Goal: Information Seeking & Learning: Find specific fact

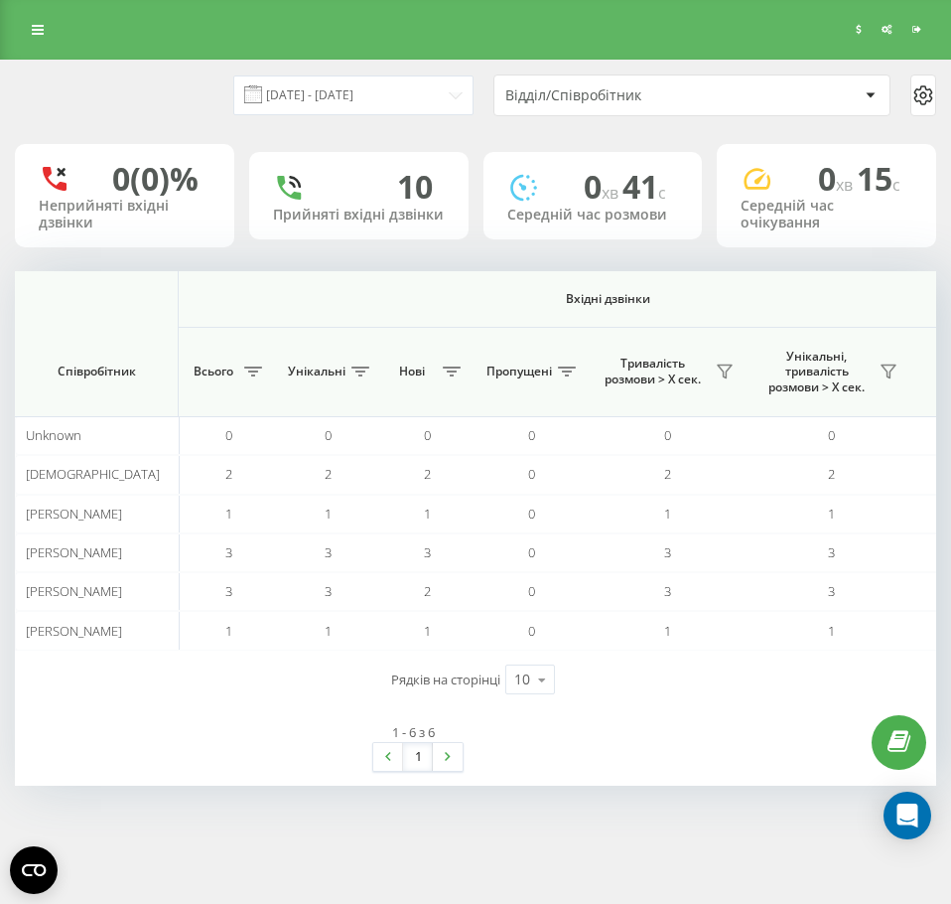
scroll to position [0, 687]
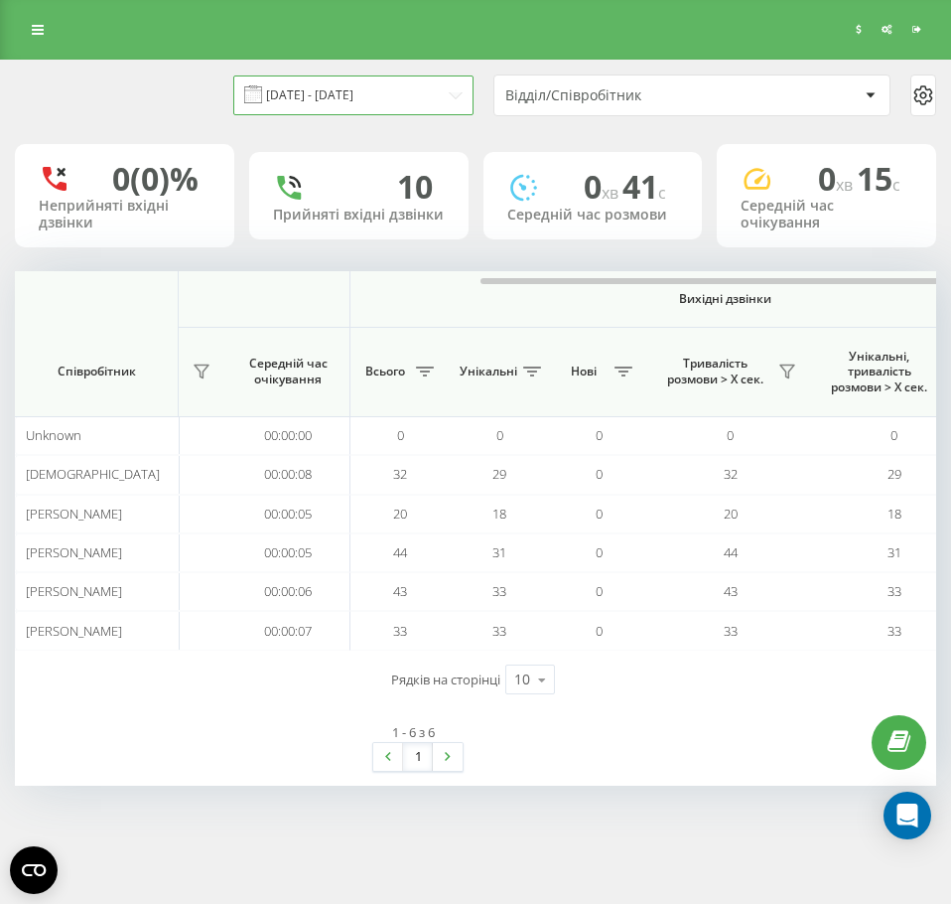
click at [433, 87] on input "22.09.2025 - 22.09.2025" at bounding box center [353, 94] width 240 height 39
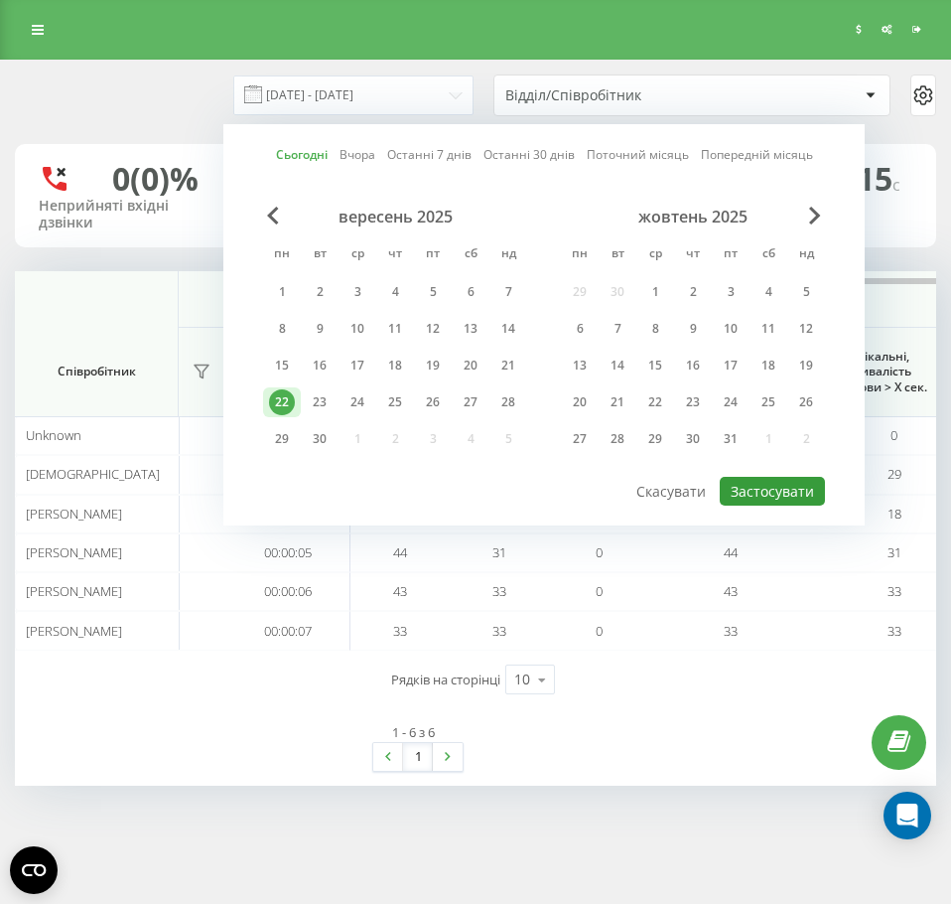
click at [782, 491] on button "Застосувати" at bounding box center [772, 491] width 105 height 29
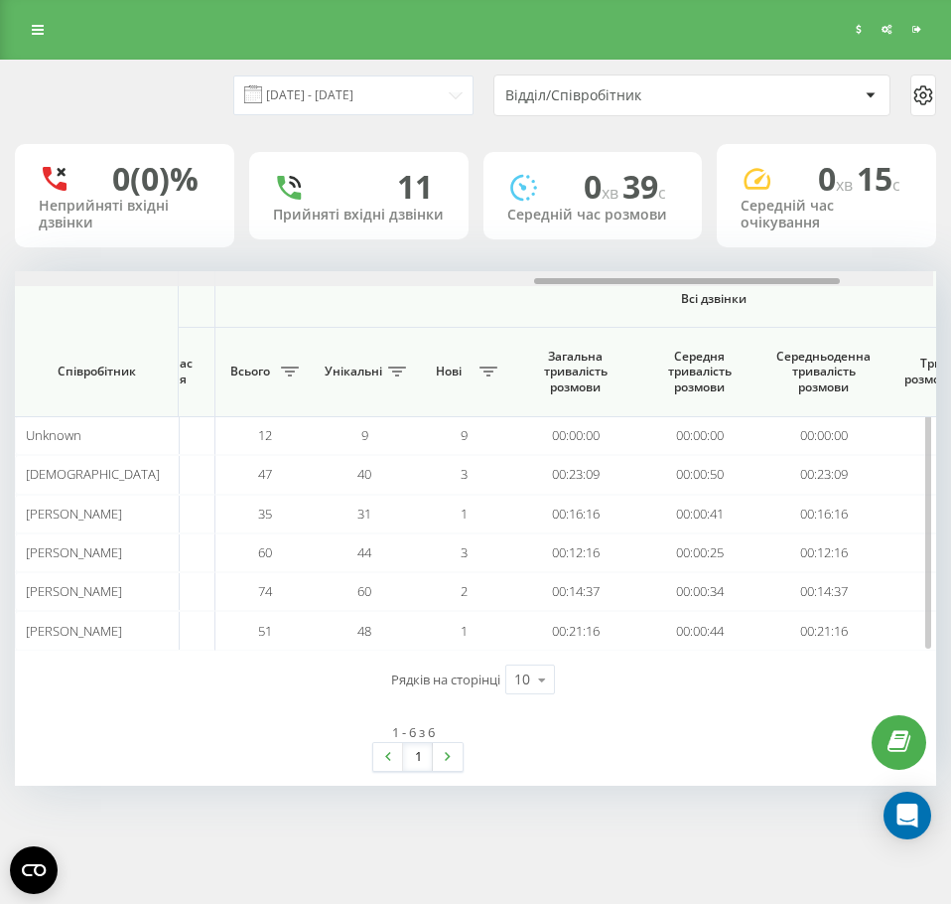
scroll to position [0, 1527]
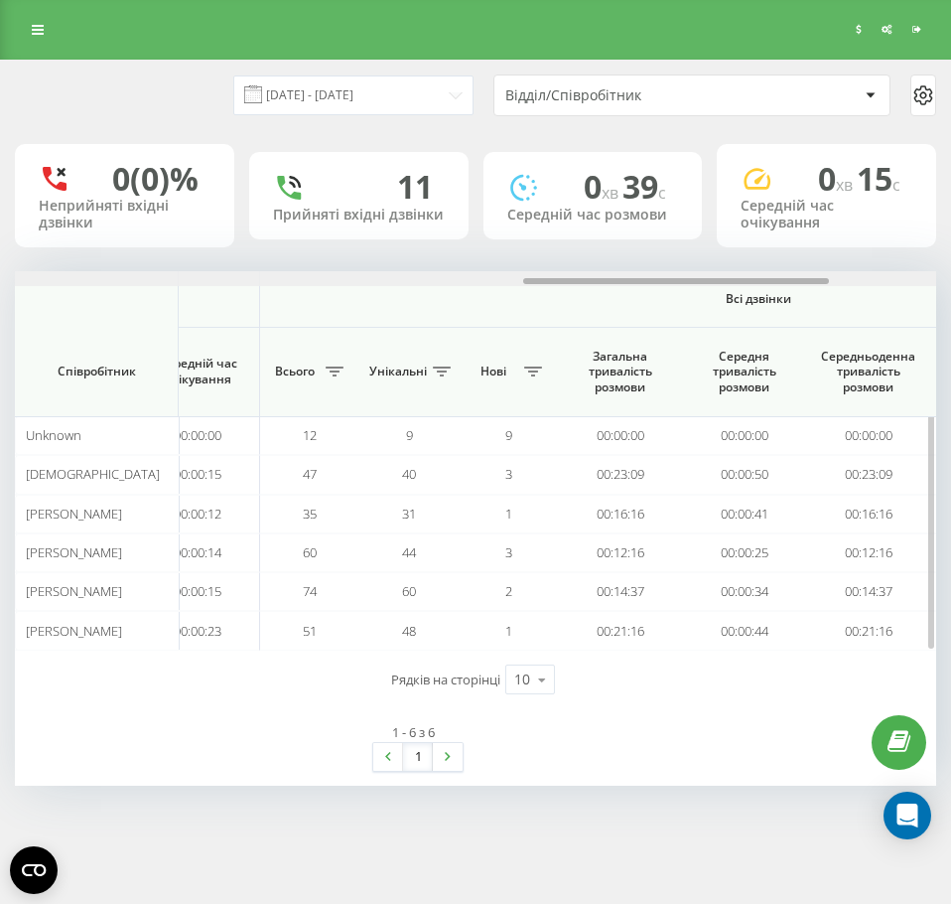
drag, startPoint x: 688, startPoint y: 283, endPoint x: 583, endPoint y: 277, distance: 105.4
click at [583, 278] on div at bounding box center [676, 281] width 306 height 6
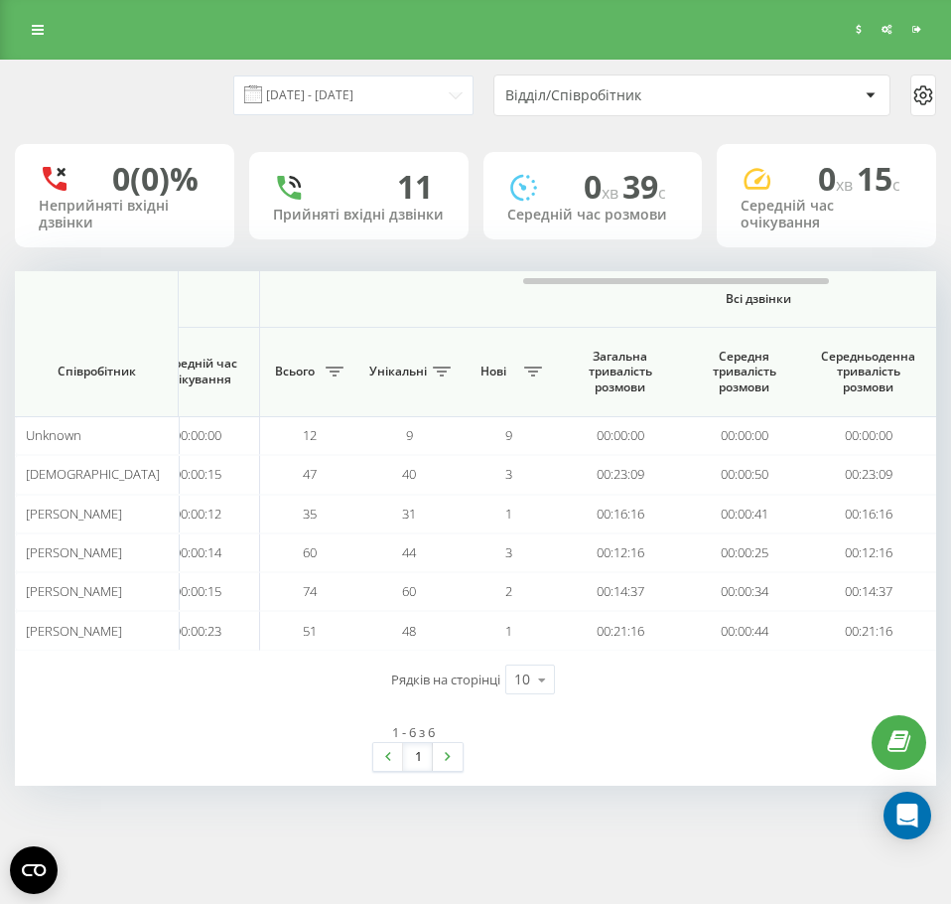
click at [474, 102] on div "22.09.2025 - 22.09.2025 Відділ/Співробітник" at bounding box center [476, 95] width 922 height 42
drag, startPoint x: 462, startPoint y: 99, endPoint x: 468, endPoint y: 109, distance: 11.6
click at [462, 98] on input "22.09.2025 - 22.09.2025" at bounding box center [353, 94] width 240 height 39
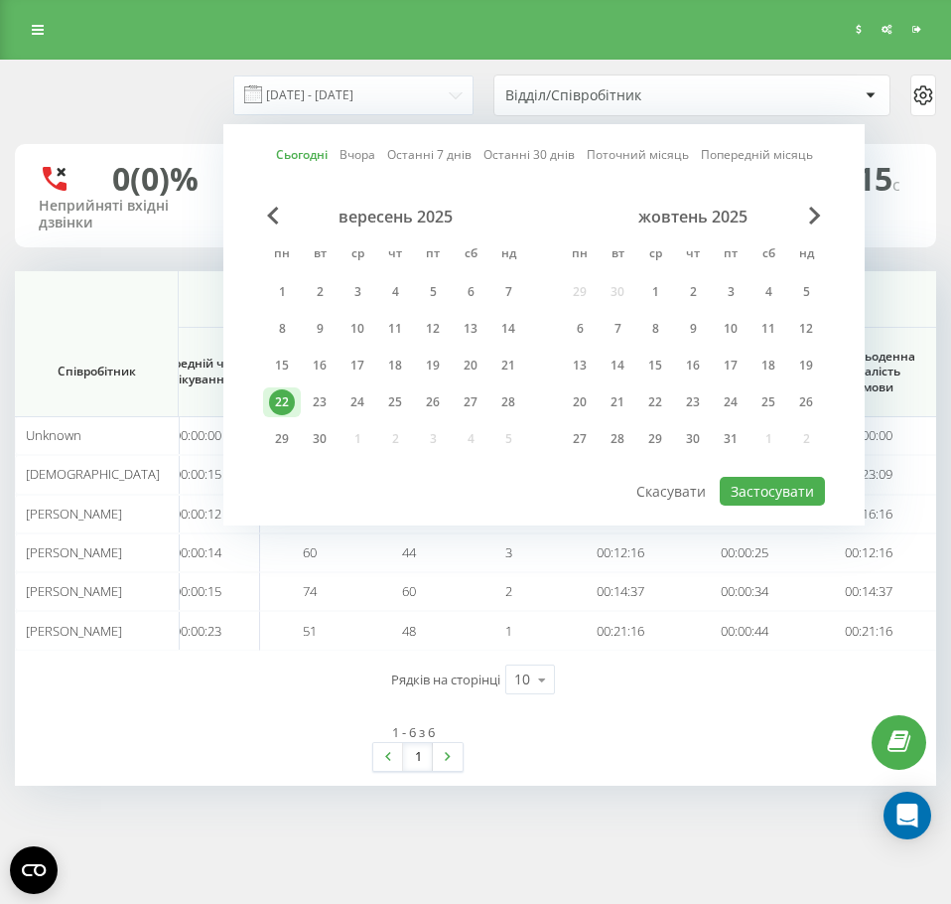
click at [775, 512] on div "Сьогодні Вчора Останні 7 днів Останні 30 днів Поточний місяць Попередній місяць…" at bounding box center [544, 324] width 642 height 401
click at [769, 492] on button "Застосувати" at bounding box center [772, 491] width 105 height 29
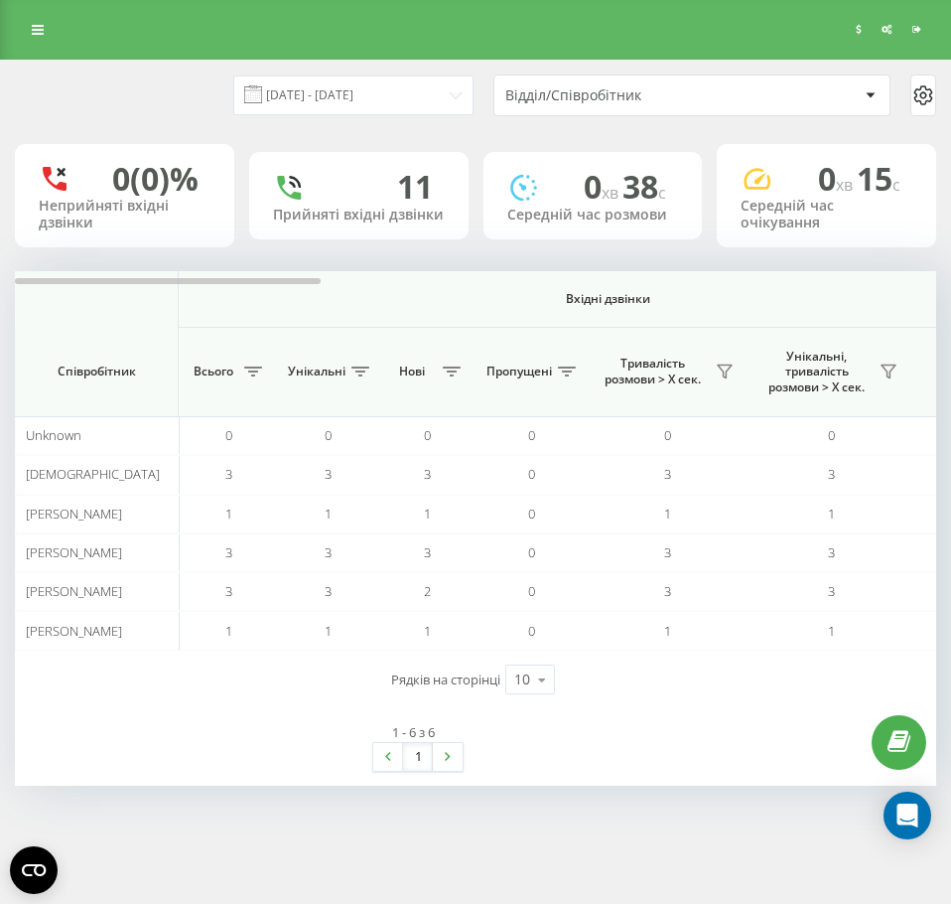
click at [527, 265] on div "22.09.2025 - 22.09.2025 Відділ/Співробітник 0 (0)% Неприйняті вхідні дзвінки 11…" at bounding box center [476, 423] width 922 height 725
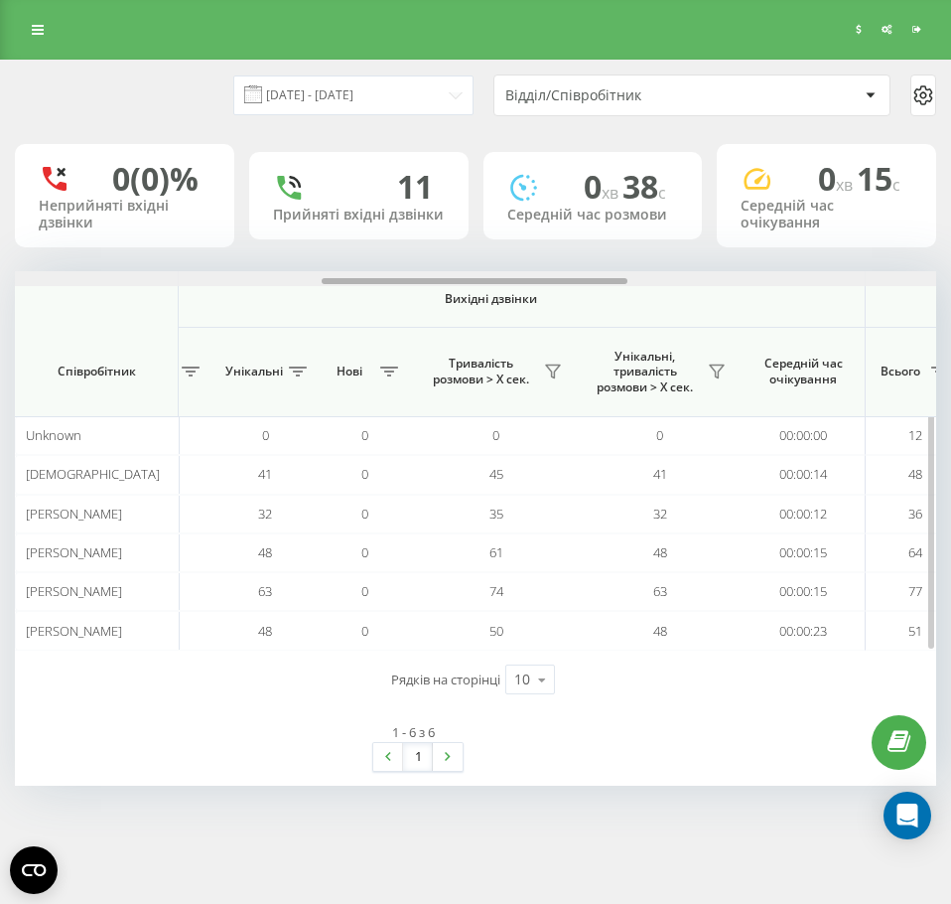
click at [542, 285] on div at bounding box center [476, 278] width 922 height 15
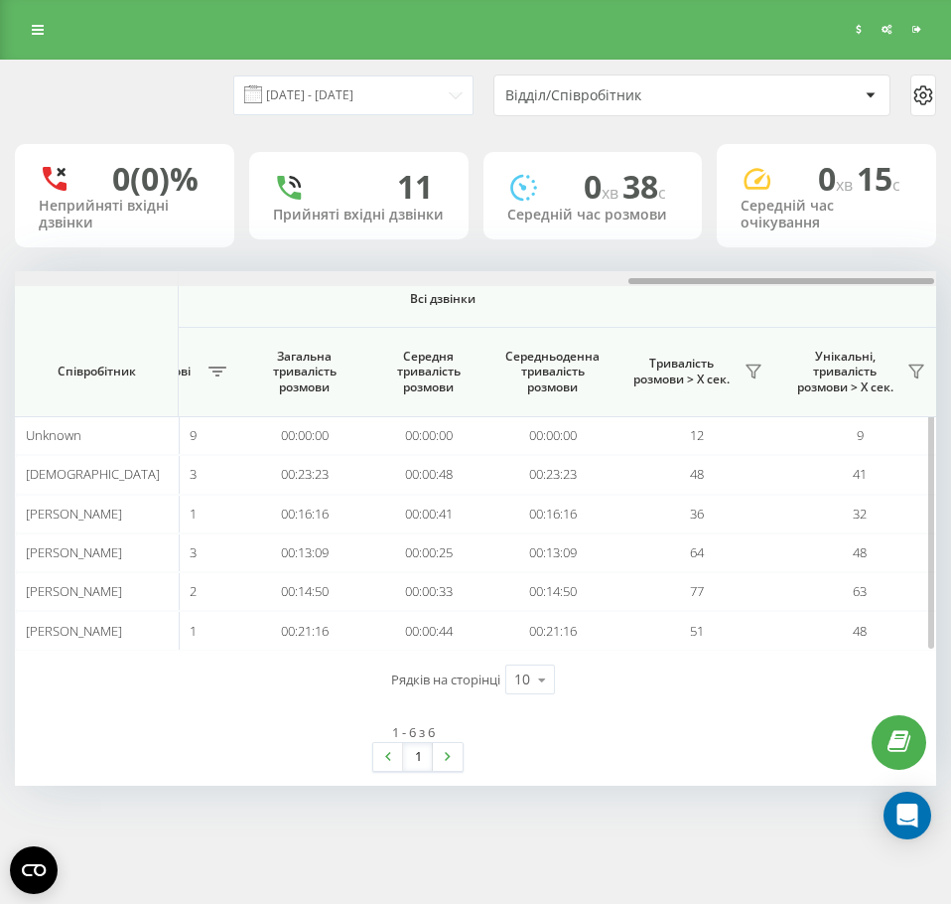
drag, startPoint x: 542, startPoint y: 285, endPoint x: 561, endPoint y: 280, distance: 19.5
click at [561, 280] on div at bounding box center [476, 278] width 922 height 15
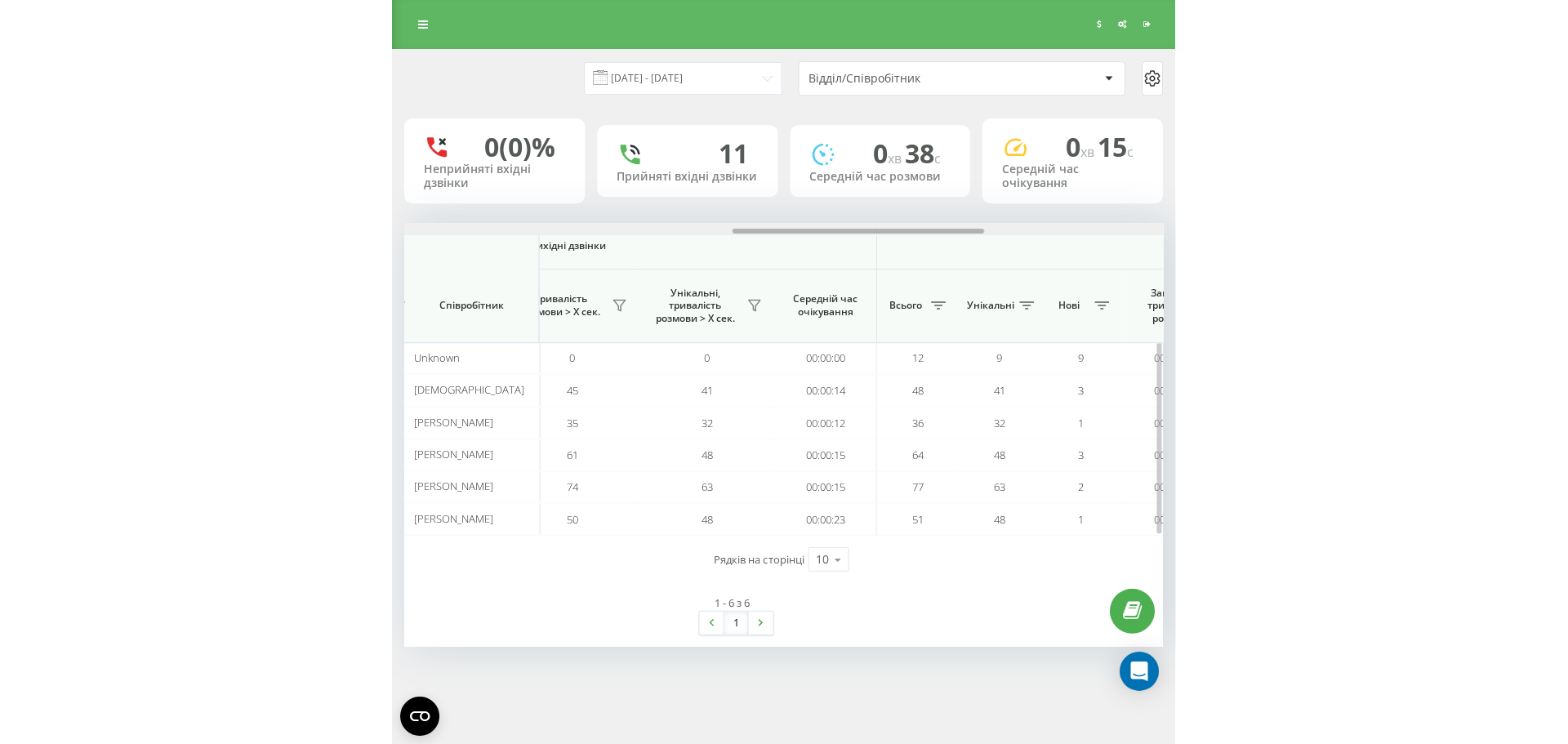
scroll to position [0, 988]
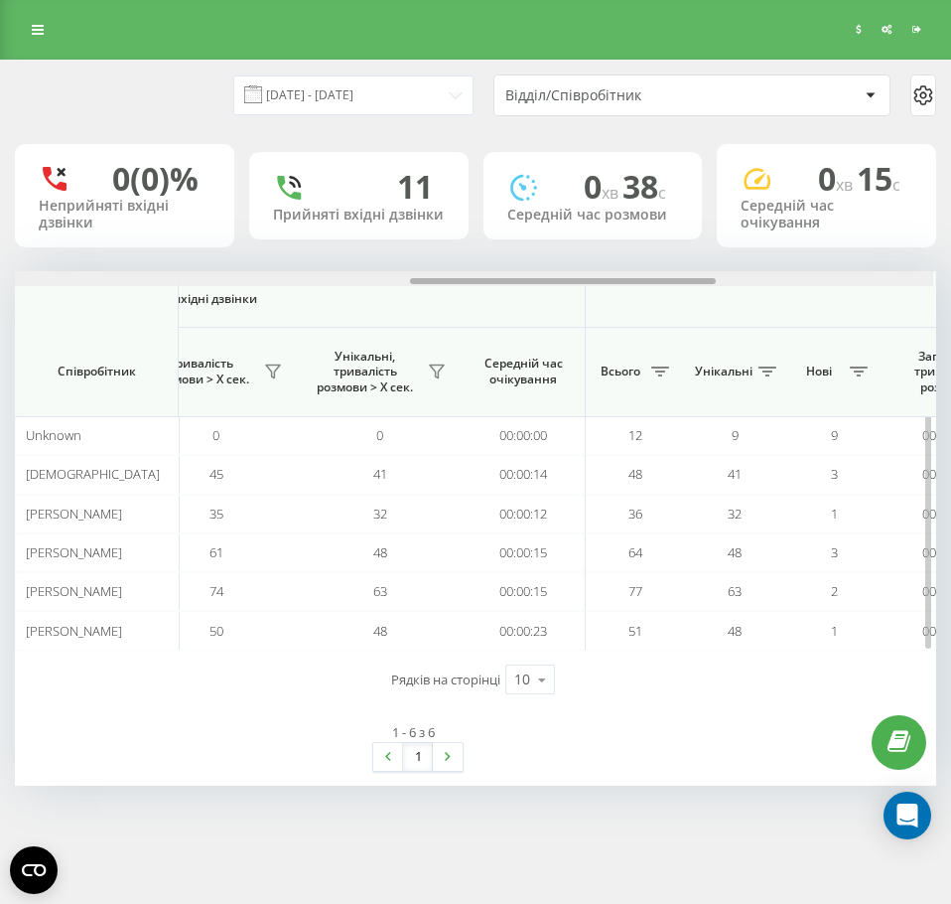
drag, startPoint x: 568, startPoint y: 277, endPoint x: 661, endPoint y: 271, distance: 93.5
click at [661, 271] on div at bounding box center [473, 278] width 922 height 15
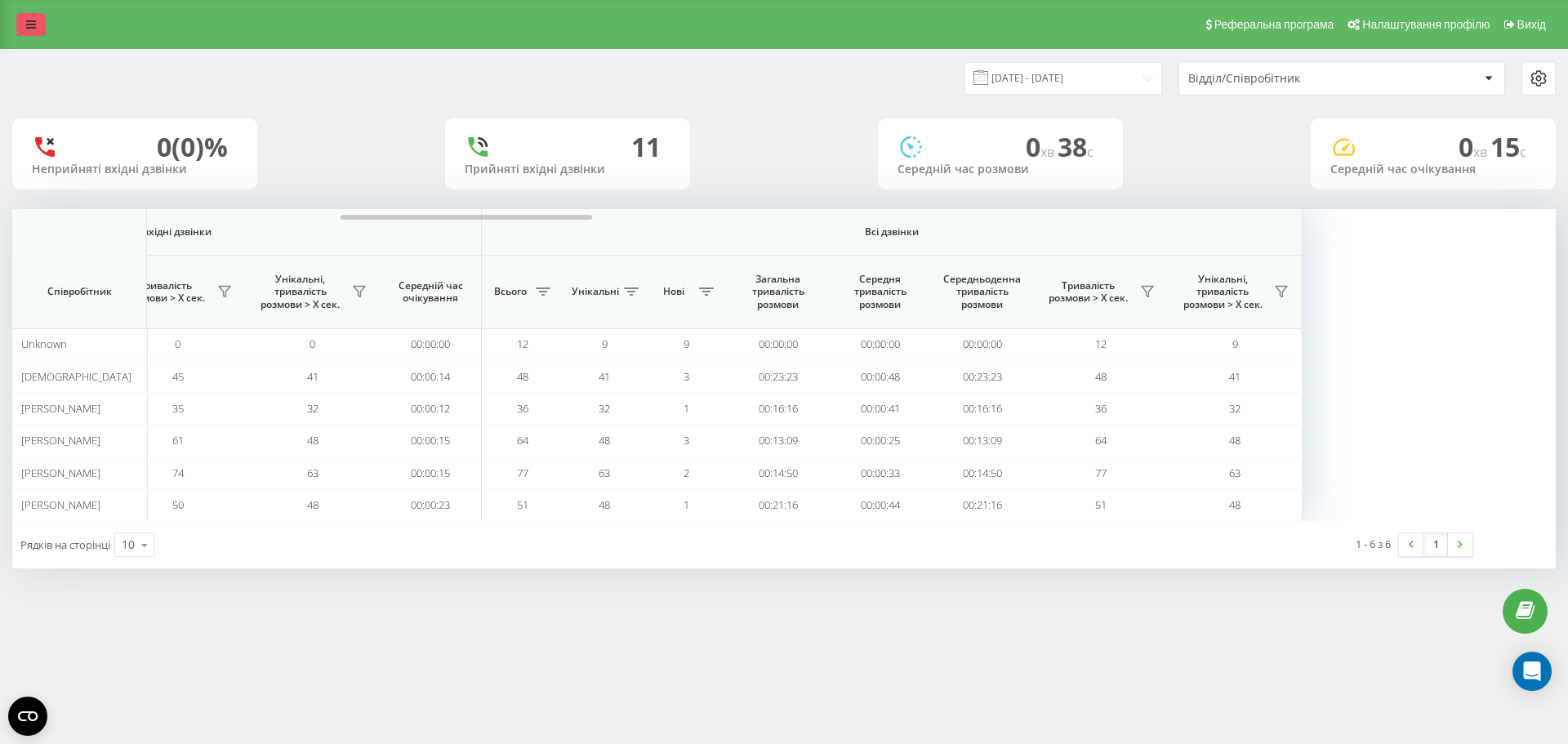
click at [40, 28] on link at bounding box center [31, 25] width 30 height 23
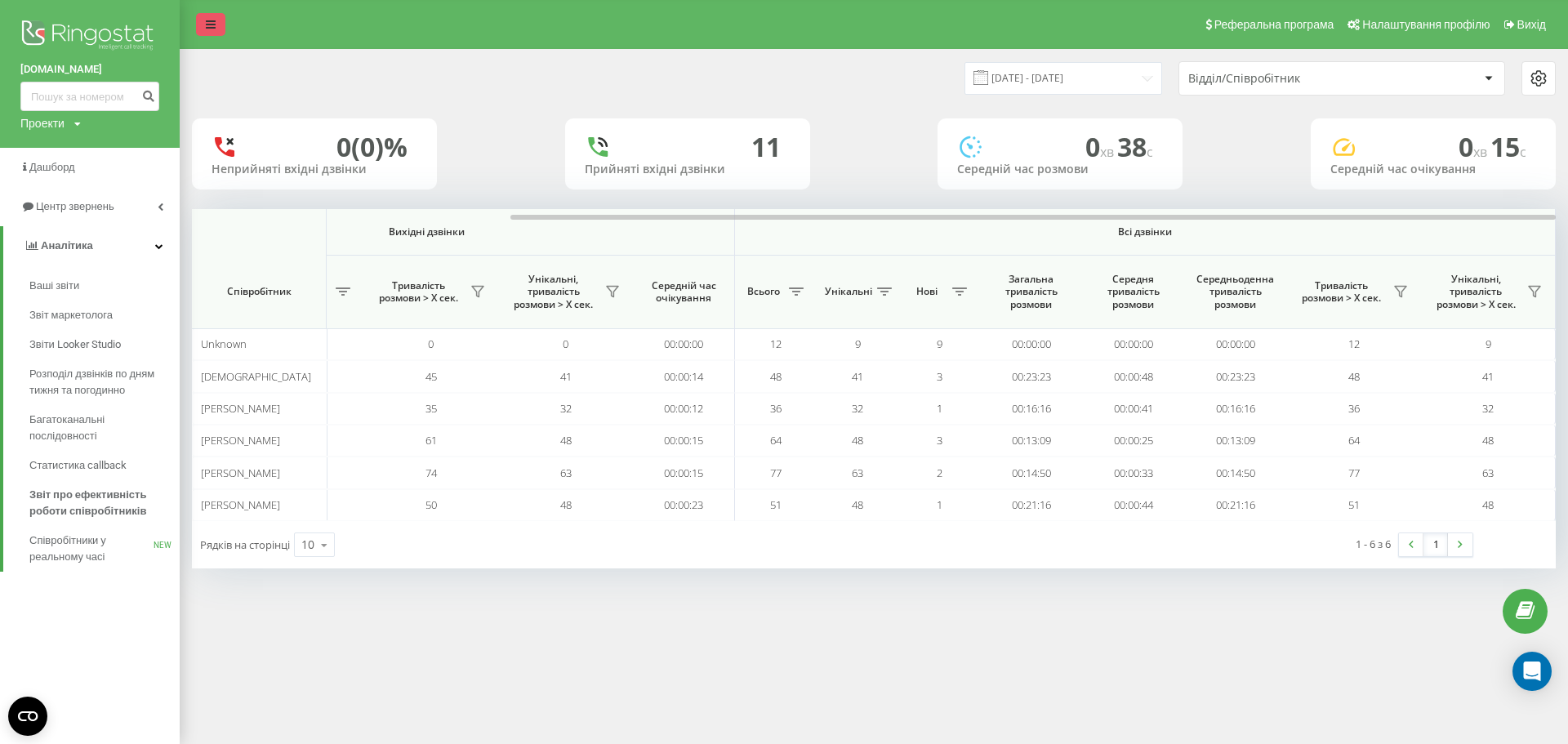
scroll to position [0, 735]
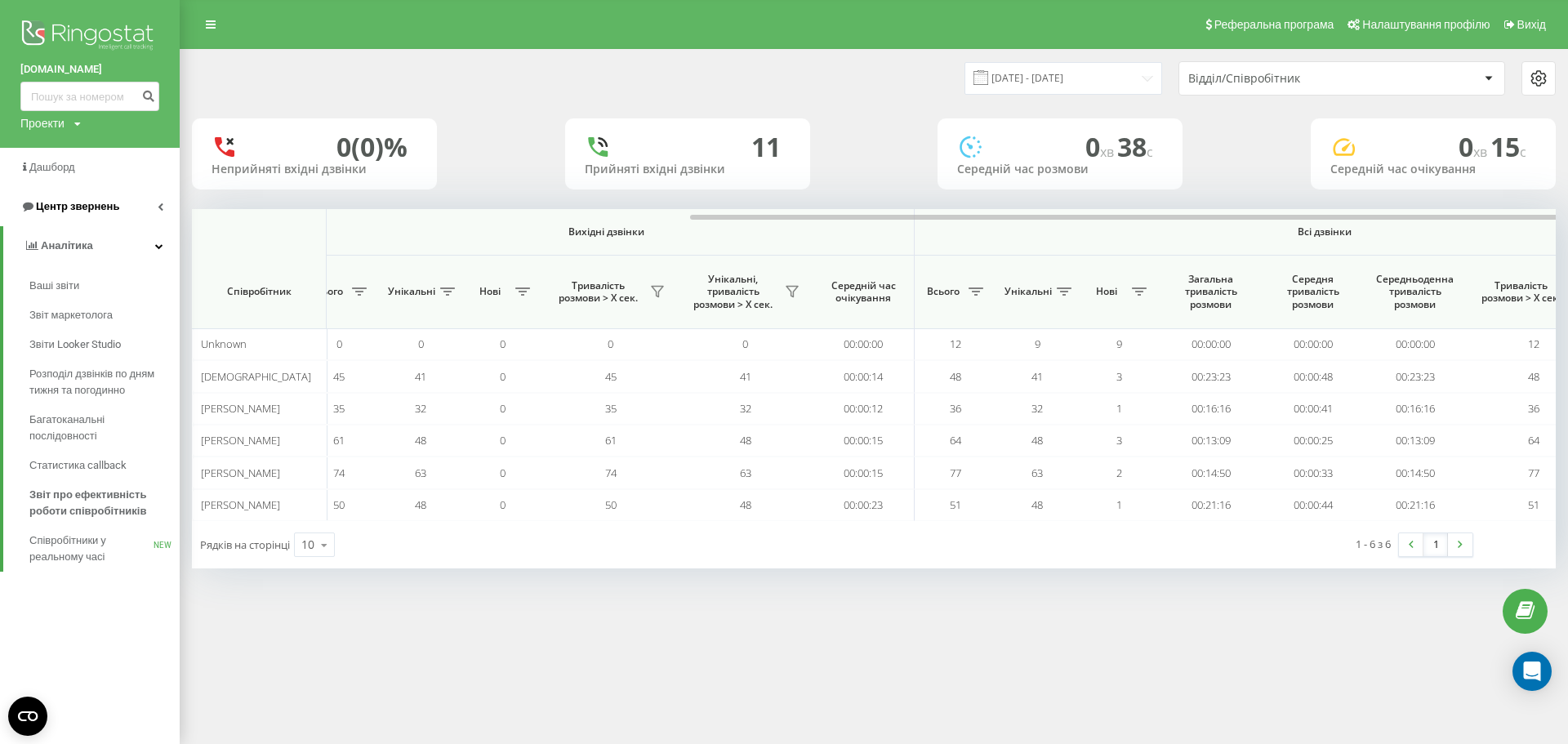
click at [115, 196] on link "Центр звернень" at bounding box center [90, 206] width 179 height 39
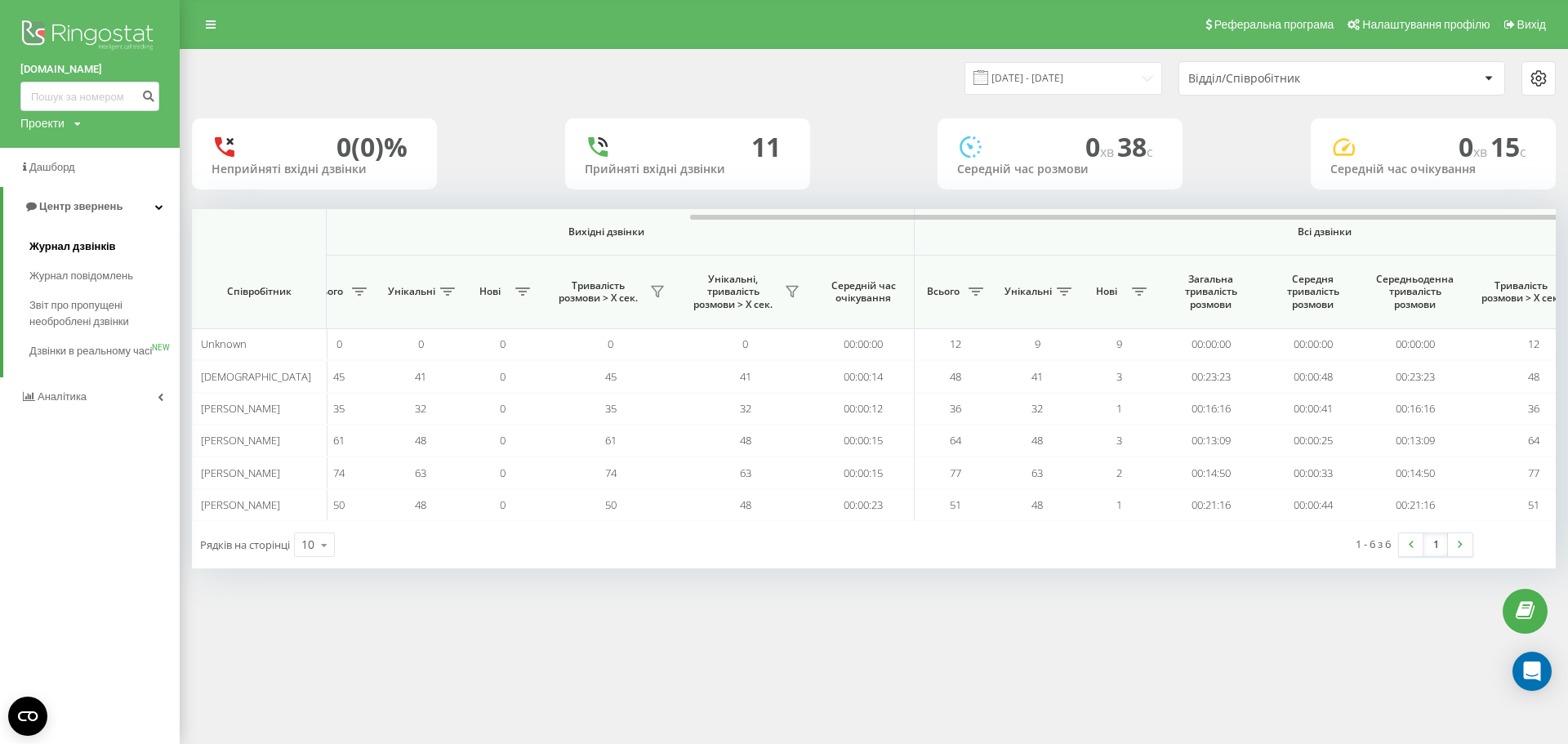
click at [118, 233] on link "Журнал дзвінків" at bounding box center [104, 247] width 150 height 30
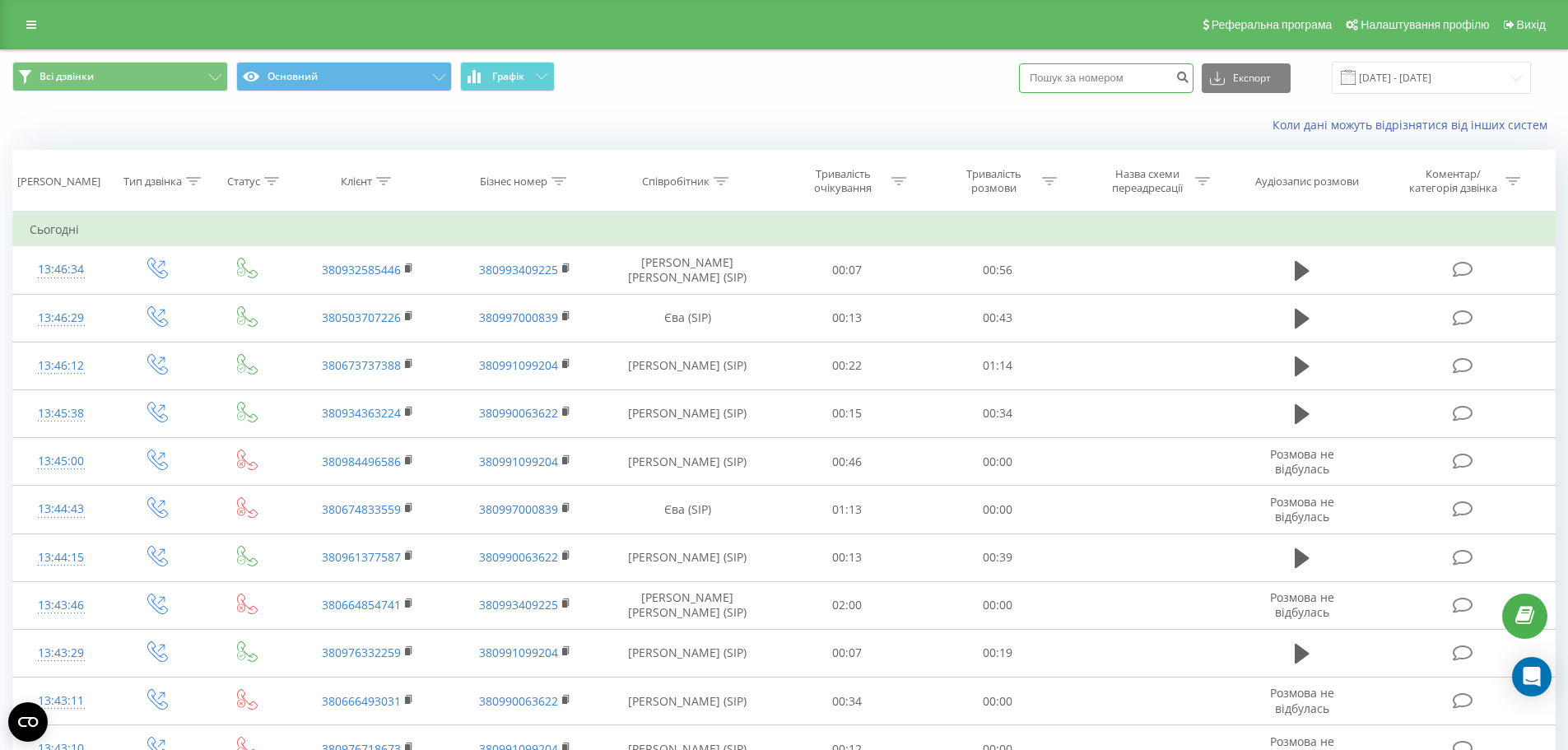
click at [1101, 76] on input at bounding box center [1106, 78] width 175 height 30
paste input "380505431360"
type input "380505431360"
click at [1191, 75] on button "submit" at bounding box center [1182, 78] width 22 height 30
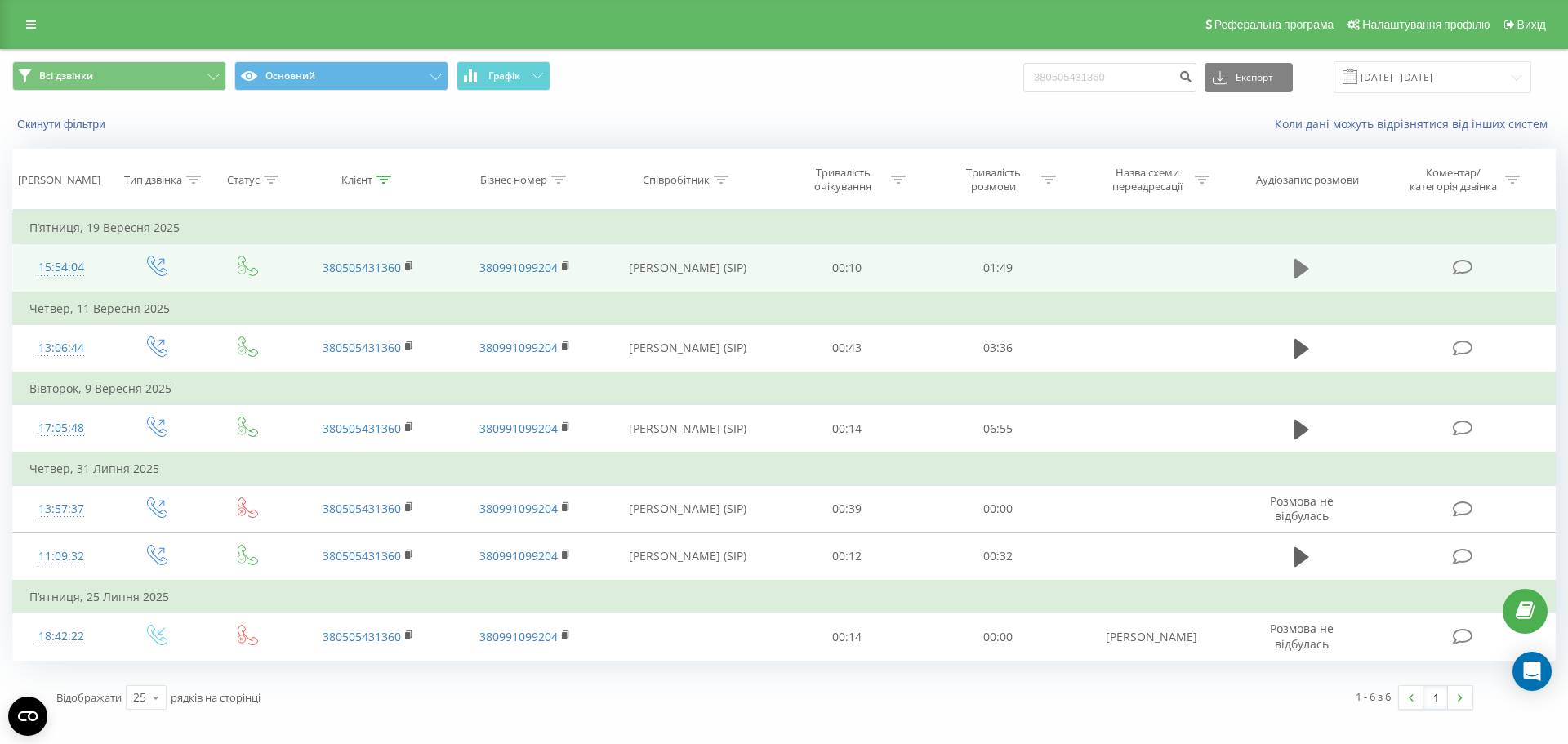
click at [1300, 275] on icon at bounding box center [1302, 269] width 15 height 20
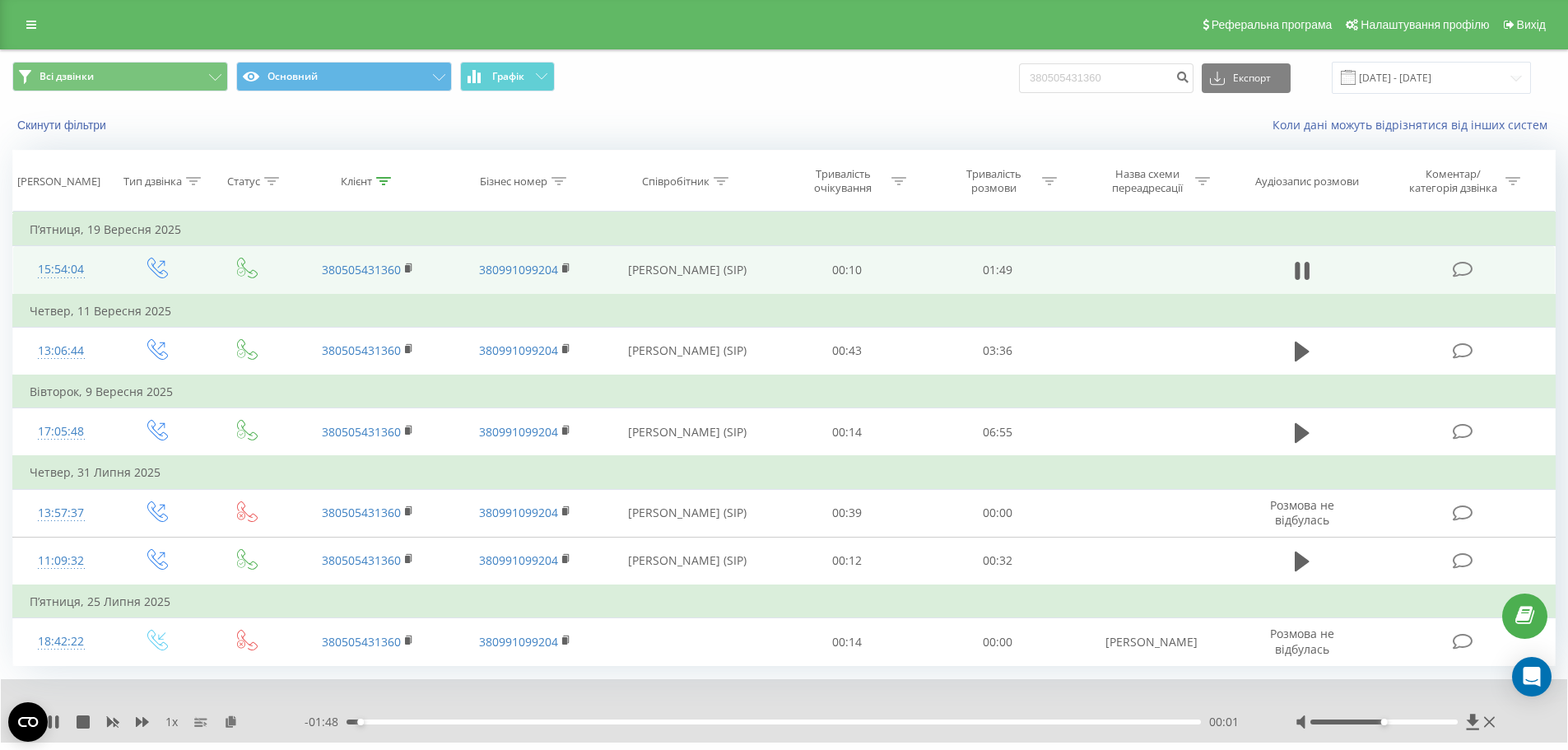
click at [503, 726] on div "- 01:48 00:01 00:01" at bounding box center [779, 722] width 950 height 17
click at [492, 723] on div "00:02" at bounding box center [773, 722] width 854 height 5
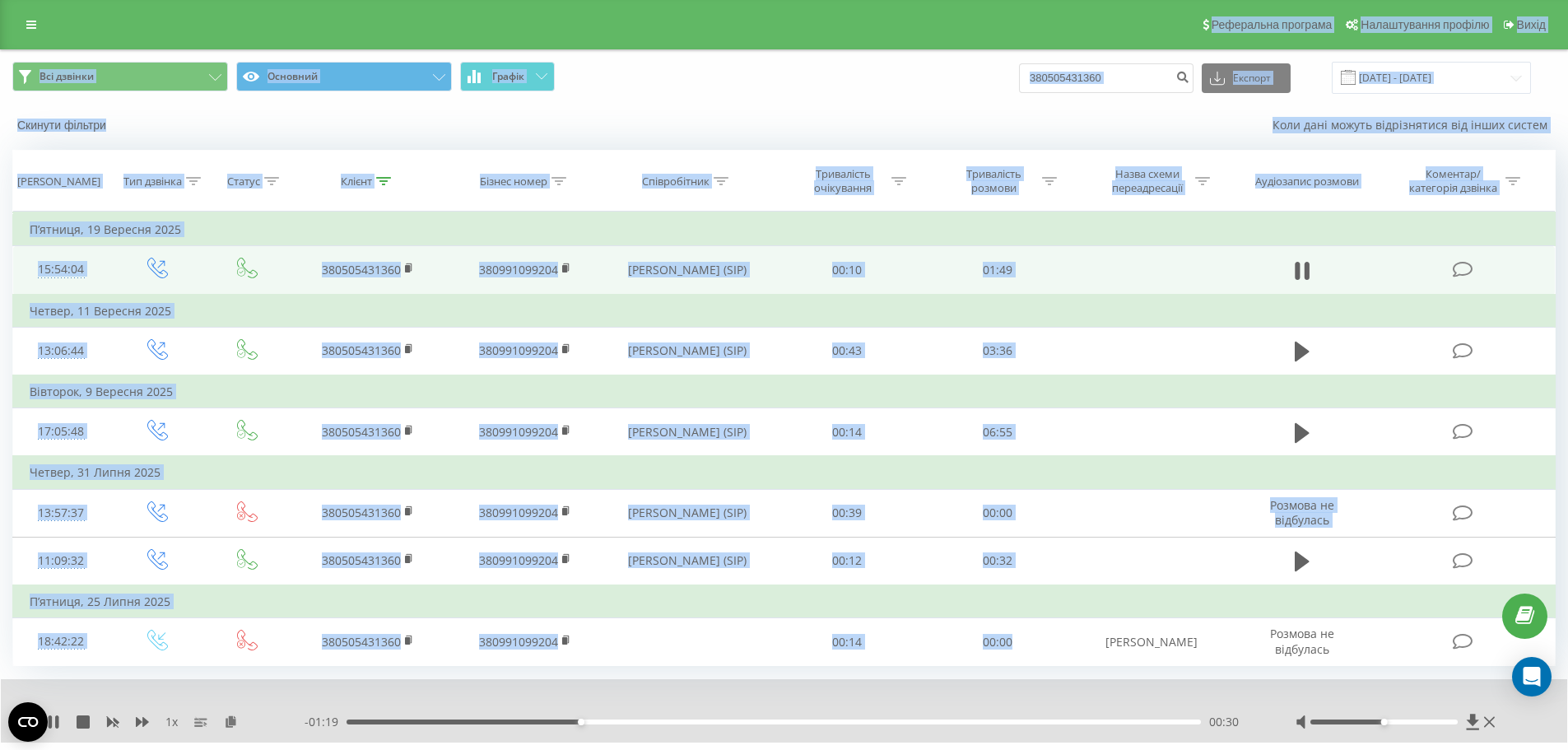
drag, startPoint x: 1018, startPoint y: 643, endPoint x: 0, endPoint y: 11, distance: 1198.2
click at [0, 11] on div "Реферальна програма Налаштування профілю Вихід Всі дзвінки Основний Графік 3805…" at bounding box center [784, 395] width 1568 height 791
click at [0, 11] on div "Реферальна програма Налаштування профілю Вихід" at bounding box center [784, 25] width 1568 height 50
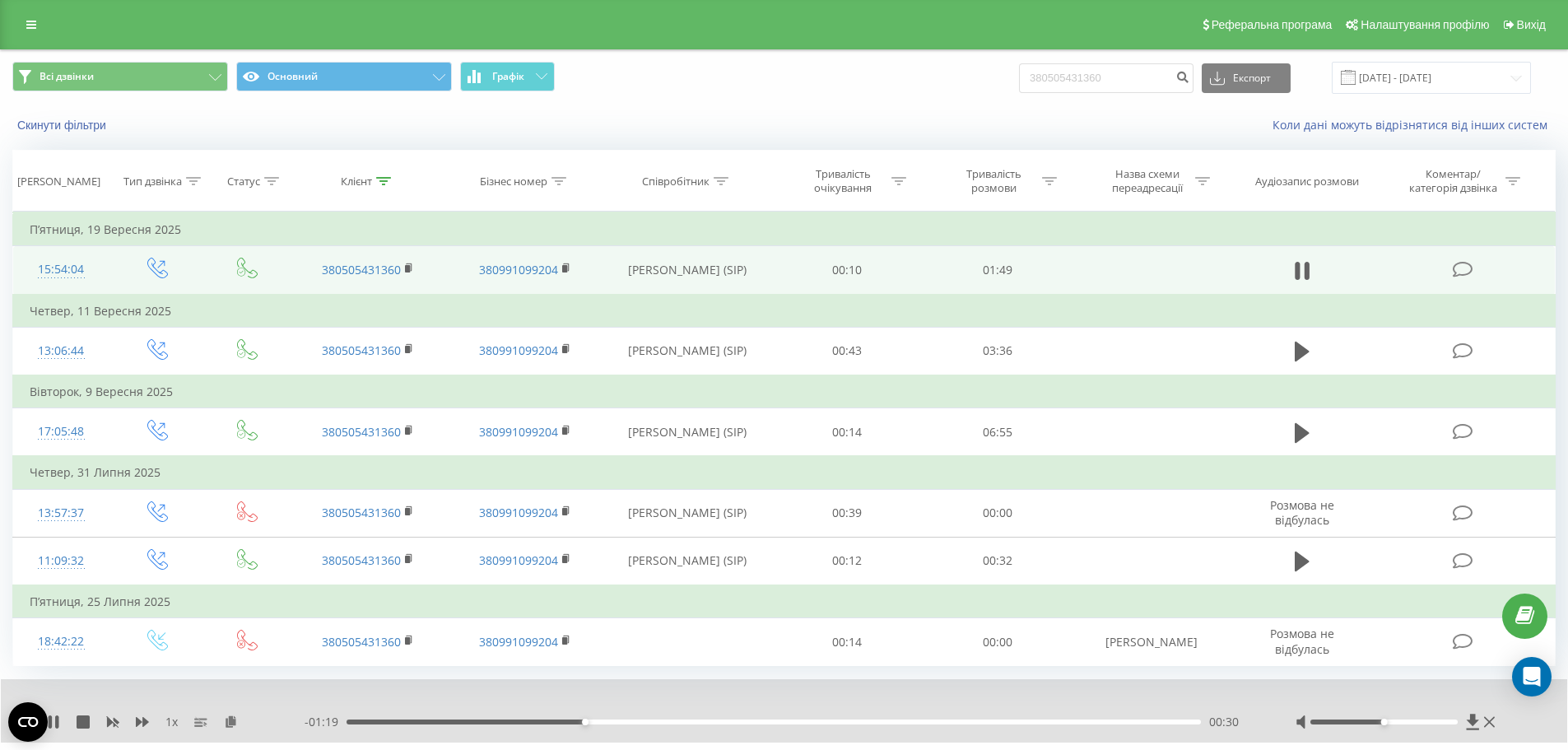
click at [0, 11] on div "Реферальна програма Налаштування профілю Вихід" at bounding box center [784, 25] width 1568 height 50
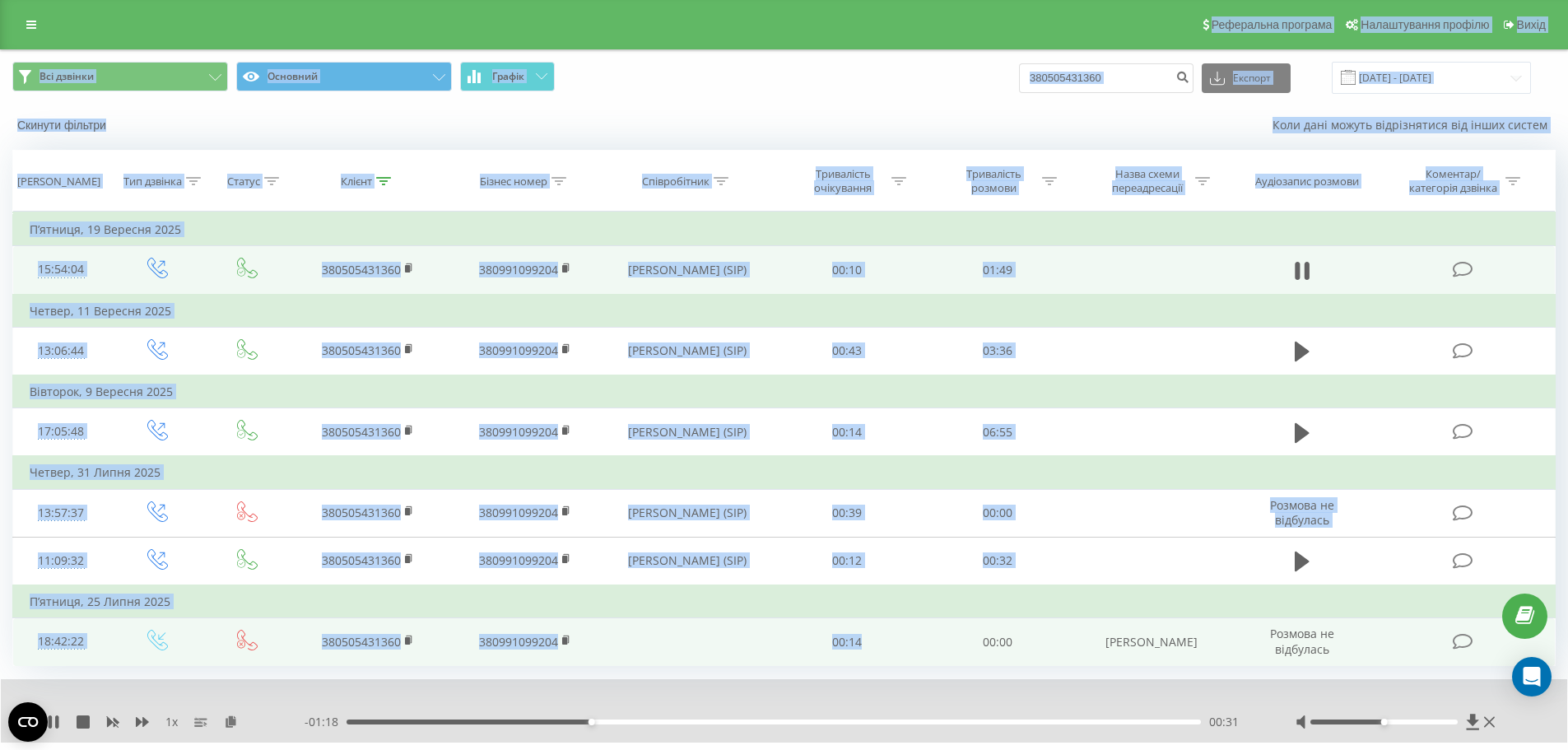
drag, startPoint x: 0, startPoint y: 11, endPoint x: 902, endPoint y: 635, distance: 1096.8
click at [902, 635] on div "Реферальна програма Налаштування профілю Вихід Всі дзвінки Основний Графік 3805…" at bounding box center [784, 395] width 1568 height 791
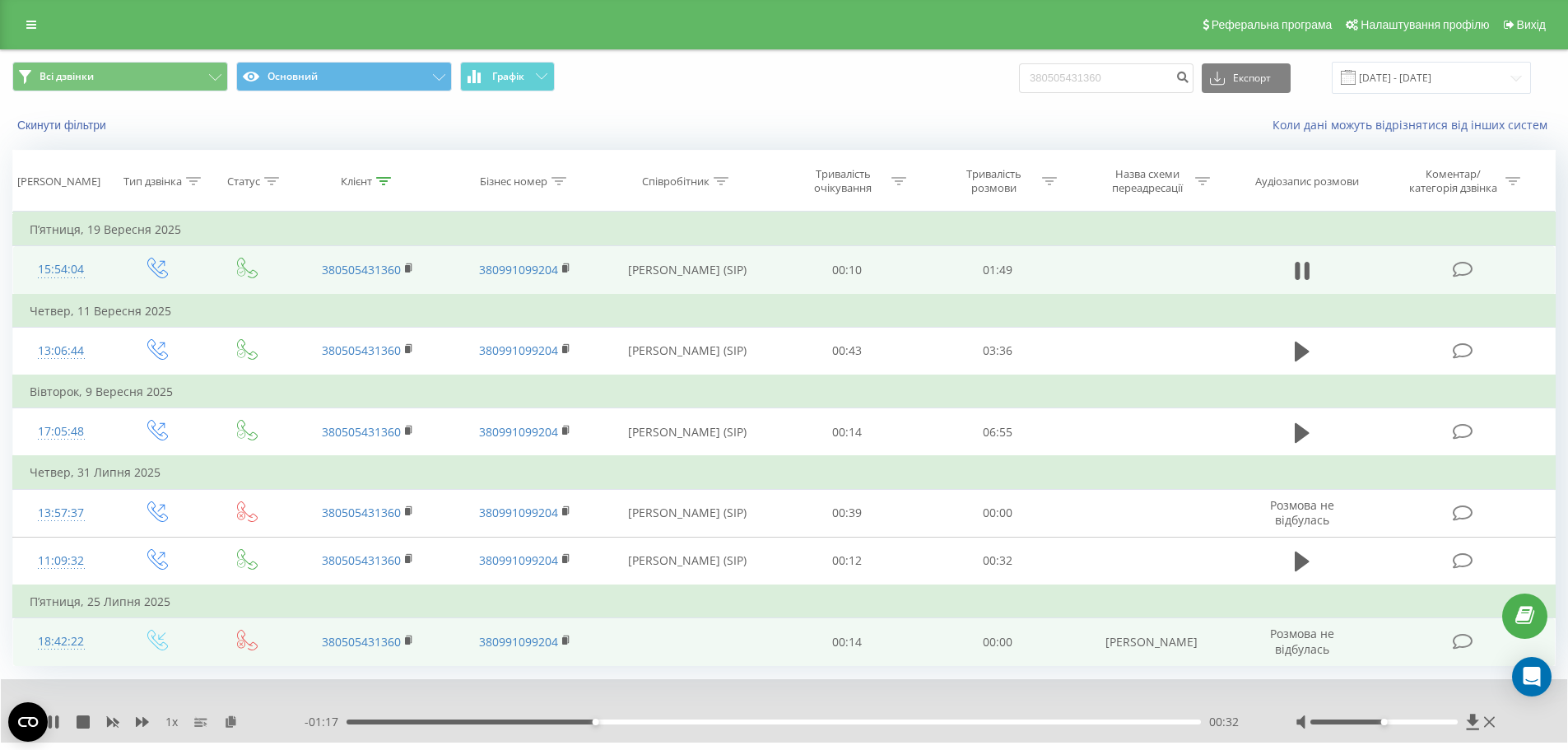
click at [1009, 658] on td "00:00" at bounding box center [998, 642] width 151 height 48
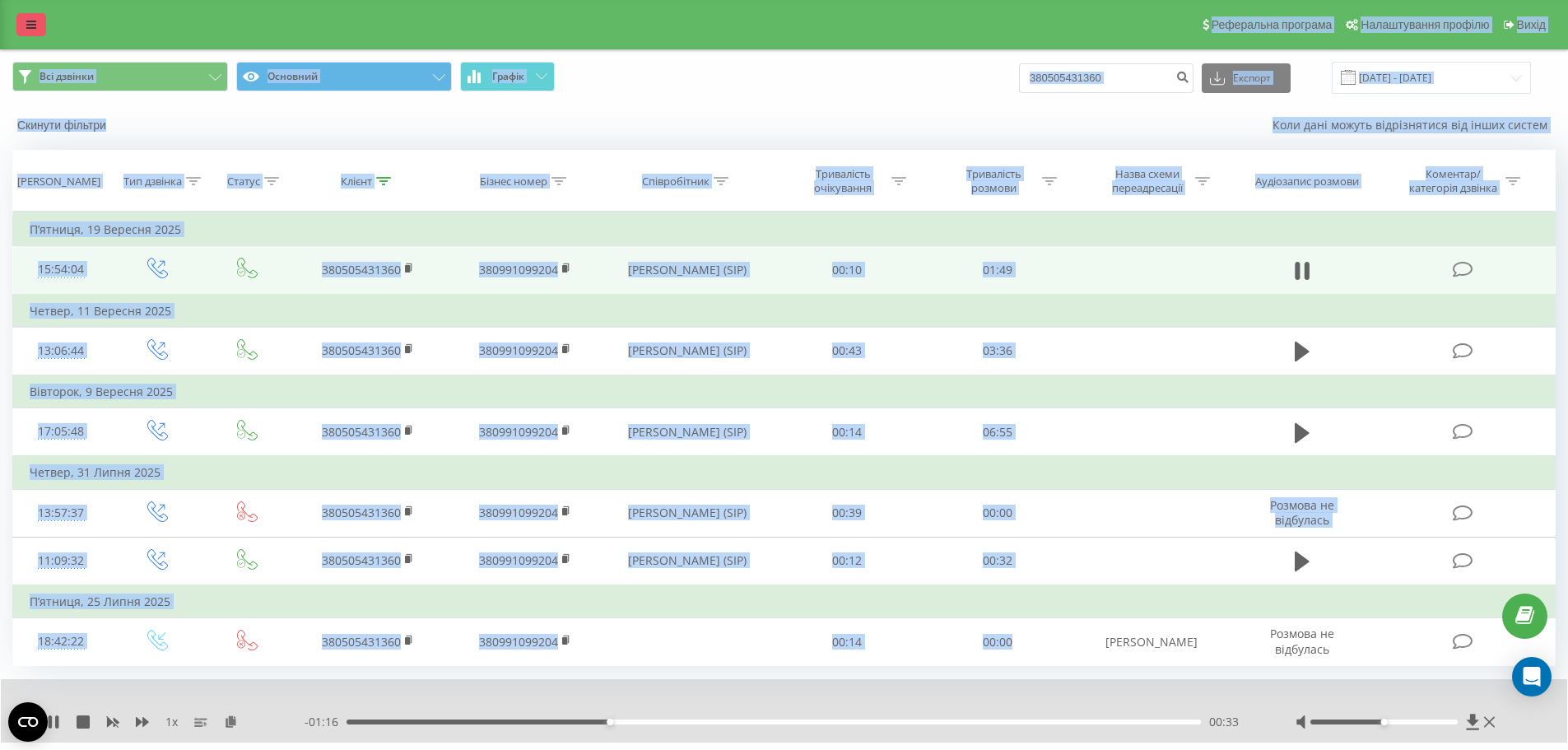
drag, startPoint x: 1009, startPoint y: 658, endPoint x: 26, endPoint y: 22, distance: 1170.8
click at [27, 24] on div "Реферальна програма Налаштування профілю Вихід Всі дзвінки Основний Графік 3805…" at bounding box center [784, 395] width 1568 height 791
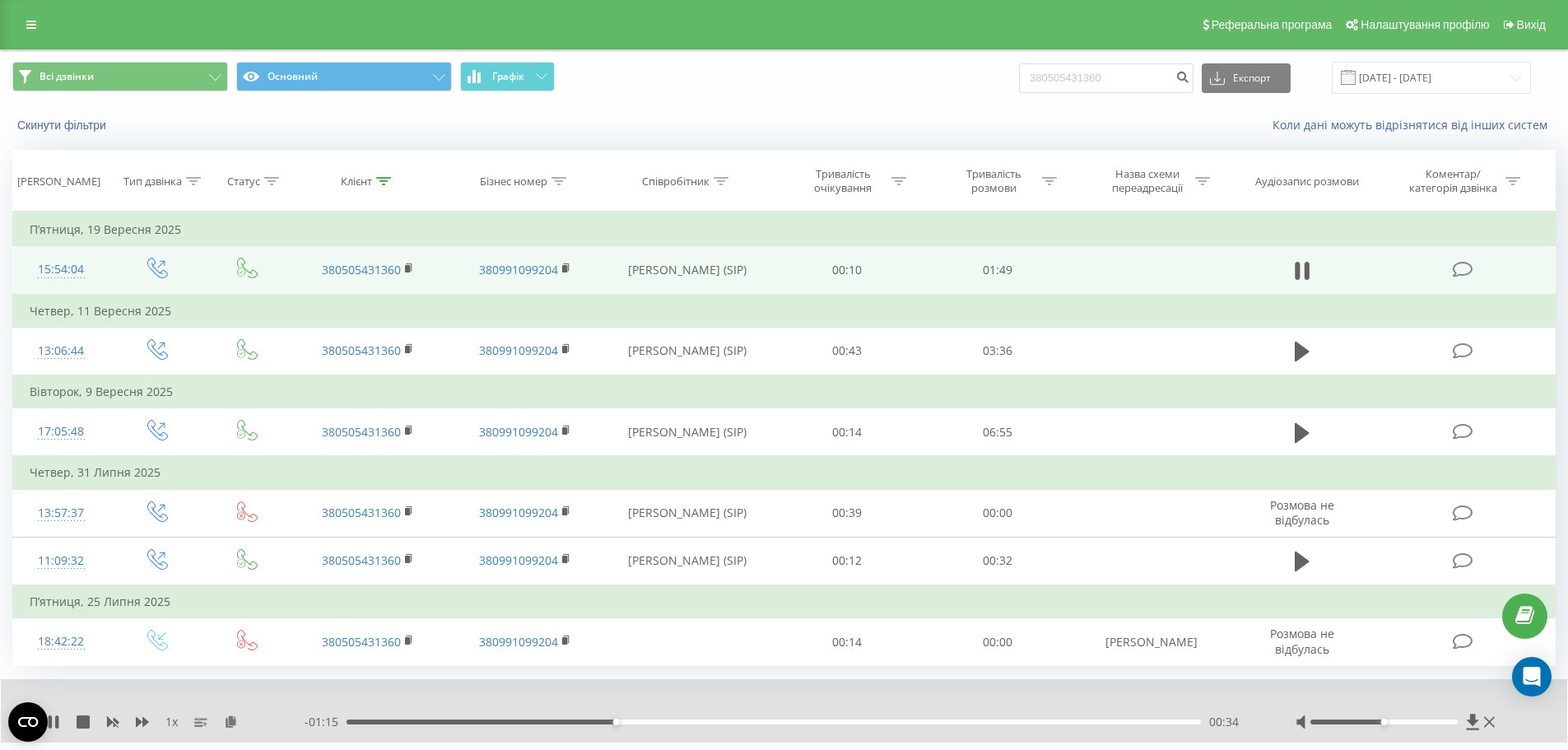
click at [819, 729] on div "- 01:15 00:34 00:34" at bounding box center [779, 722] width 950 height 17
click at [831, 726] on div "- 01:14 00:34 00:34" at bounding box center [779, 722] width 950 height 17
click at [839, 721] on div "01:03" at bounding box center [773, 722] width 854 height 5
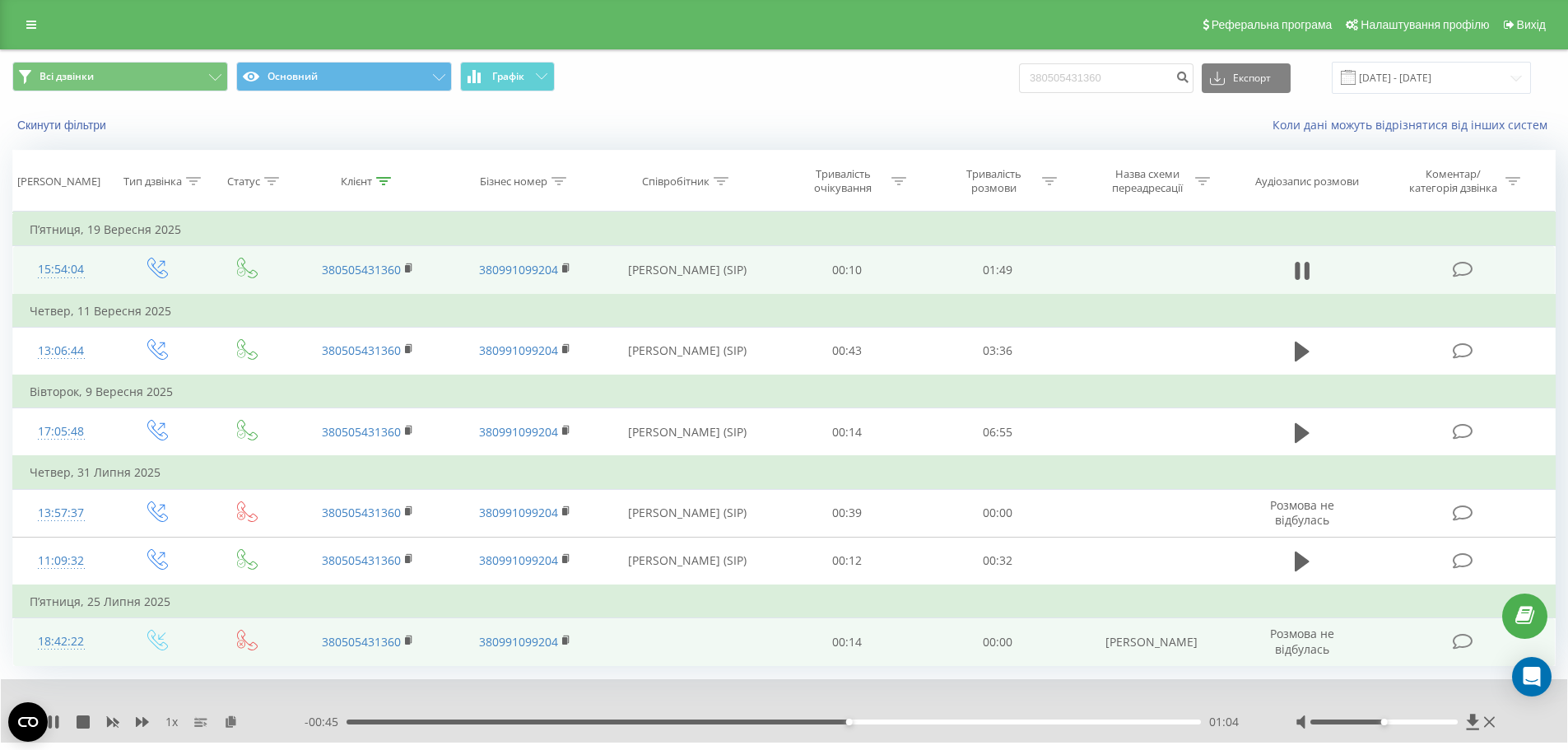
click at [1025, 639] on td "00:00" at bounding box center [998, 642] width 151 height 48
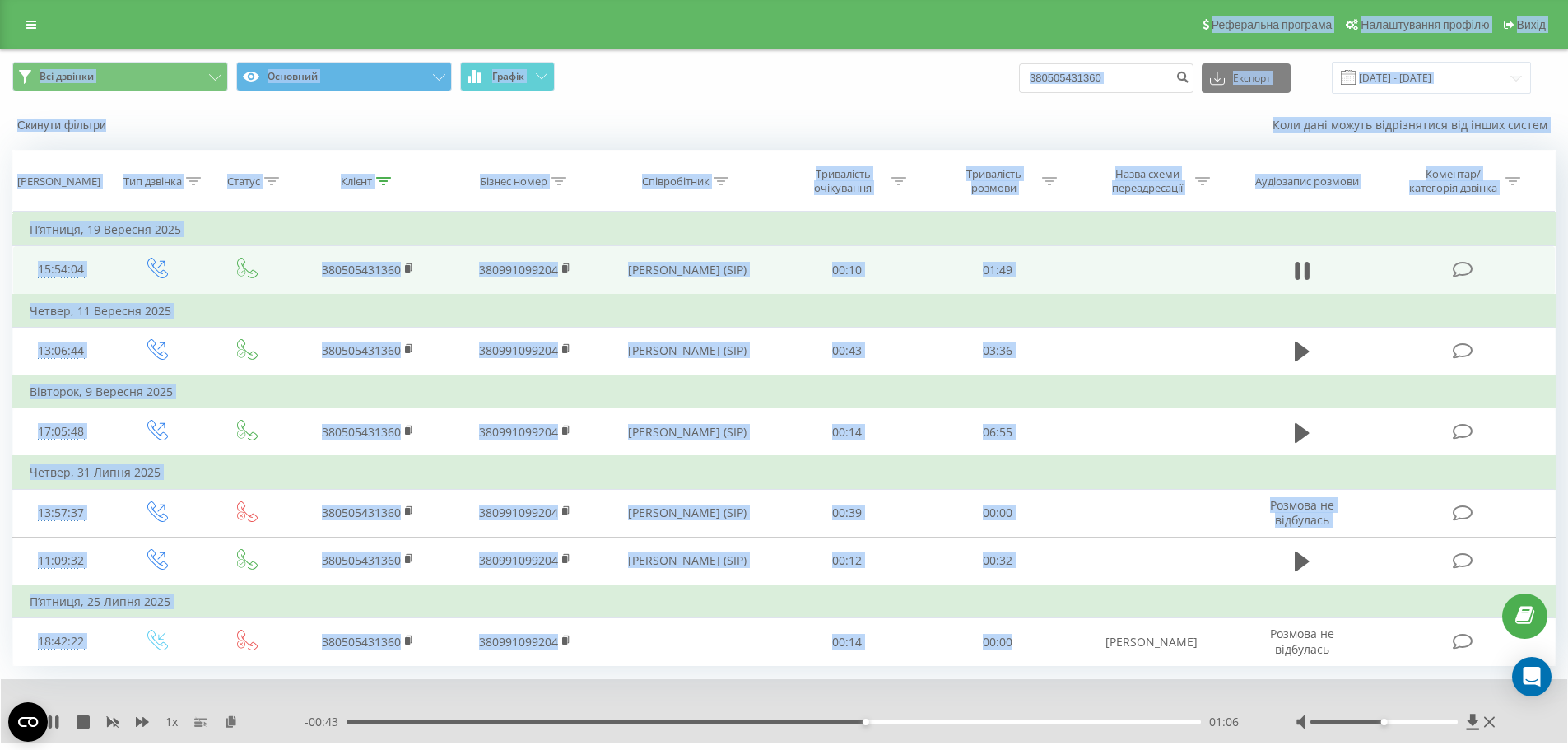
drag, startPoint x: 1025, startPoint y: 639, endPoint x: 1, endPoint y: 27, distance: 1192.9
click at [1, 27] on div "Реферальна програма Налаштування профілю Вихід Всі дзвінки Основний Графік 3805…" at bounding box center [784, 395] width 1568 height 791
click at [1, 27] on div "Реферальна програма Налаштування профілю Вихід" at bounding box center [784, 25] width 1568 height 50
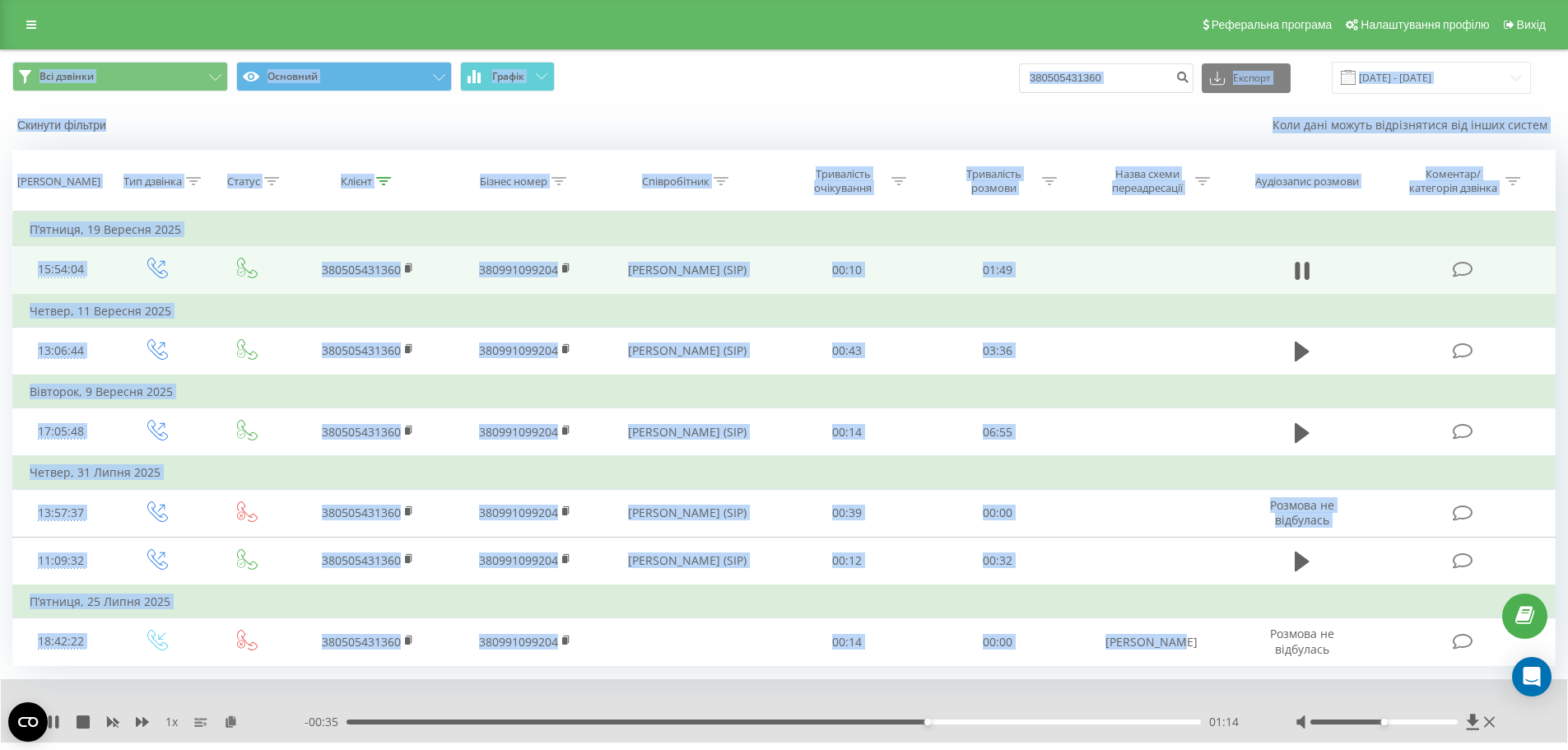
drag, startPoint x: 1222, startPoint y: 629, endPoint x: 0, endPoint y: 55, distance: 1350.1
click at [0, 55] on div "Всі дзвінки Основний Графік 380505431360 Експорт .csv .xls .xlsx 22.06.2025 - 2…" at bounding box center [784, 420] width 1568 height 742
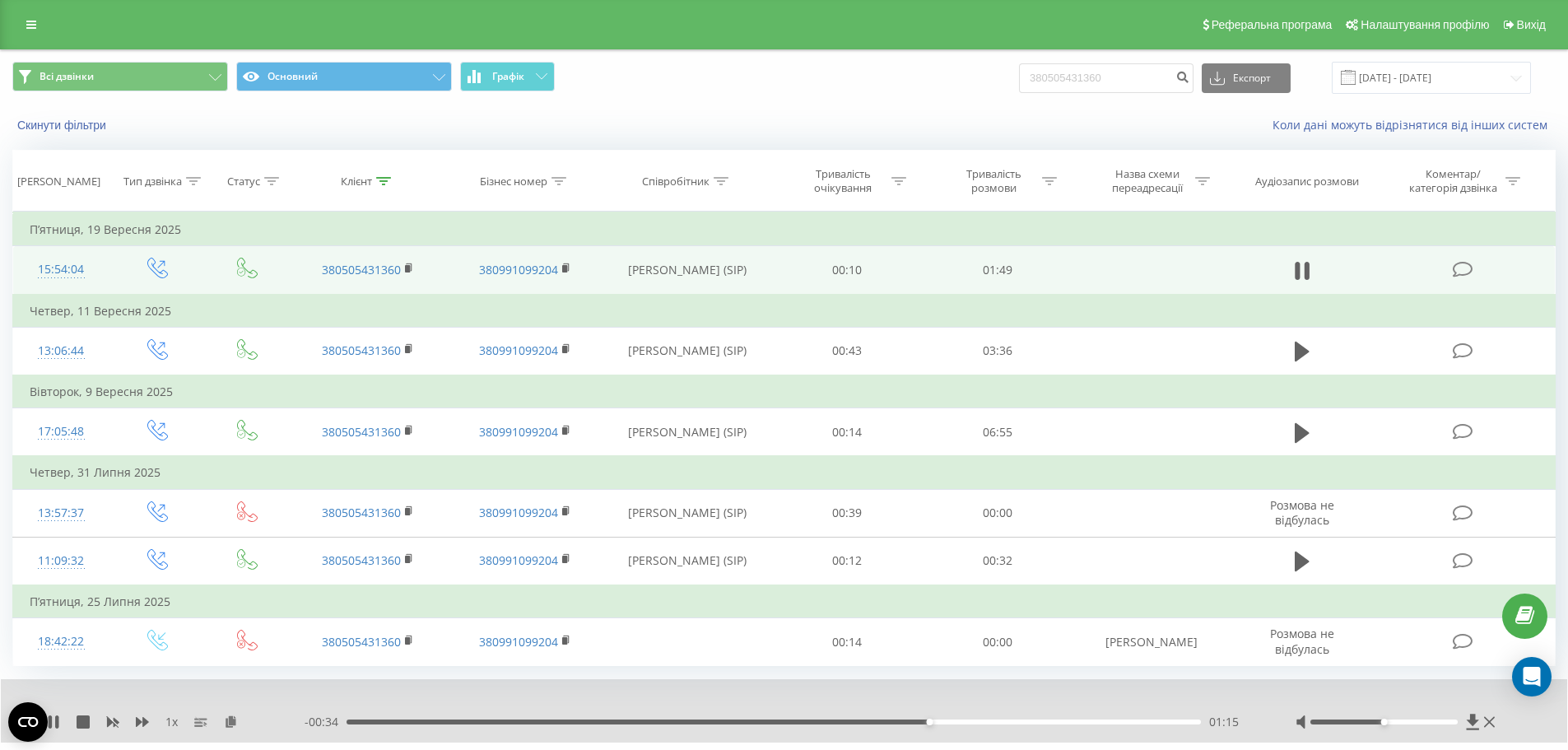
click at [1, 55] on div "Всі дзвінки Основний Графік 380505431360 Експорт .csv .xls .xlsx 22.06.2025 - 2…" at bounding box center [784, 78] width 1566 height 56
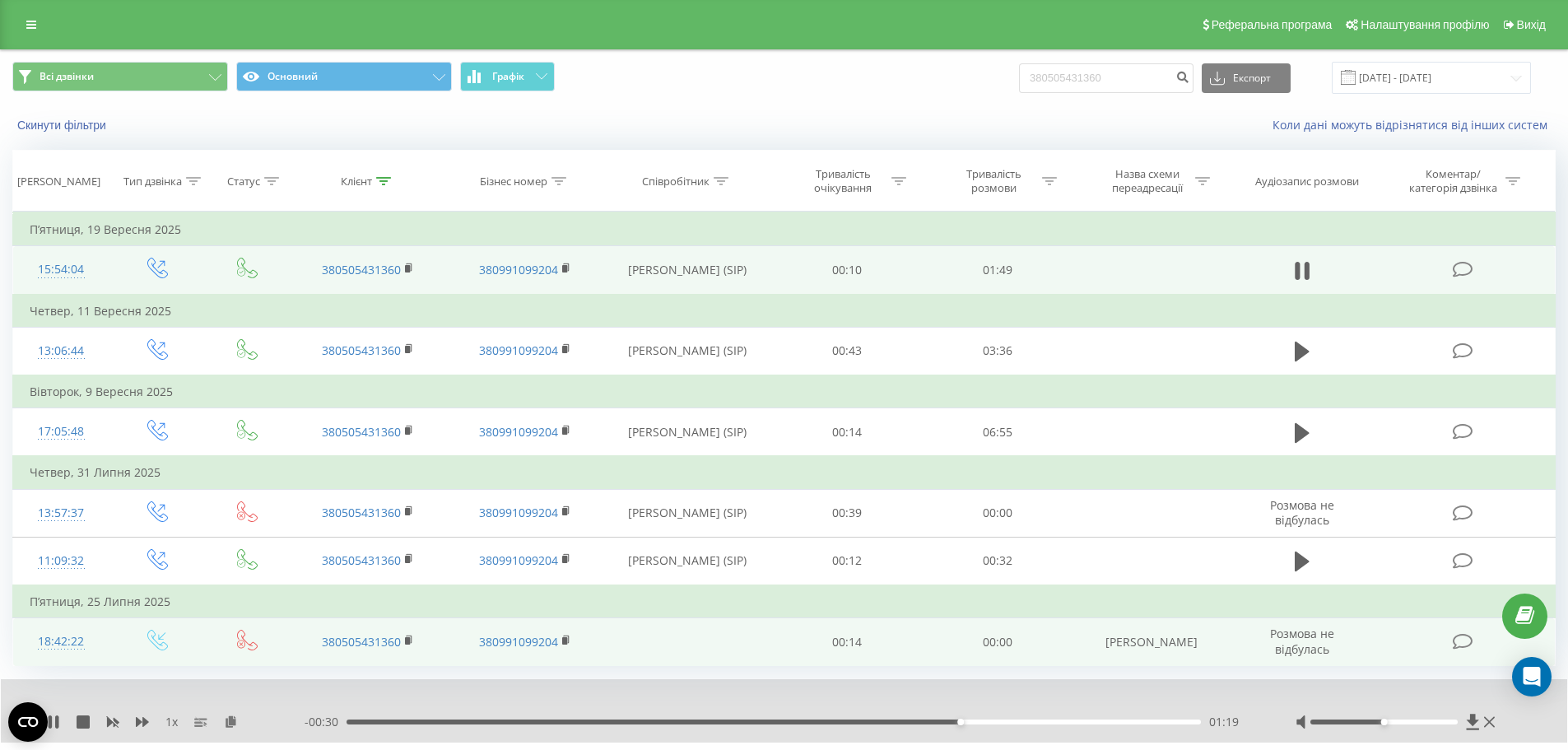
click at [1365, 662] on td "Розмова не відбулась" at bounding box center [1302, 642] width 145 height 48
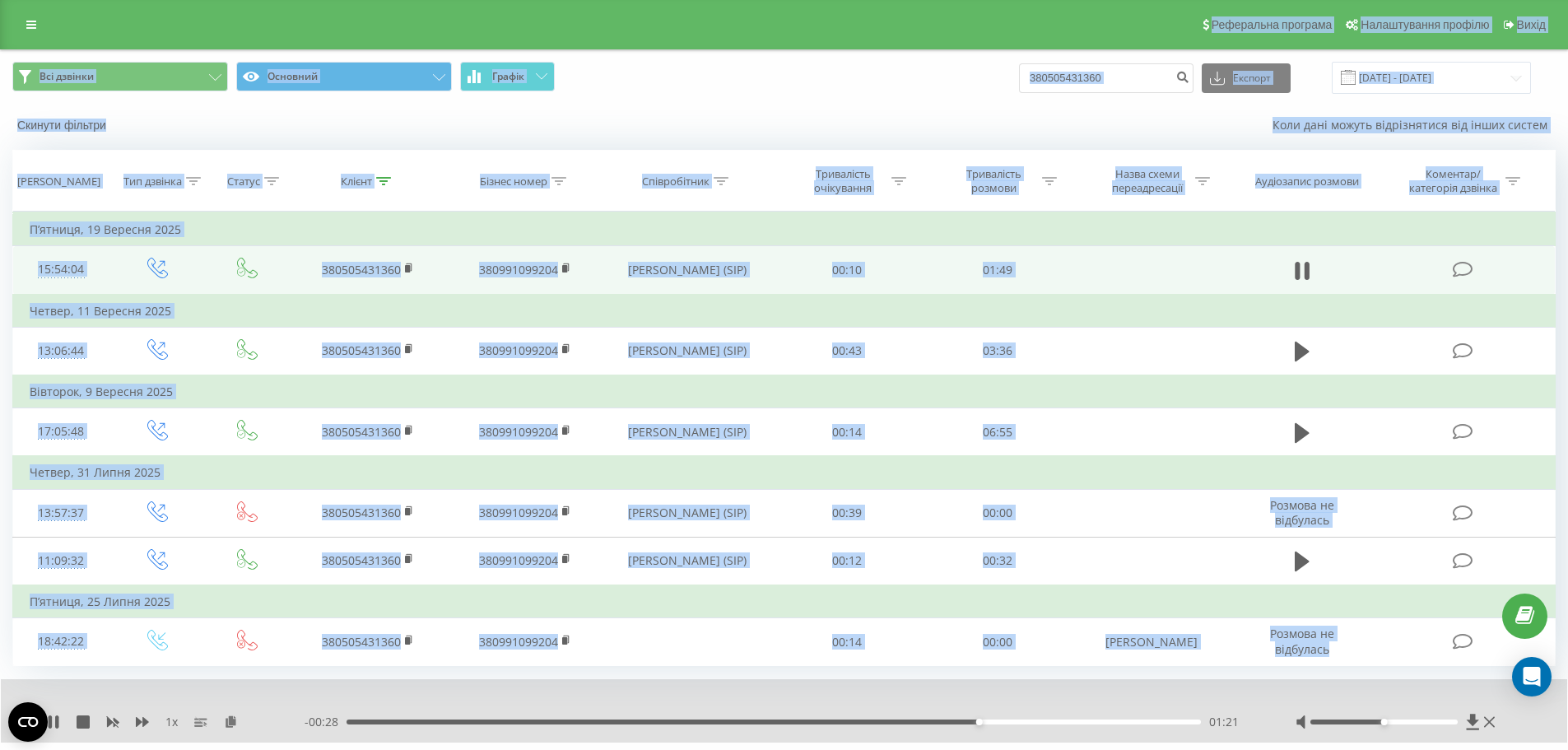
drag, startPoint x: 1365, startPoint y: 662, endPoint x: 1, endPoint y: 21, distance: 1507.1
click at [1, 21] on div "Реферальна програма Налаштування профілю Вихід Всі дзвінки Основний Графік 3805…" at bounding box center [784, 395] width 1568 height 791
click at [1, 21] on div "Реферальна програма Налаштування профілю Вихід" at bounding box center [784, 25] width 1568 height 50
drag, startPoint x: 1, startPoint y: 21, endPoint x: 1356, endPoint y: 671, distance: 1502.8
click at [1356, 671] on div "Реферальна програма Налаштування профілю Вихід Всі дзвінки Основний Графік 3805…" at bounding box center [784, 395] width 1568 height 791
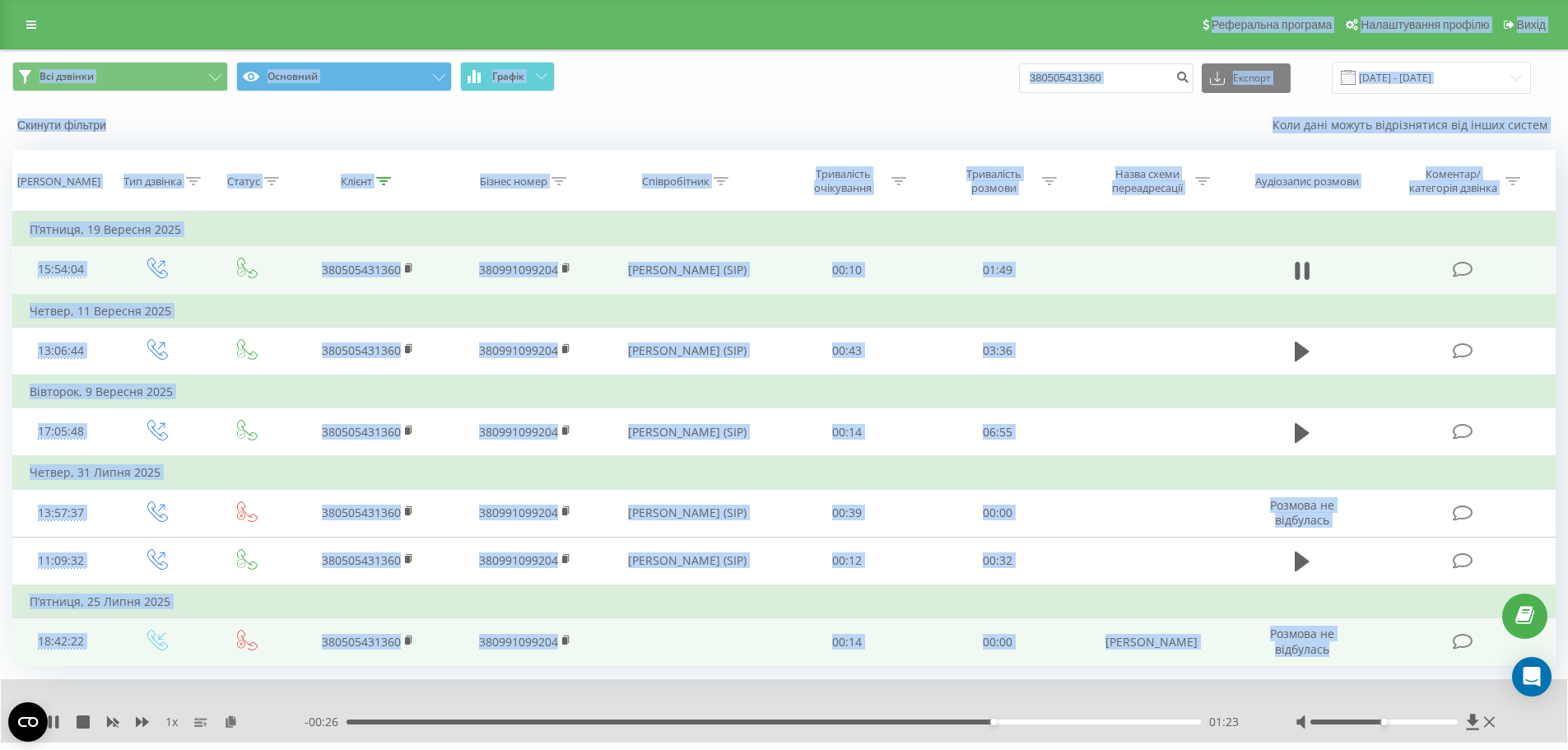
click at [1359, 662] on td "Розмова не відбулась" at bounding box center [1302, 642] width 145 height 48
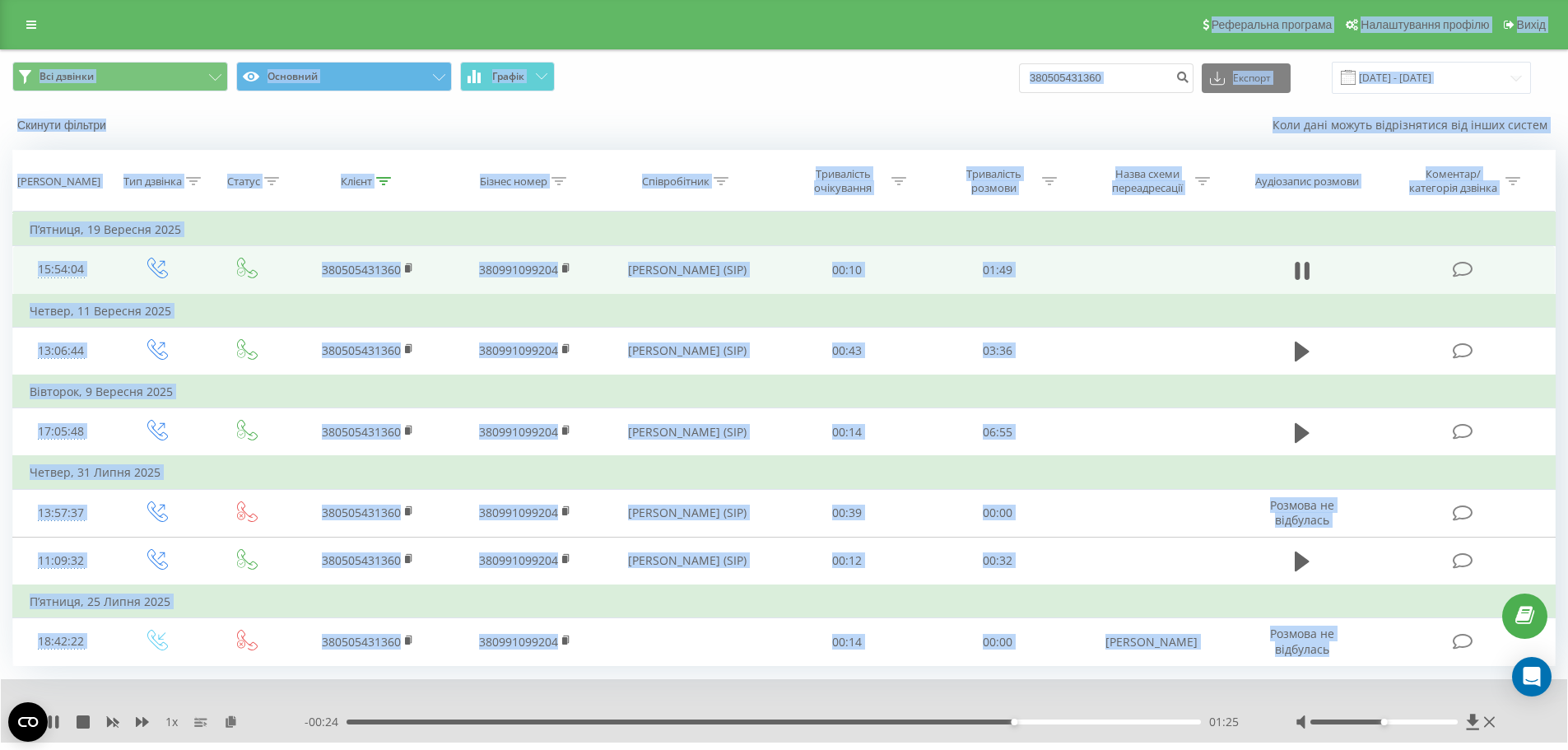
drag, startPoint x: 1359, startPoint y: 662, endPoint x: 0, endPoint y: 19, distance: 1503.4
click at [0, 19] on div "Реферальна програма Налаштування профілю Вихід Всі дзвінки Основний Графік 3805…" at bounding box center [784, 395] width 1568 height 791
click at [0, 19] on div "Реферальна програма Налаштування профілю Вихід" at bounding box center [784, 25] width 1568 height 50
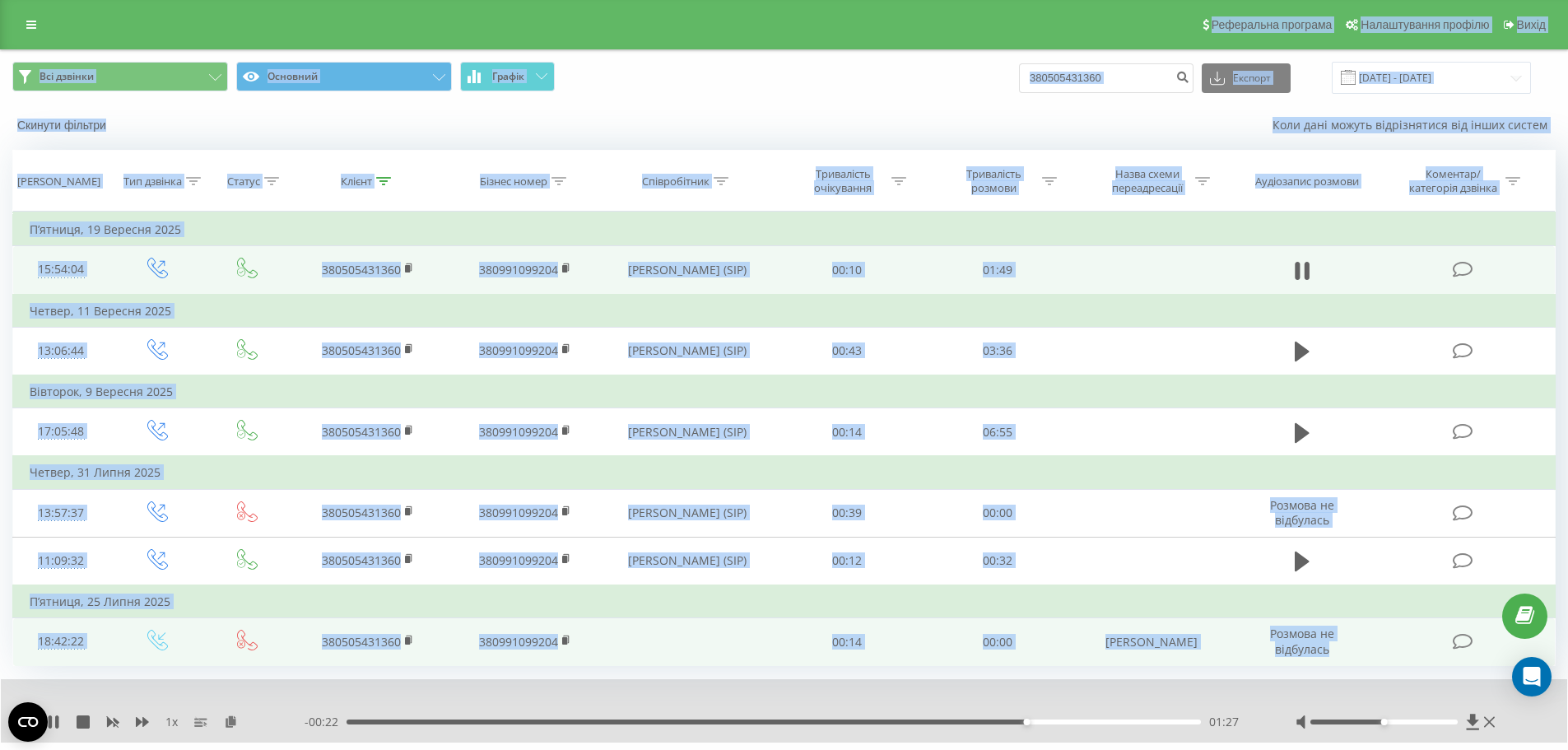
drag, startPoint x: 1, startPoint y: 18, endPoint x: 1327, endPoint y: 646, distance: 1467.2
click at [1299, 656] on div "Реферальна програма Налаштування профілю Вихід Всі дзвінки Основний Графік 3805…" at bounding box center [784, 395] width 1568 height 791
click at [1332, 642] on td "Розмова не відбулась" at bounding box center [1302, 642] width 145 height 48
click at [1331, 642] on td "Розмова не відбулась" at bounding box center [1302, 642] width 145 height 48
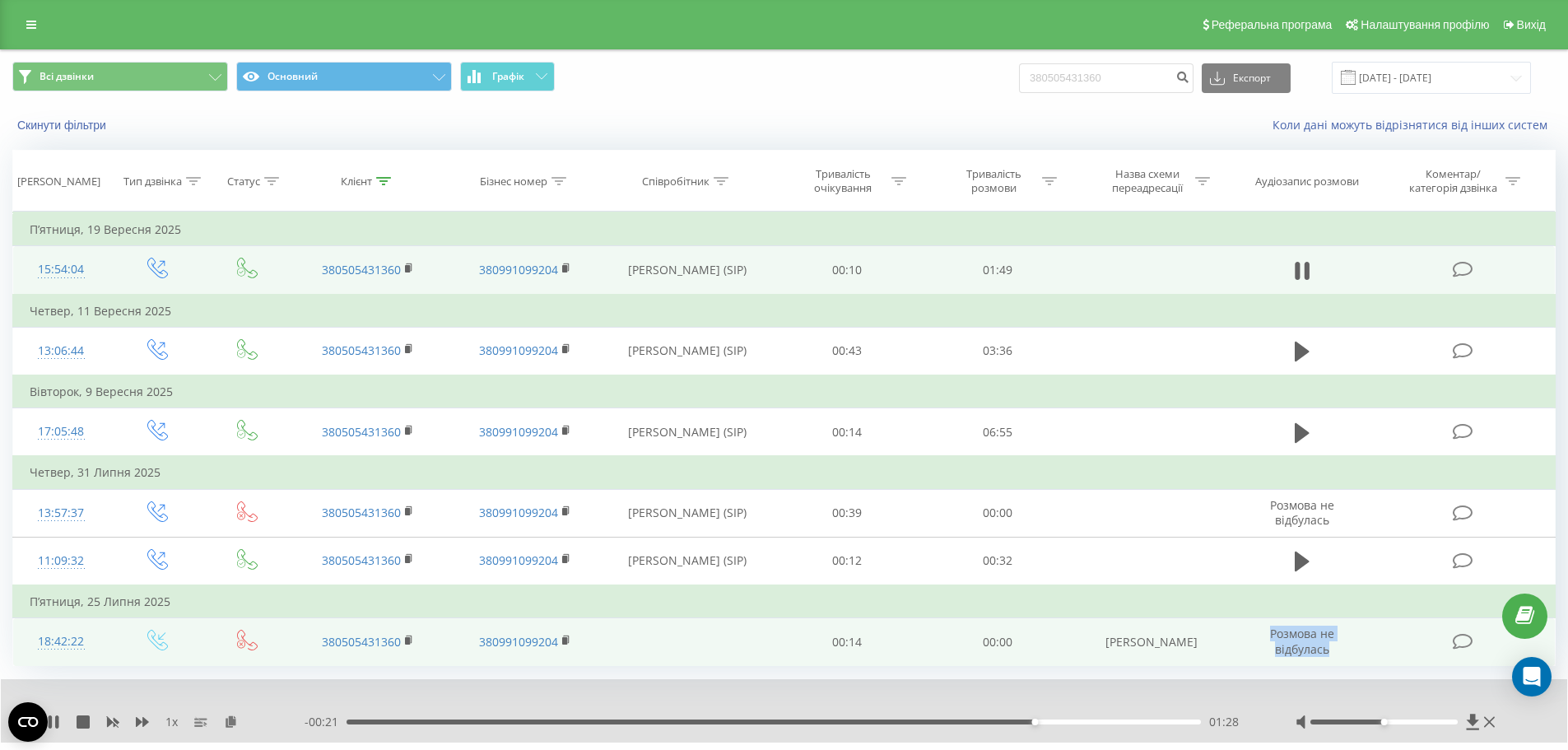
click at [1331, 642] on td "Розмова не відбулась" at bounding box center [1302, 642] width 145 height 48
click at [1335, 646] on td "Розмова не відбулась" at bounding box center [1302, 642] width 145 height 48
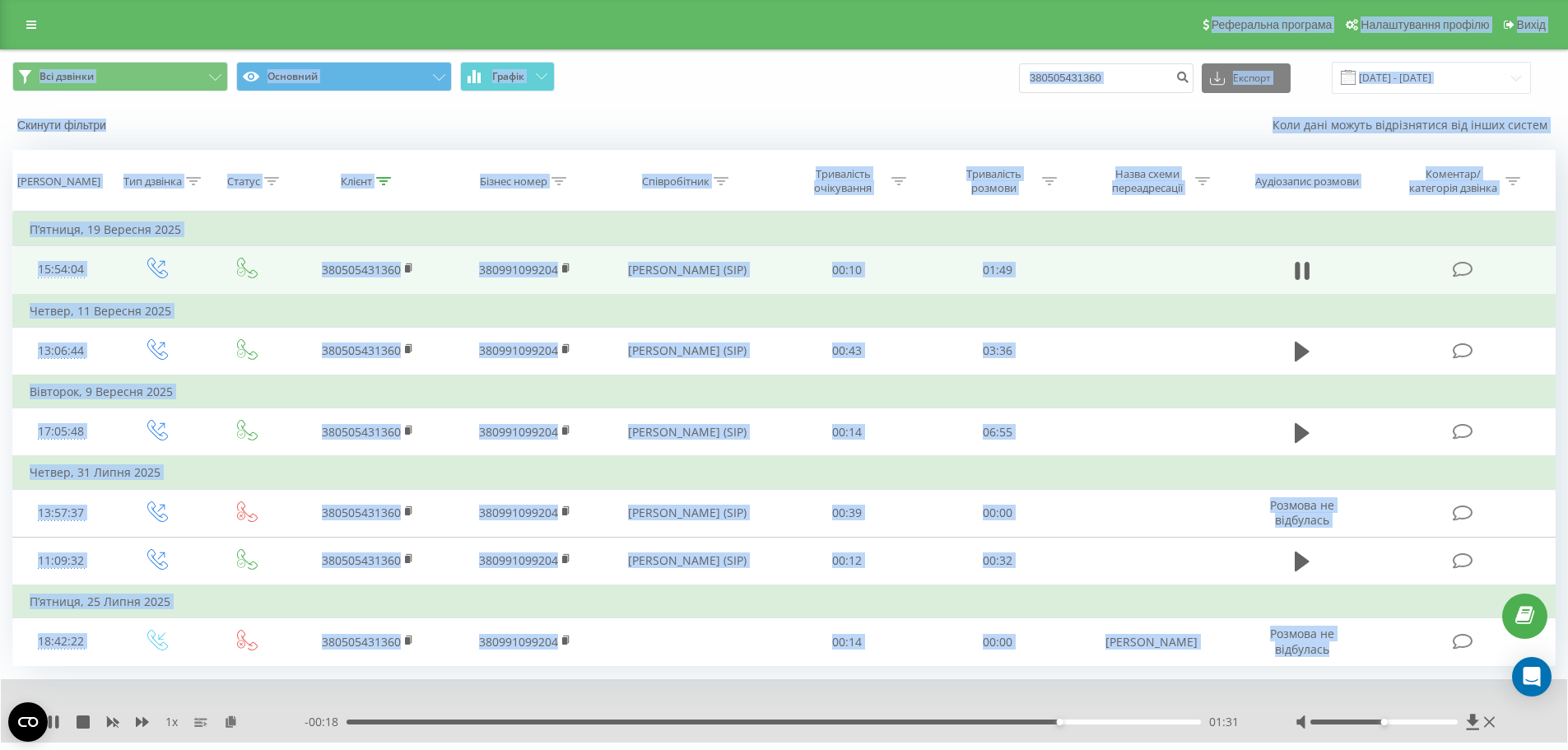
drag, startPoint x: 1335, startPoint y: 646, endPoint x: 0, endPoint y: 12, distance: 1477.9
click at [0, 12] on div "Реферальна програма Налаштування профілю Вихід Всі дзвінки Основний Графік 3805…" at bounding box center [784, 395] width 1568 height 791
click at [0, 12] on div "Реферальна програма Налаштування профілю Вихід" at bounding box center [784, 25] width 1568 height 50
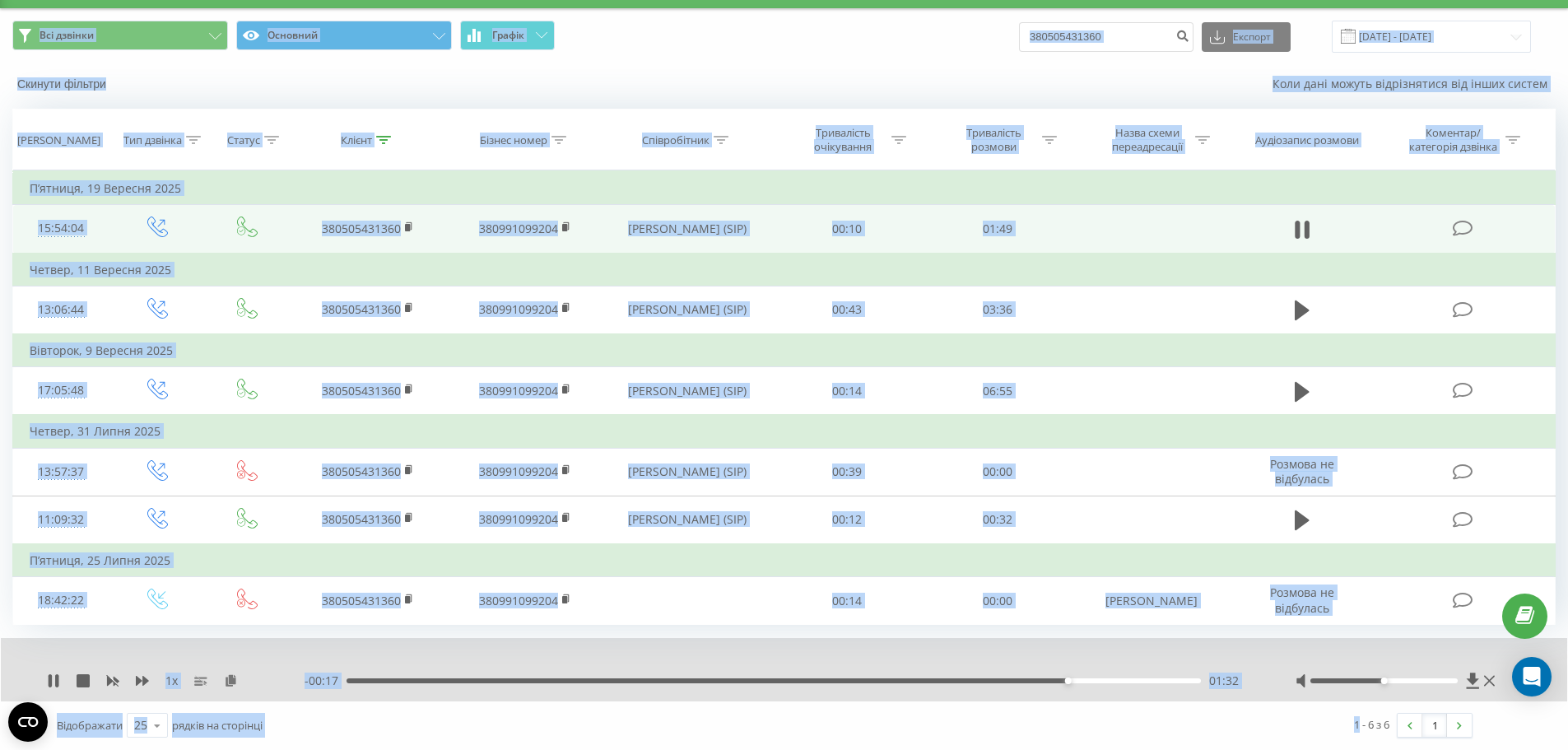
drag, startPoint x: 0, startPoint y: 12, endPoint x: 1314, endPoint y: 625, distance: 1450.0
click at [1236, 733] on div "Реферальна програма Налаштування профілю Вихід Всі дзвінки Основний Графік 3805…" at bounding box center [784, 354] width 1568 height 791
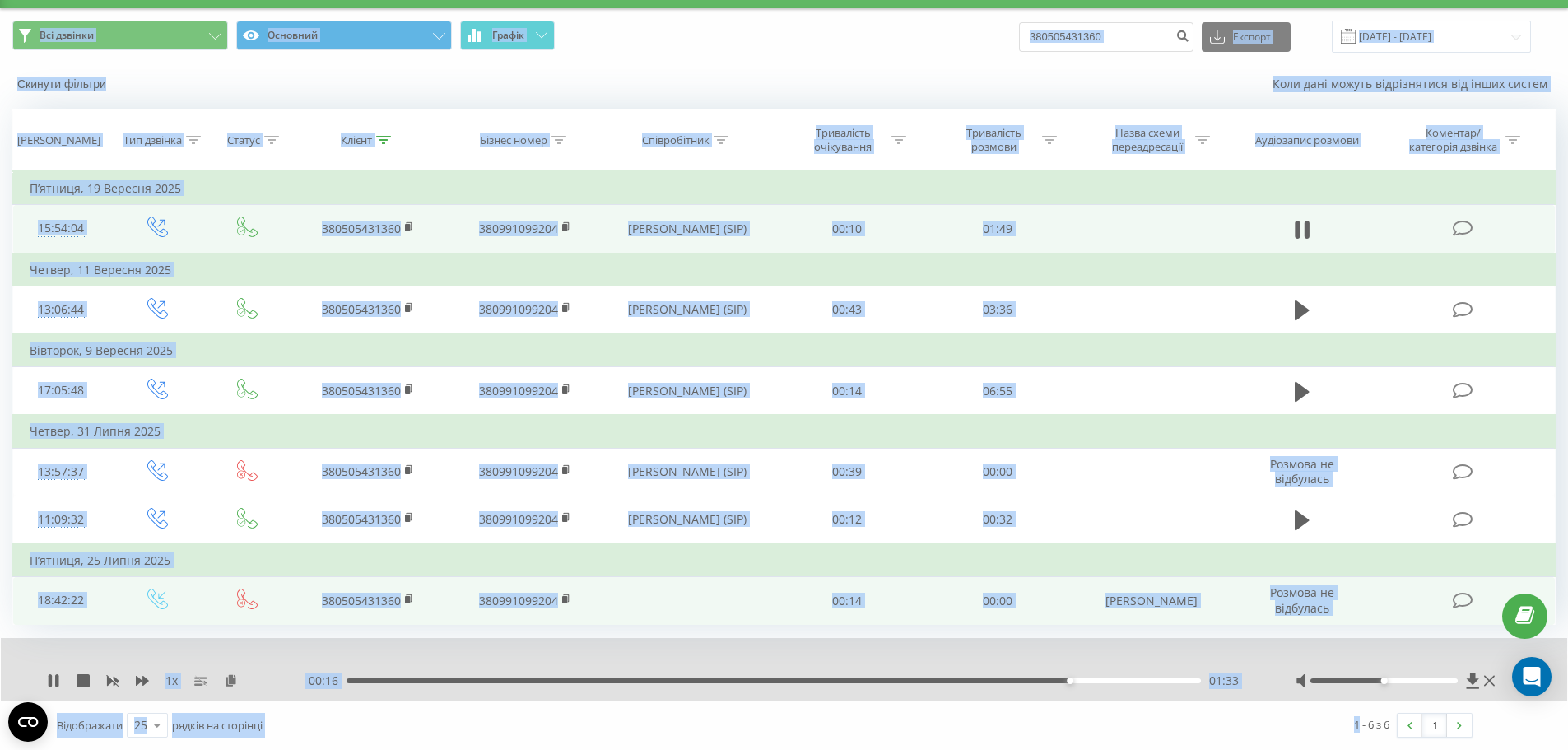
click at [1348, 617] on td "Розмова не відбулась" at bounding box center [1302, 601] width 145 height 48
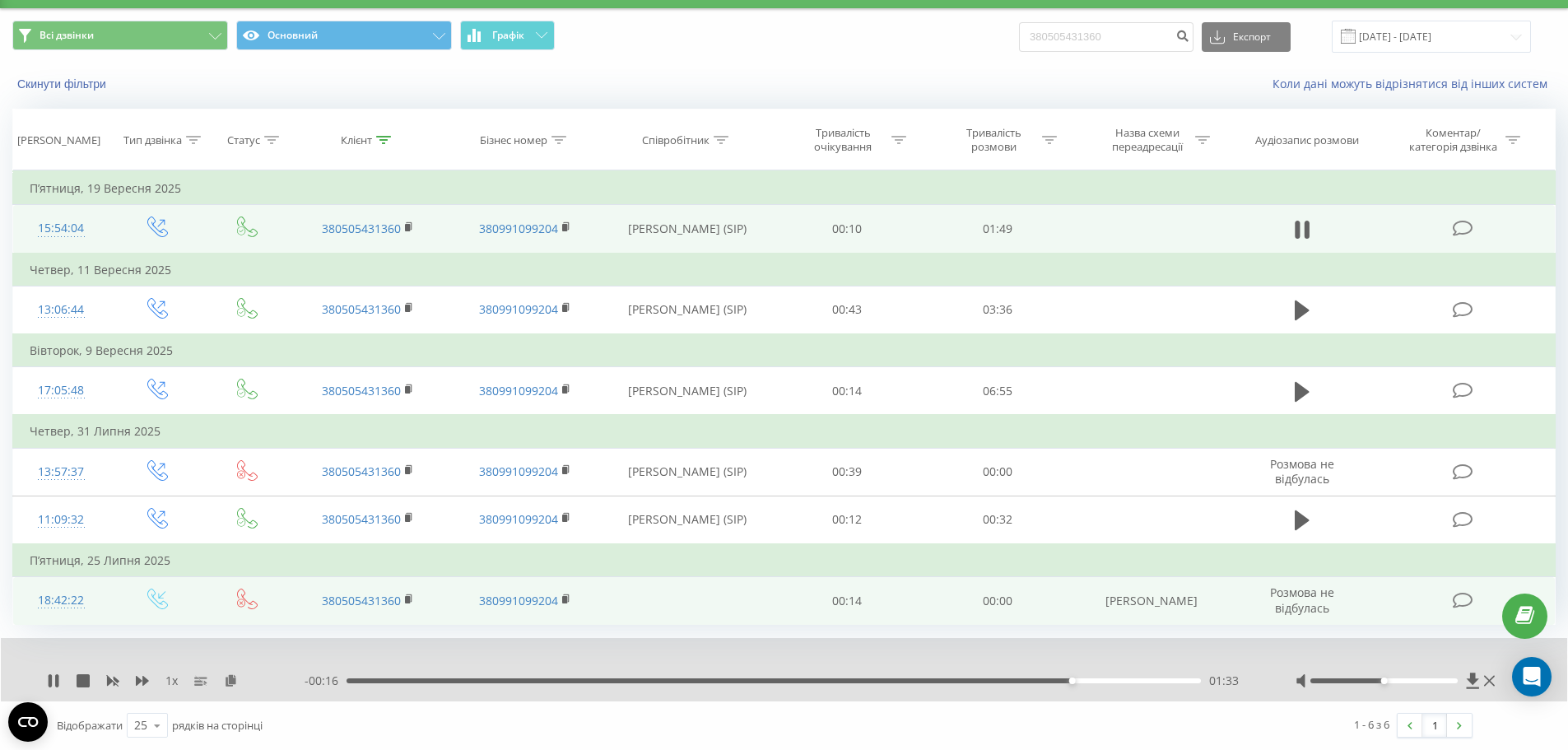
click at [1348, 617] on td "Розмова не відбулась" at bounding box center [1302, 601] width 145 height 48
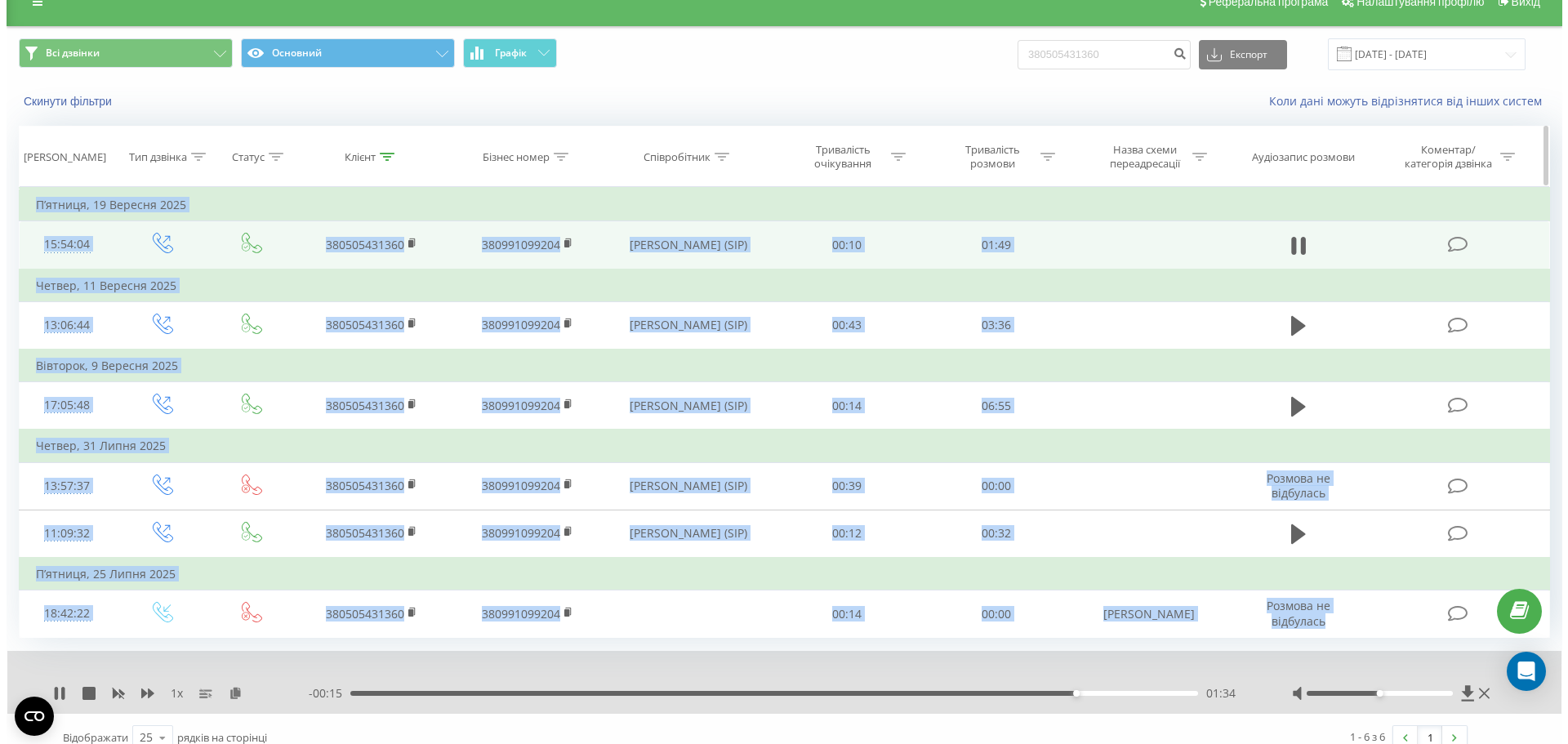
scroll to position [0, 0]
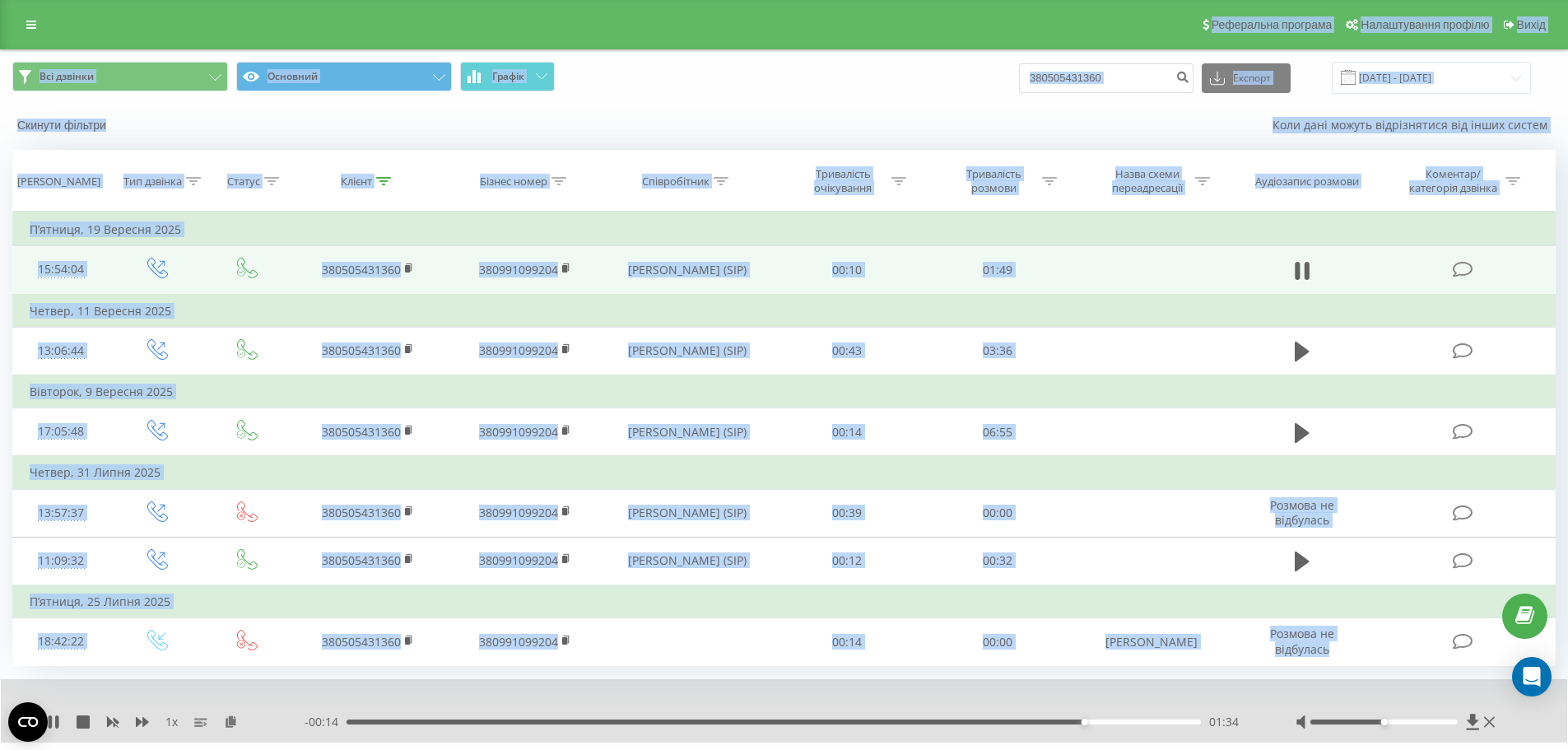
drag, startPoint x: 1348, startPoint y: 617, endPoint x: 0, endPoint y: 26, distance: 1471.9
click at [0, 26] on div "Реферальна програма Налаштування профілю Вихід Всі дзвінки Основний Графік 3805…" at bounding box center [784, 395] width 1568 height 791
click at [0, 25] on div "Реферальна програма Налаштування профілю Вихід" at bounding box center [784, 25] width 1568 height 50
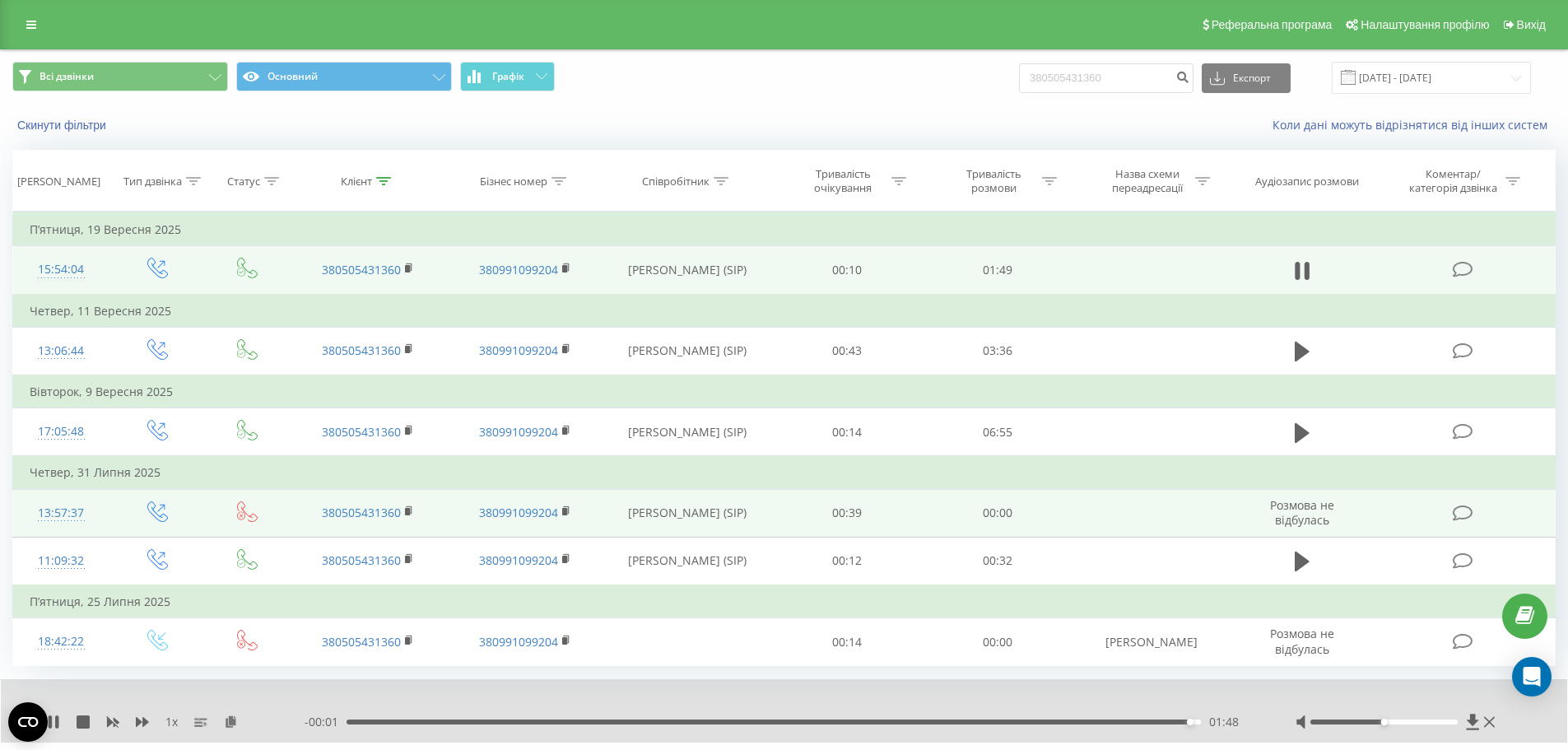
click at [1072, 511] on td "00:00" at bounding box center [998, 513] width 151 height 48
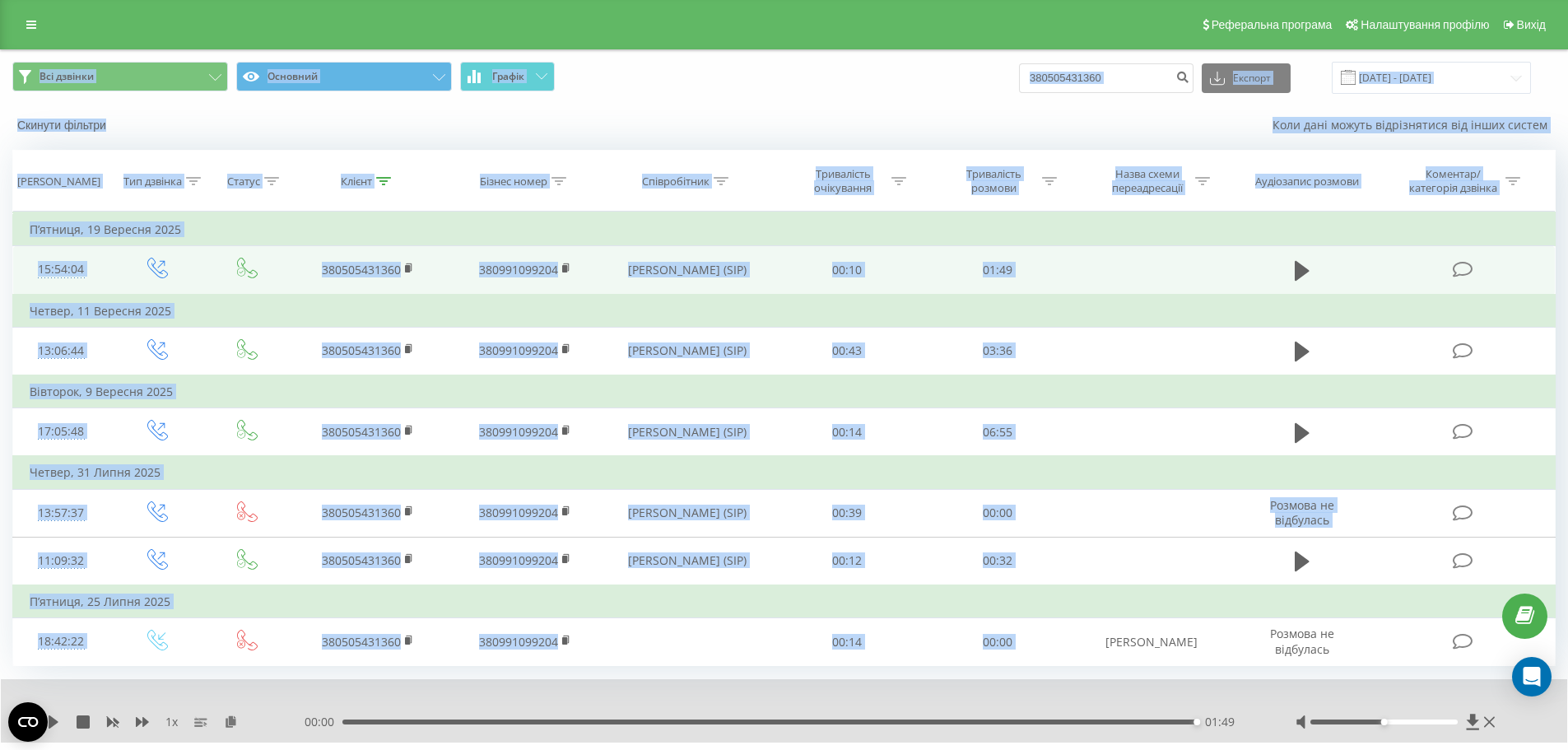
drag, startPoint x: 1091, startPoint y: 644, endPoint x: 0, endPoint y: 63, distance: 1236.1
click at [0, 63] on div "Всі дзвінки Основний Графік 380505431360 Експорт .csv .xls .xlsx 22.06.2025 - 2…" at bounding box center [784, 420] width 1568 height 742
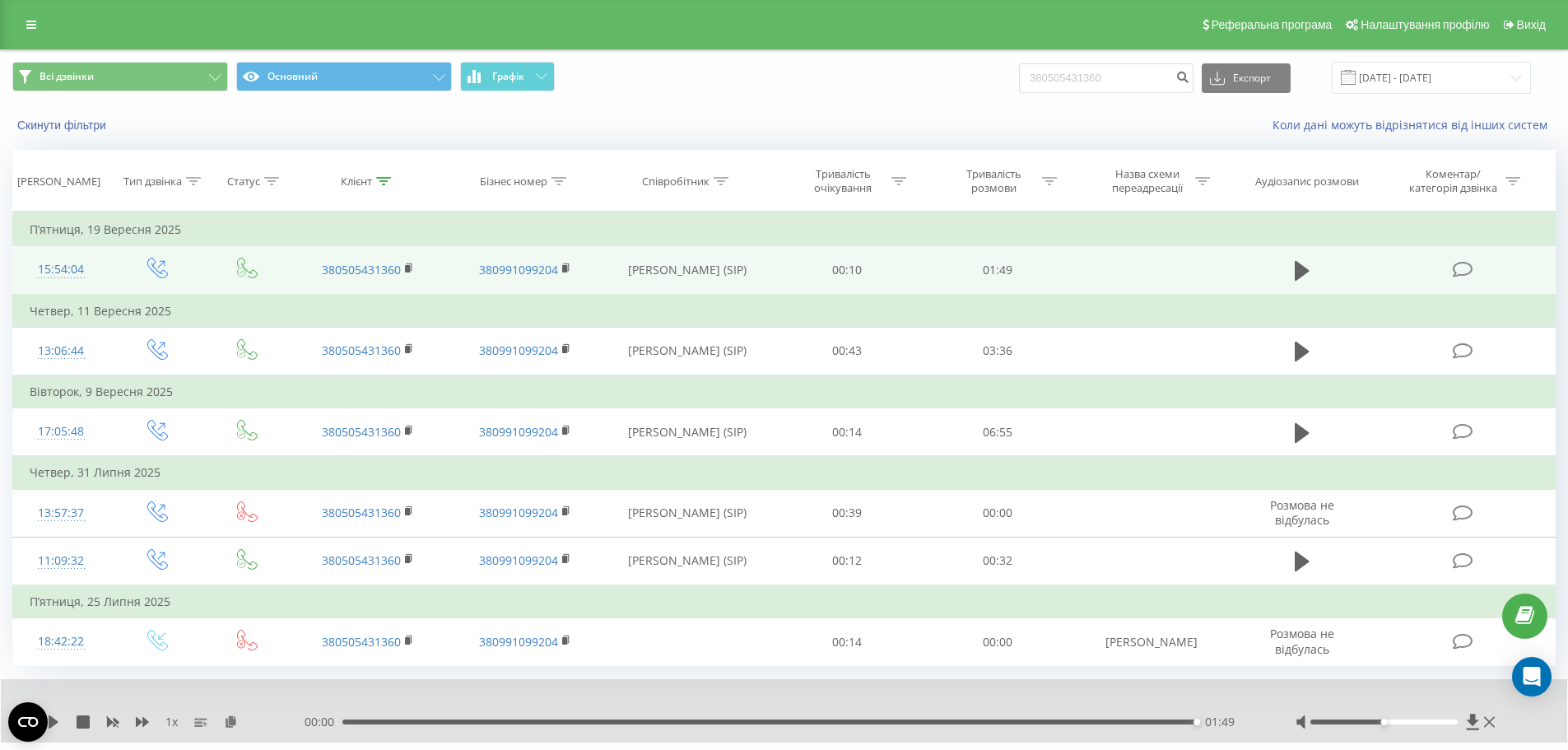
click at [0, 63] on div "Всі дзвінки Основний Графік 380505431360 Експорт .csv .xls .xlsx 22.06.2025 - 2…" at bounding box center [784, 420] width 1568 height 742
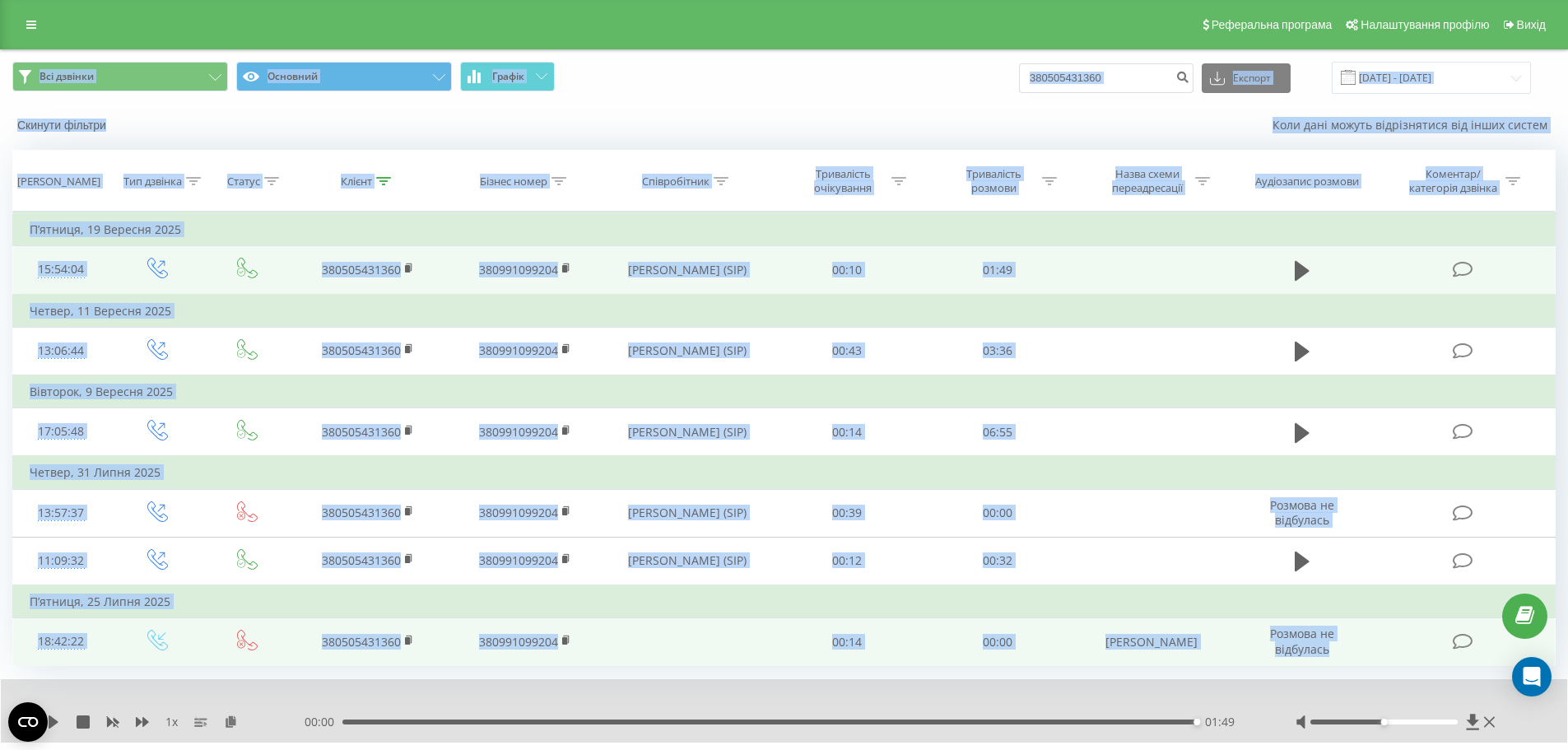
drag, startPoint x: 0, startPoint y: 63, endPoint x: 1349, endPoint y: 653, distance: 1472.4
click at [1349, 653] on div "Всі дзвінки Основний Графік 380505431360 Експорт .csv .xls .xlsx 22.06.2025 - 2…" at bounding box center [784, 420] width 1568 height 742
click at [1348, 654] on td "Розмова не відбулась" at bounding box center [1302, 642] width 145 height 48
click at [1348, 654] on td "Розмова не відбулась" at bounding box center [1302, 642] width 145 height 48
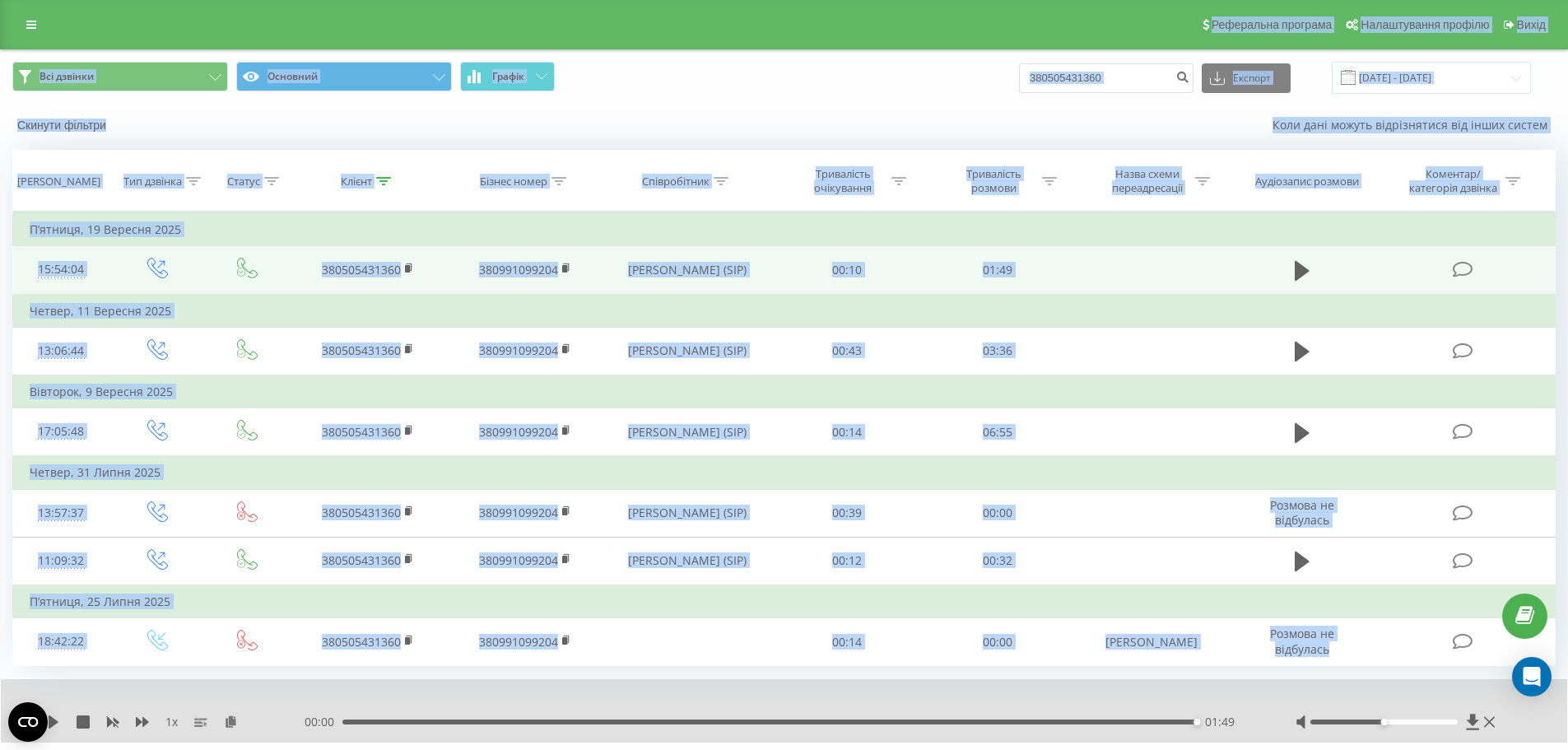
drag, startPoint x: 1348, startPoint y: 654, endPoint x: 0, endPoint y: 24, distance: 1488.0
click at [0, 24] on div "Реферальна програма Налаштування профілю Вихід Всі дзвінки Основний Графік 3805…" at bounding box center [784, 395] width 1568 height 791
click at [0, 18] on div "Реферальна програма Налаштування профілю Вихід" at bounding box center [784, 25] width 1568 height 50
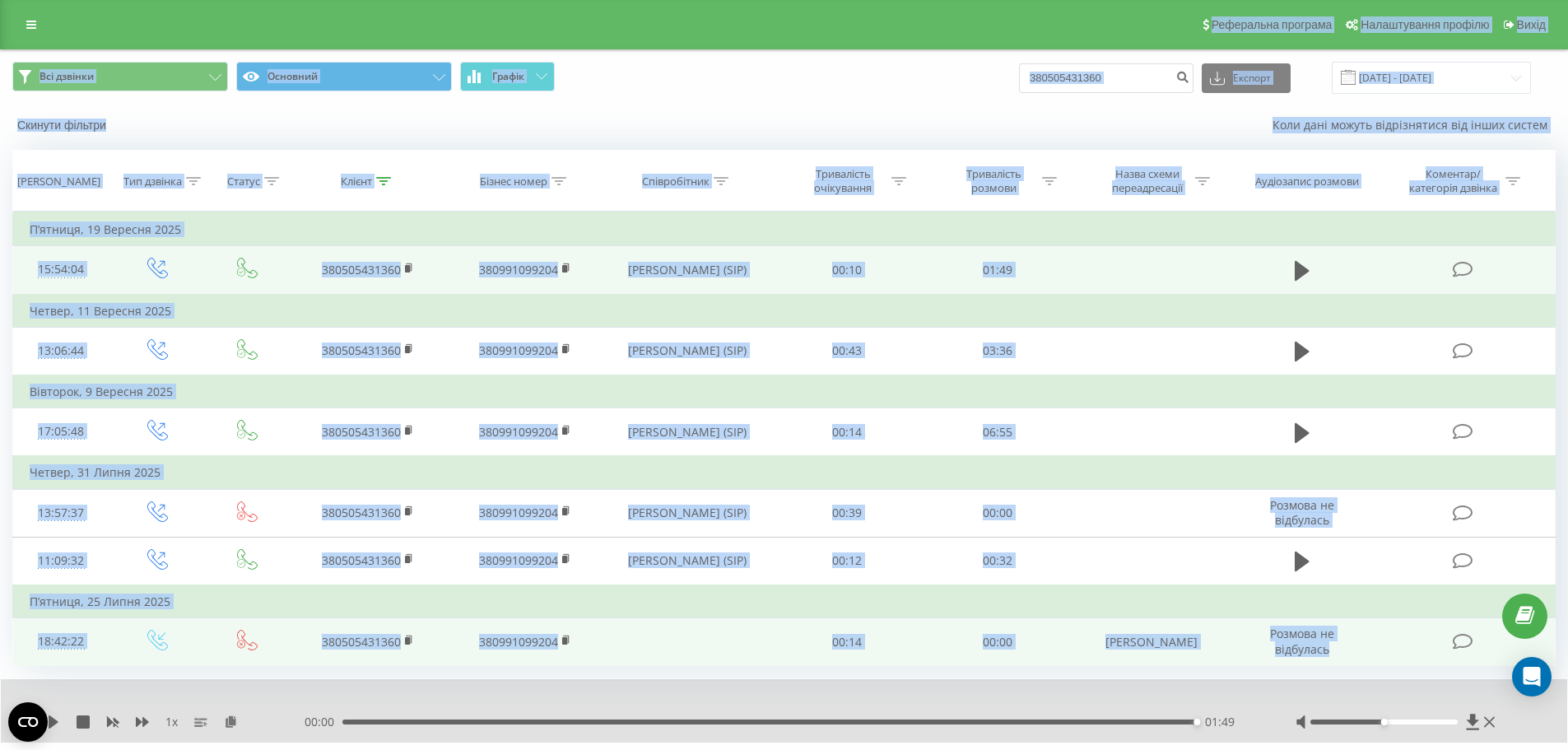
drag, startPoint x: 0, startPoint y: 18, endPoint x: 1328, endPoint y: 659, distance: 1474.6
click at [1328, 659] on div "Реферальна програма Налаштування профілю Вихід Всі дзвінки Основний Графік 3805…" at bounding box center [784, 395] width 1568 height 791
click at [1334, 657] on td "Розмова не відбулась" at bounding box center [1302, 642] width 145 height 48
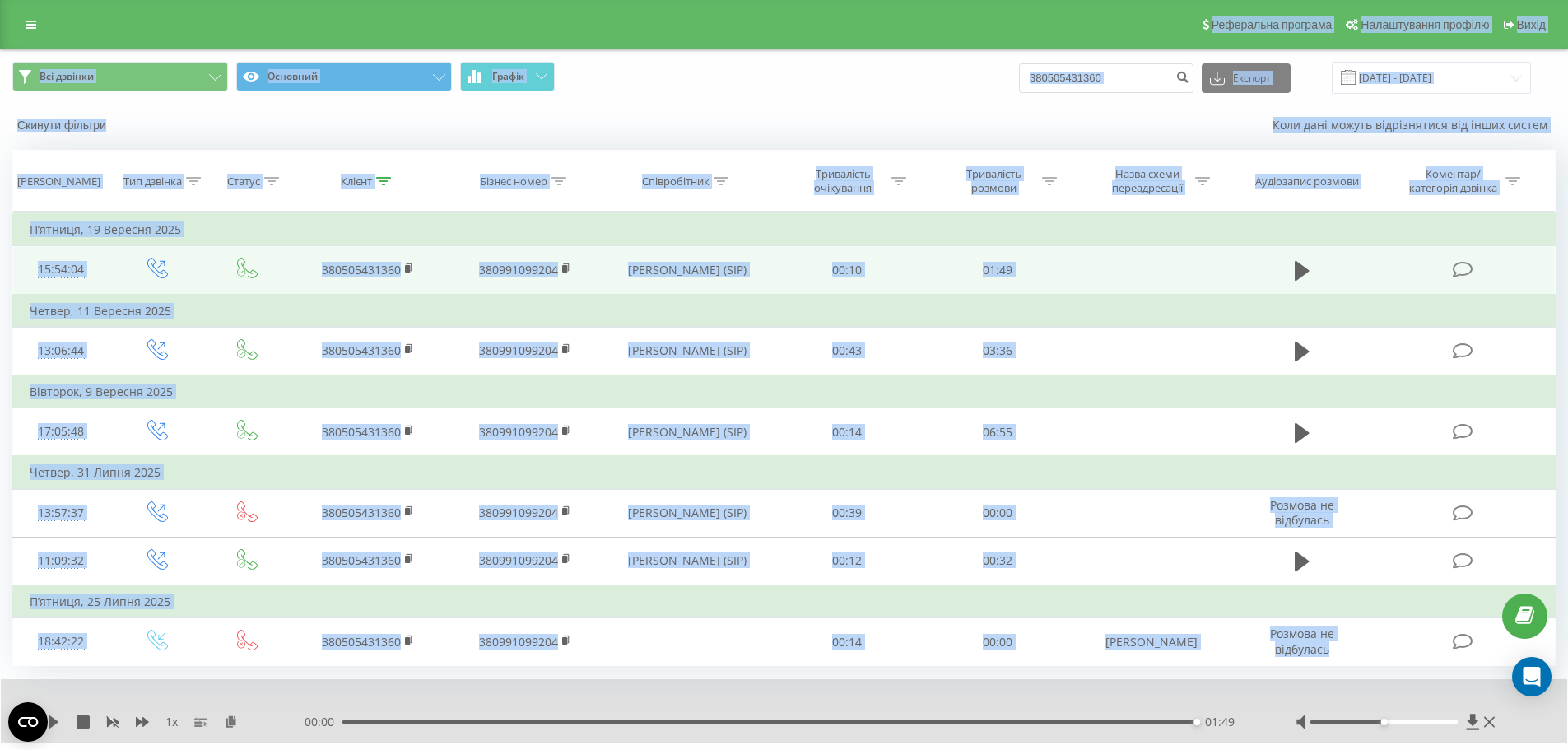
drag, startPoint x: 1334, startPoint y: 657, endPoint x: 0, endPoint y: 7, distance: 1483.9
click at [0, 36] on div "Реферальна програма Налаштування профілю Вихід Всі дзвінки Основний Графік 3805…" at bounding box center [784, 395] width 1568 height 791
click at [0, 4] on div "Реферальна програма Налаштування профілю Вихід" at bounding box center [784, 25] width 1568 height 50
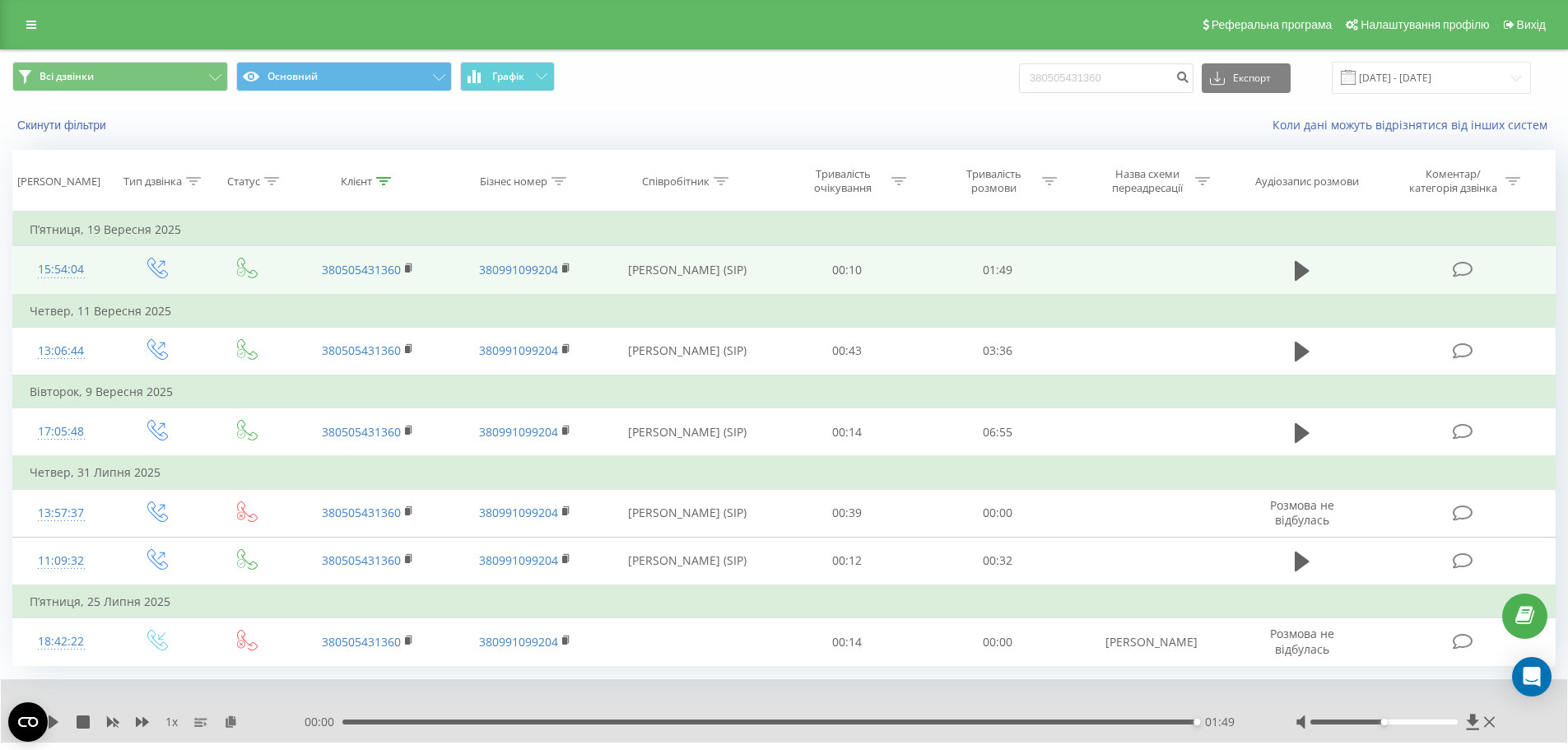
click at [0, 4] on div "Реферальна програма Налаштування профілю Вихід" at bounding box center [784, 25] width 1568 height 50
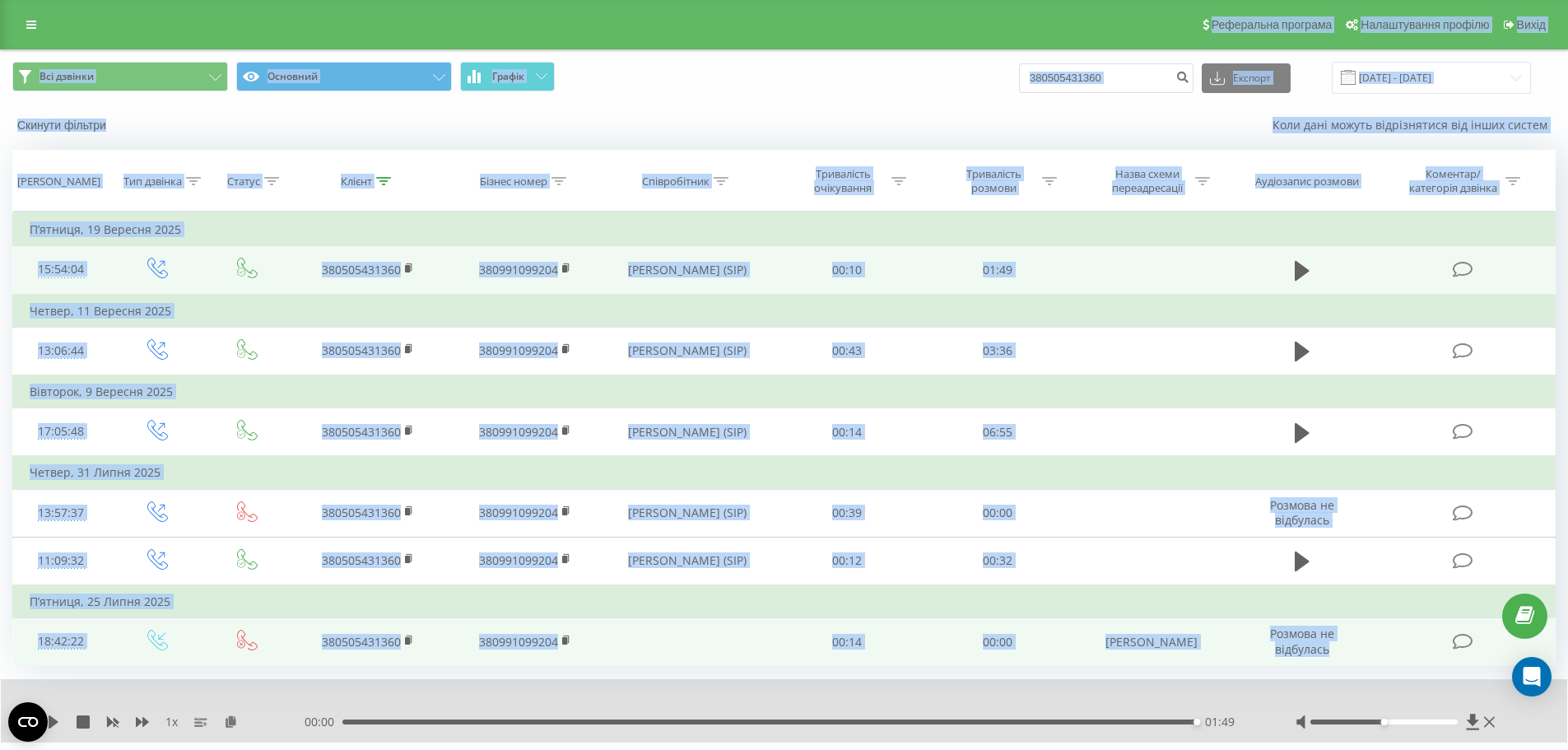
drag, startPoint x: 0, startPoint y: 4, endPoint x: 1392, endPoint y: 660, distance: 1538.8
click at [1392, 660] on div "Реферальна програма Налаштування профілю Вихід Всі дзвінки Основний Графік 3805…" at bounding box center [784, 395] width 1568 height 791
click at [1389, 660] on td at bounding box center [1464, 642] width 181 height 48
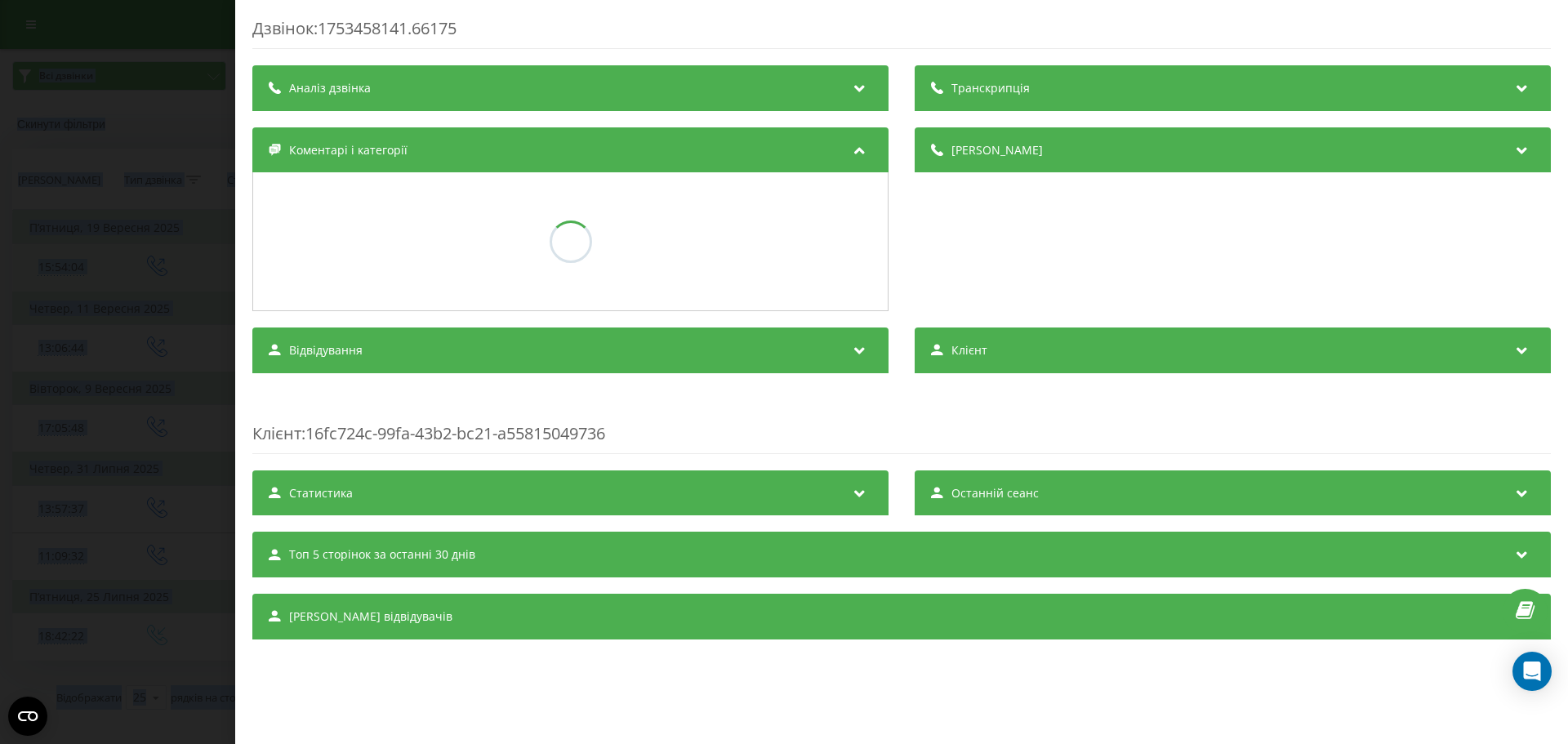
click at [1359, 640] on div "Дзвінок : 1753458141.66175 Транскрипція Аналіз дзвінка Деталі дзвінка Коментарі…" at bounding box center [901, 344] width 1298 height 654
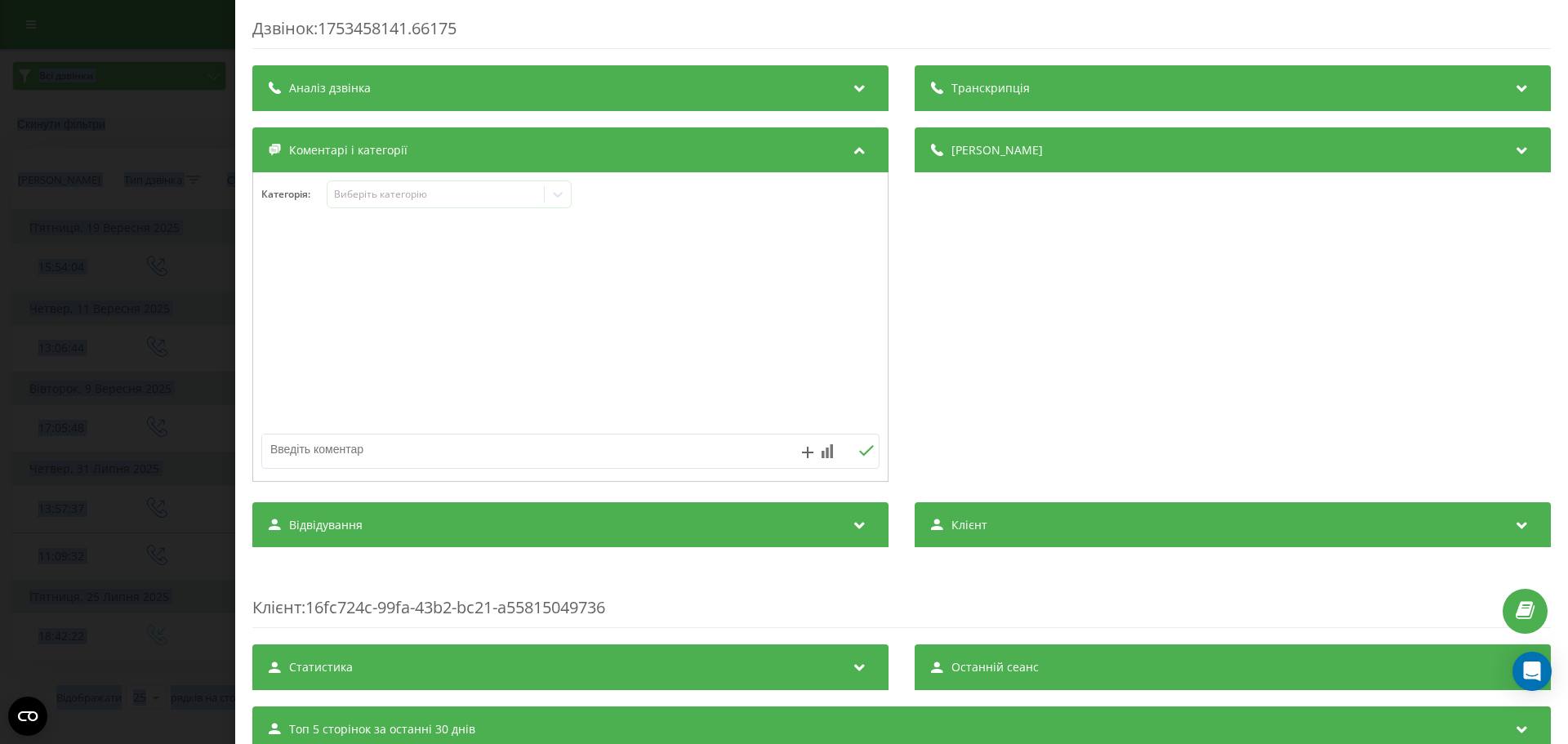
click at [154, 197] on div "Дзвінок : 1753458141.66175 Транскрипція Для AI-аналізу майбутніх дзвінків налаш…" at bounding box center [784, 372] width 1568 height 744
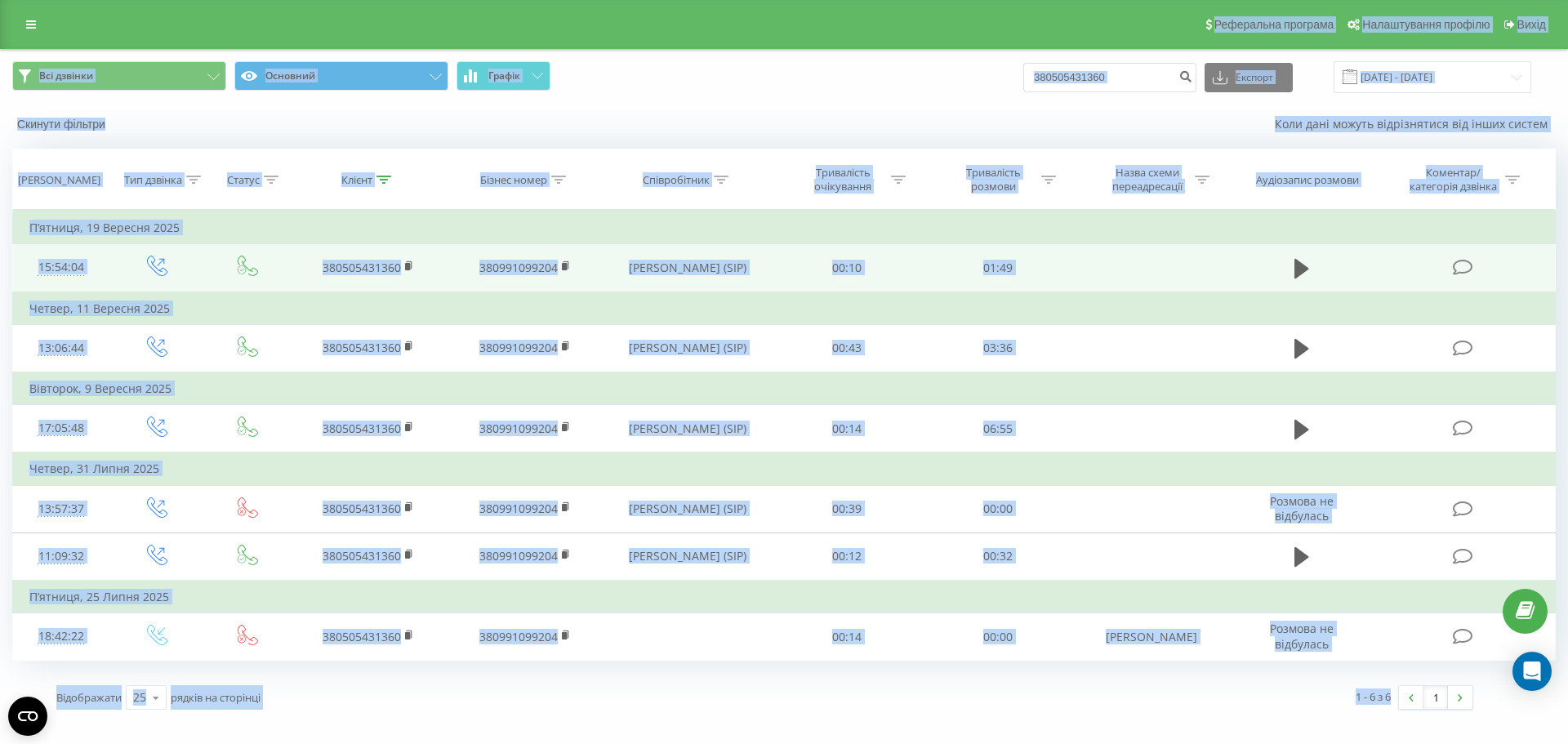
click at [835, 74] on div "Всі дзвінки Основний Графік 380505431360 Експорт .csv .xls .xlsx 22.06.2025 - 2…" at bounding box center [784, 76] width 1543 height 32
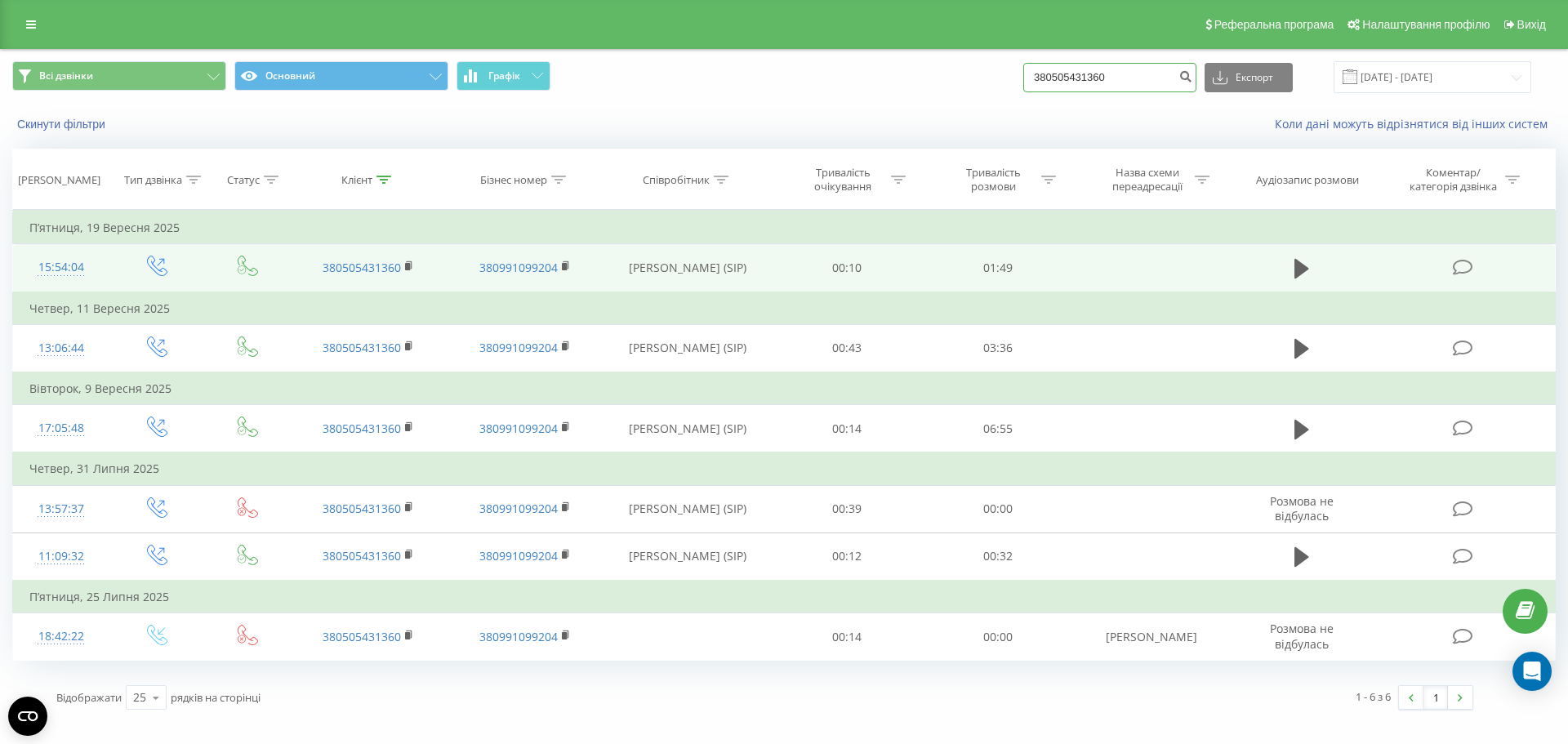
click at [1042, 81] on input "380505431360" at bounding box center [1109, 77] width 173 height 30
click at [1052, 79] on input "380505431360" at bounding box center [1109, 77] width 173 height 30
paste input "665576558"
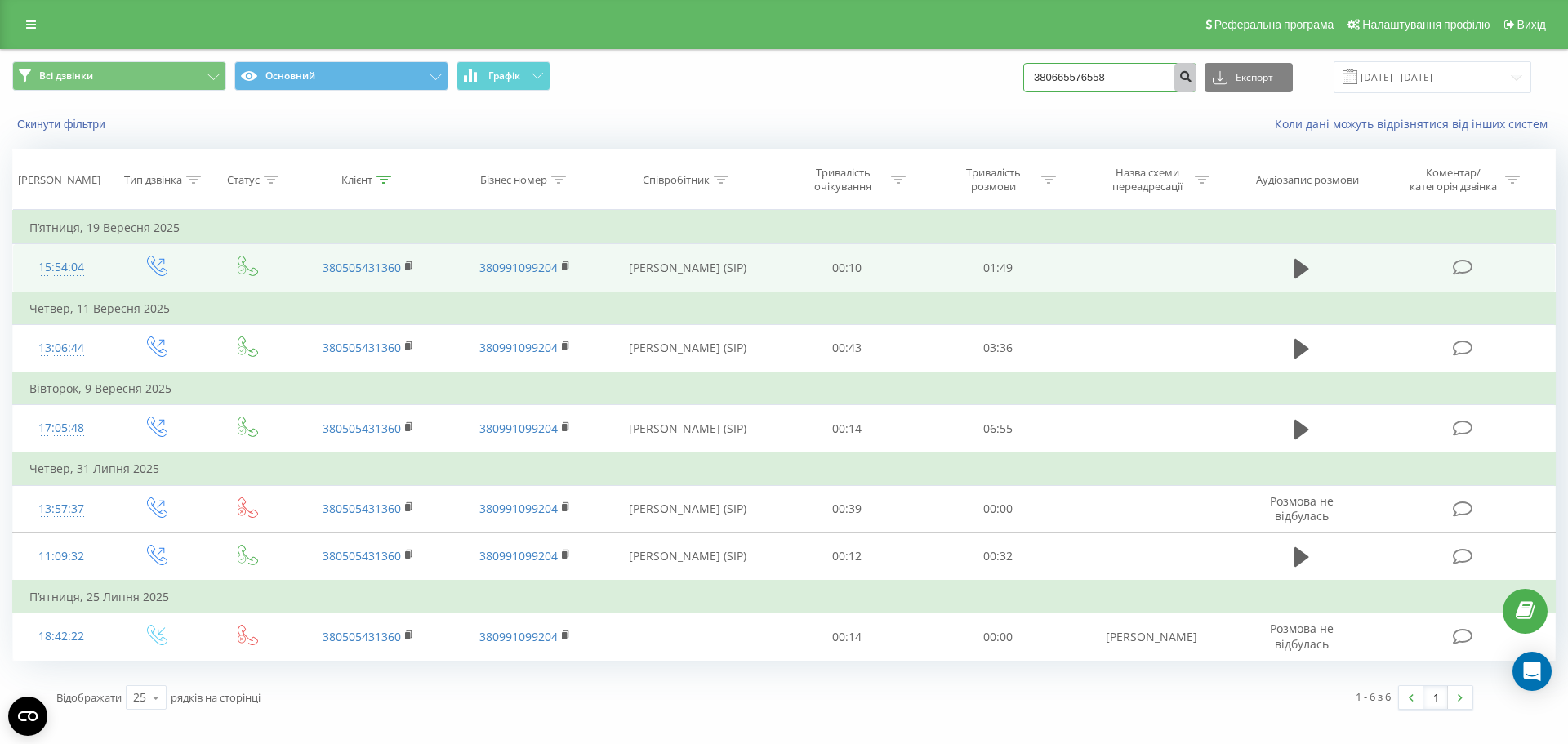
type input "380665576558"
click at [1192, 76] on icon "submit" at bounding box center [1185, 74] width 14 height 10
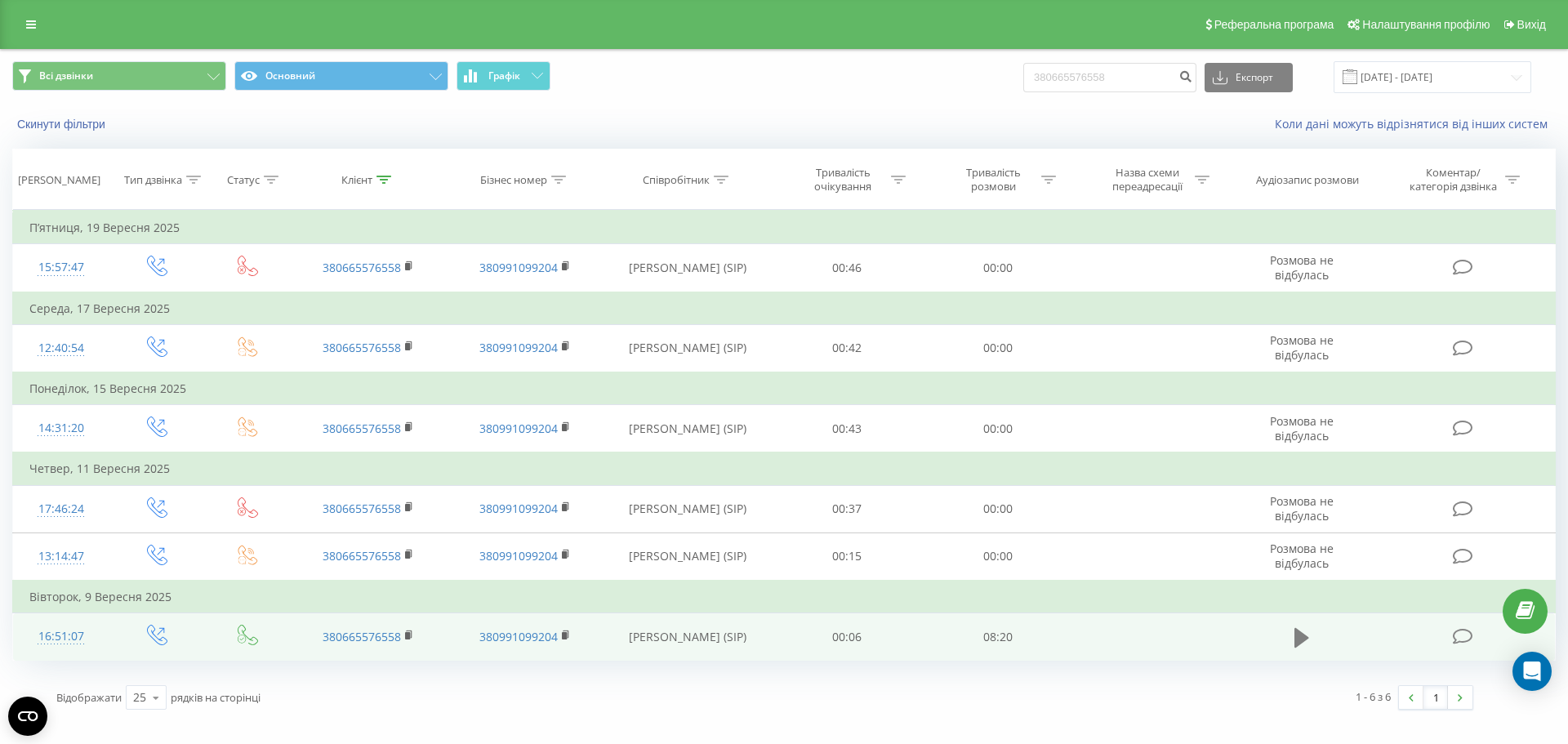
click at [1293, 639] on button at bounding box center [1302, 638] width 25 height 25
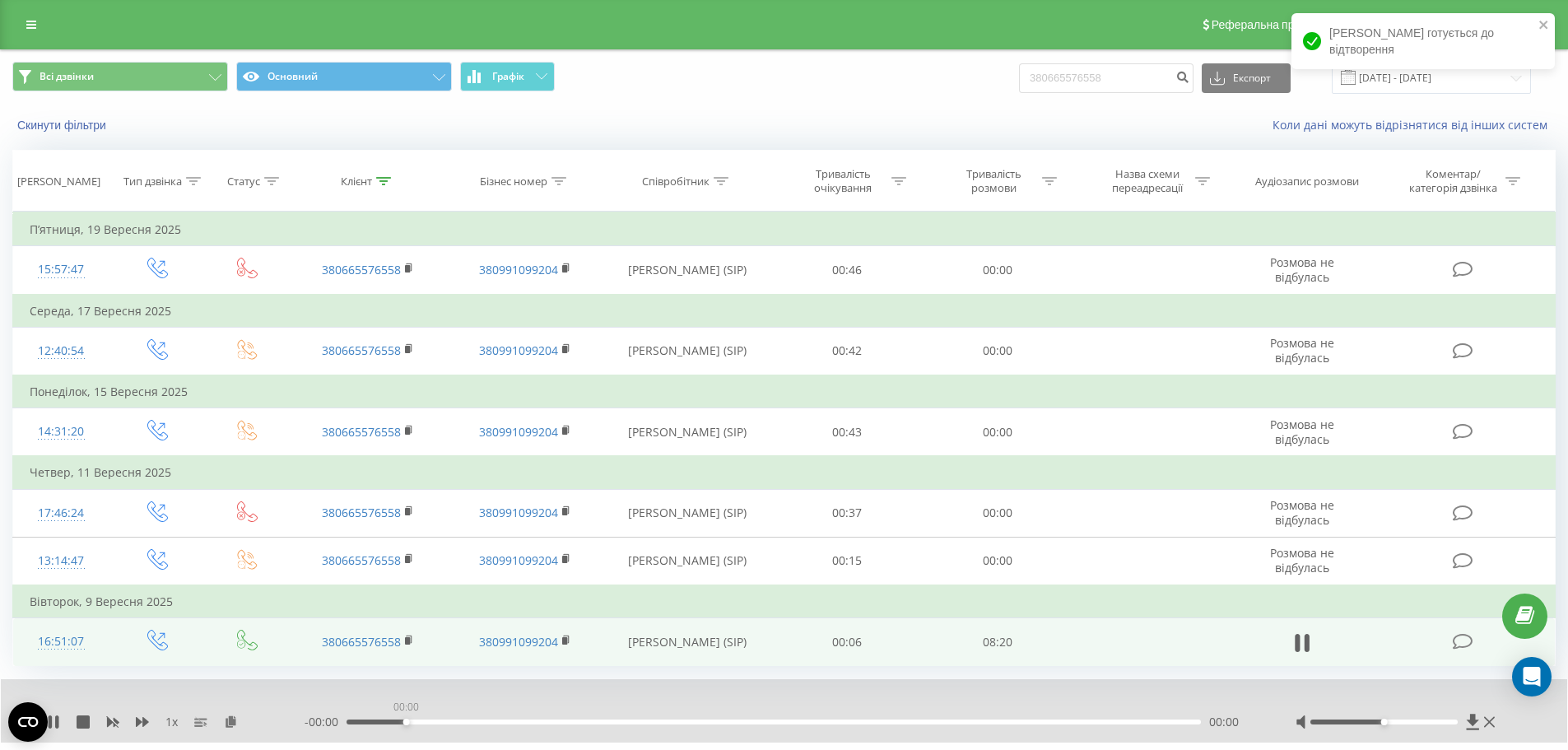
click at [409, 723] on div "00:00" at bounding box center [773, 722] width 854 height 5
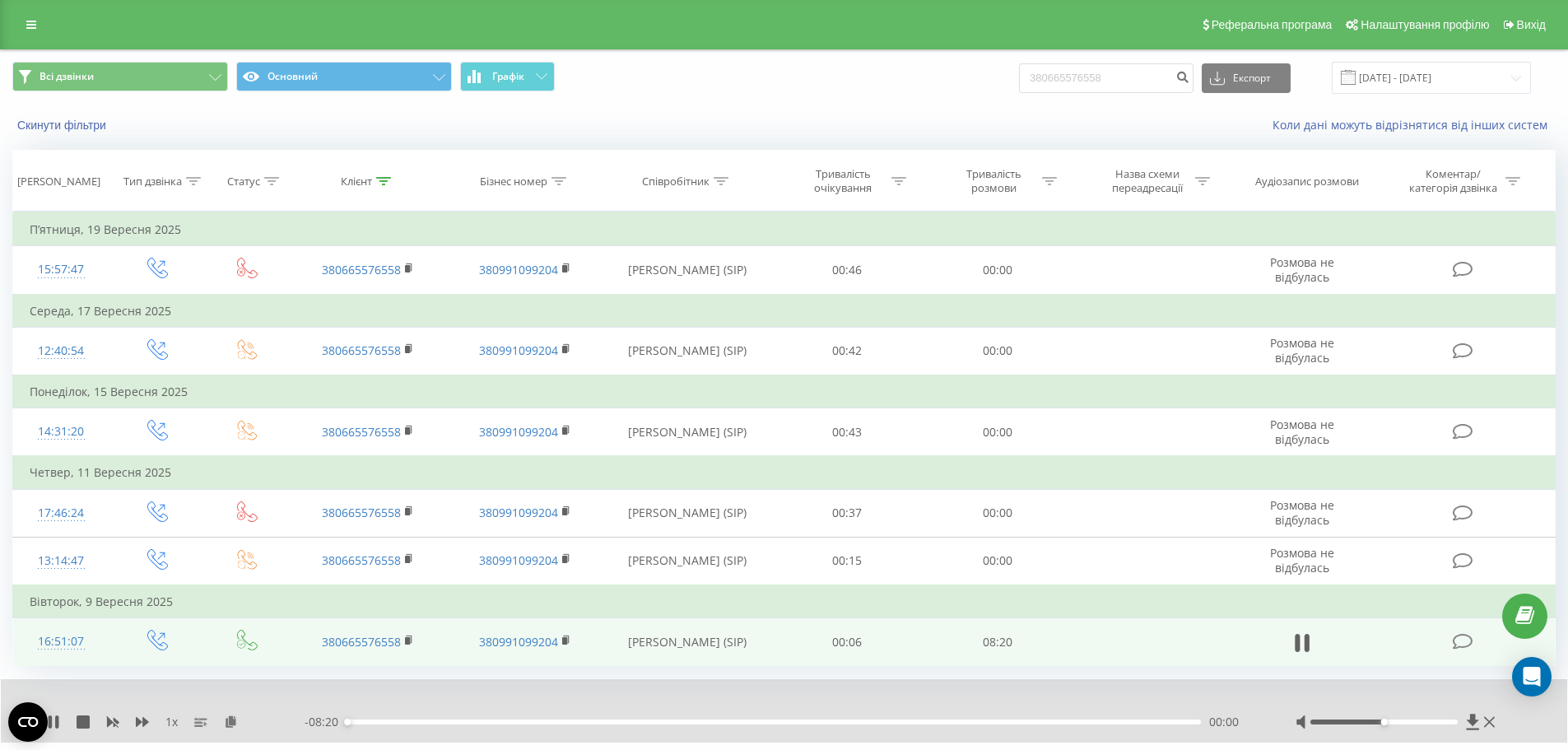
click at [500, 722] on div "00:00" at bounding box center [773, 722] width 854 height 5
click at [1148, 721] on div "01:33" at bounding box center [773, 722] width 854 height 5
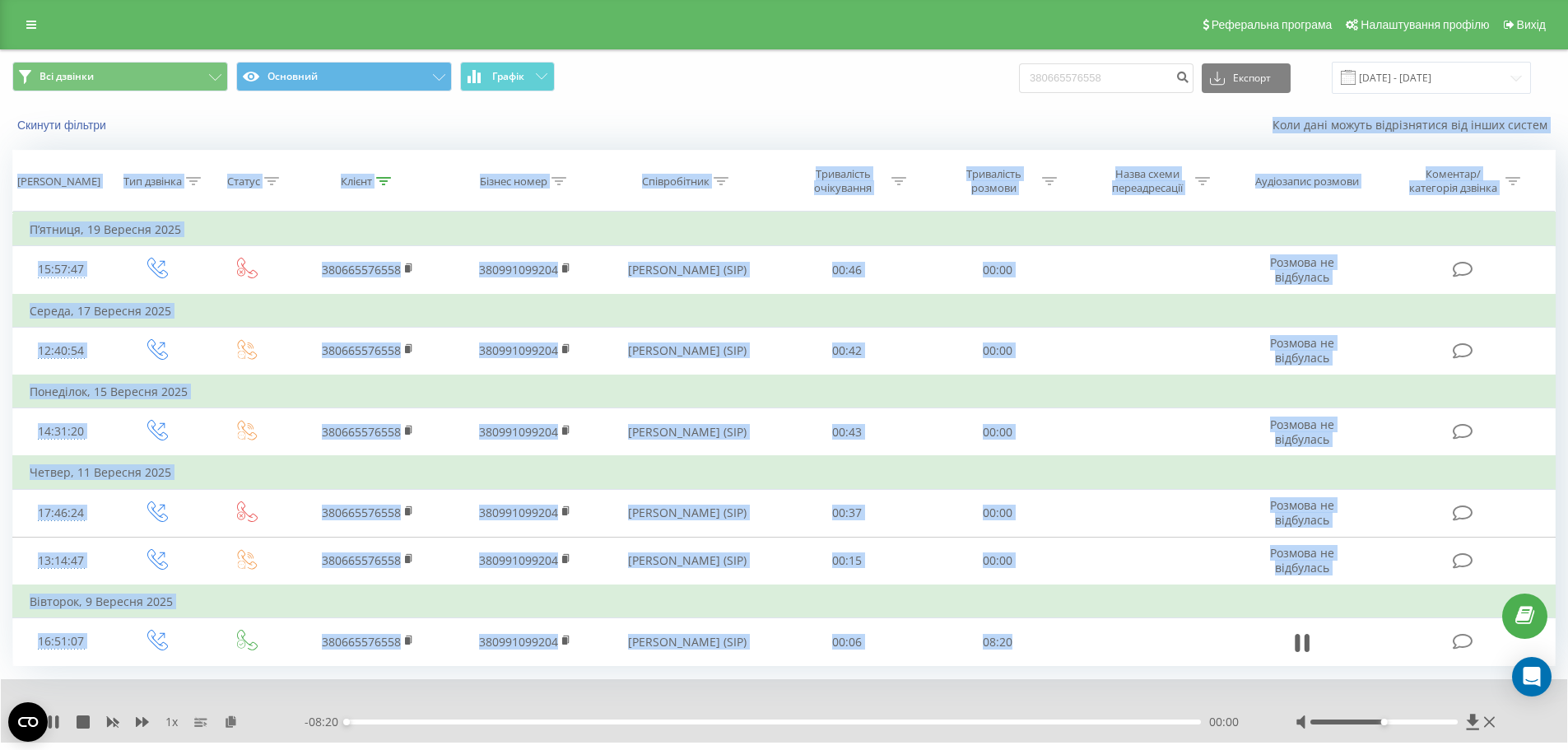
drag, startPoint x: 1090, startPoint y: 641, endPoint x: 161, endPoint y: 128, distance: 1061.2
click at [161, 128] on div "Всі дзвінки Основний Графік 380665576558 Експорт .csv .xls .xlsx 22.06.2025 - 2…" at bounding box center [784, 420] width 1543 height 740
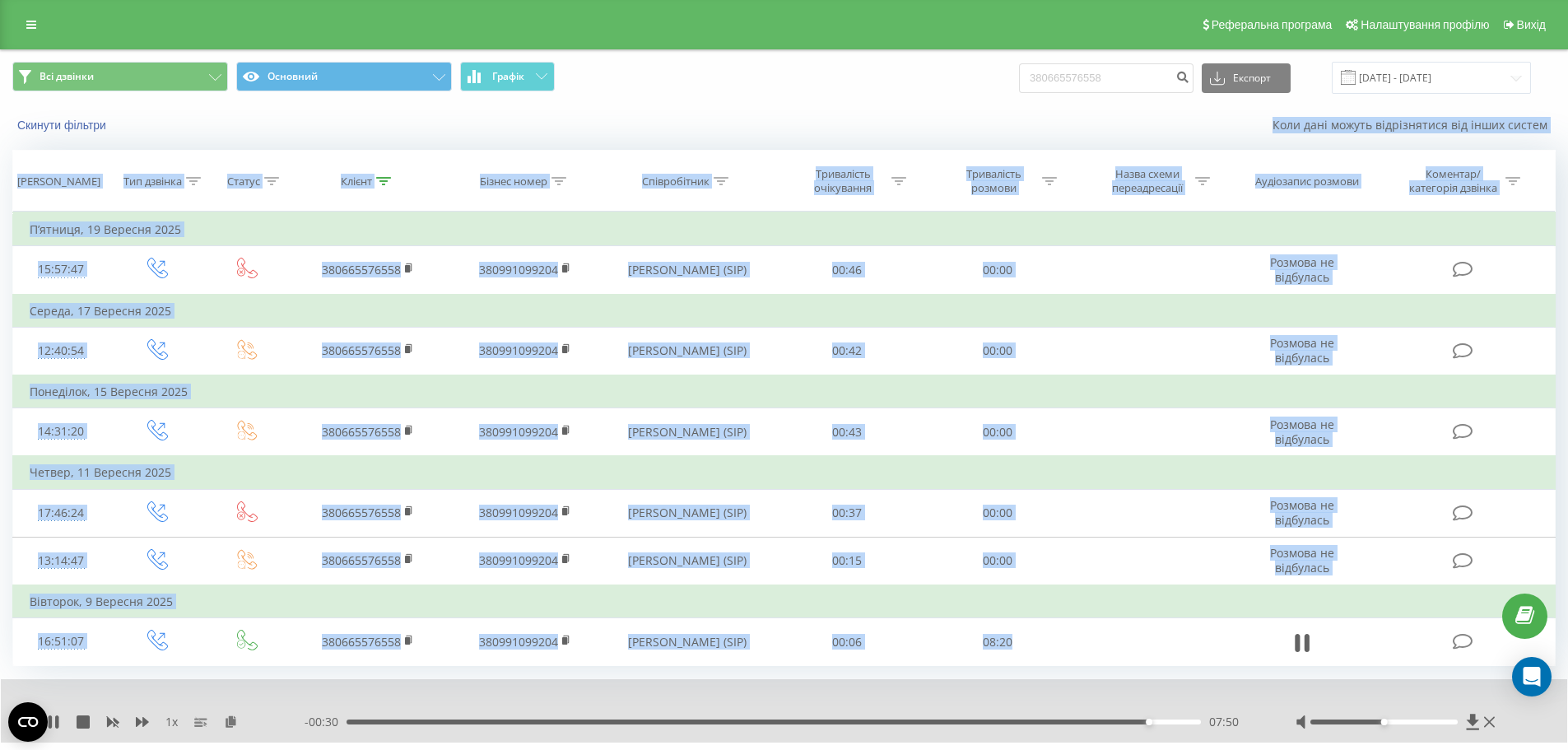
click at [161, 128] on div "Скинути фільтри" at bounding box center [294, 125] width 588 height 17
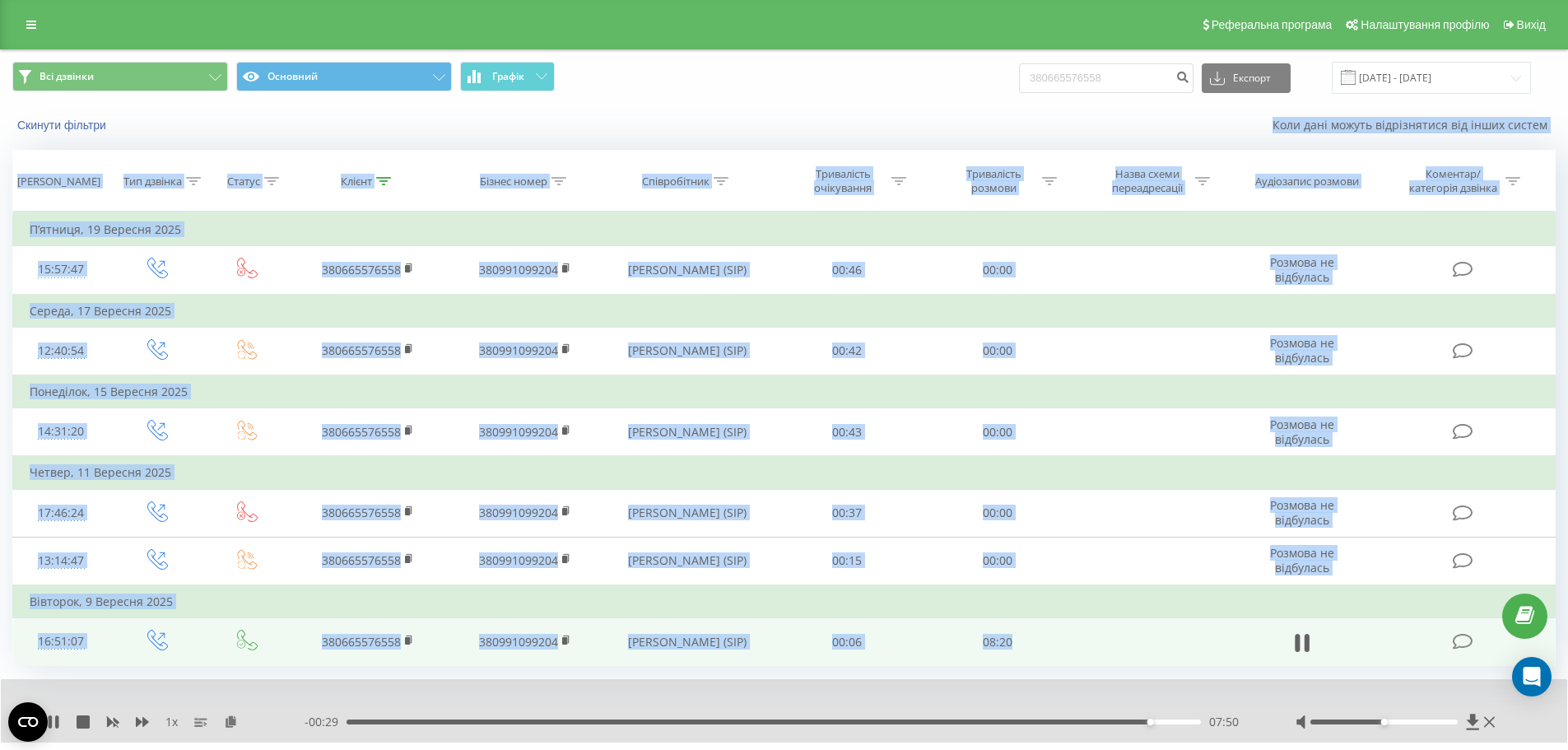
drag, startPoint x: 161, startPoint y: 128, endPoint x: 1066, endPoint y: 637, distance: 1038.3
click at [1066, 637] on div "Всі дзвінки Основний Графік 380665576558 Експорт .csv .xls .xlsx 22.06.2025 - 2…" at bounding box center [784, 420] width 1543 height 740
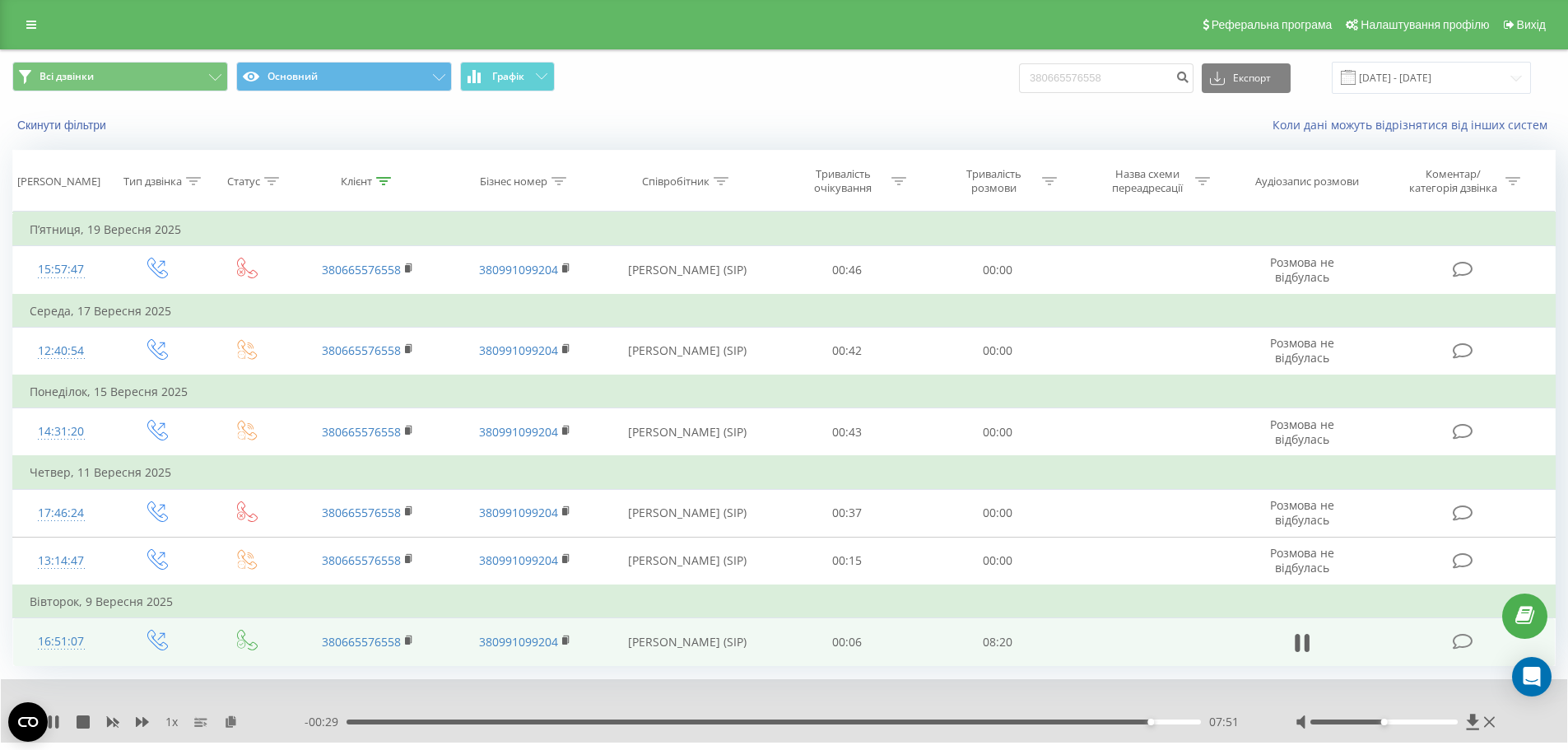
click at [1073, 641] on td at bounding box center [1150, 642] width 157 height 48
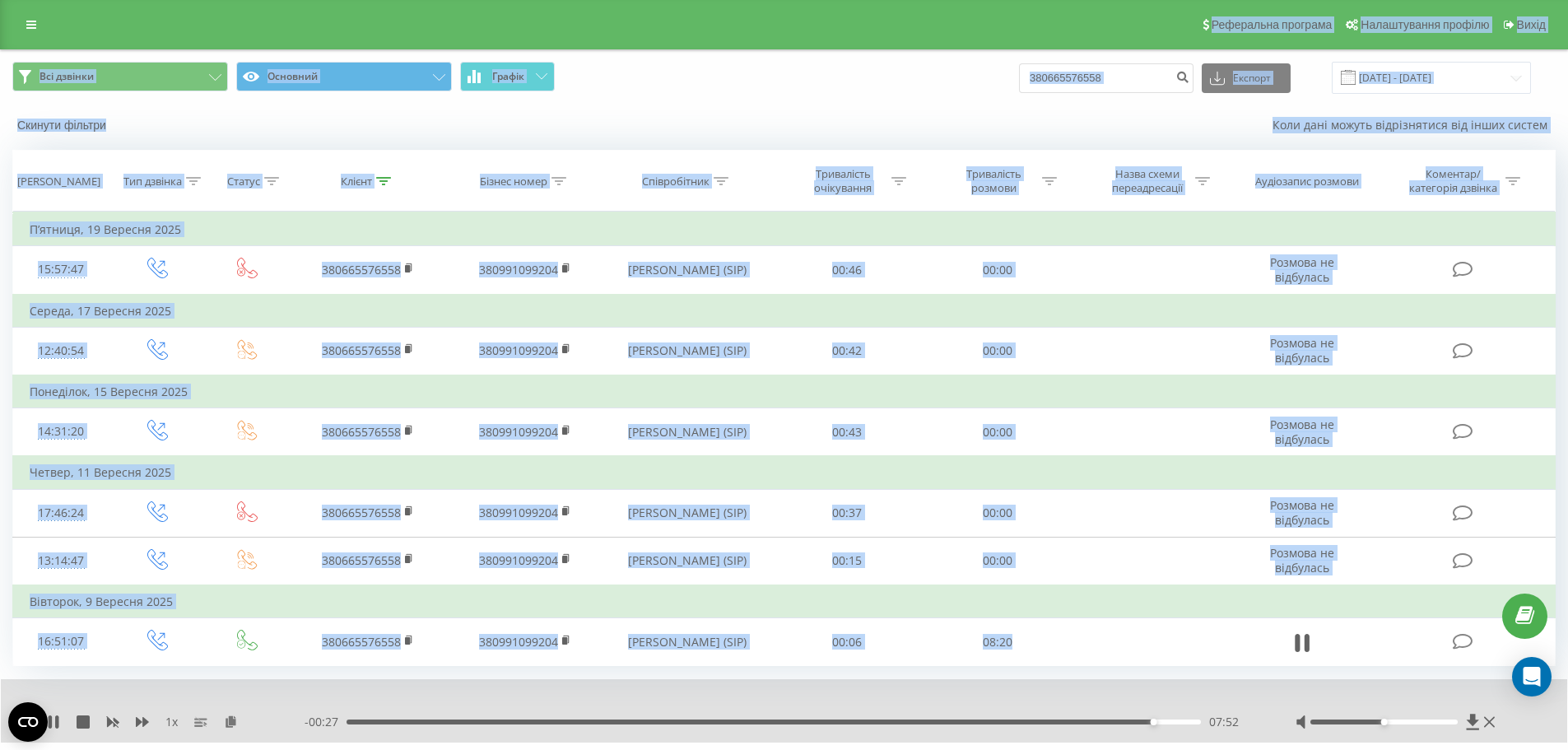
drag, startPoint x: 1073, startPoint y: 641, endPoint x: 0, endPoint y: 35, distance: 1232.3
click at [0, 36] on div "Реферальна програма Налаштування профілю Вихід Всі дзвінки Основний Графік 3806…" at bounding box center [784, 395] width 1568 height 791
click at [0, 31] on div "Реферальна програма Налаштування профілю Вихід" at bounding box center [784, 25] width 1568 height 50
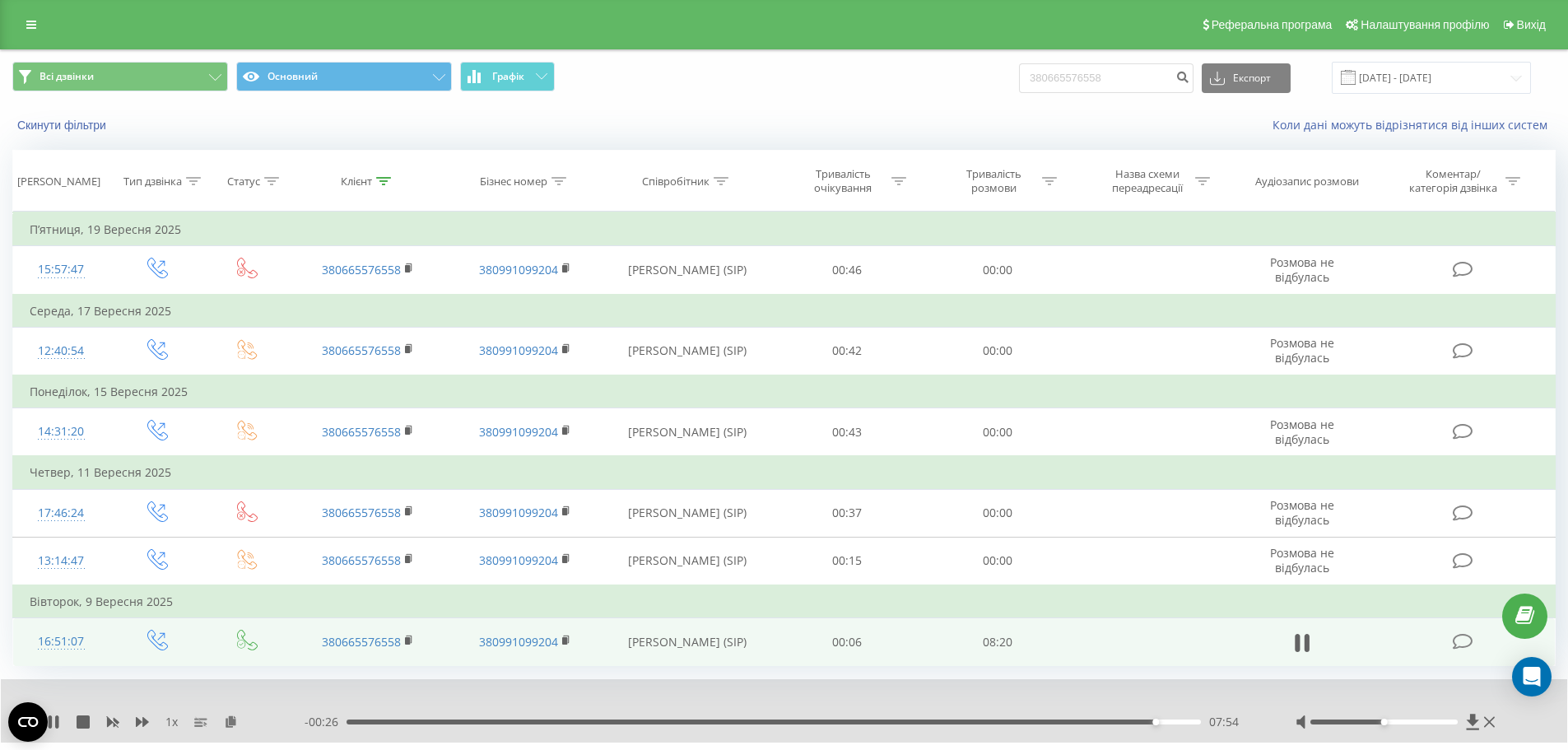
drag, startPoint x: 0, startPoint y: 31, endPoint x: 1153, endPoint y: 638, distance: 1303.0
click at [1135, 670] on div "Реферальна програма Налаштування профілю Вихід Всі дзвінки Основний Графік 3806…" at bounding box center [784, 395] width 1568 height 791
click at [1153, 638] on td at bounding box center [1150, 642] width 157 height 48
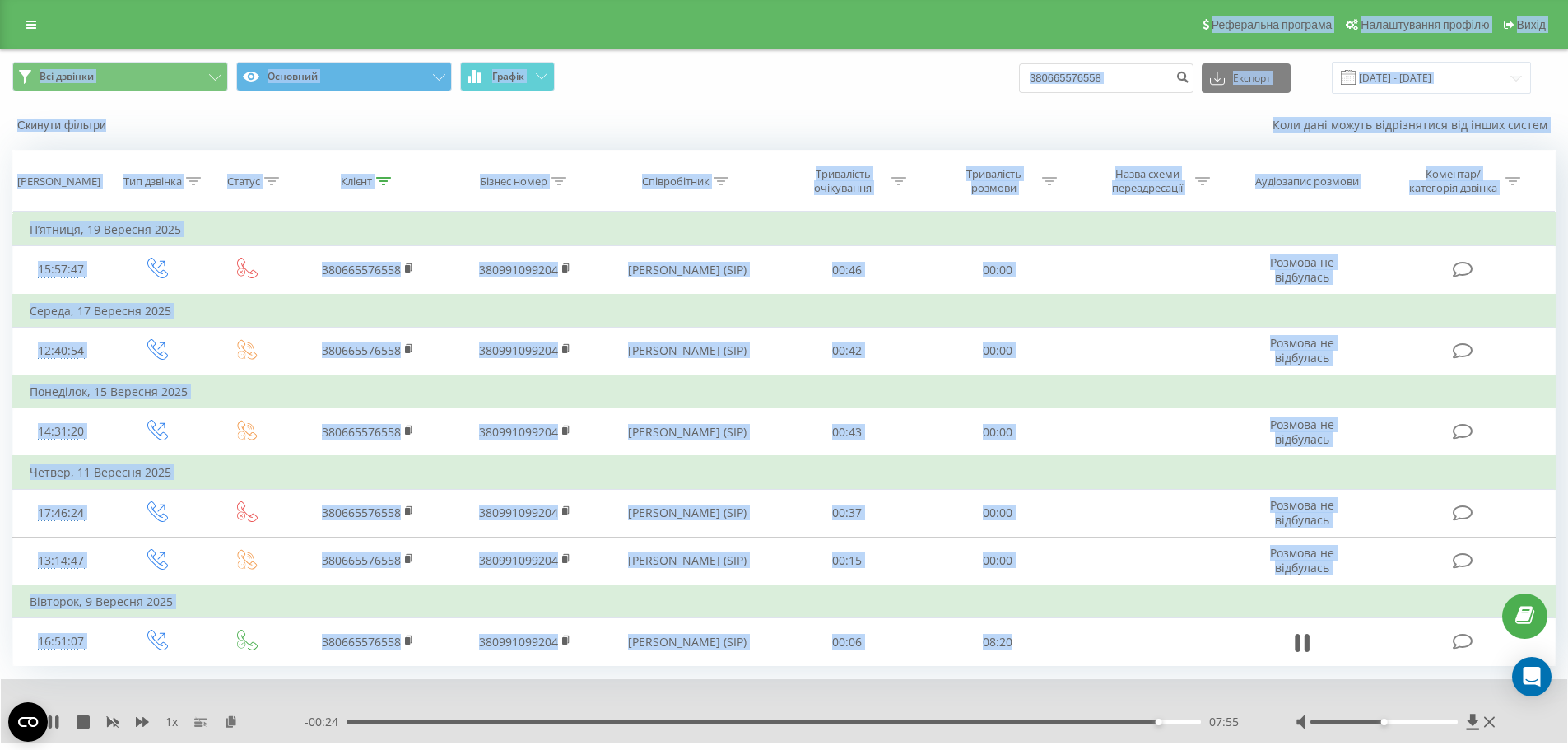
drag, startPoint x: 1153, startPoint y: 638, endPoint x: 0, endPoint y: 6, distance: 1314.9
click at [0, 6] on div "Реферальна програма Налаштування профілю Вихід Всі дзвінки Основний Графік 3806…" at bounding box center [784, 395] width 1568 height 791
click at [4, 10] on div "Реферальна програма Налаштування профілю Вихід" at bounding box center [784, 25] width 1568 height 50
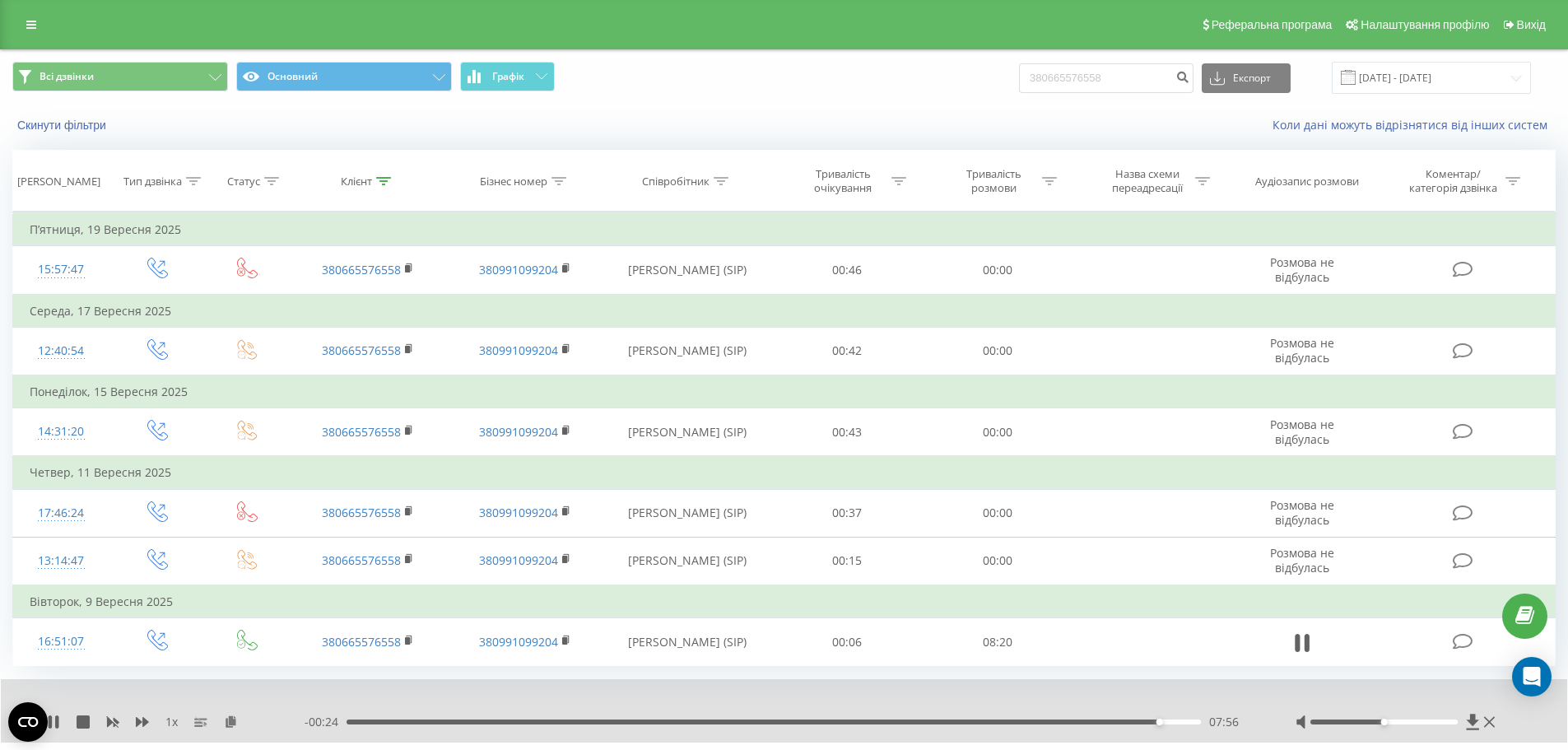
click at [4, 10] on div "Реферальна програма Налаштування профілю Вихід" at bounding box center [784, 25] width 1568 height 50
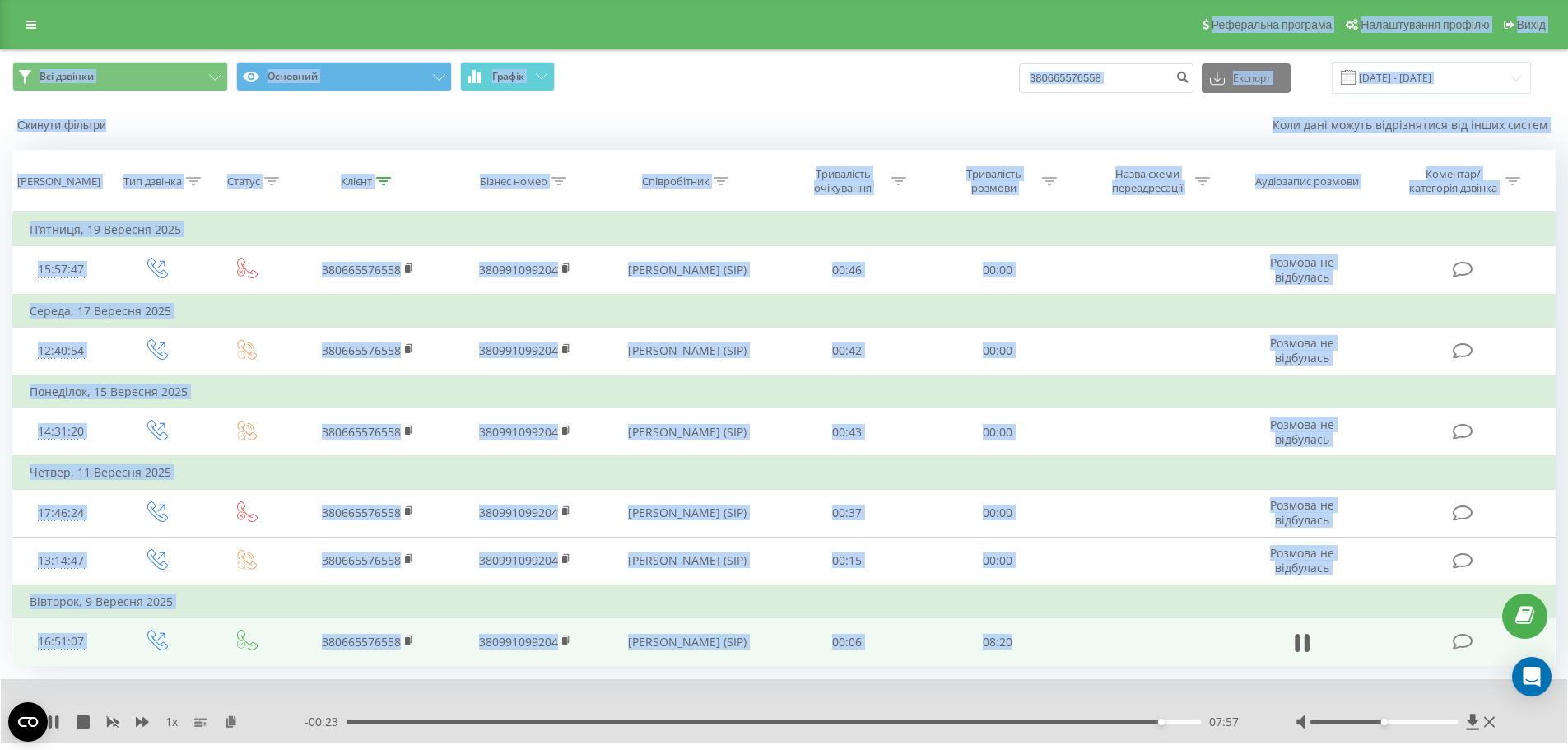
drag, startPoint x: 4, startPoint y: 10, endPoint x: 1402, endPoint y: 649, distance: 1537.1
click at [1403, 649] on div "Реферальна програма Налаштування профілю Вихід Всі дзвінки Основний Графік 3806…" at bounding box center [784, 395] width 1568 height 791
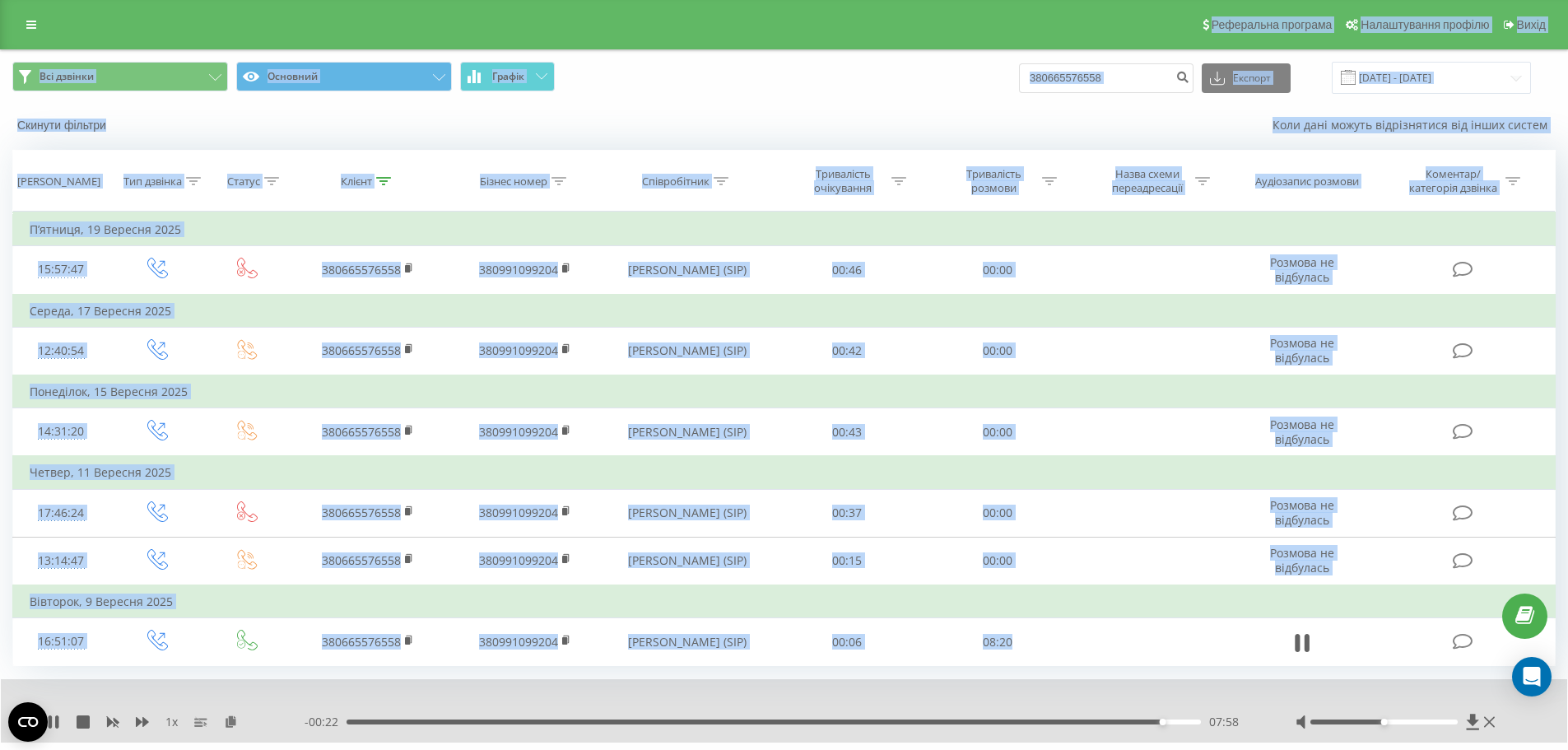
click at [1260, 637] on td at bounding box center [1302, 642] width 145 height 48
drag, startPoint x: 1260, startPoint y: 637, endPoint x: 0, endPoint y: 5, distance: 1409.6
click at [0, 5] on div "Реферальна програма Налаштування профілю Вихід Всі дзвінки Основний Графік 3806…" at bounding box center [784, 395] width 1568 height 791
click at [0, 7] on div "Реферальна програма Налаштування профілю Вихід" at bounding box center [784, 25] width 1568 height 50
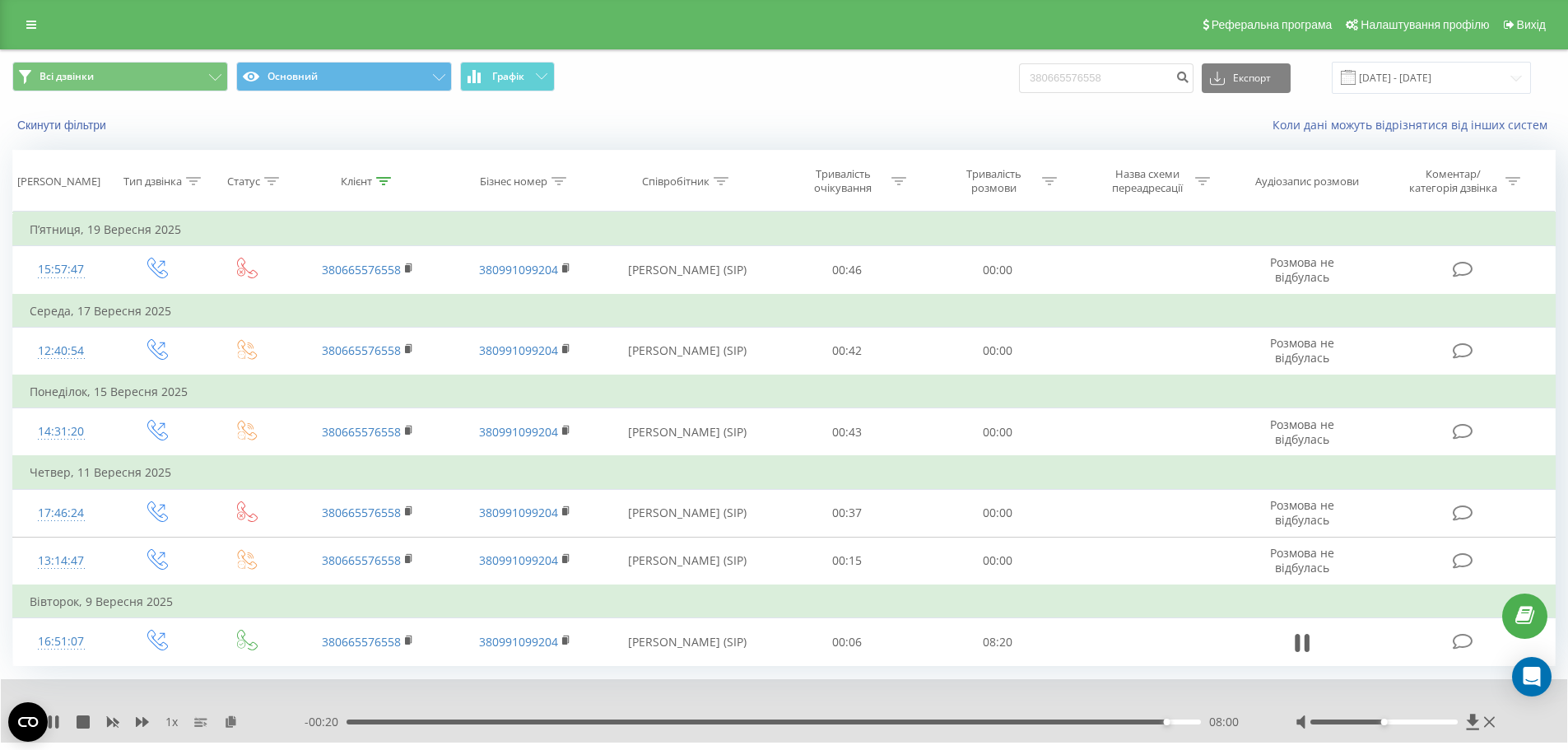
click at [0, 7] on div "Реферальна програма Налаштування профілю Вихід" at bounding box center [784, 25] width 1568 height 50
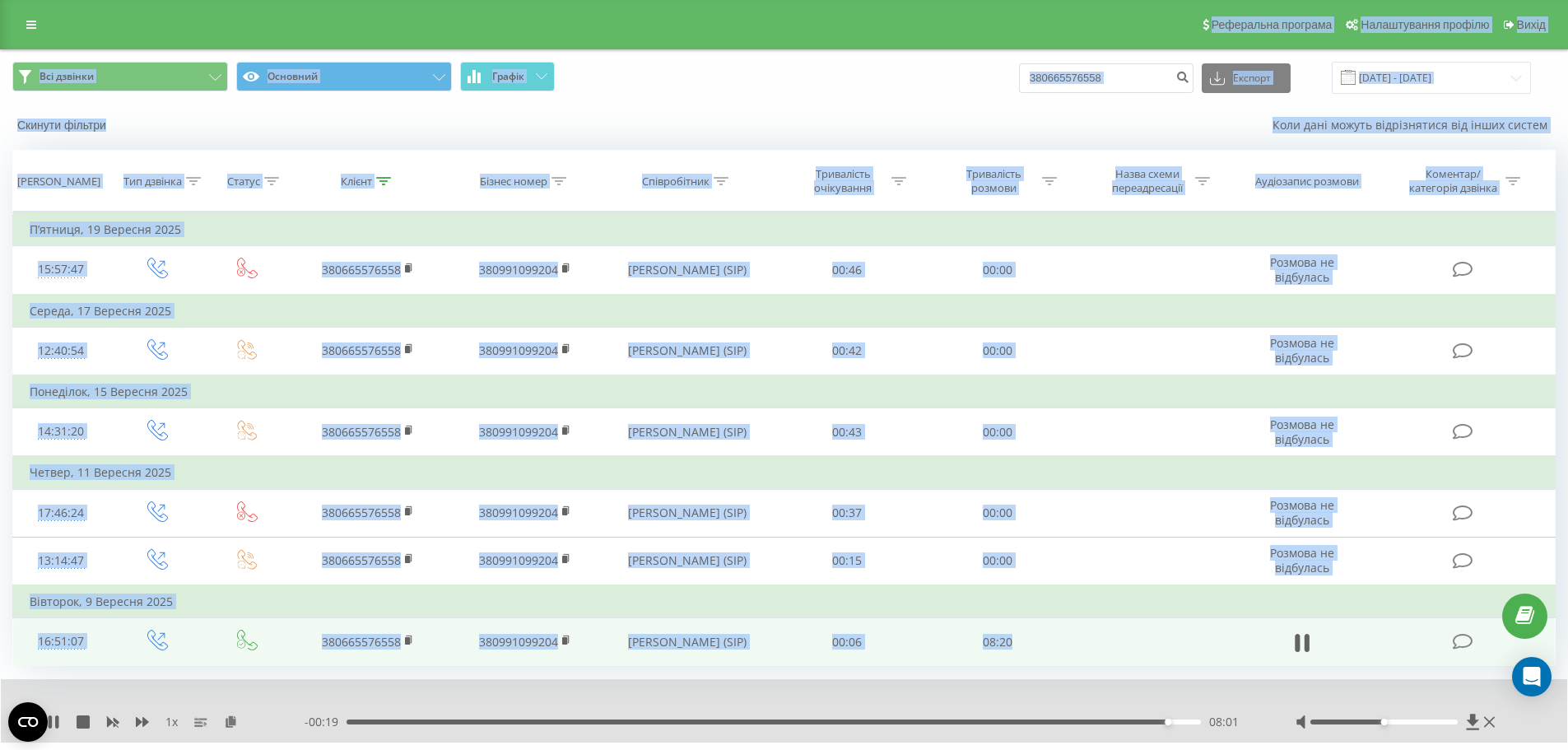
drag, startPoint x: 0, startPoint y: 7, endPoint x: 1030, endPoint y: 638, distance: 1207.9
click at [1030, 638] on div "Реферальна програма Налаштування профілю Вихід Всі дзвінки Основний Графік 3806…" at bounding box center [784, 395] width 1568 height 791
click at [1055, 635] on td "08:20" at bounding box center [998, 642] width 151 height 48
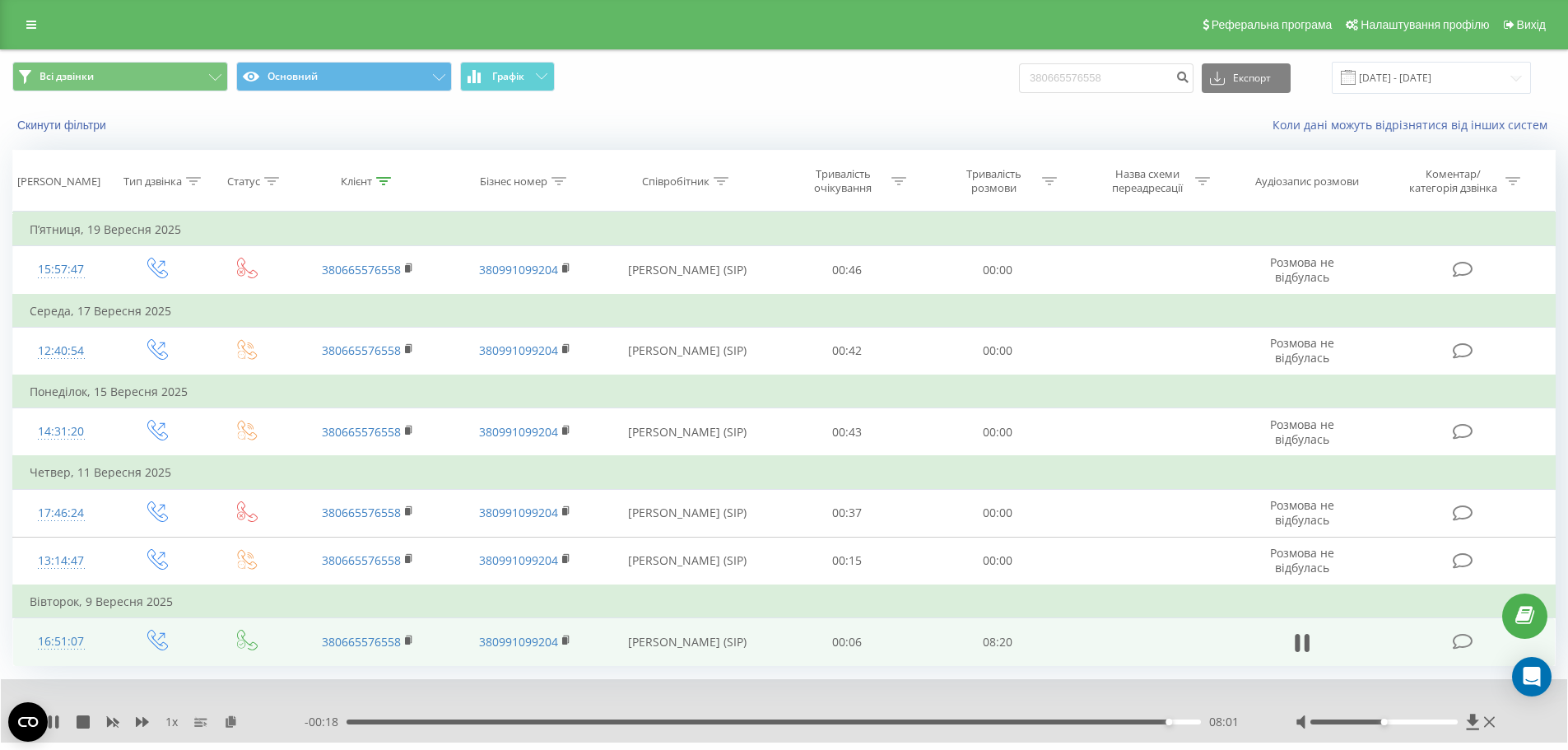
click at [1055, 635] on td "08:20" at bounding box center [998, 642] width 151 height 48
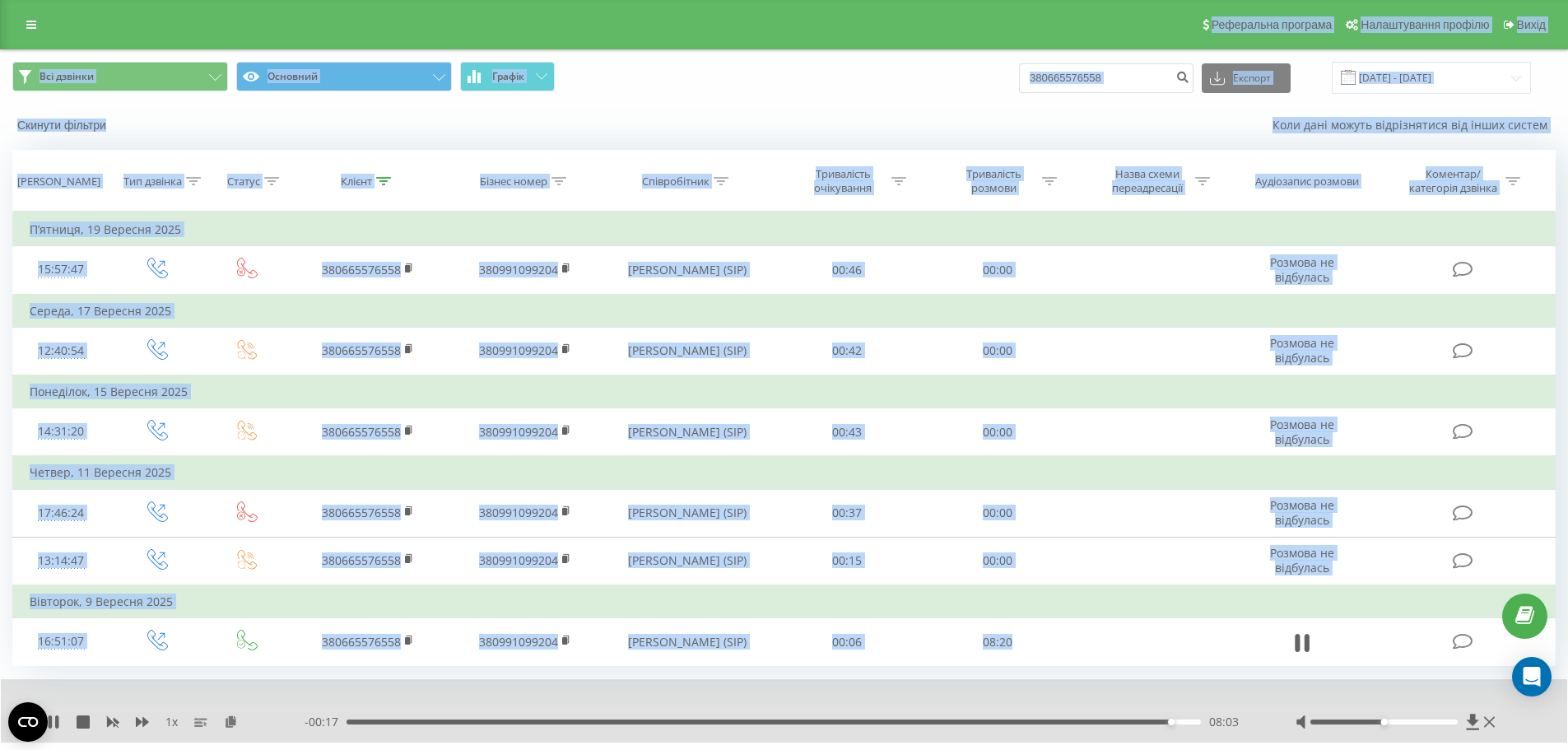
drag, startPoint x: 1055, startPoint y: 635, endPoint x: 10, endPoint y: 26, distance: 1209.5
click at [10, 26] on div "Реферальна програма Налаштування профілю Вихід Всі дзвінки Основний Графік 3806…" at bounding box center [784, 395] width 1568 height 791
click at [10, 25] on div "Реферальна програма Налаштування профілю Вихід" at bounding box center [784, 25] width 1568 height 50
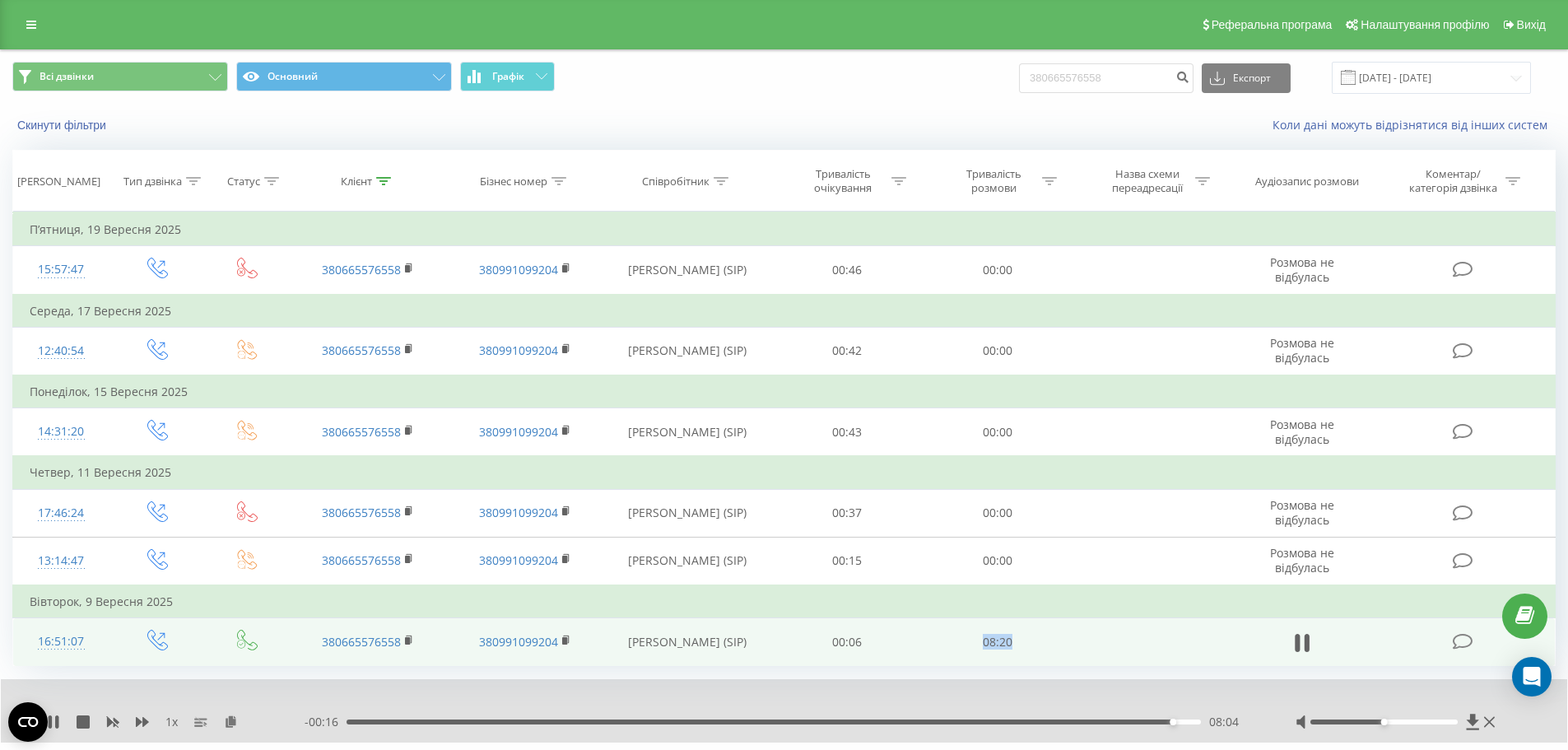
drag, startPoint x: 10, startPoint y: 25, endPoint x: 1046, endPoint y: 653, distance: 1211.5
click at [1044, 653] on div "Реферальна програма Налаштування профілю Вихід Всі дзвінки Основний Графік 3806…" at bounding box center [784, 395] width 1568 height 791
click at [1046, 653] on td "08:20" at bounding box center [998, 642] width 151 height 48
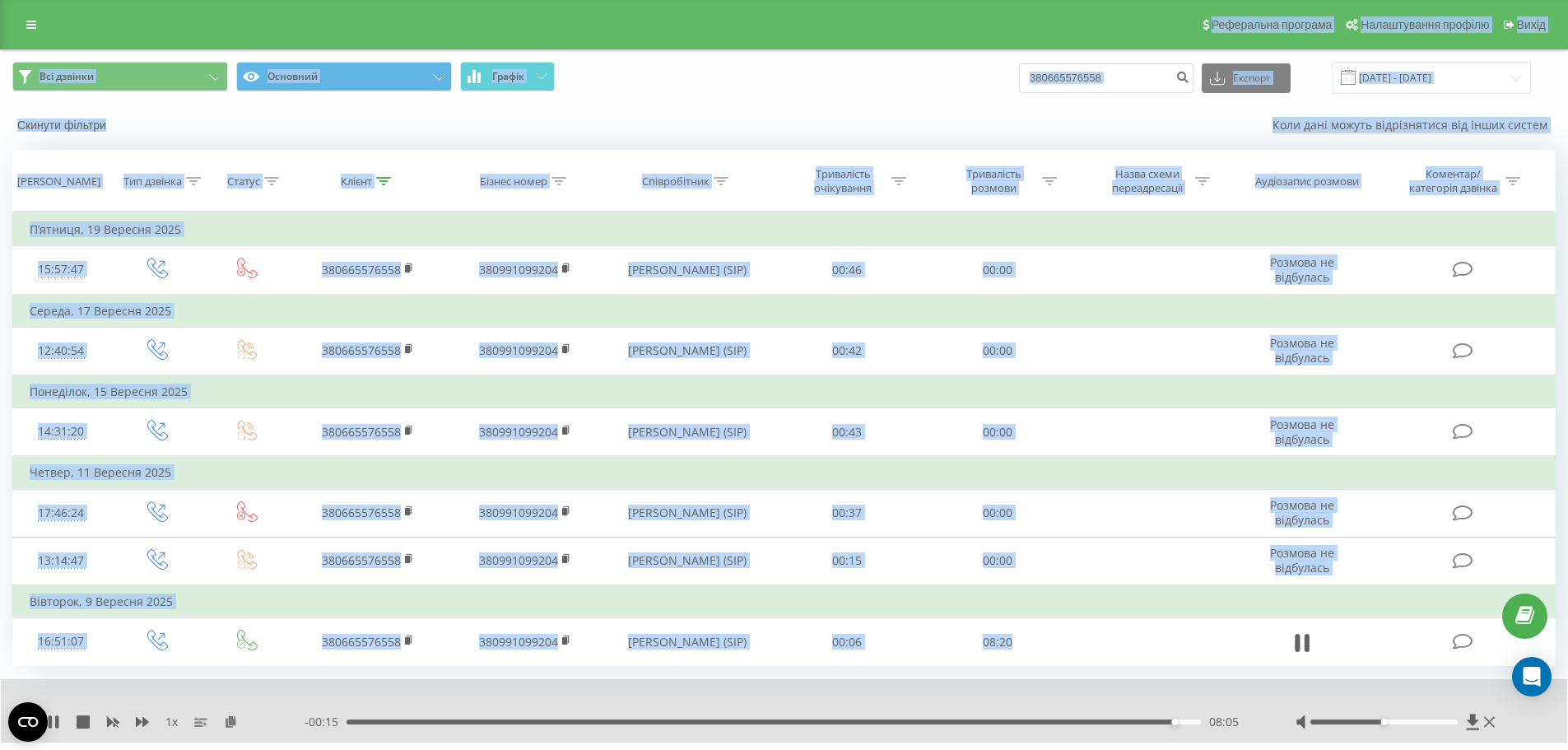
drag, startPoint x: 1046, startPoint y: 653, endPoint x: 7, endPoint y: 21, distance: 1216.1
click at [7, 21] on div "Реферальна програма Налаштування профілю Вихід Всі дзвінки Основний Графік 3806…" at bounding box center [784, 395] width 1568 height 791
click at [7, 20] on div "Реферальна програма Налаштування профілю Вихід" at bounding box center [784, 25] width 1568 height 50
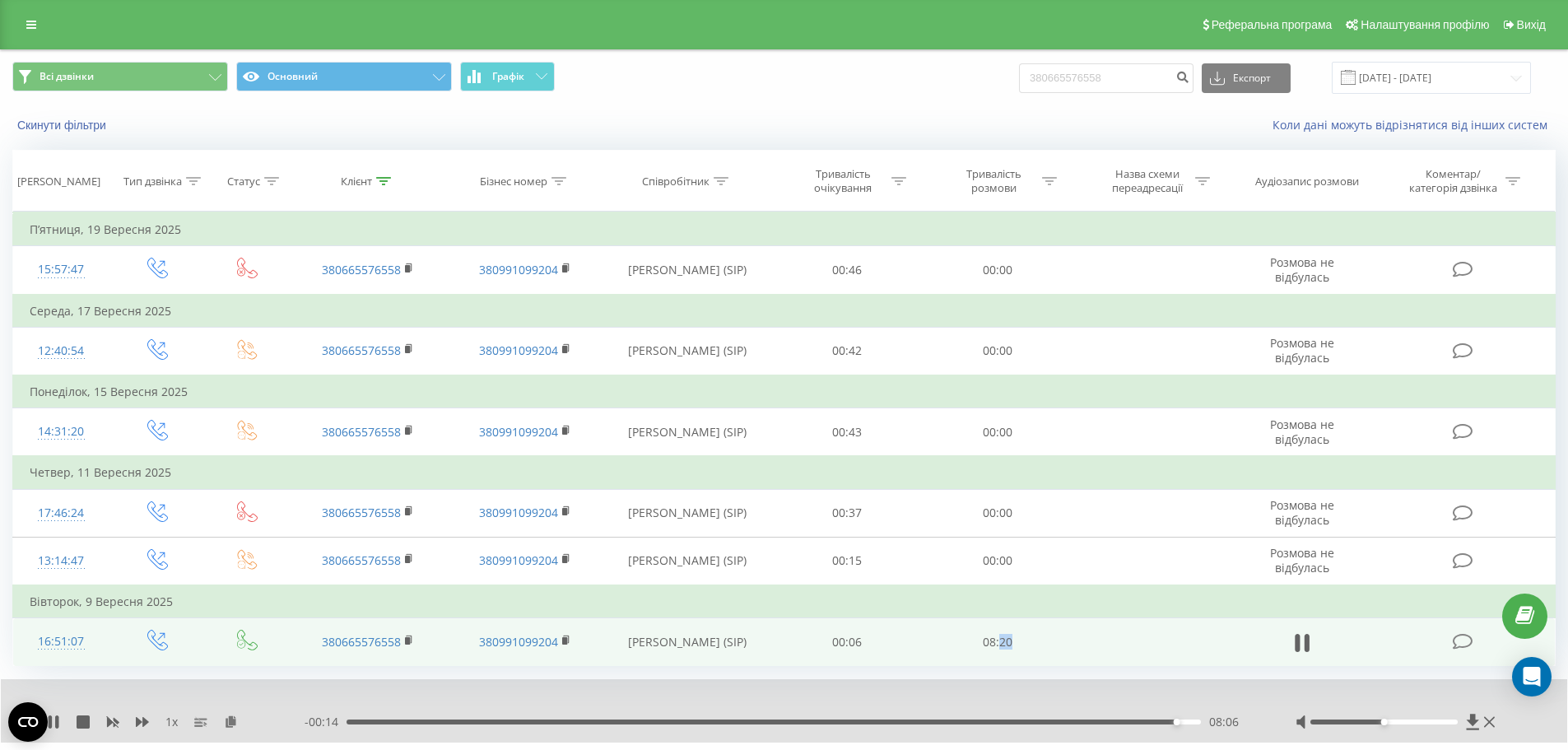
drag, startPoint x: 7, startPoint y: 20, endPoint x: 1082, endPoint y: 653, distance: 1247.5
click at [1084, 675] on div "Реферальна програма Налаштування профілю Вихід Всі дзвінки Основний Графік 3806…" at bounding box center [784, 395] width 1568 height 791
click at [1080, 652] on td at bounding box center [1150, 642] width 157 height 48
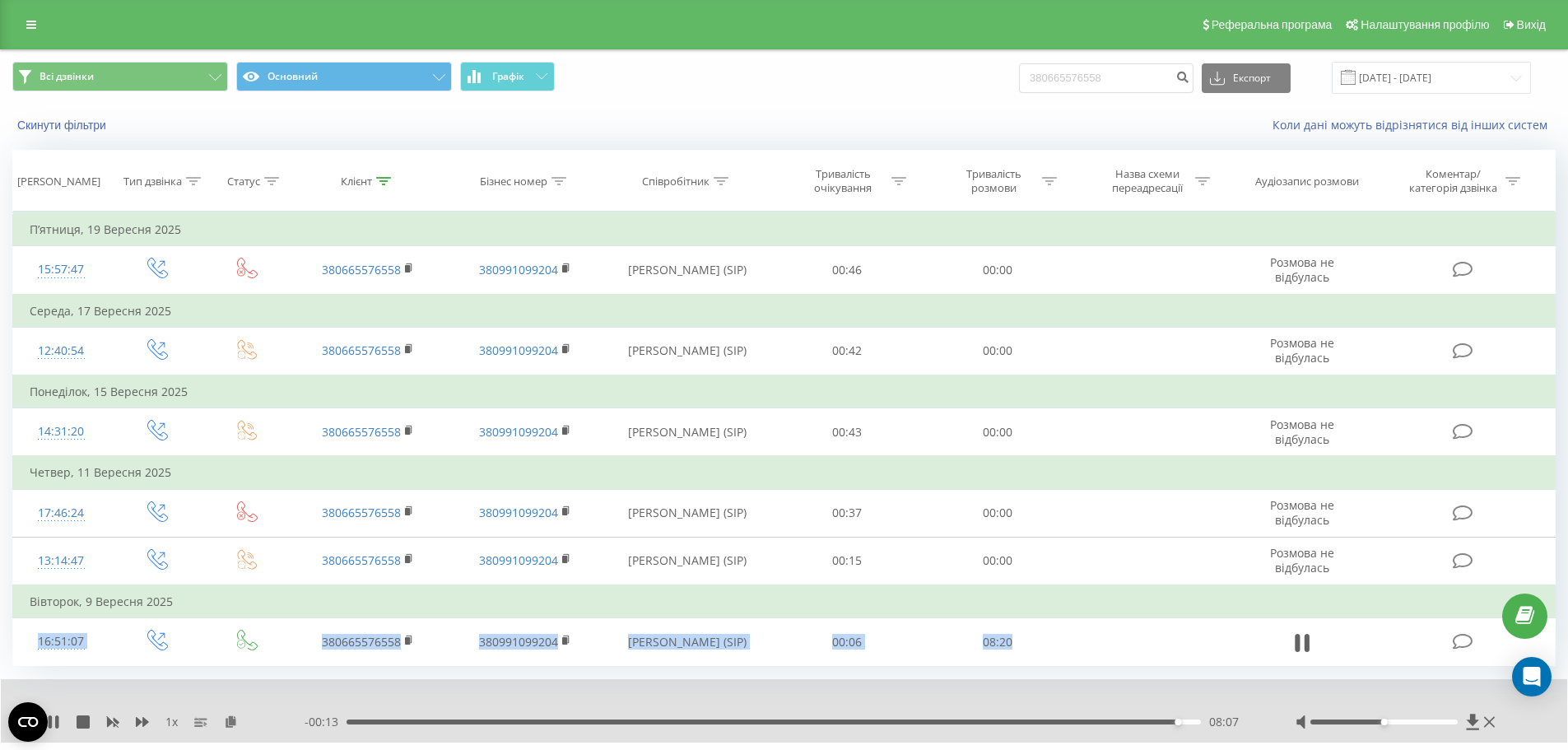
drag, startPoint x: 1080, startPoint y: 652, endPoint x: 1005, endPoint y: 602, distance: 90.1
click at [1009, 605] on tbody "П’ятниця, 19 Вересня 2025 15:57:47 380665576558 380991099204 Дмитро Орел (SIP) …" at bounding box center [784, 439] width 1542 height 452
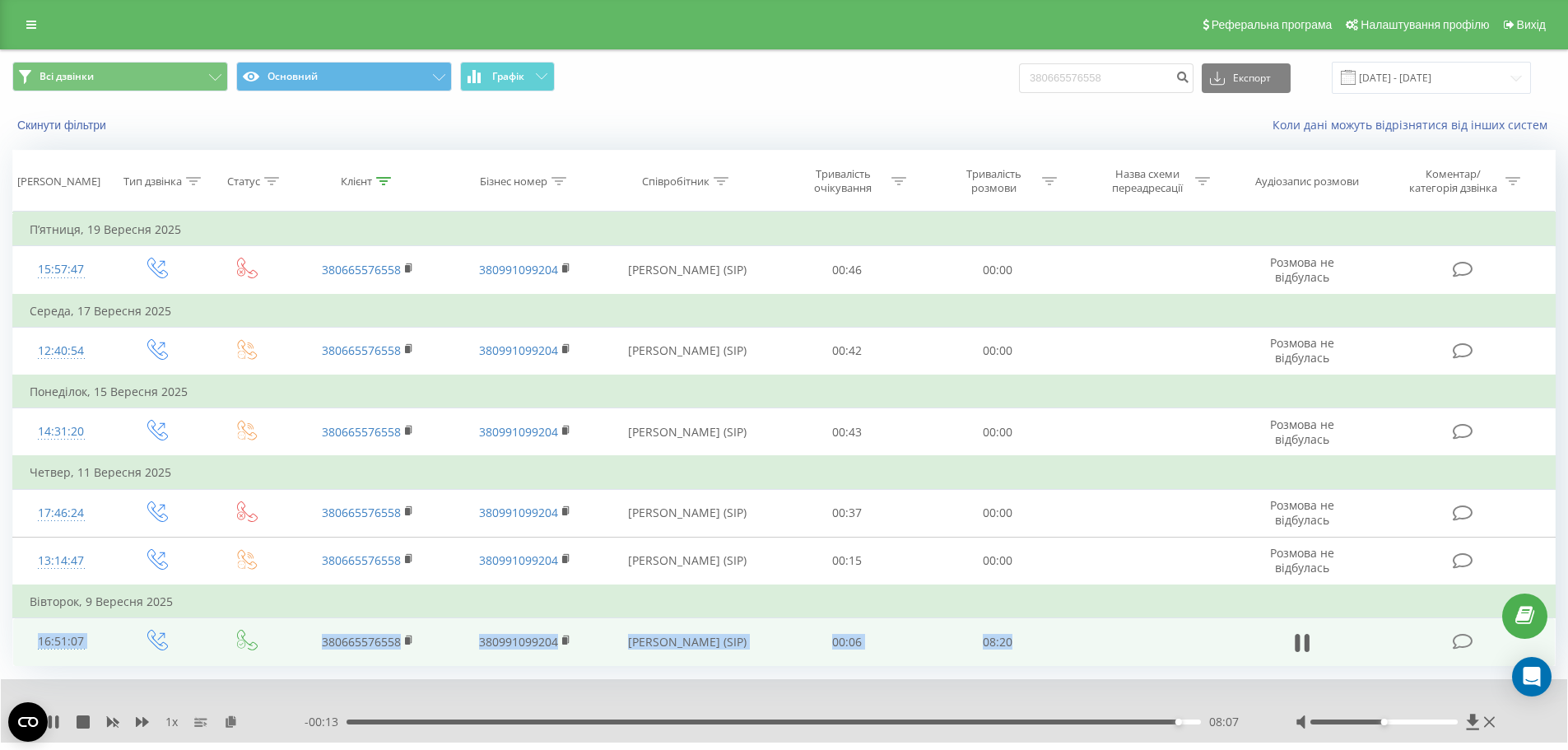
click at [1044, 624] on td "08:20" at bounding box center [998, 642] width 151 height 48
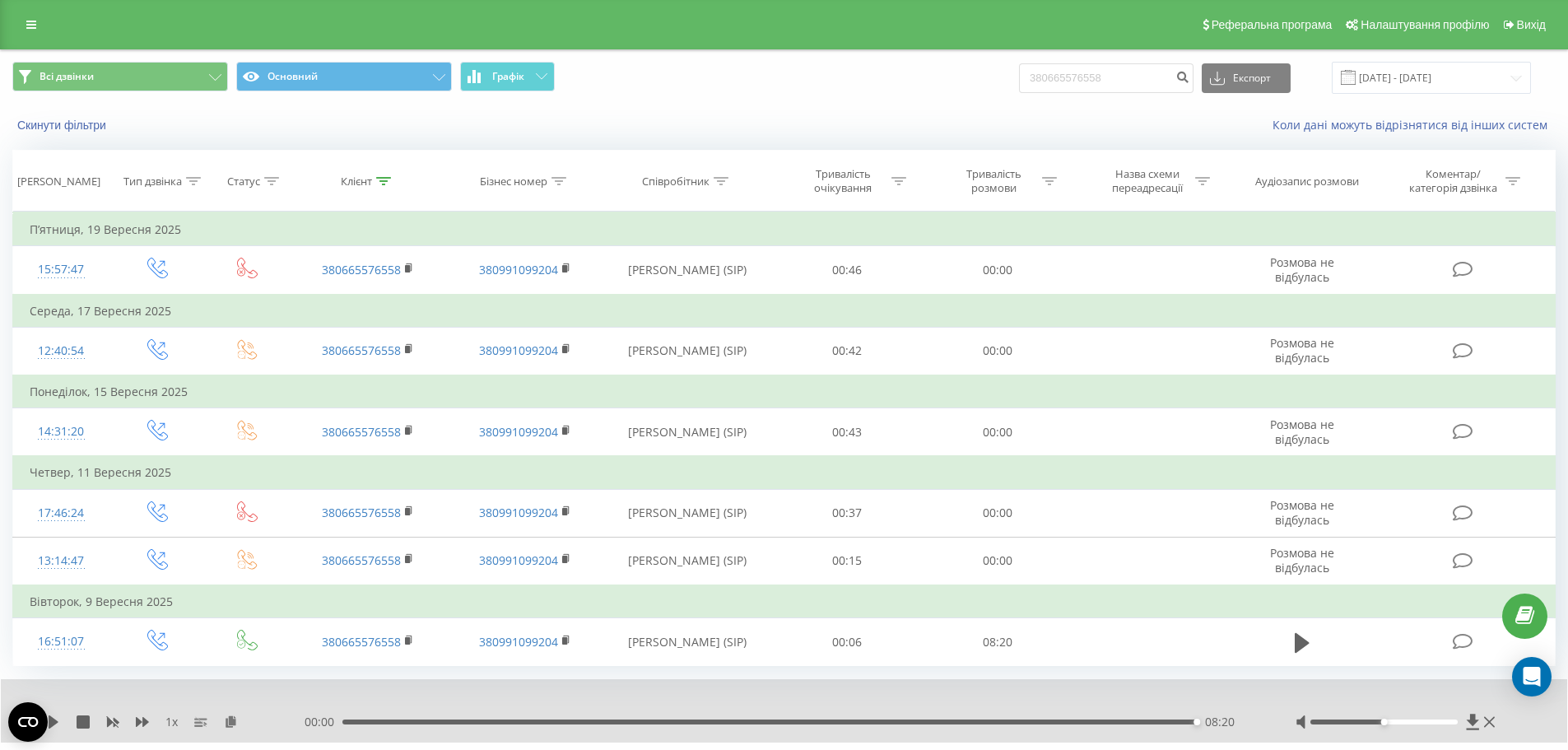
click at [665, 123] on div "Коли дані можуть відрізнятися вiд інших систем" at bounding box center [1077, 125] width 979 height 17
click at [1060, 85] on input "380665576558" at bounding box center [1106, 78] width 175 height 30
click at [1059, 85] on input "380665576558" at bounding box center [1106, 78] width 175 height 30
paste input "0 96 776 21 55"
type input "0 96 776 21 55"
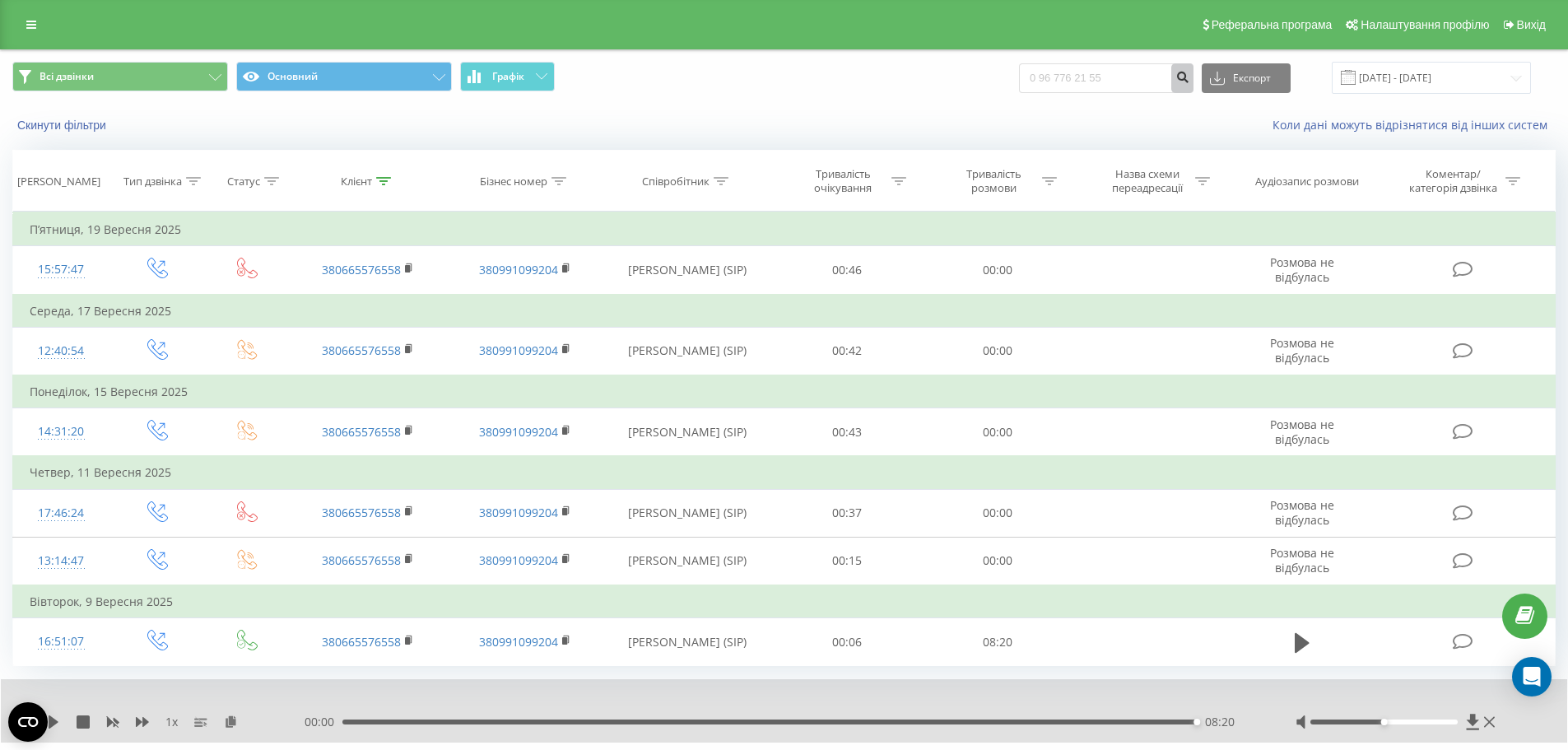
click at [1189, 78] on icon "submit" at bounding box center [1182, 75] width 14 height 10
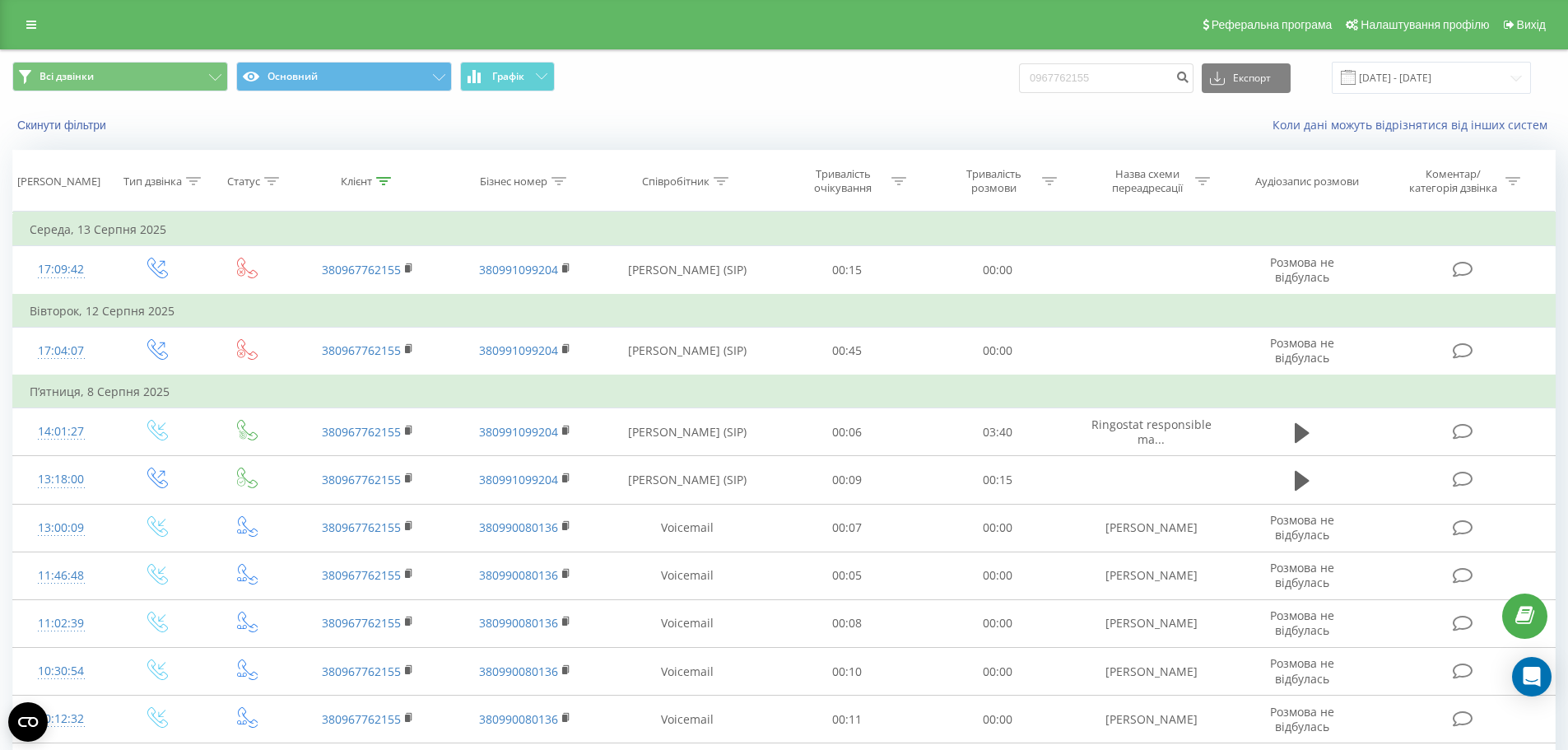
click at [960, 397] on td "П’ятниця, 8 Серпня 2025" at bounding box center [784, 392] width 1542 height 33
click at [1096, 92] on input "0967762155" at bounding box center [1106, 78] width 175 height 30
paste input "380679110972"
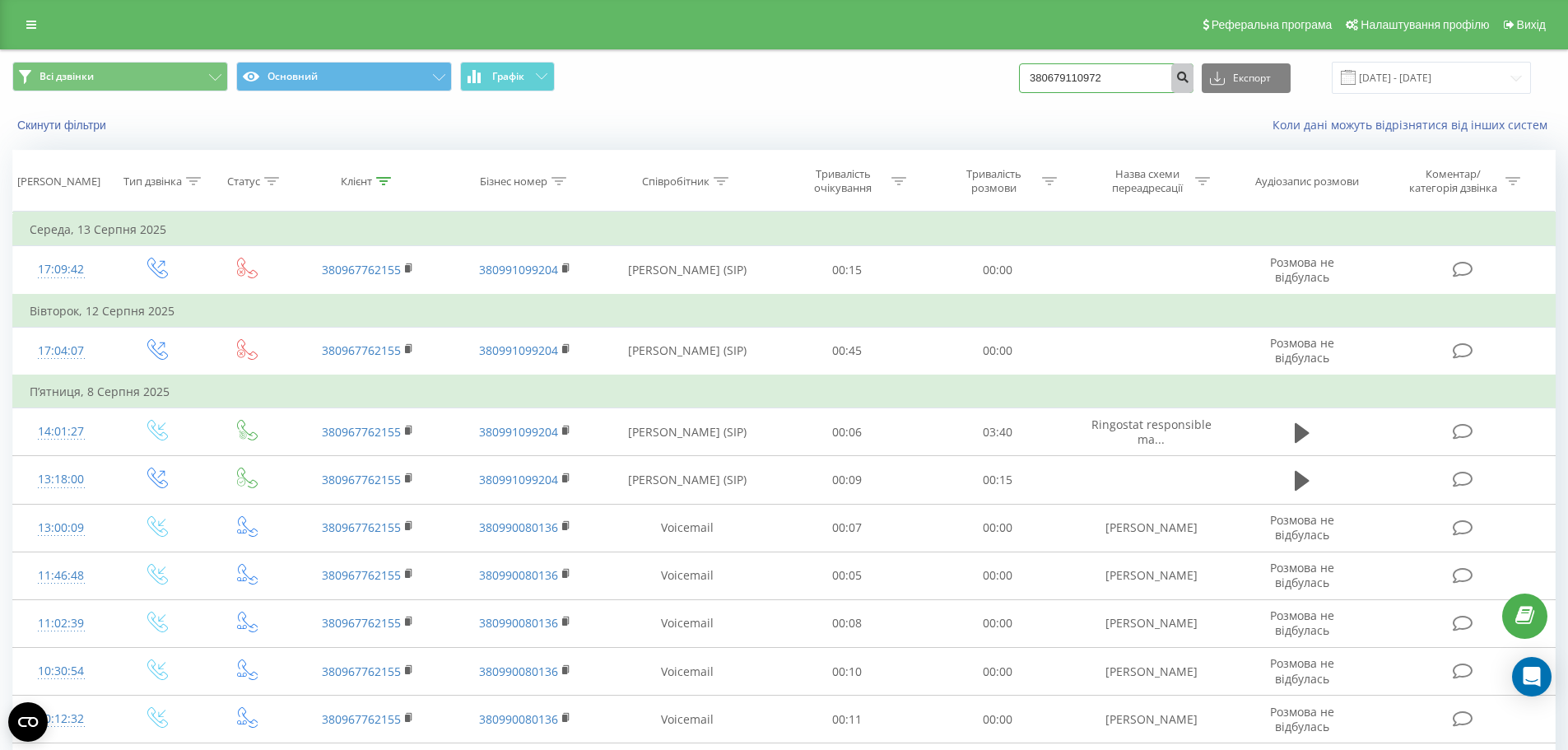
type input "380679110972"
click at [1193, 85] on button "submit" at bounding box center [1182, 78] width 22 height 30
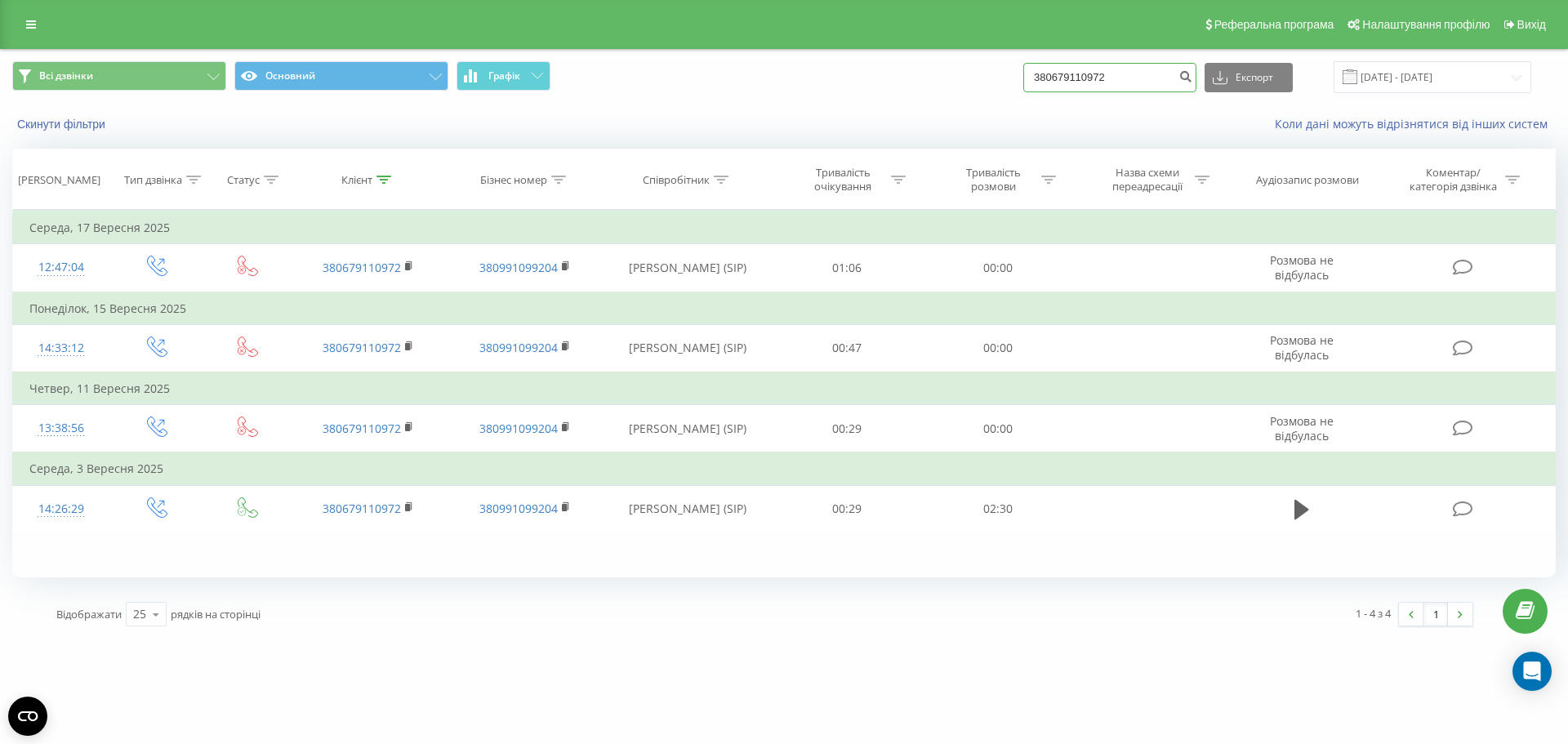
click at [1050, 82] on input "380679110972" at bounding box center [1109, 77] width 173 height 30
click at [1050, 81] on input "380679110972" at bounding box center [1109, 77] width 173 height 30
paste input "955728835"
type input "380955728835"
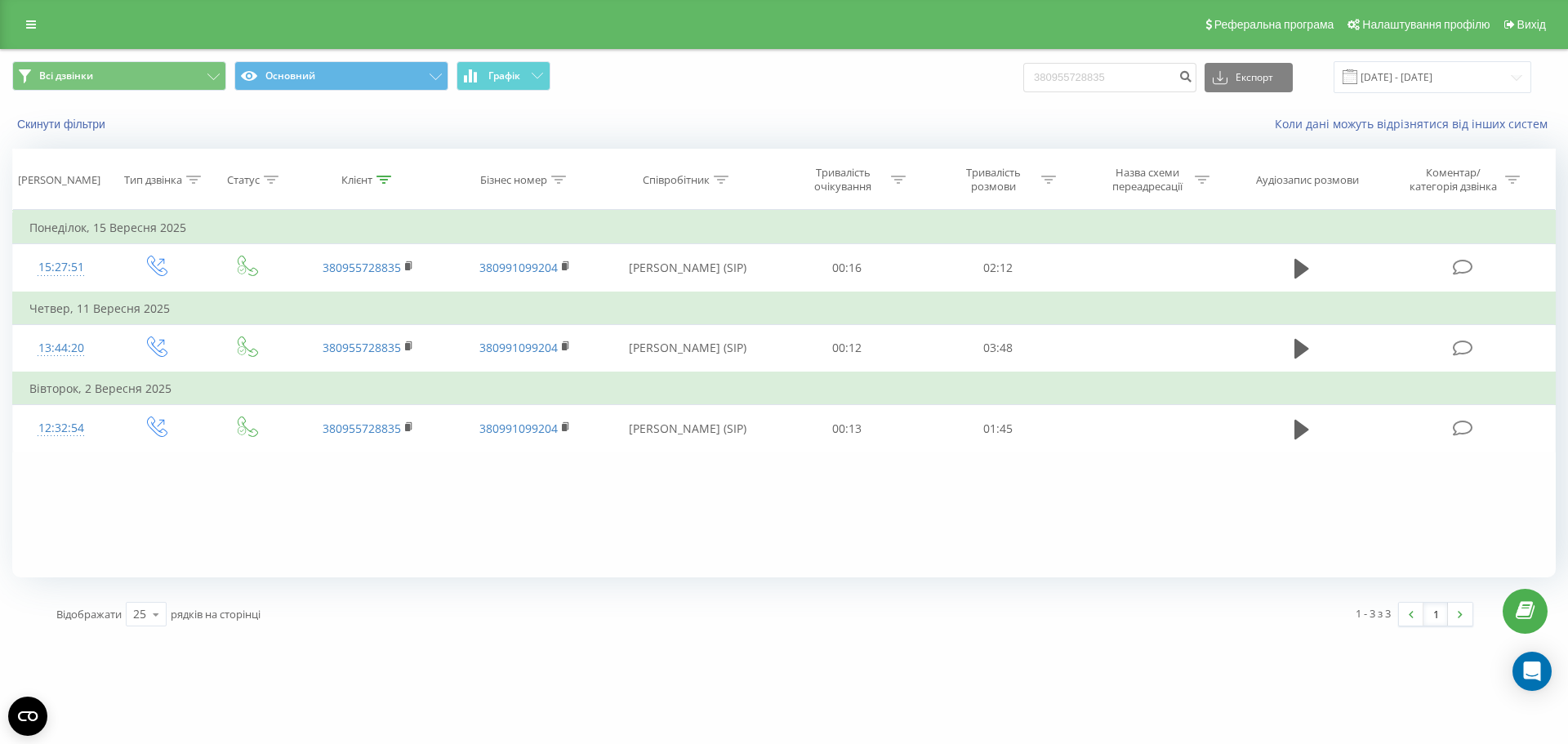
click at [991, 131] on div "Коли дані можуть відрізнятися вiд інших систем" at bounding box center [1077, 124] width 979 height 16
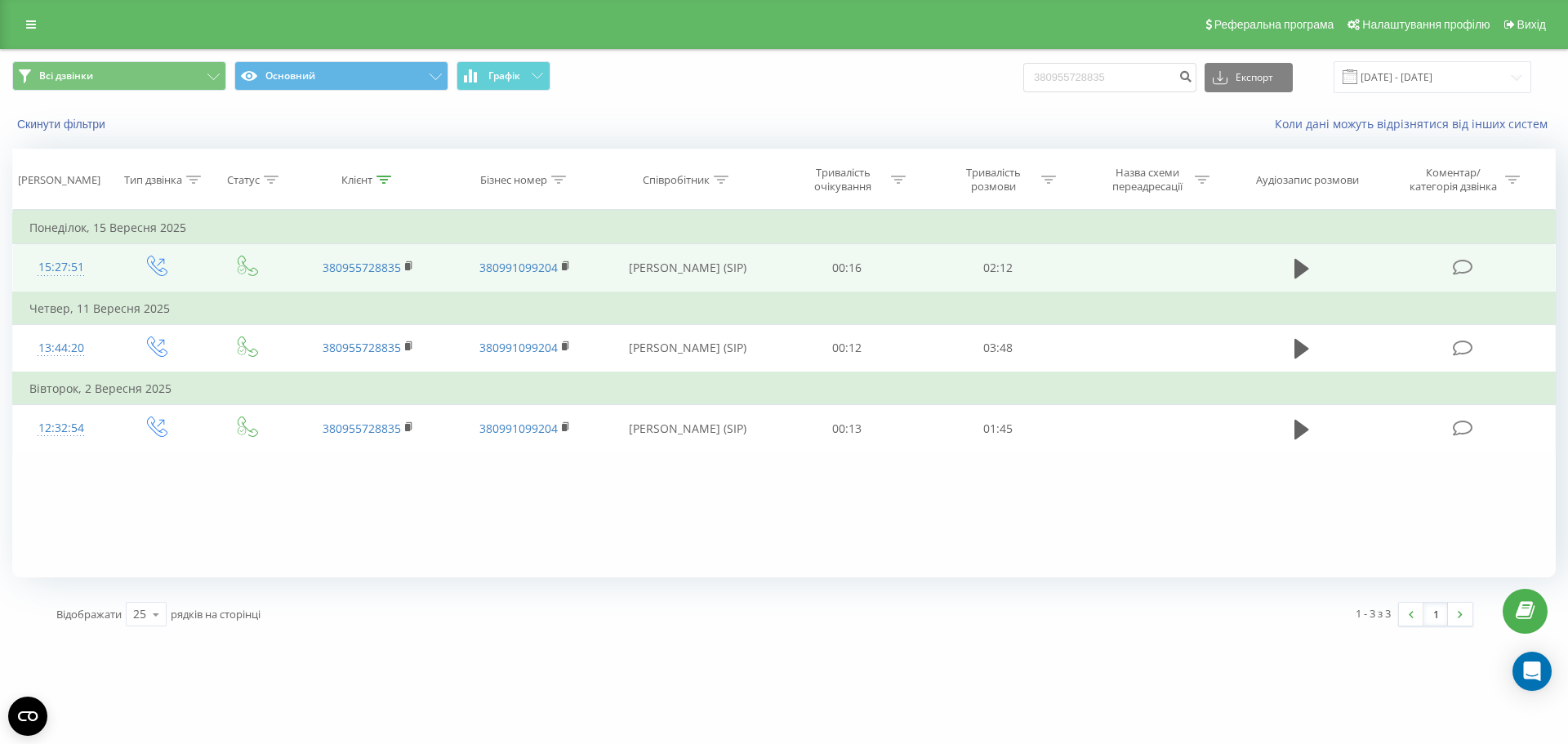
click at [1288, 275] on td at bounding box center [1302, 268] width 145 height 49
click at [1300, 280] on icon at bounding box center [1302, 269] width 15 height 23
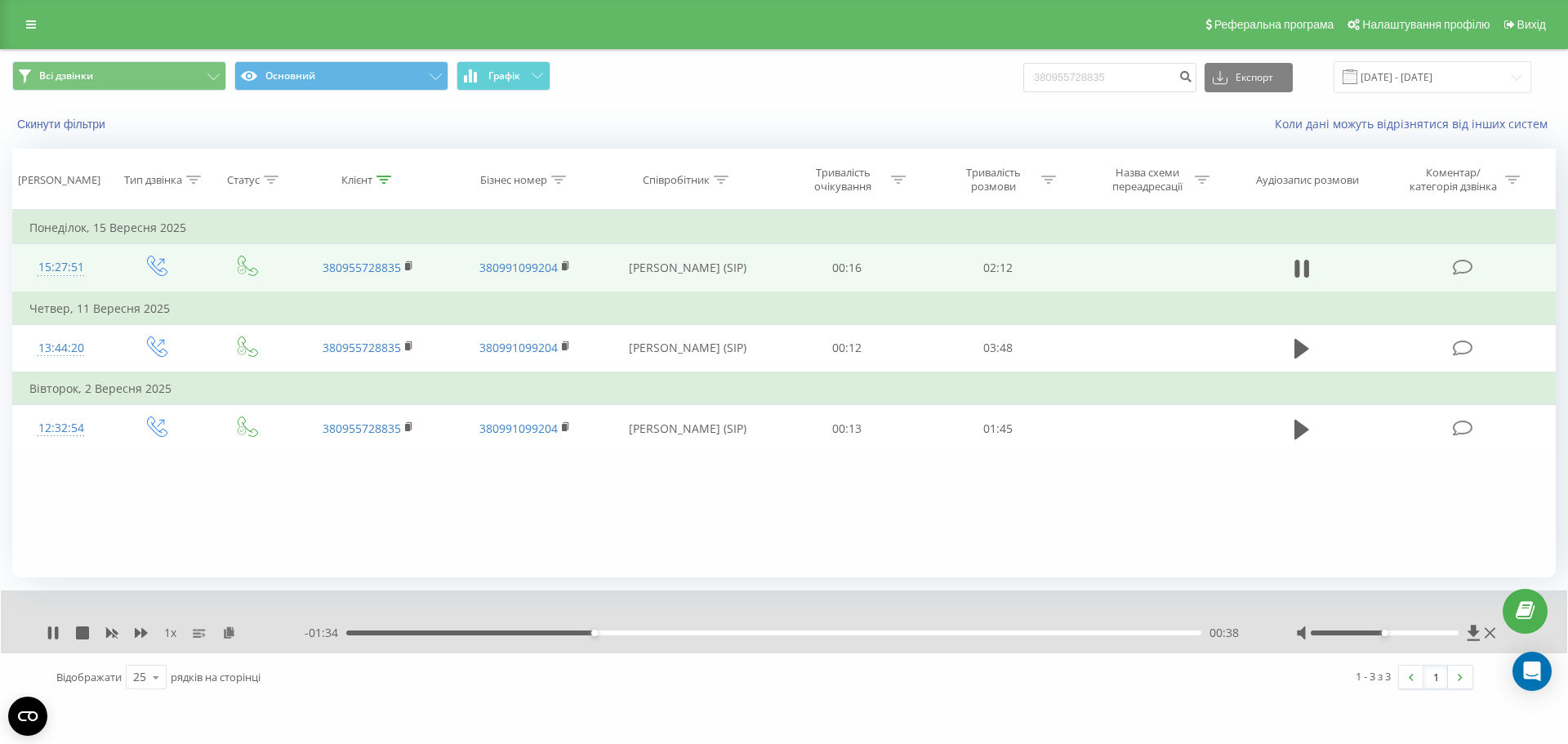
click at [764, 543] on div "Фільтрувати за умовою Дорівнює Введіть значення Скасувати OK Фільтрувати за умо…" at bounding box center [784, 393] width 1543 height 367
click at [952, 633] on div "01:22" at bounding box center [774, 633] width 855 height 5
click at [1038, 635] on div "01:36" at bounding box center [774, 633] width 855 height 5
click at [1116, 631] on div "02:00" at bounding box center [774, 633] width 855 height 5
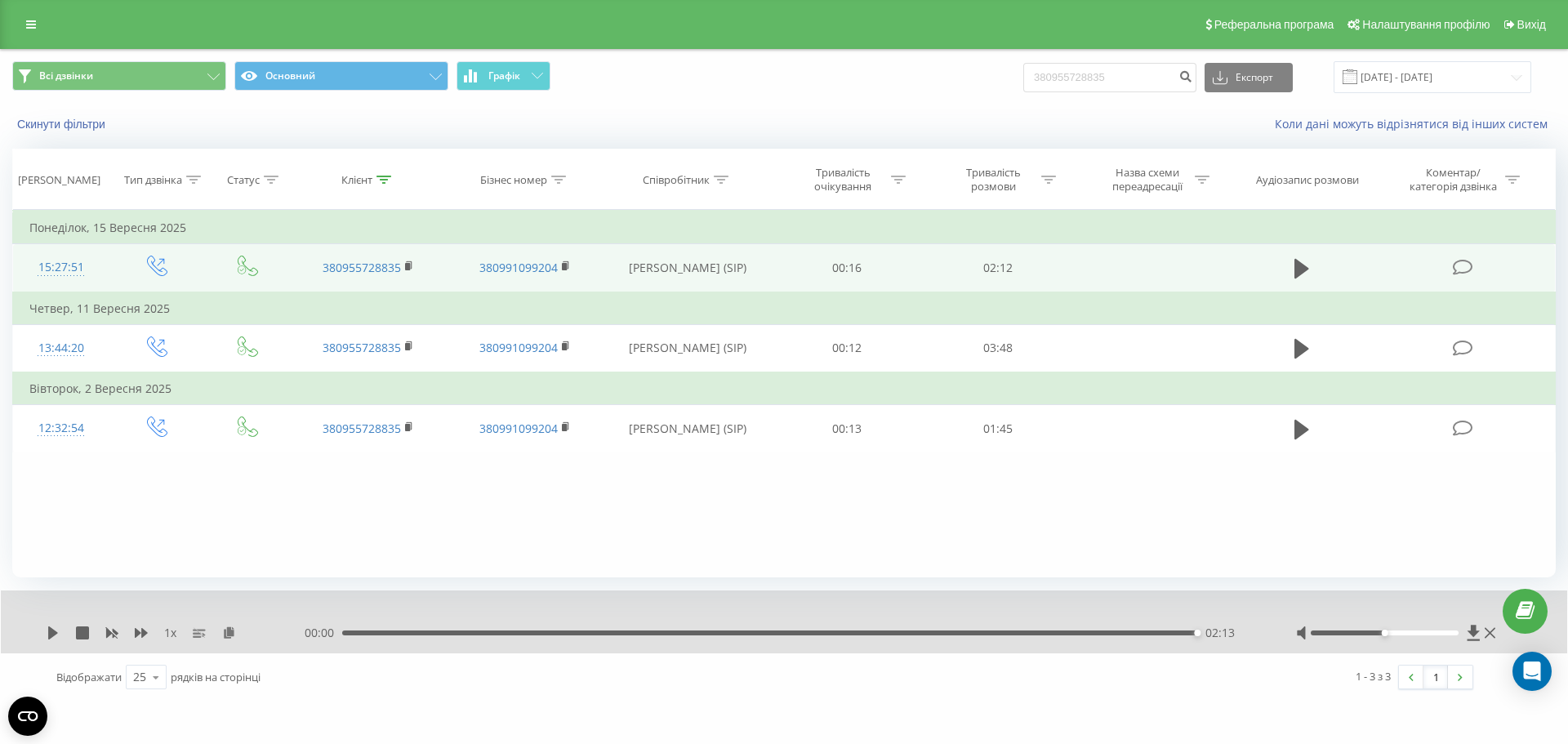
click at [571, 463] on div "Фільтрувати за умовою Дорівнює Введіть значення Скасувати OK Фільтрувати за умо…" at bounding box center [784, 393] width 1543 height 367
click at [1057, 79] on input "380955728835" at bounding box center [1109, 77] width 173 height 30
paste input "674711320"
type input "380674711320"
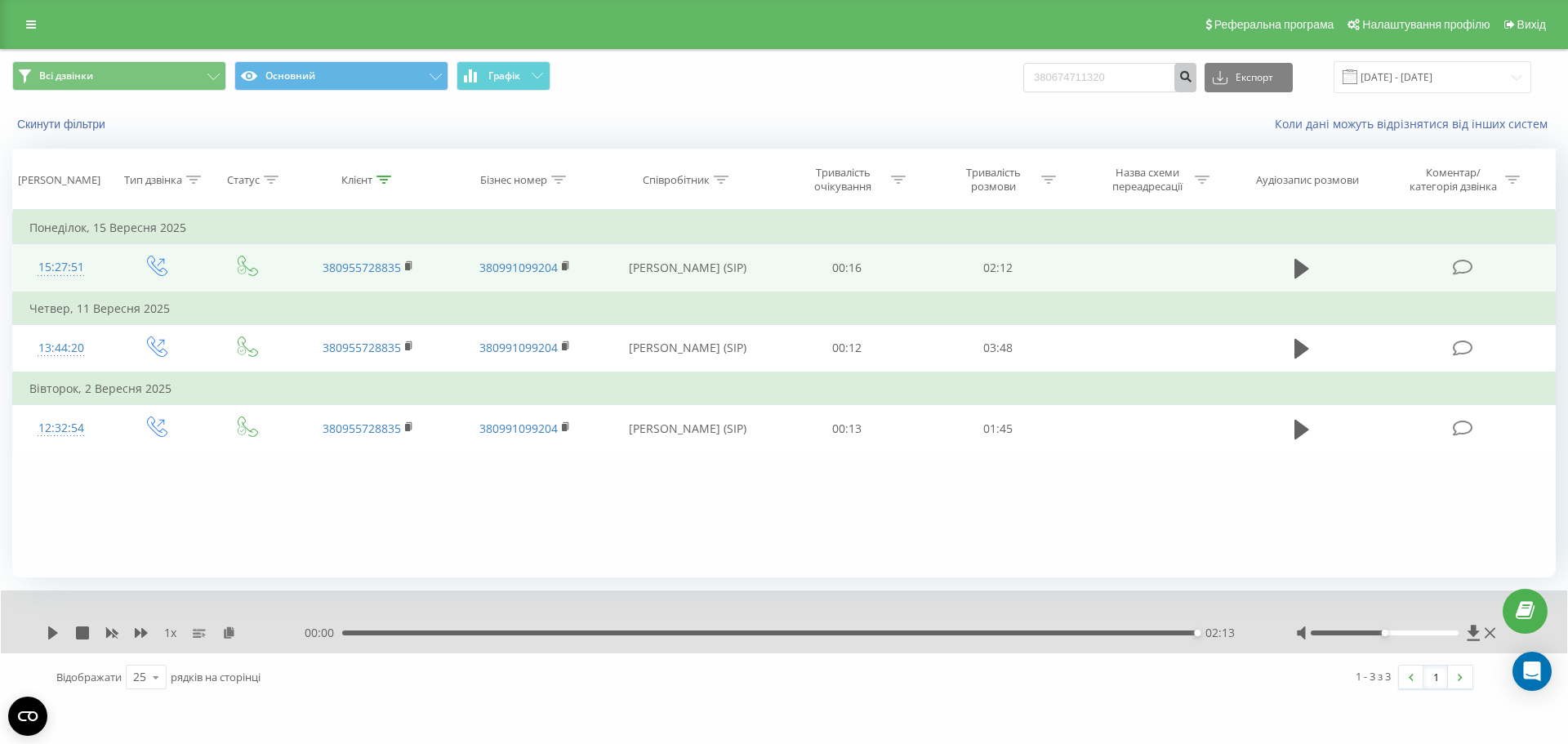
click at [1196, 83] on button "submit" at bounding box center [1185, 77] width 22 height 30
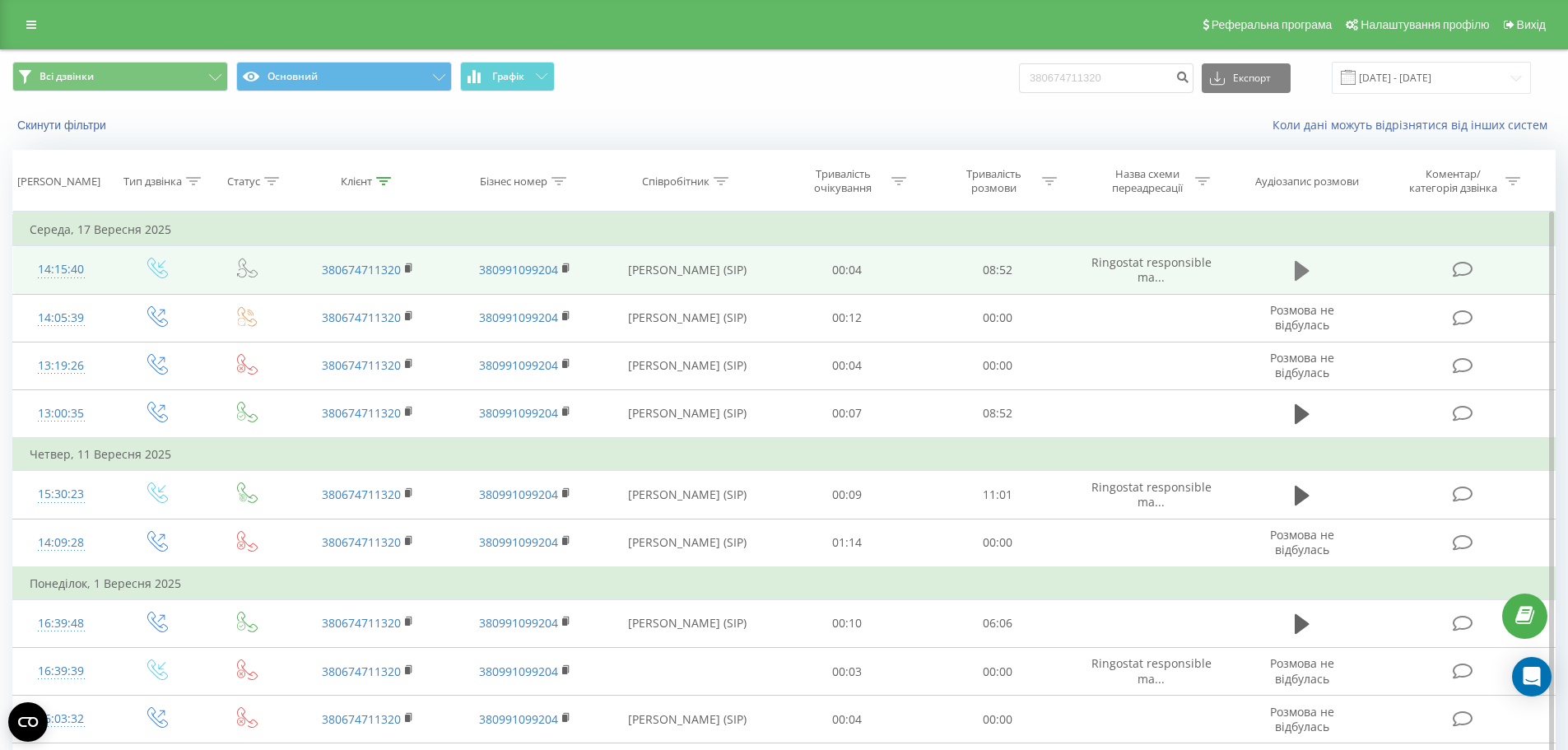
click at [1302, 269] on icon at bounding box center [1302, 271] width 15 height 20
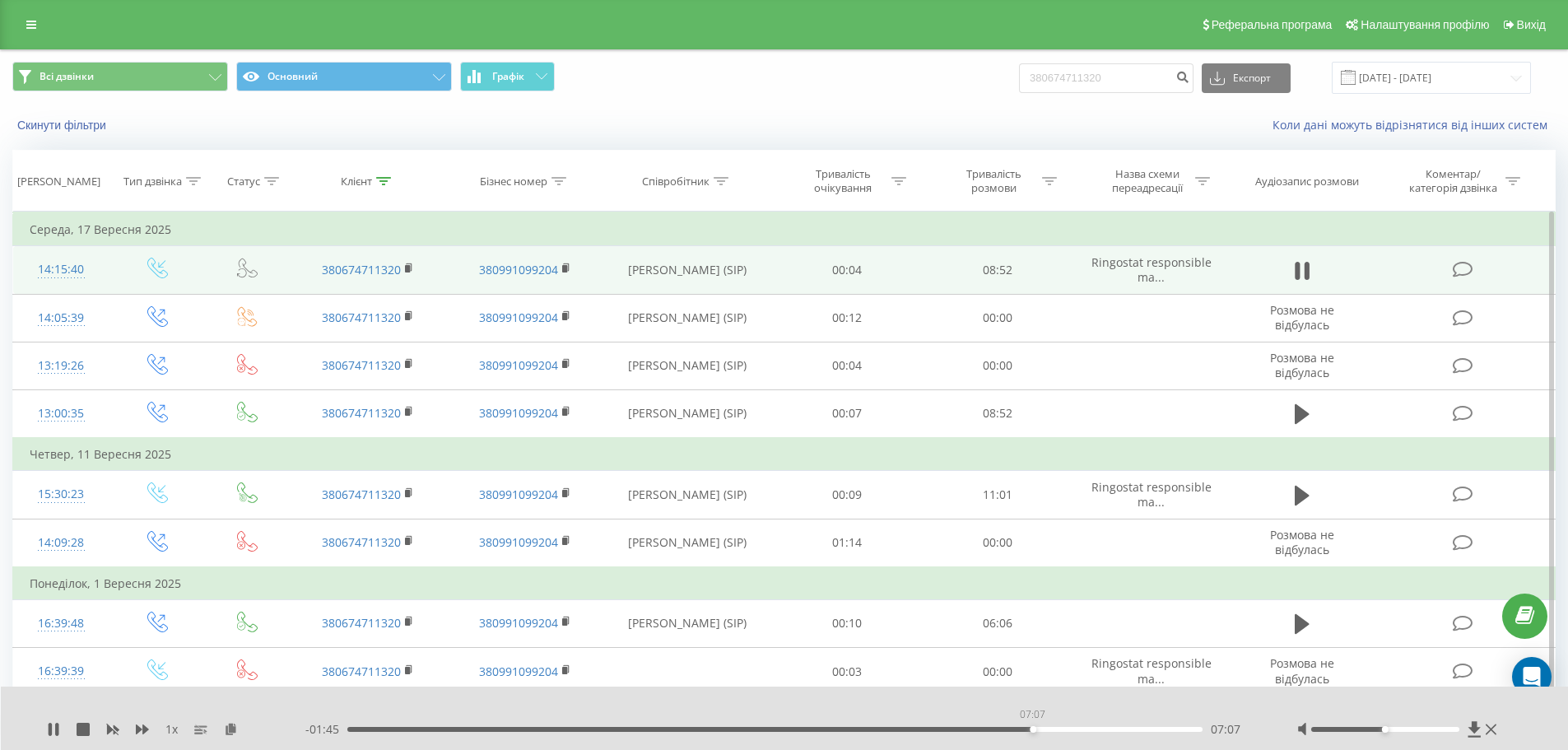
click at [1032, 728] on div "07:07" at bounding box center [775, 729] width 856 height 5
click at [1130, 728] on div "07:26" at bounding box center [775, 729] width 856 height 5
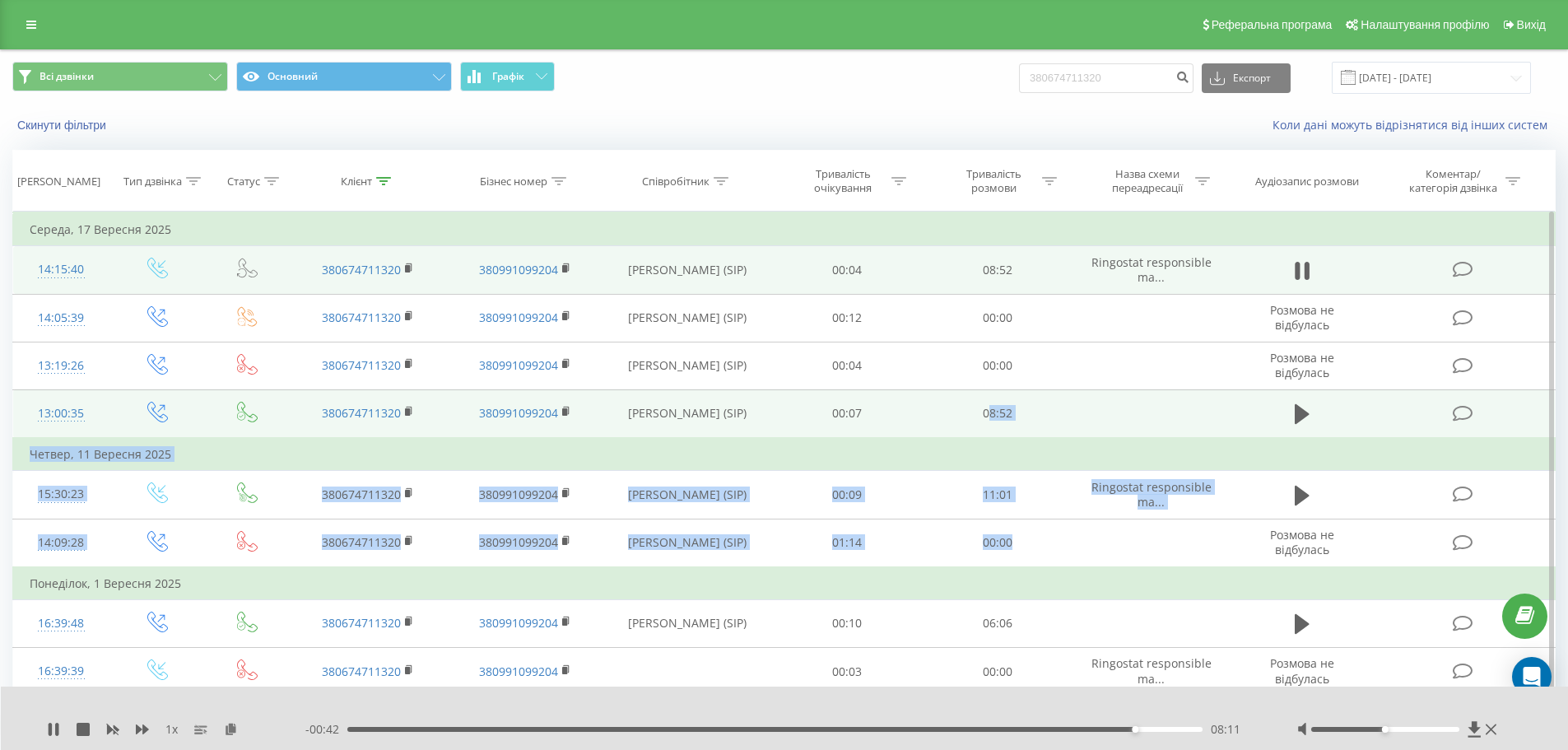
drag, startPoint x: 1154, startPoint y: 533, endPoint x: 990, endPoint y: 425, distance: 196.4
click at [990, 425] on tbody "[DATE] 14:15:40 380674711320 380991099204 [PERSON_NAME] (SIP) 00:04 08:52 Ringo…" at bounding box center [784, 623] width 1542 height 820
click at [1101, 409] on td at bounding box center [1150, 414] width 157 height 49
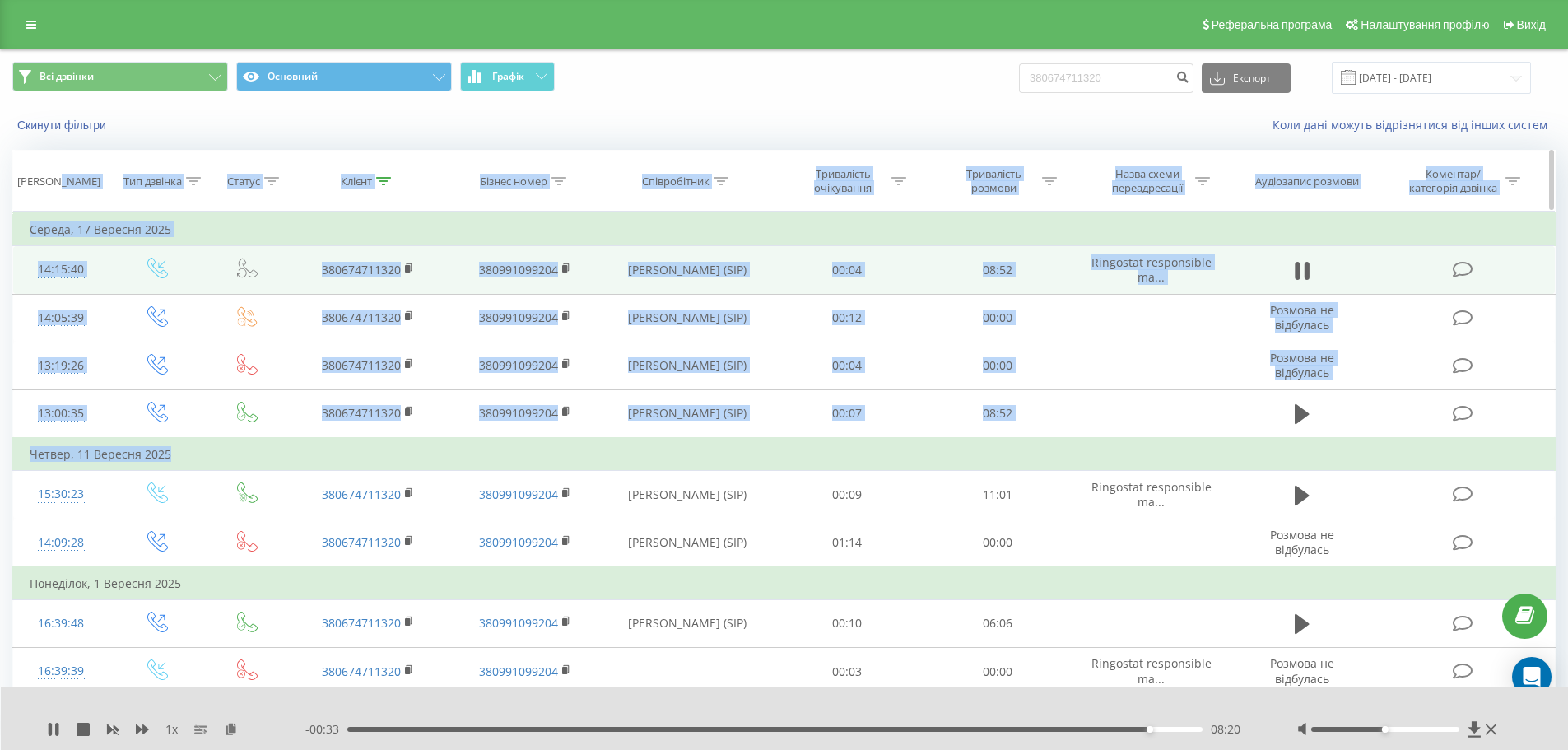
drag, startPoint x: 1130, startPoint y: 457, endPoint x: 64, endPoint y: 156, distance: 1107.7
click at [64, 156] on div "Дата дзвінка Тип дзвінка Статус Клієнт Бізнес номер Співробітник Тривалість очі…" at bounding box center [784, 592] width 1543 height 884
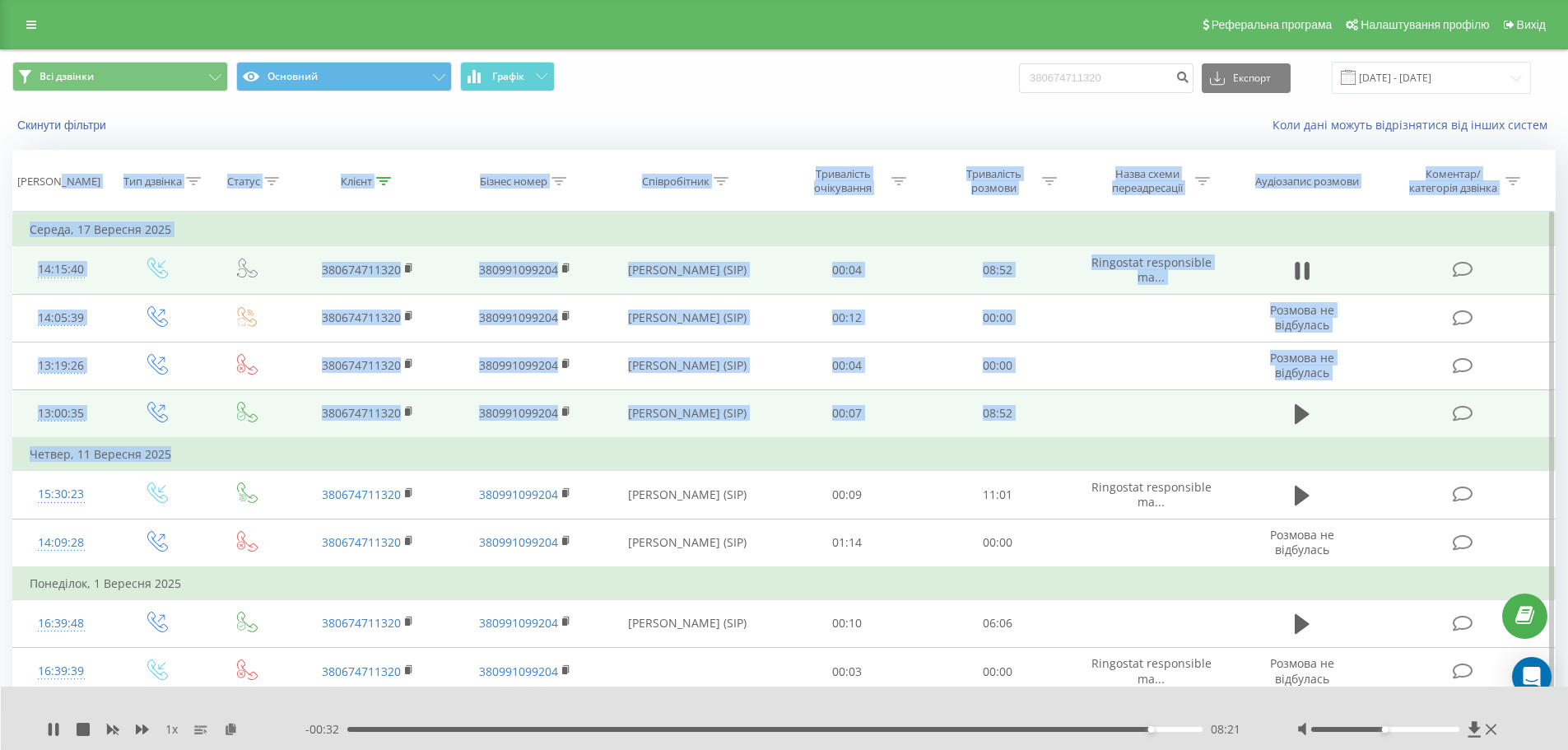
click at [1041, 415] on td "08:52" at bounding box center [998, 414] width 151 height 49
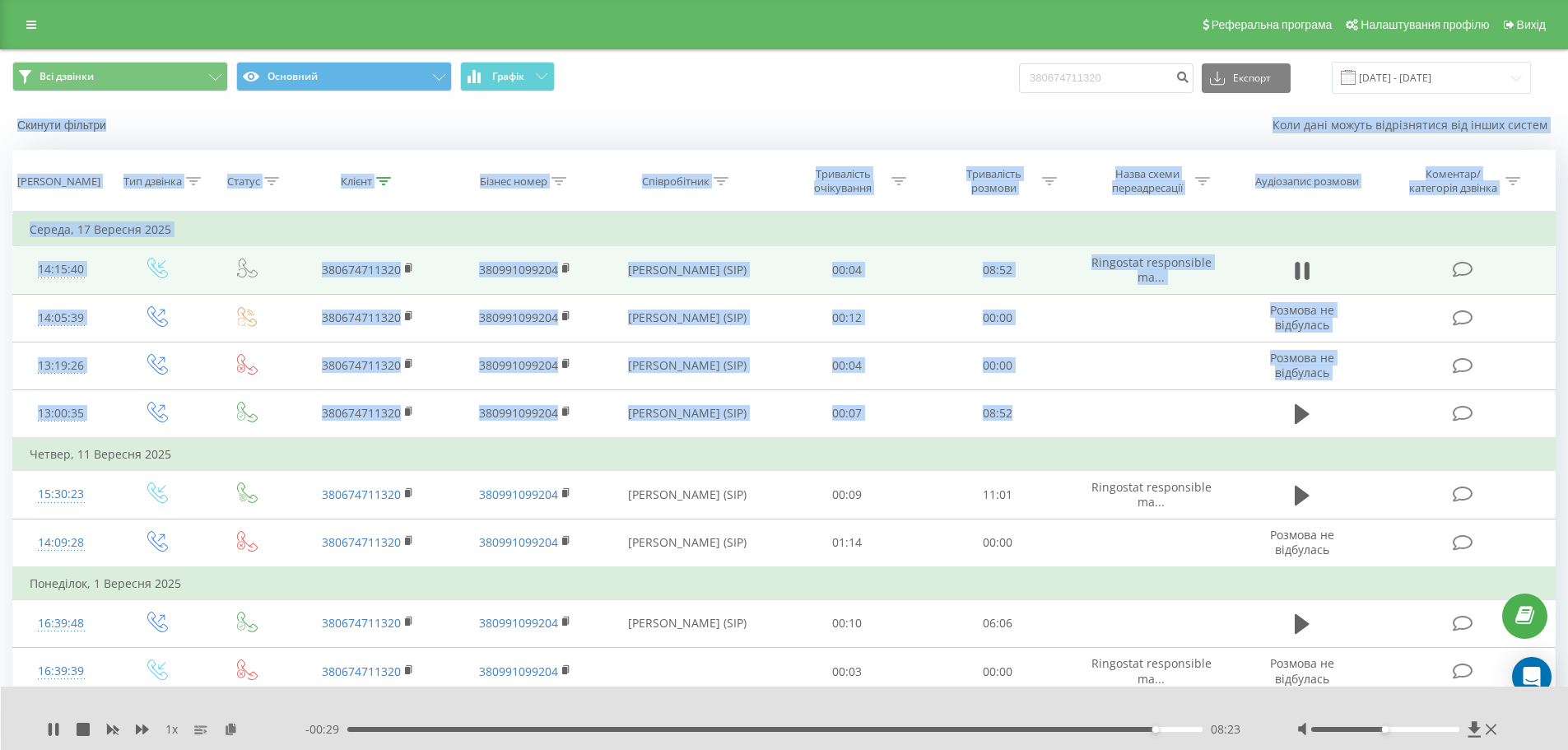
drag, startPoint x: 1041, startPoint y: 415, endPoint x: 0, endPoint y: 110, distance: 1084.8
click at [0, 110] on div "Всі дзвінки Основний Графік 380674711320 Експорт .csv .xls .xlsx [DATE] - [DATE…" at bounding box center [784, 573] width 1568 height 1047
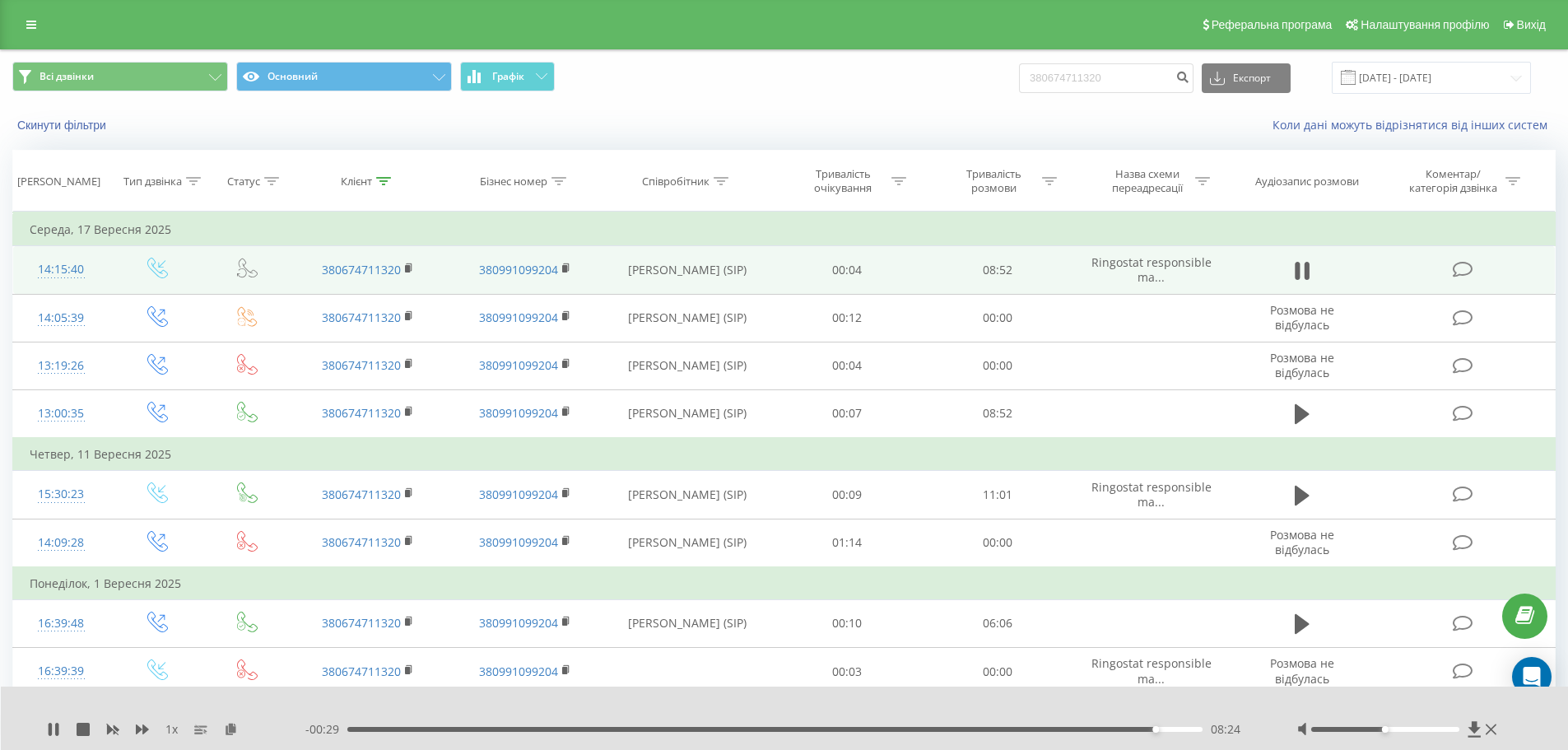
click at [0, 73] on div "Всі дзвінки Основний Графік 380674711320 Експорт .csv .xls .xlsx [DATE] - [DATE…" at bounding box center [784, 573] width 1568 height 1047
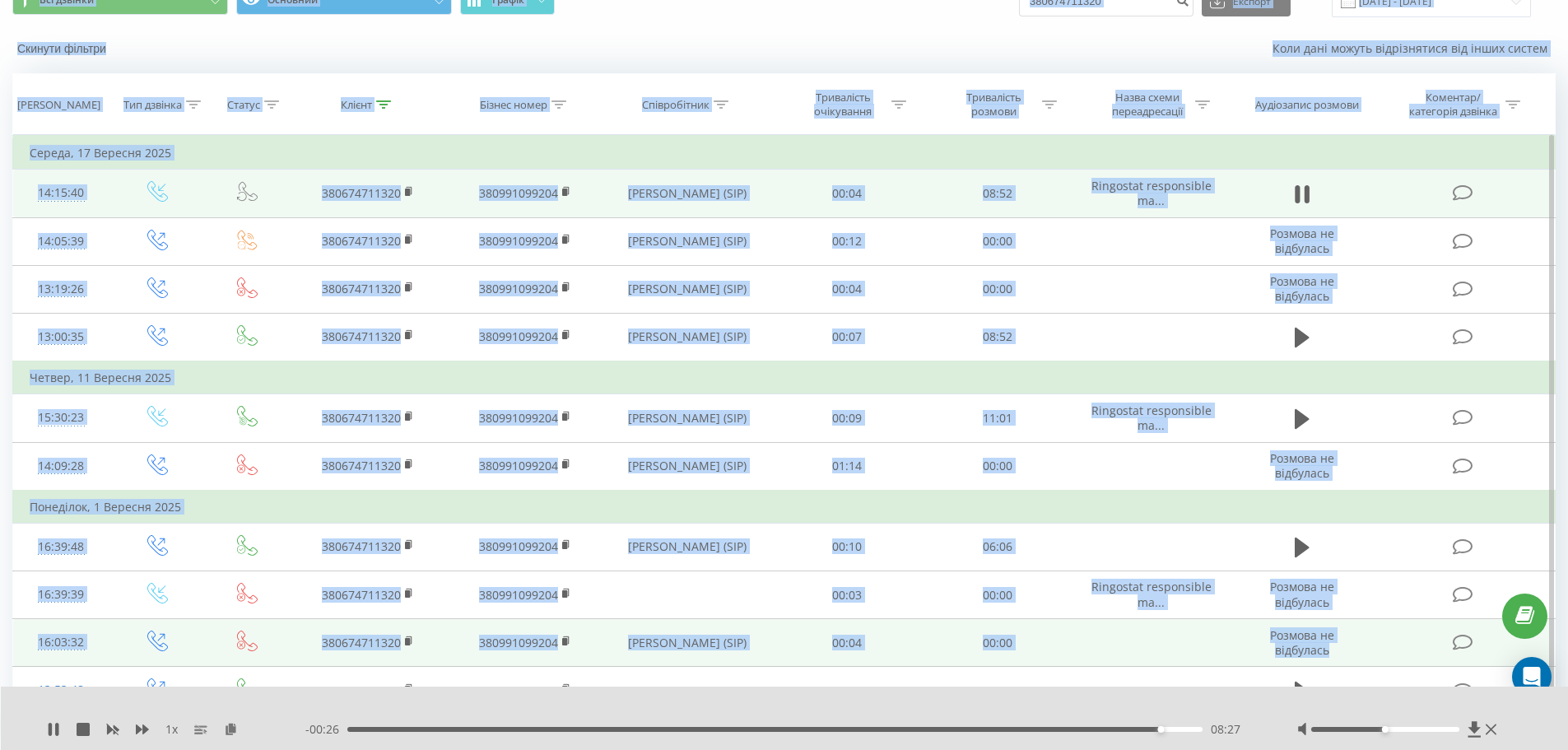
scroll to position [82, 0]
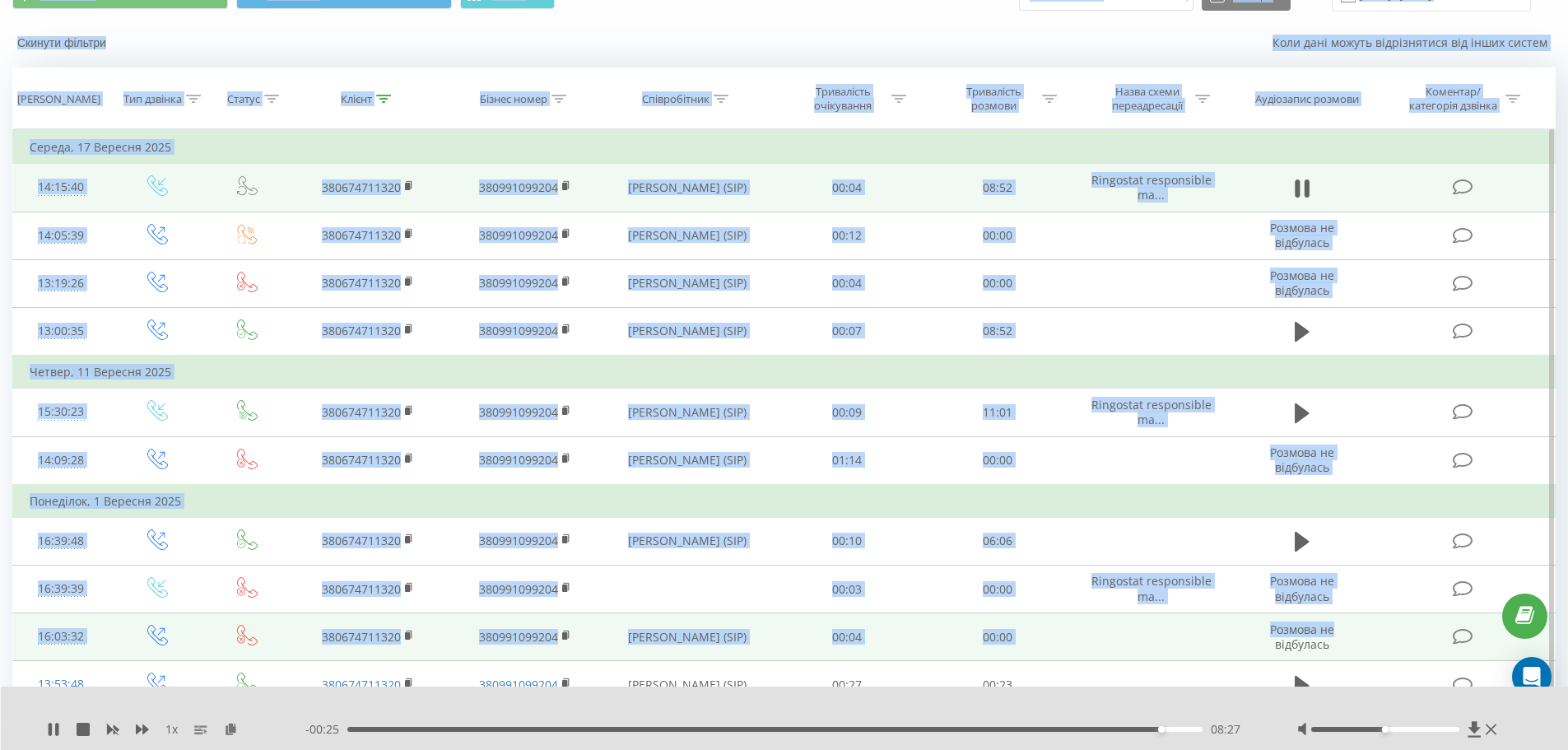
drag, startPoint x: 0, startPoint y: 73, endPoint x: 1372, endPoint y: 631, distance: 1481.1
click at [1372, 631] on div "Всі дзвінки Основний Графік 380674711320 Експорт .csv .xls .xlsx [DATE] - [DATE…" at bounding box center [784, 490] width 1568 height 1047
click at [1372, 631] on td "Розмова не відбулась" at bounding box center [1302, 637] width 145 height 48
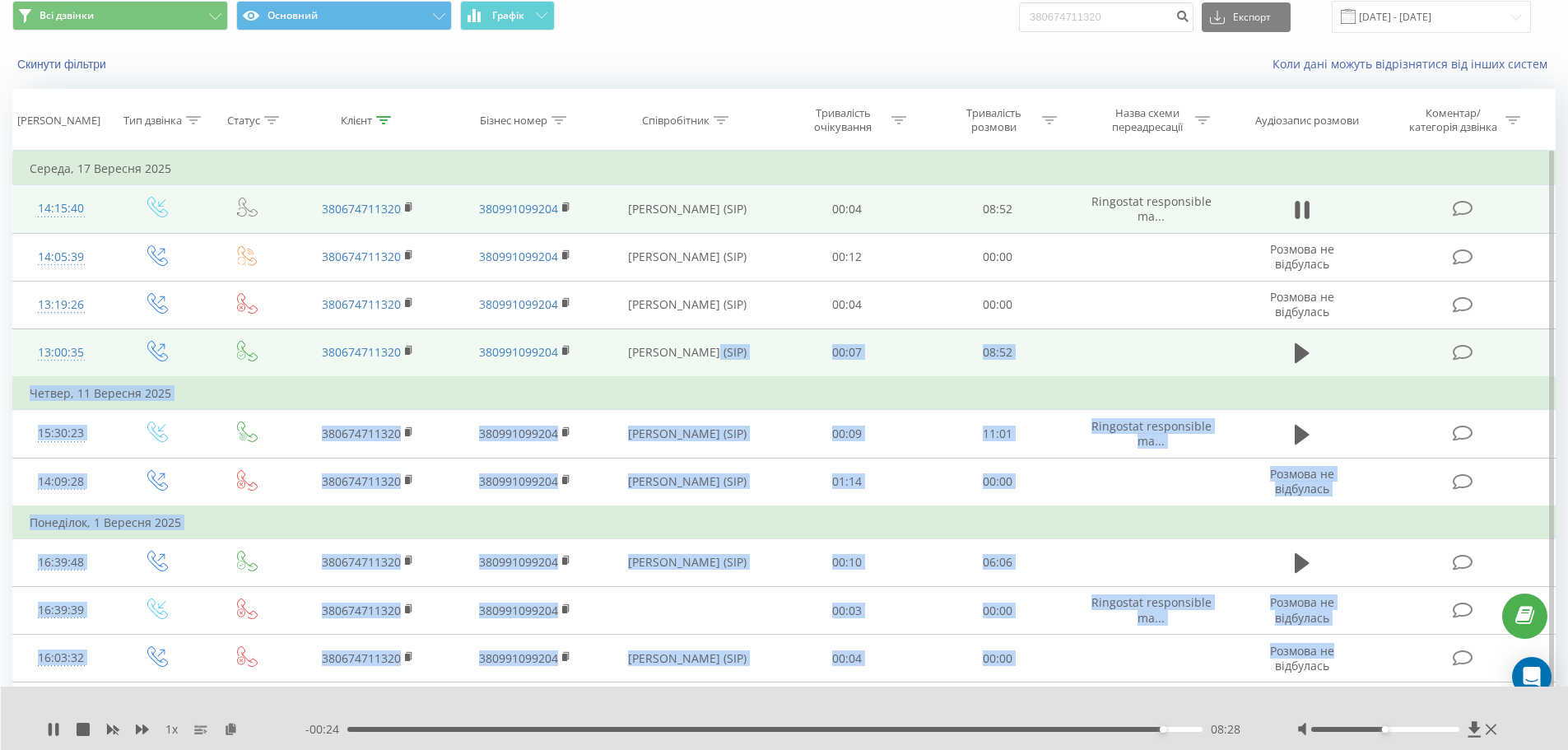
scroll to position [0, 0]
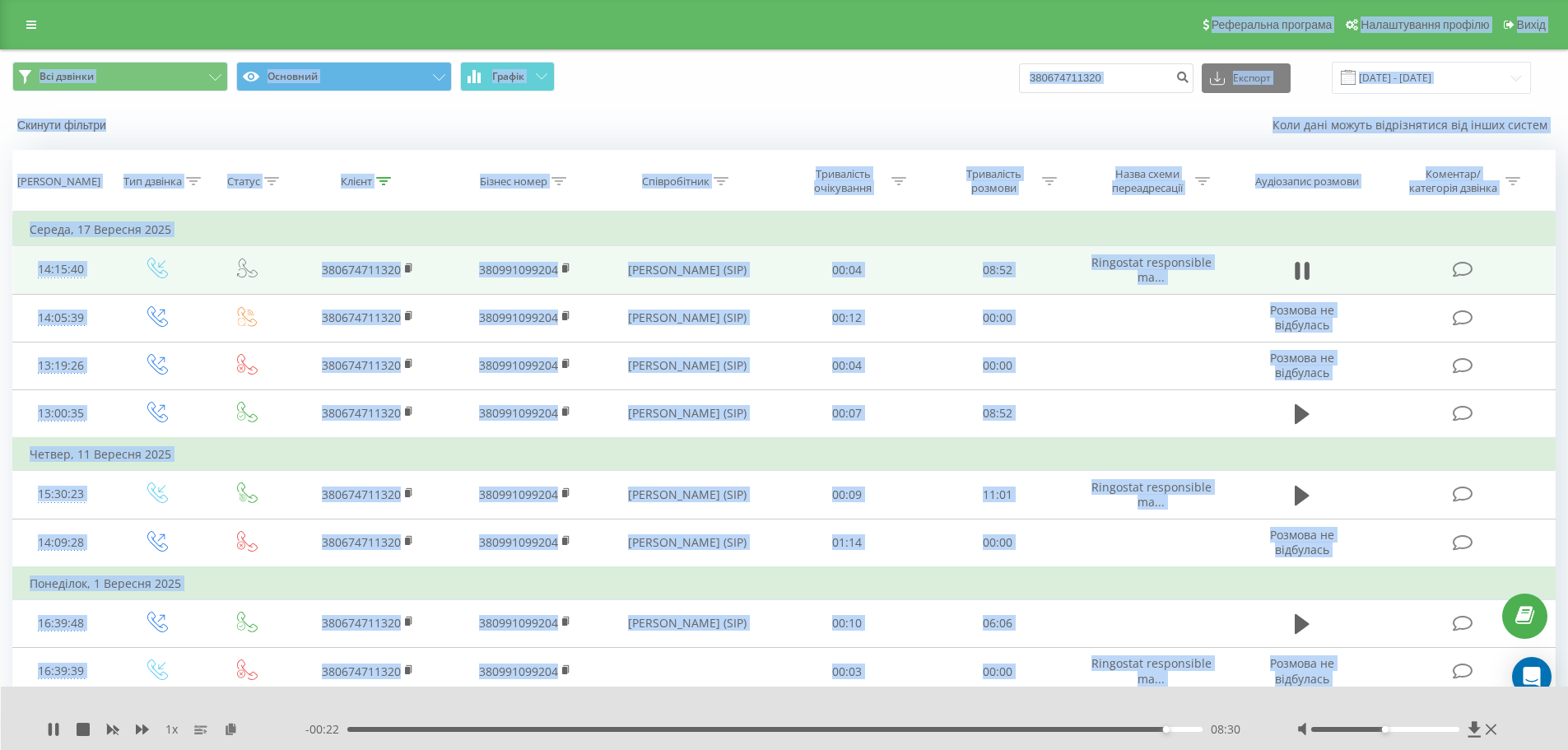
drag, startPoint x: 1372, startPoint y: 631, endPoint x: 8, endPoint y: 32, distance: 1489.7
click at [8, 33] on div "Реферальна програма Налаштування профілю Вихід Всі дзвінки Основний Графік 3806…" at bounding box center [784, 548] width 1568 height 1096
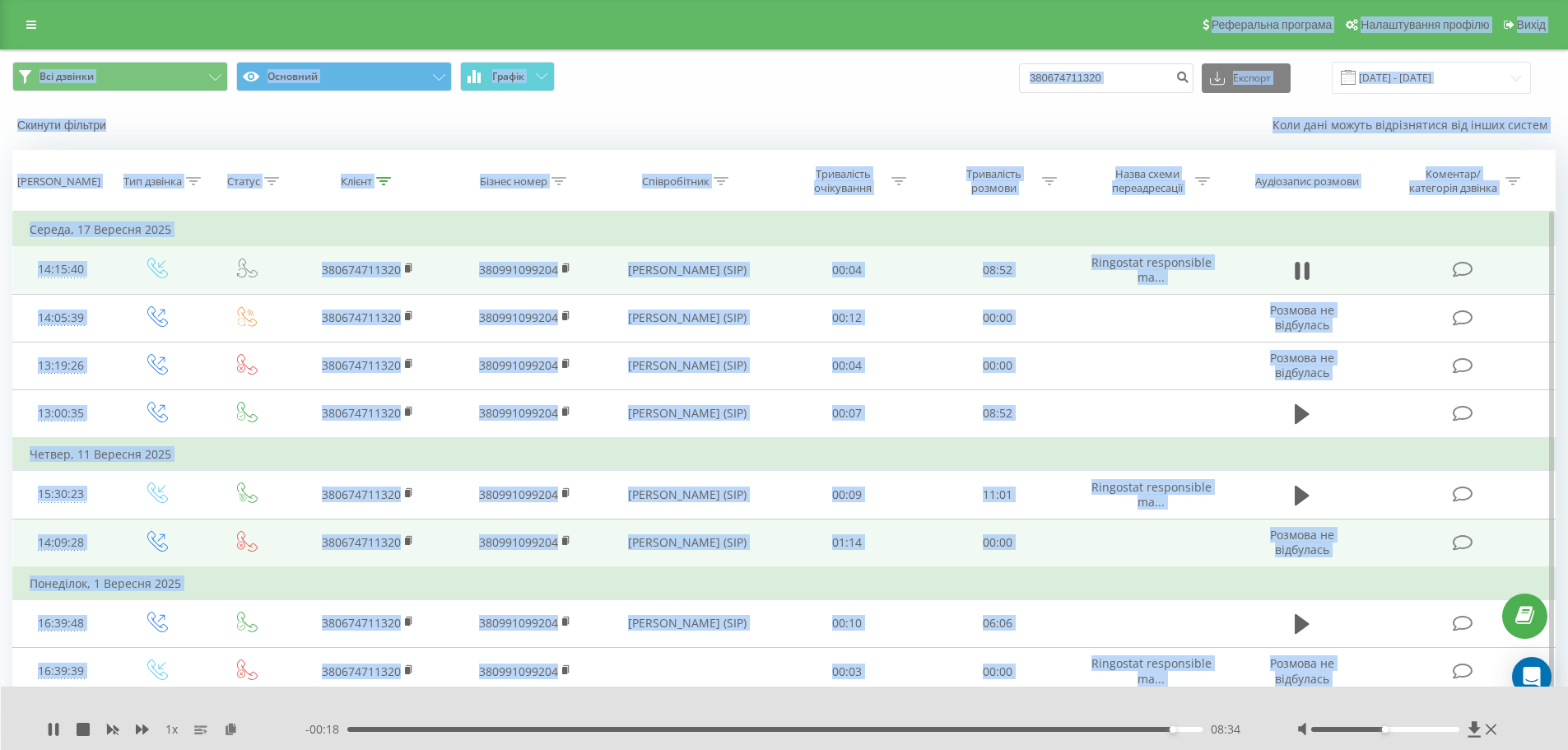
click at [1198, 561] on td at bounding box center [1150, 543] width 157 height 49
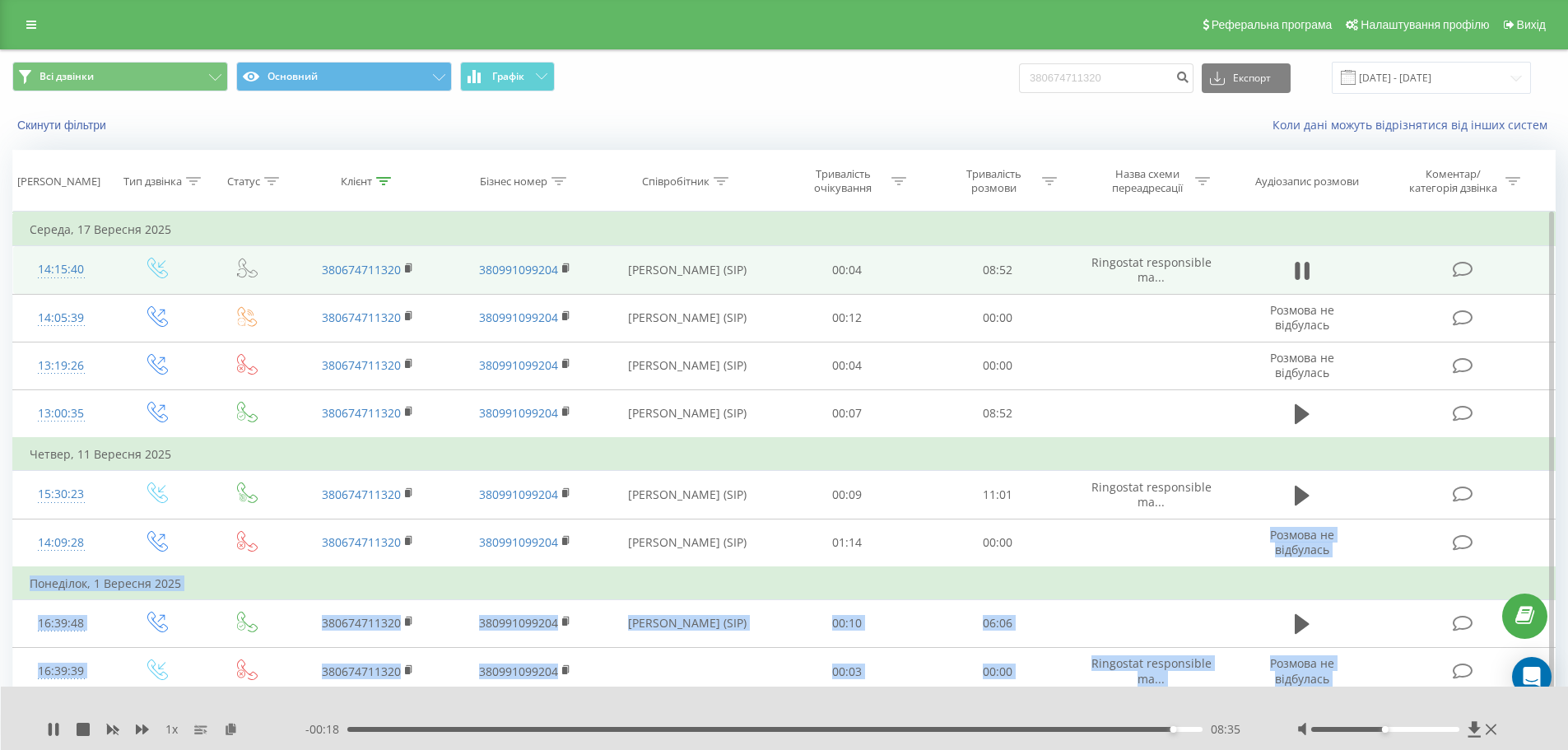
drag, startPoint x: 1198, startPoint y: 560, endPoint x: 1238, endPoint y: 573, distance: 42.1
click at [1198, 559] on td at bounding box center [1150, 543] width 157 height 49
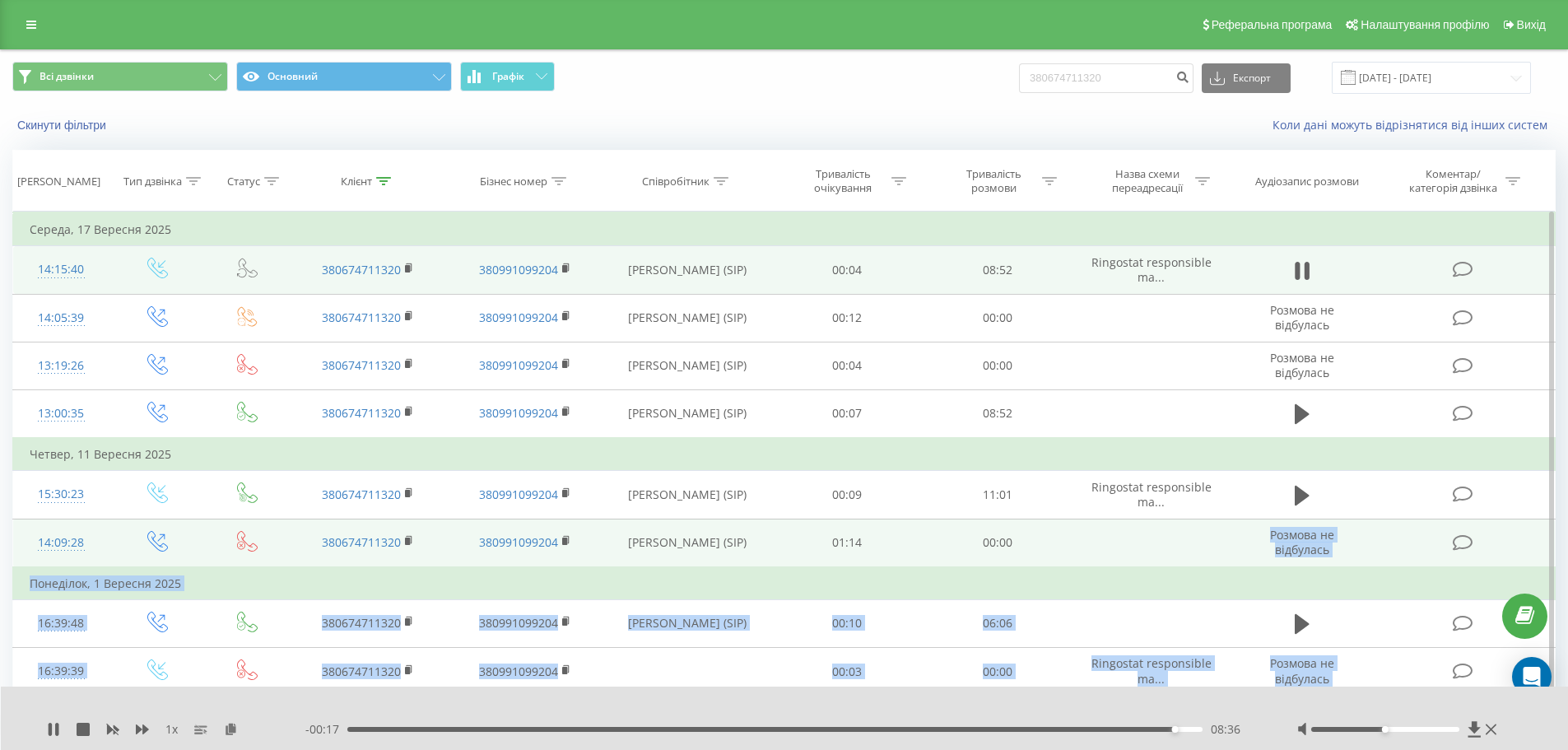
click at [1175, 554] on td at bounding box center [1150, 543] width 157 height 49
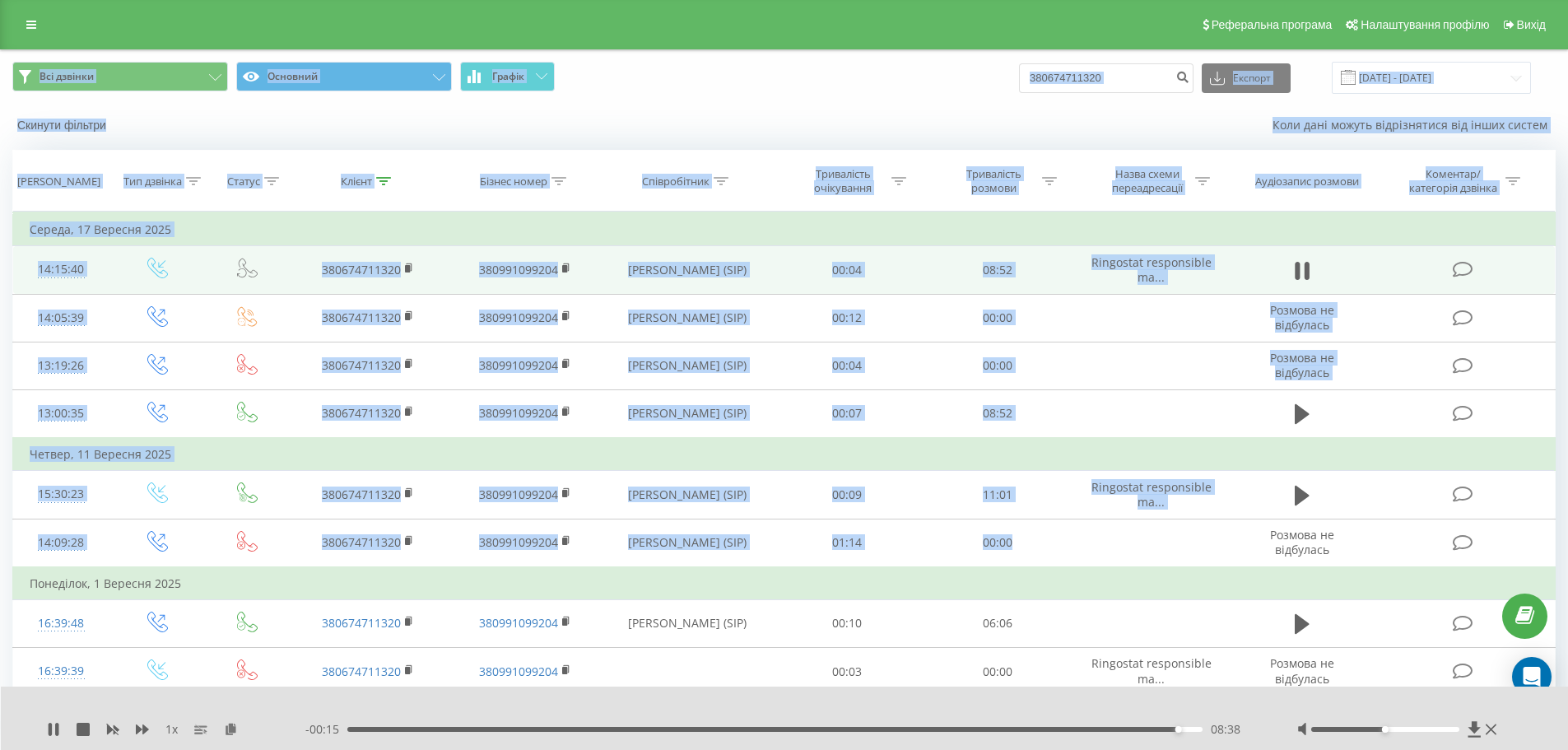
drag, startPoint x: 1175, startPoint y: 554, endPoint x: 0, endPoint y: 79, distance: 1267.4
click at [0, 95] on div "Всі дзвінки Основний Графік 380674711320 Експорт .csv .xls .xlsx [DATE] - [DATE…" at bounding box center [784, 573] width 1568 height 1047
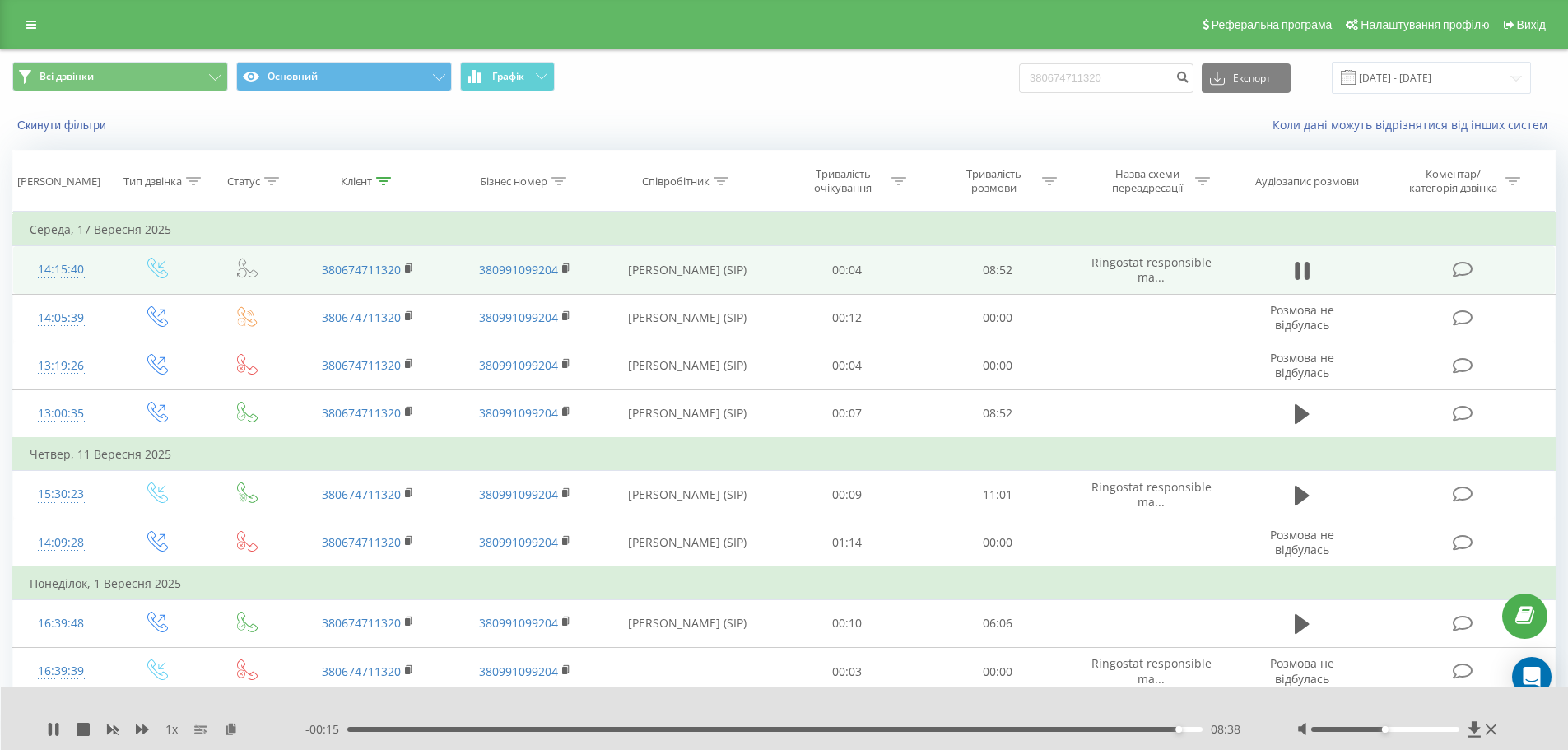
click at [0, 77] on div "Всі дзвінки Основний Графік 380674711320 Експорт .csv .xls .xlsx [DATE] - [DATE…" at bounding box center [784, 573] width 1568 height 1047
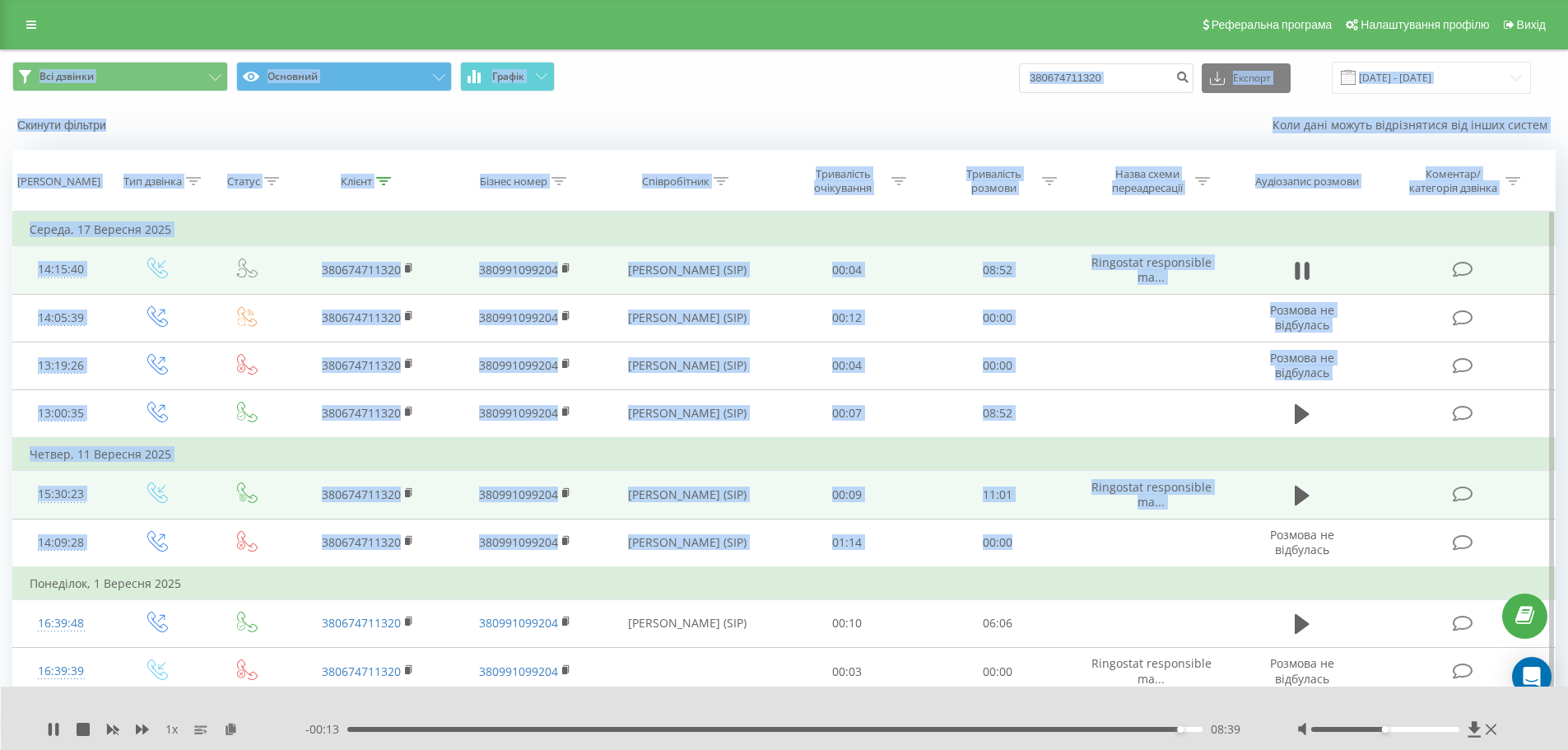
drag, startPoint x: 0, startPoint y: 77, endPoint x: 1174, endPoint y: 515, distance: 1253.0
click at [1096, 532] on div "Всі дзвінки Основний Графік 380674711320 Експорт .csv .xls .xlsx [DATE] - [DATE…" at bounding box center [784, 573] width 1568 height 1047
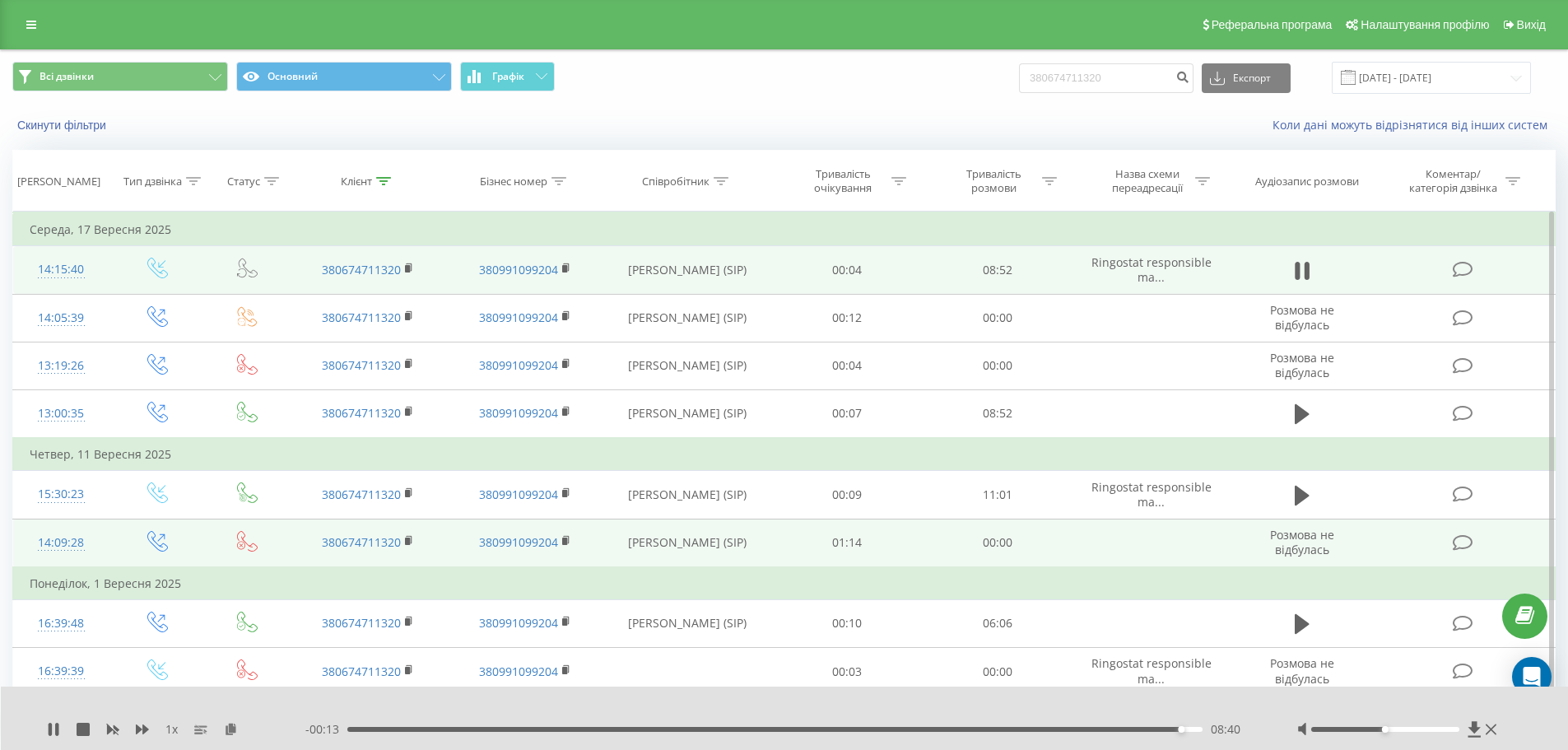
click at [1367, 564] on td "Розмова не відбулась" at bounding box center [1302, 543] width 145 height 49
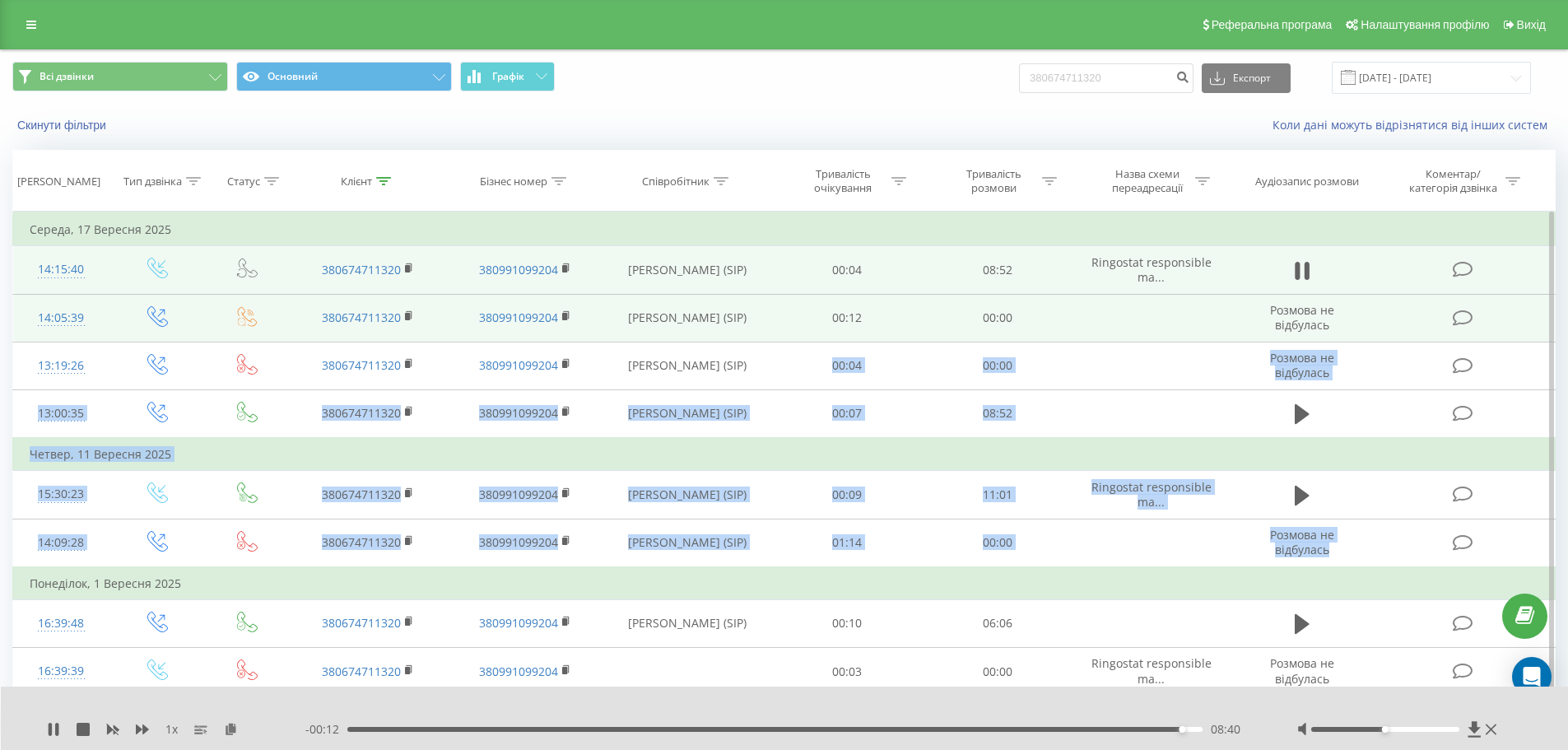
drag, startPoint x: 1367, startPoint y: 564, endPoint x: 752, endPoint y: 330, distance: 658.0
click at [774, 356] on tbody "[DATE] 14:15:40 380674711320 380991099204 [PERSON_NAME] (SIP) 00:04 08:52 Ringo…" at bounding box center [784, 623] width 1542 height 820
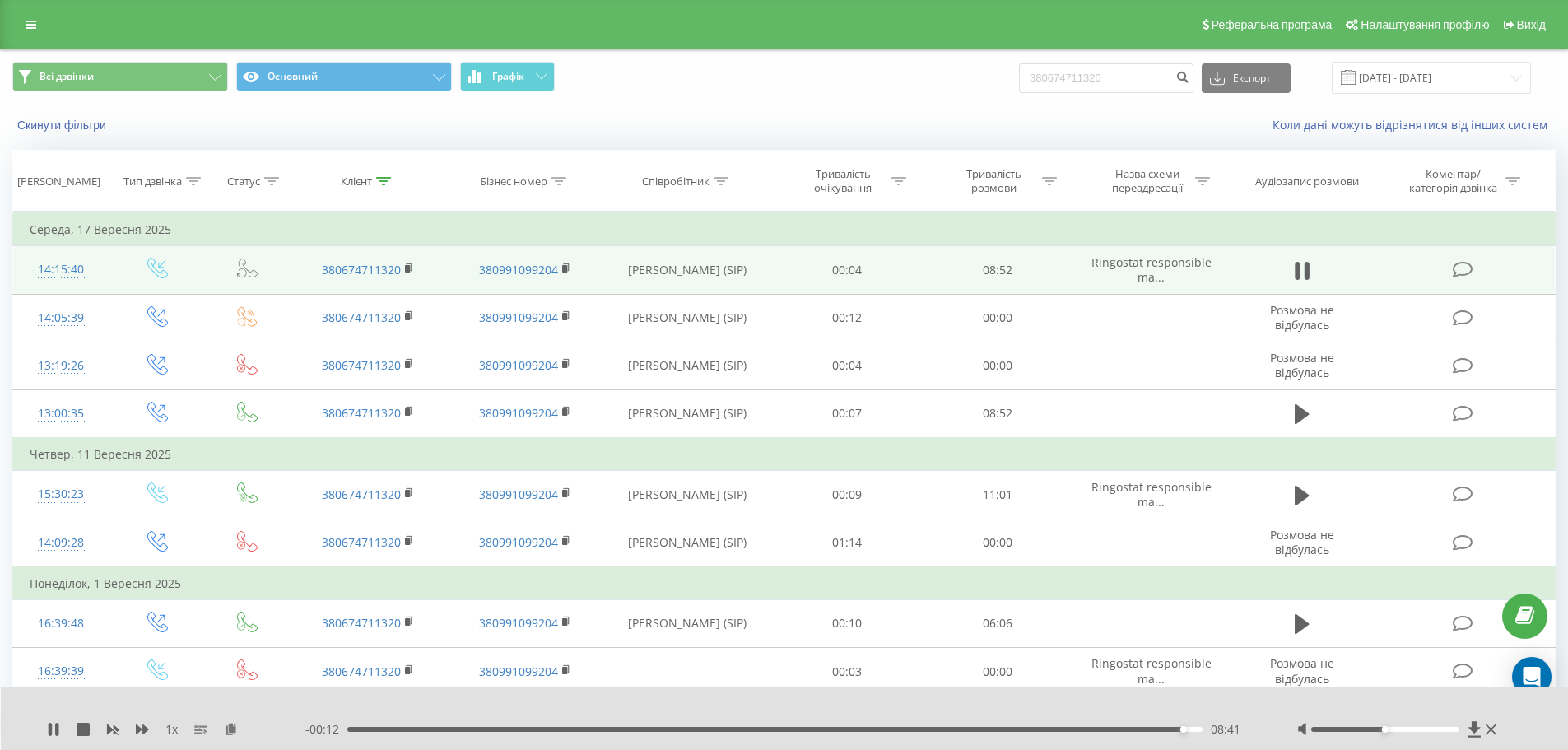
click at [739, 130] on div "Коли дані можуть відрізнятися вiд інших систем" at bounding box center [1077, 125] width 979 height 17
click at [24, 18] on link at bounding box center [31, 25] width 30 height 23
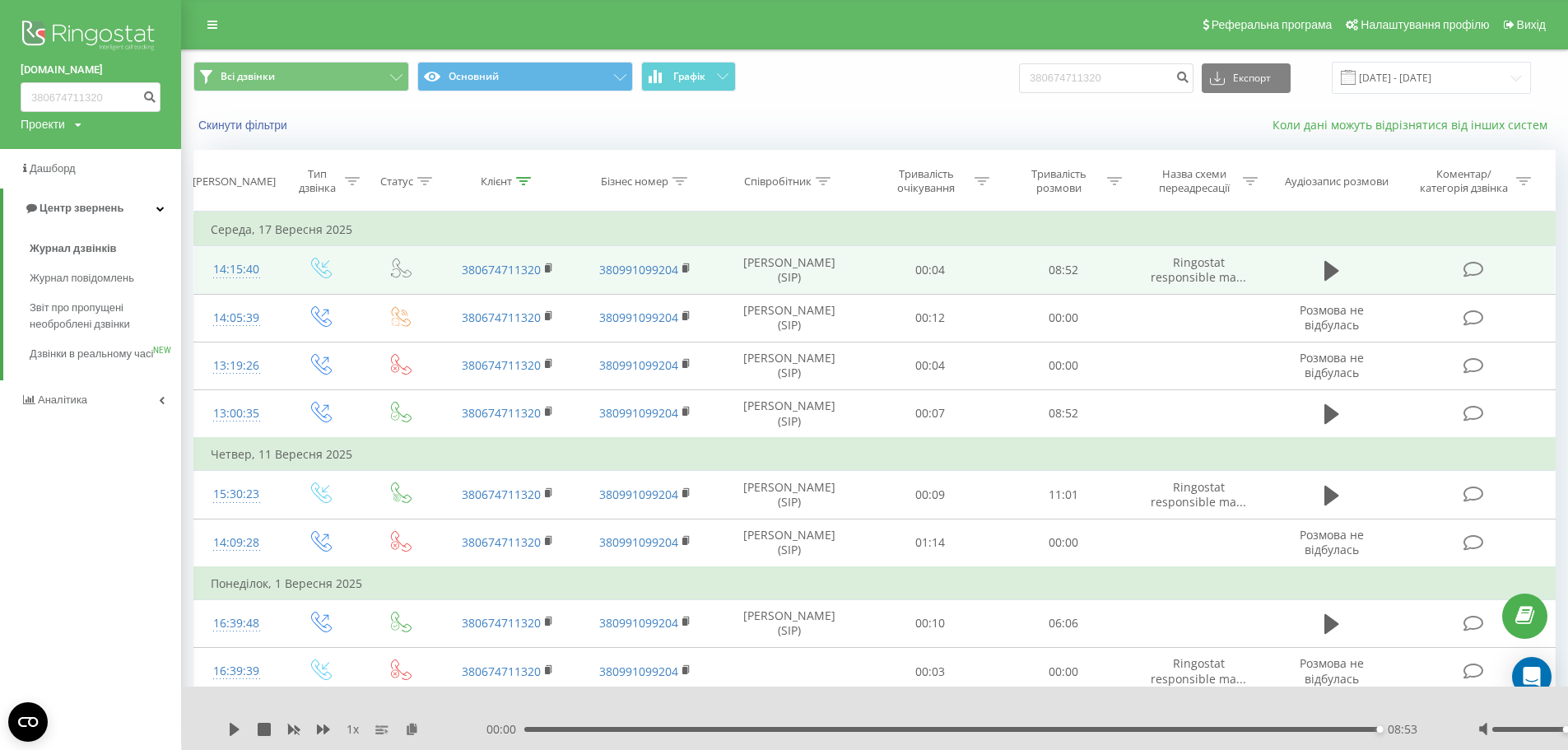
click at [1427, 123] on link "Коли дані можуть відрізнятися вiд інших систем" at bounding box center [1414, 124] width 283 height 16
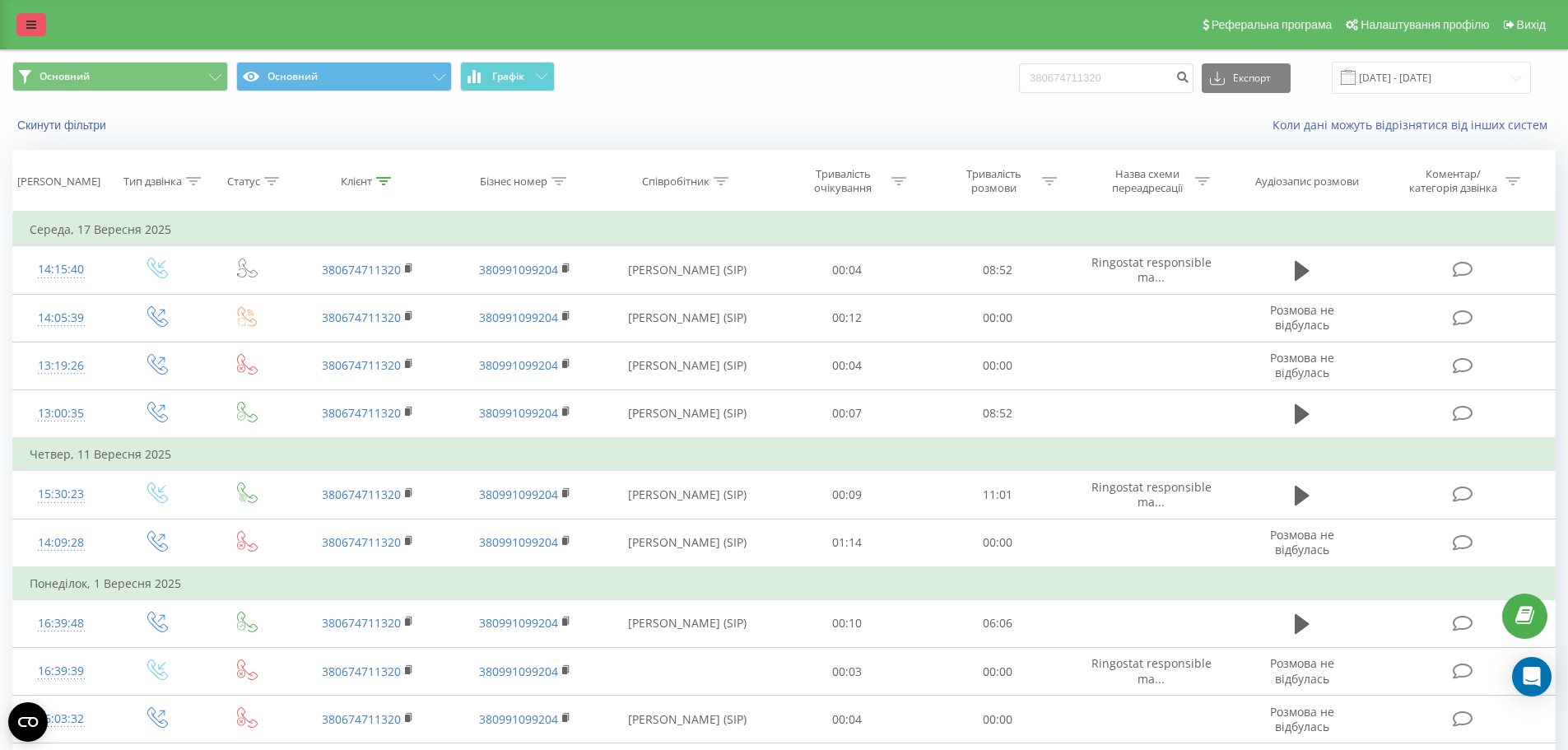
click at [42, 27] on link at bounding box center [31, 25] width 30 height 23
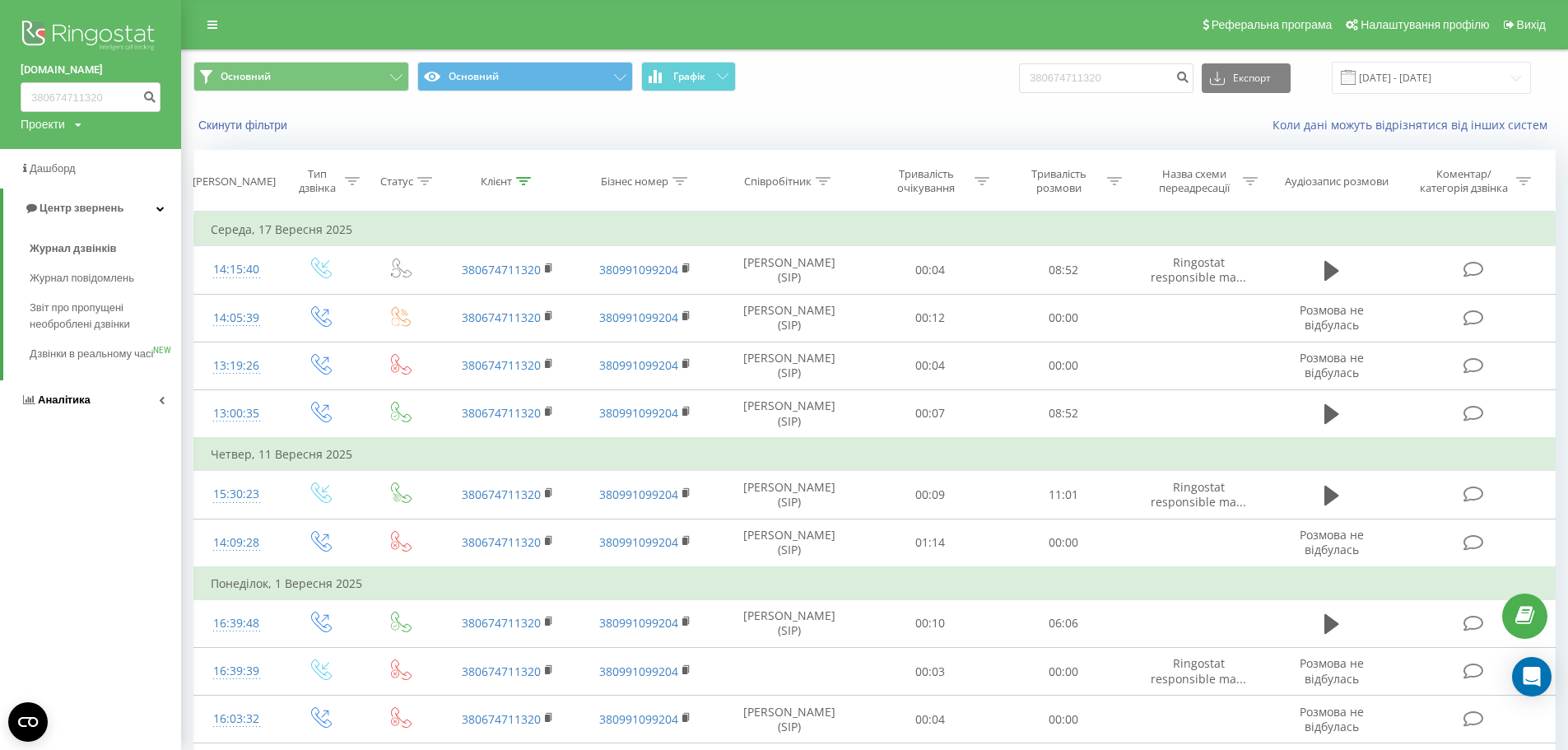
click at [46, 409] on span "Аналiтика" at bounding box center [56, 400] width 70 height 17
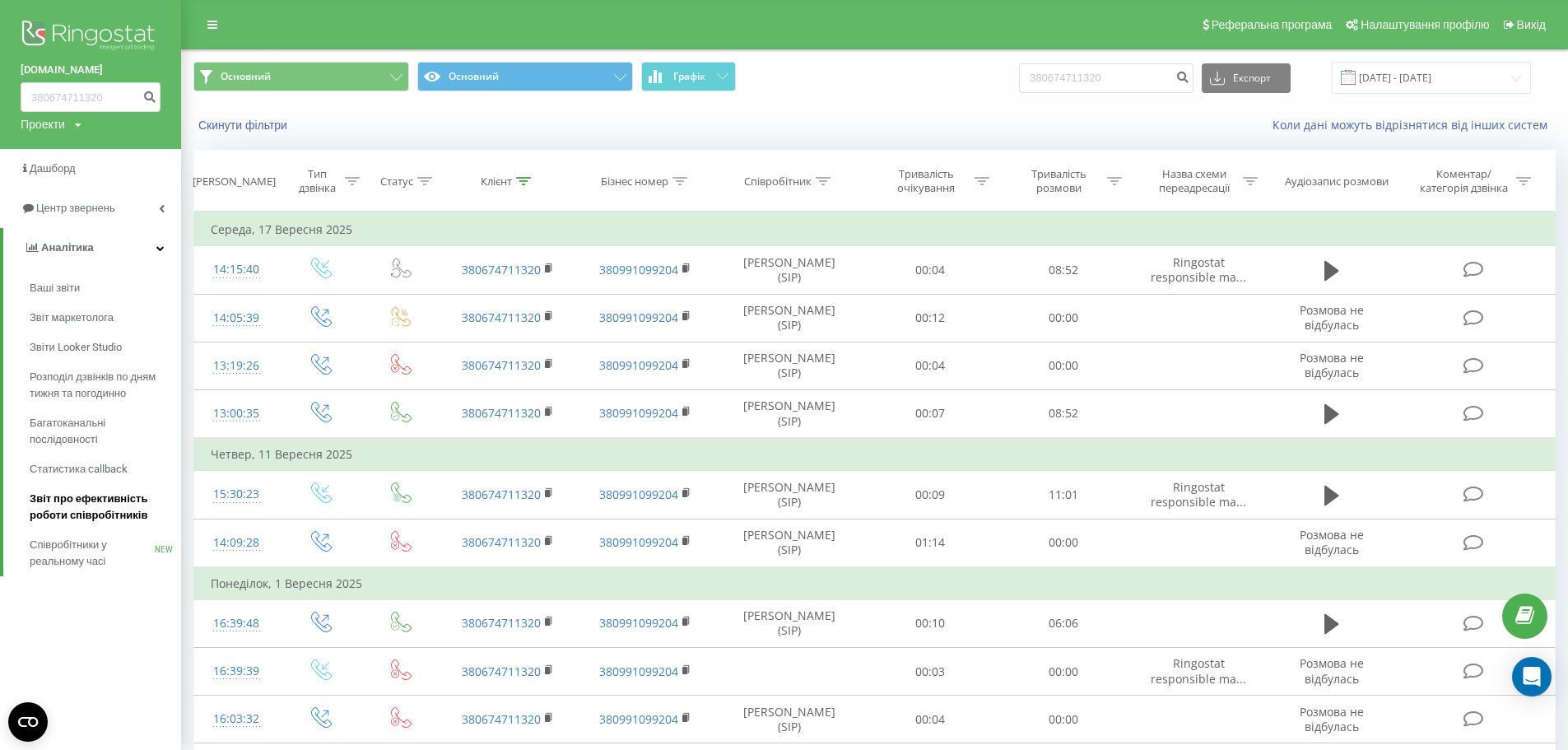
click at [96, 506] on span "Звіт про ефективність роботи співробітників" at bounding box center [101, 507] width 143 height 33
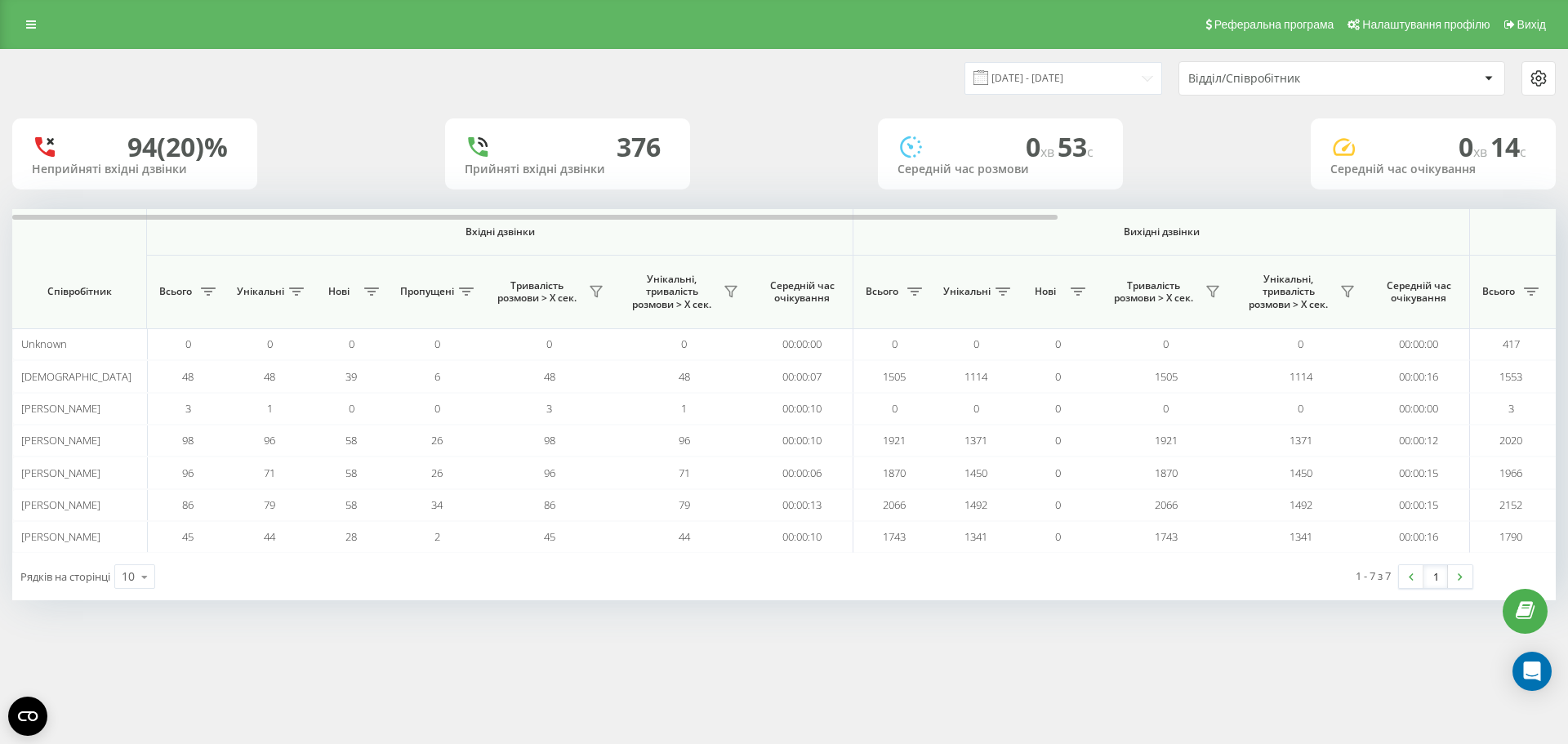
click at [1062, 55] on div "[DATE] - [DATE] Відділ/Співробітник" at bounding box center [784, 79] width 1566 height 58
click at [1065, 76] on input "[DATE] - [DATE]" at bounding box center [1063, 77] width 197 height 32
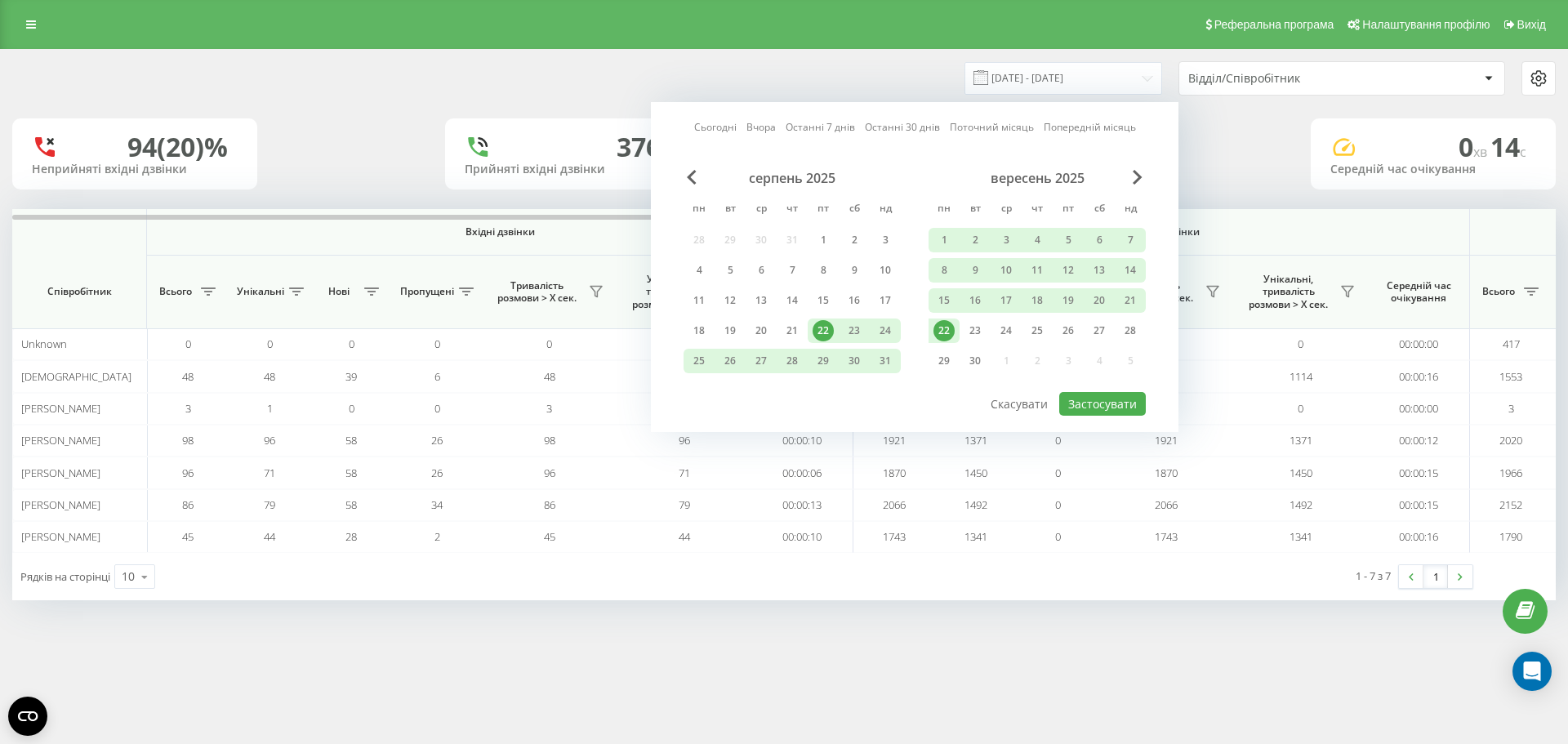
click at [950, 326] on div "22" at bounding box center [944, 330] width 21 height 21
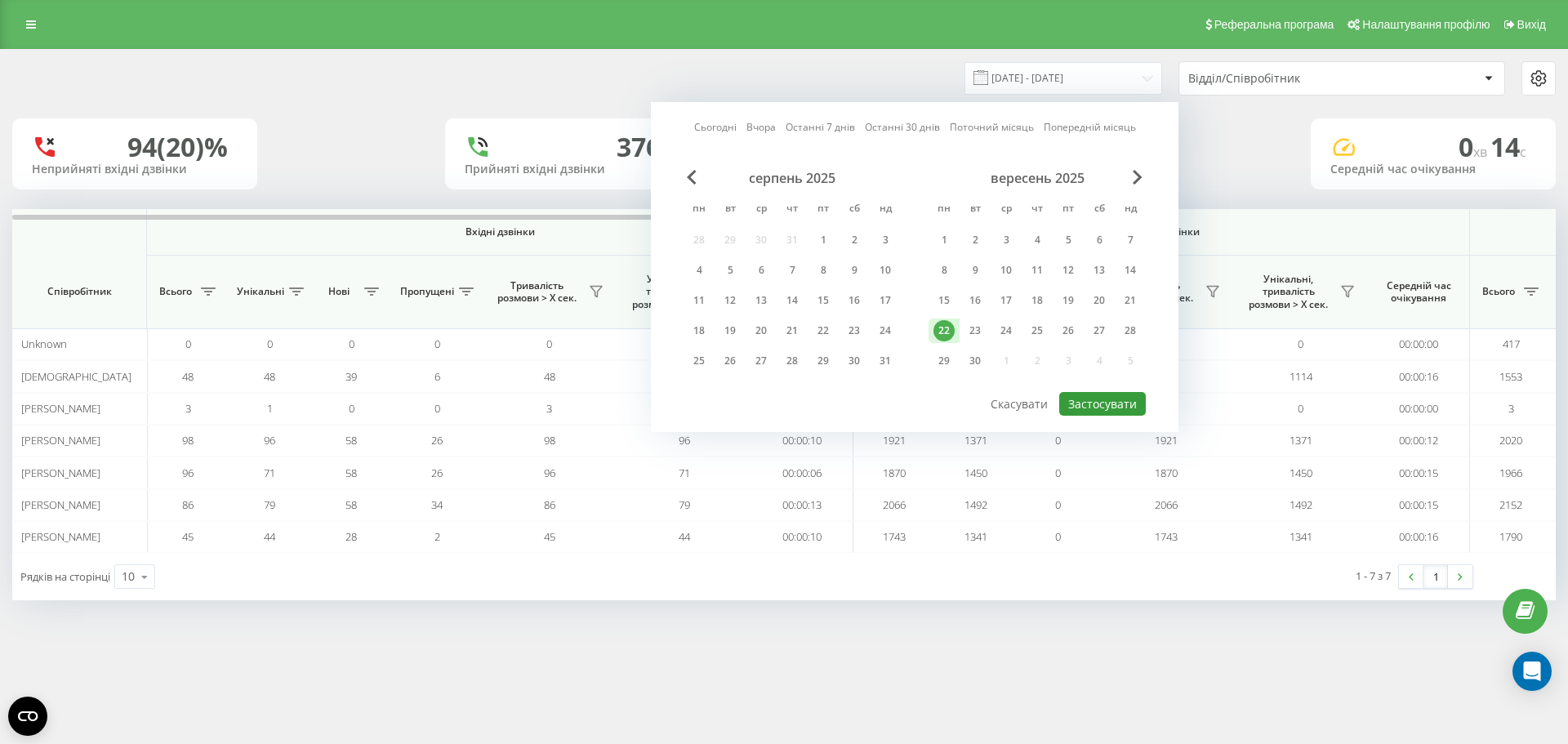
click at [1109, 401] on button "Застосувати" at bounding box center [1102, 404] width 86 height 24
type input "[DATE] - [DATE]"
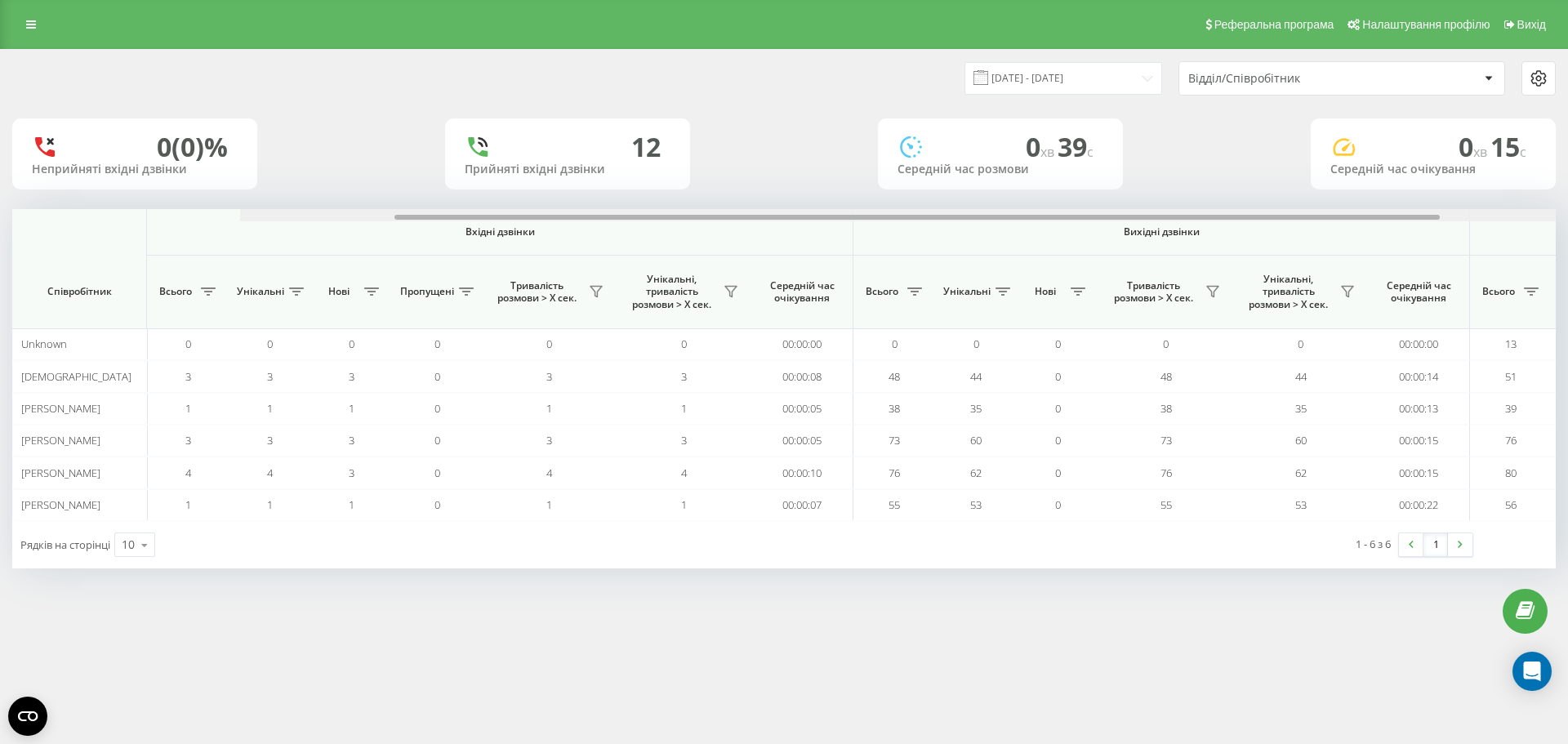
drag, startPoint x: 1019, startPoint y: 218, endPoint x: 982, endPoint y: 225, distance: 37.7
click at [982, 225] on div "Вхідні дзвінки Вихідні дзвінки Всі дзвінки Співробітник Всього Унікальні Нові П…" at bounding box center [784, 364] width 1543 height 312
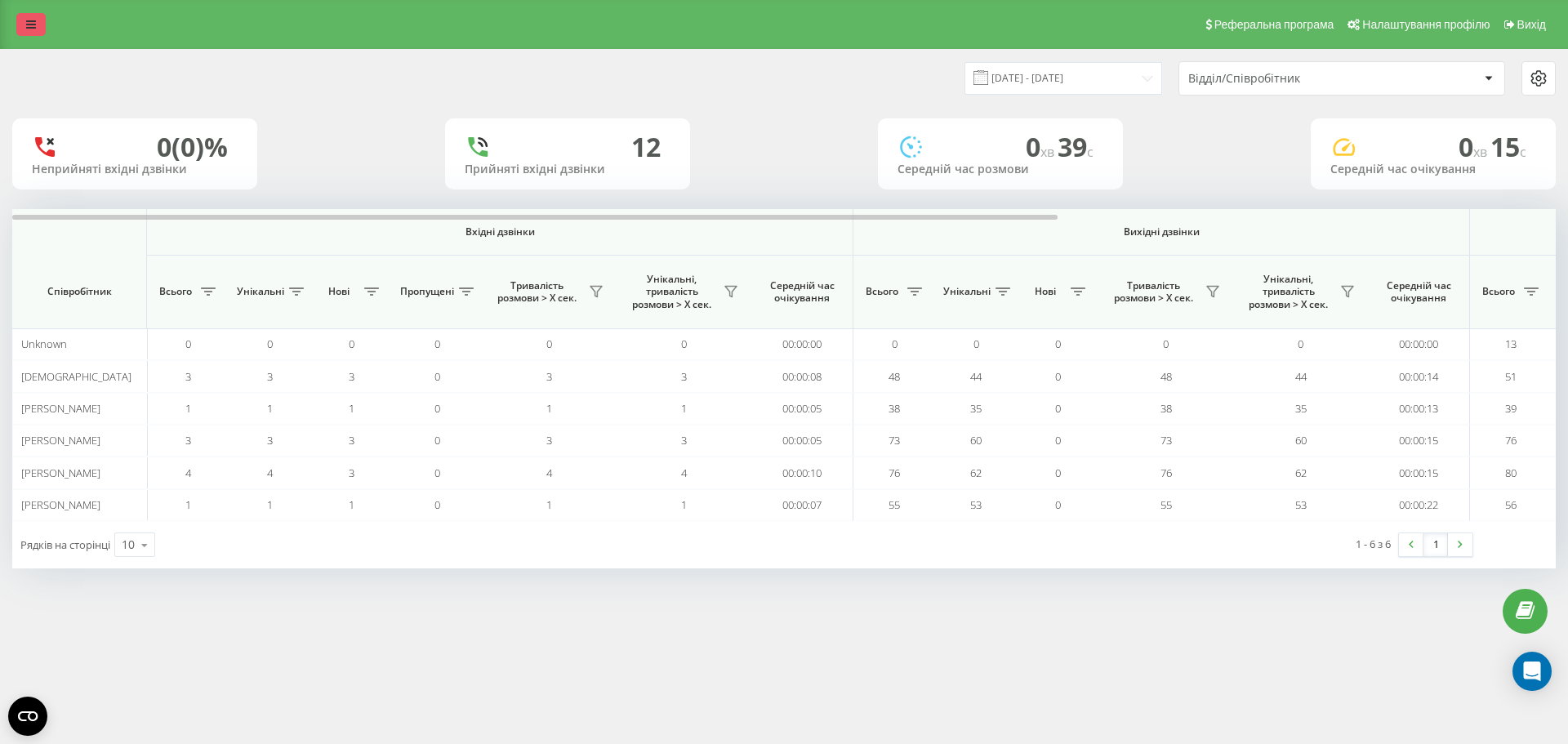
click at [25, 26] on link at bounding box center [31, 25] width 30 height 23
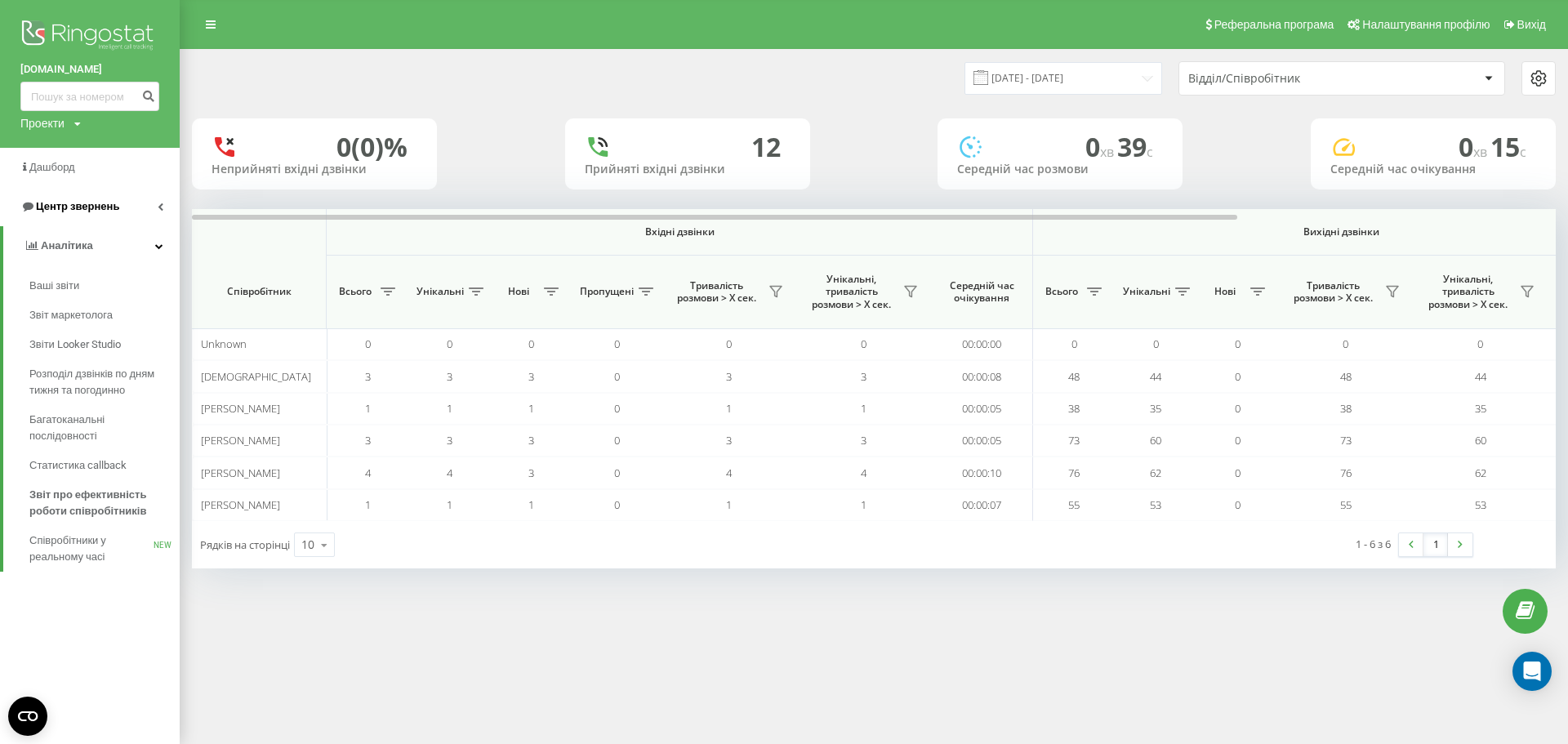
click at [124, 191] on link "Центр звернень" at bounding box center [90, 206] width 179 height 39
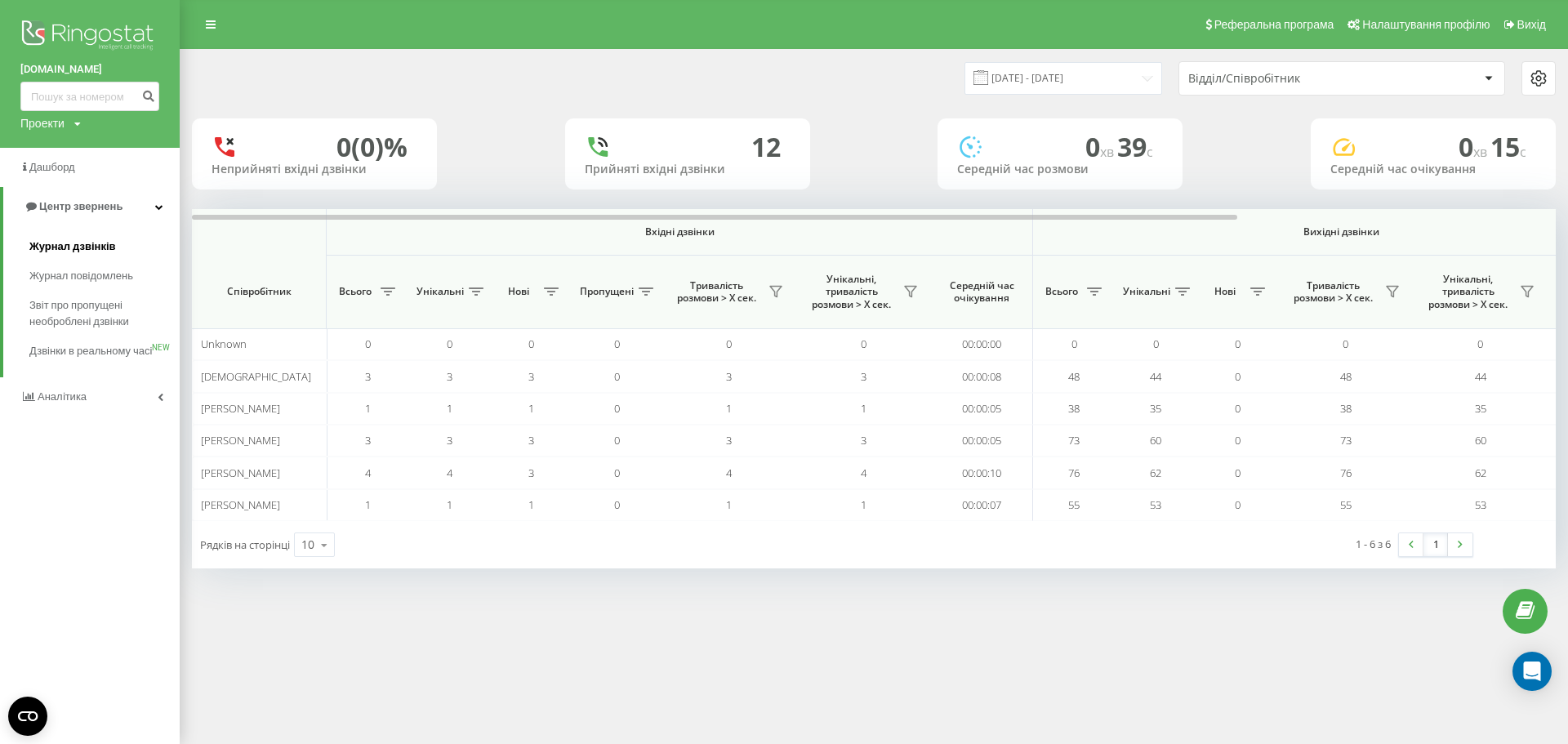
click at [116, 239] on link "Журнал дзвінків" at bounding box center [104, 247] width 150 height 30
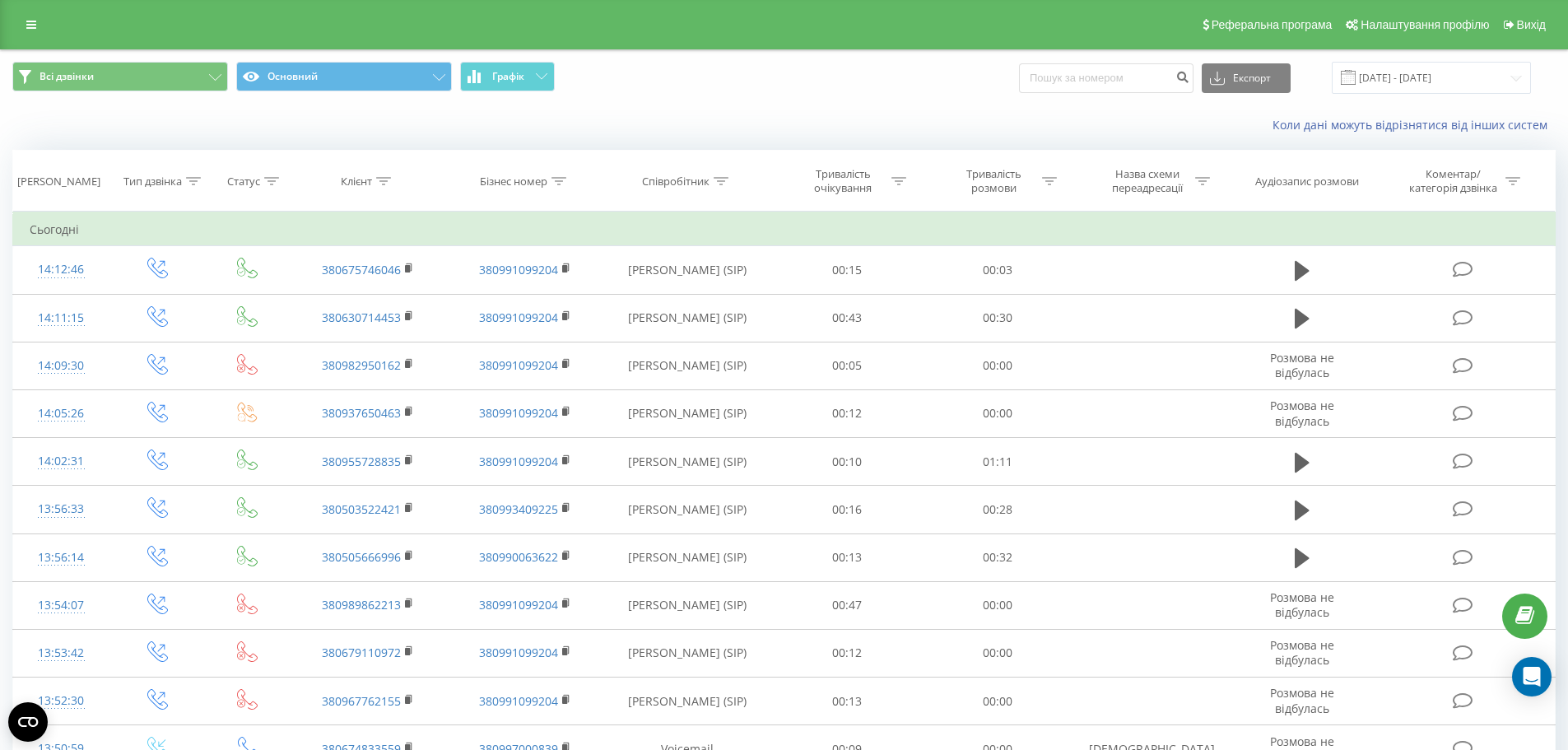
click at [1183, 122] on div "Коли дані можуть відрізнятися вiд інших систем" at bounding box center [1077, 125] width 979 height 17
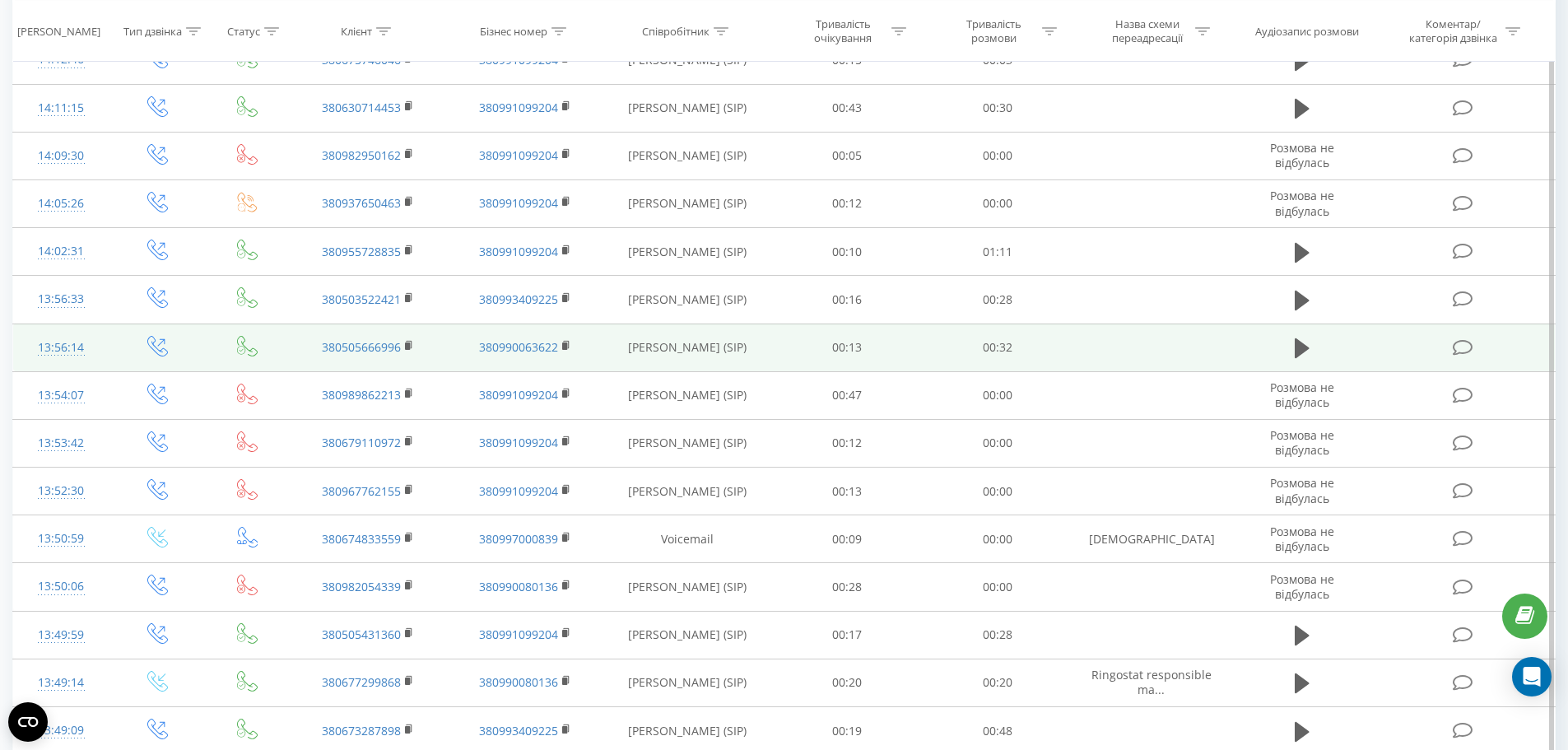
scroll to position [247, 0]
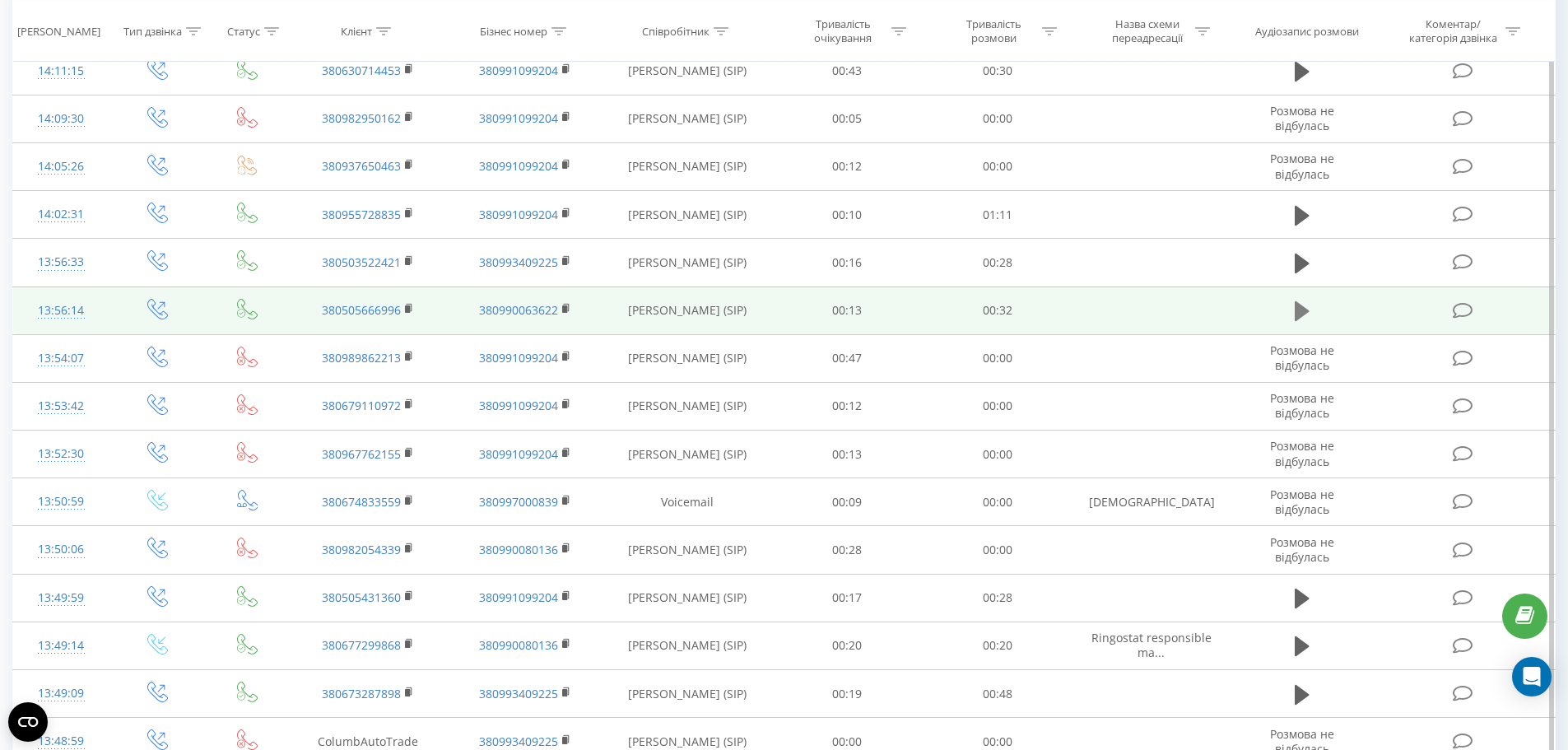
click at [1303, 302] on icon at bounding box center [1302, 311] width 15 height 23
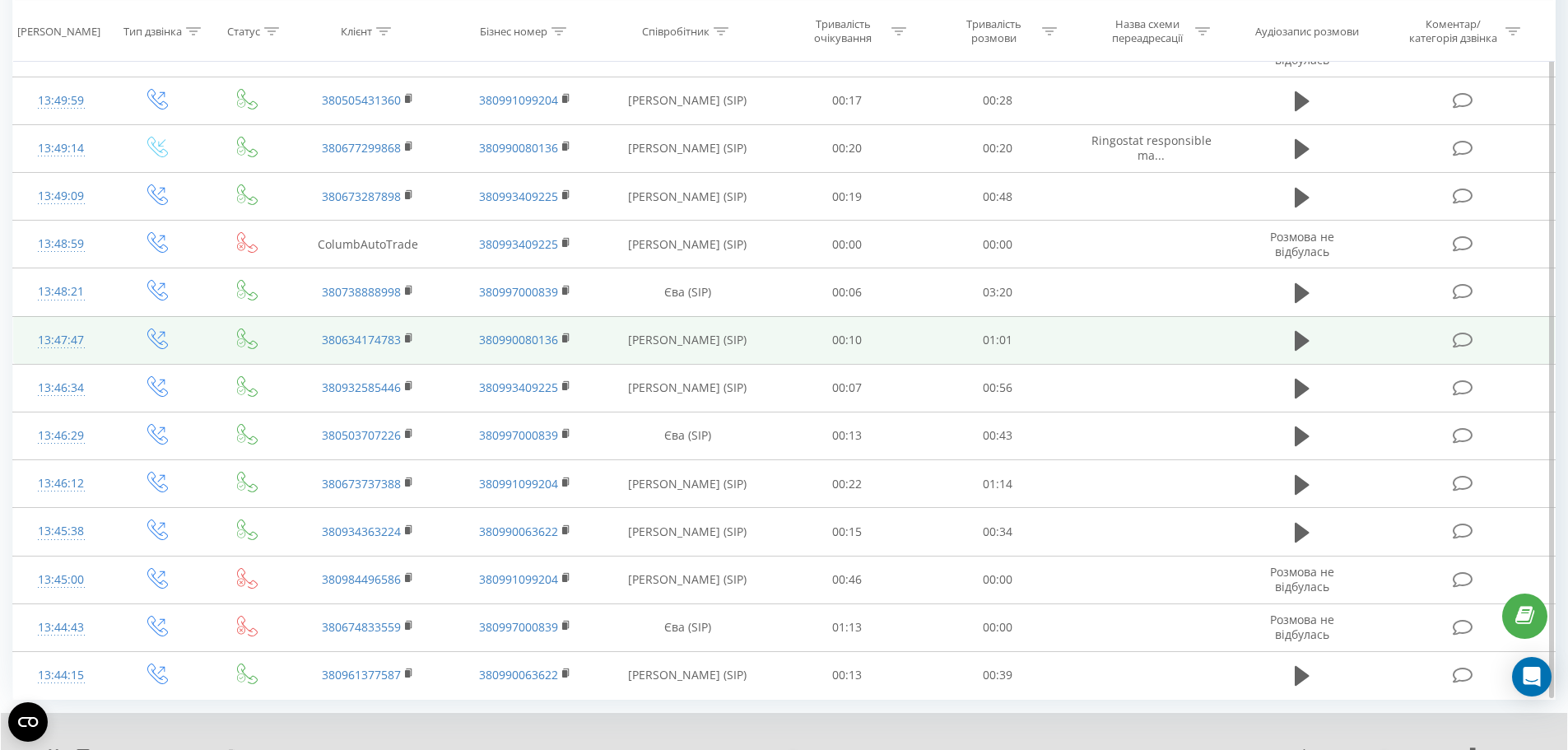
scroll to position [756, 0]
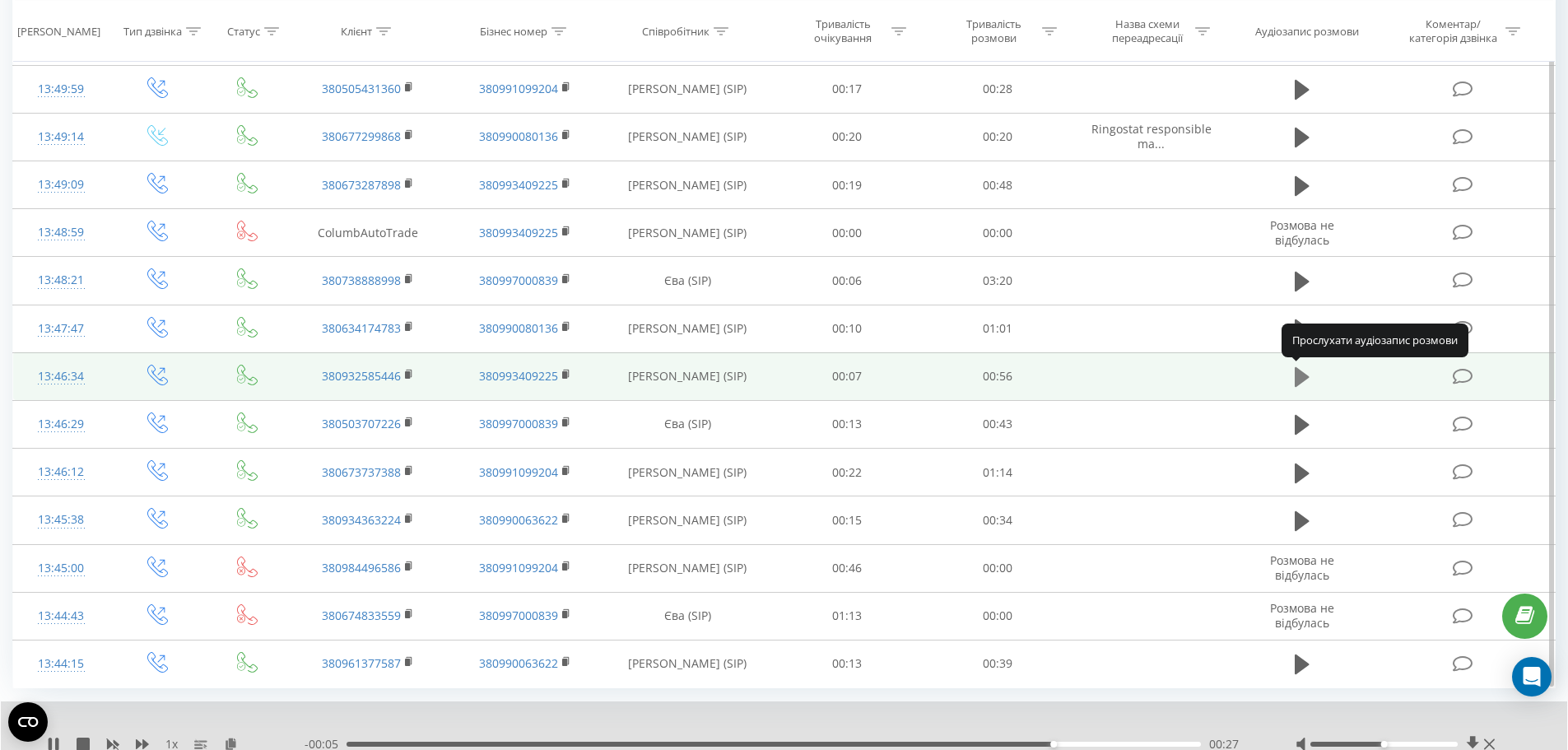
click at [1298, 375] on icon at bounding box center [1302, 377] width 15 height 20
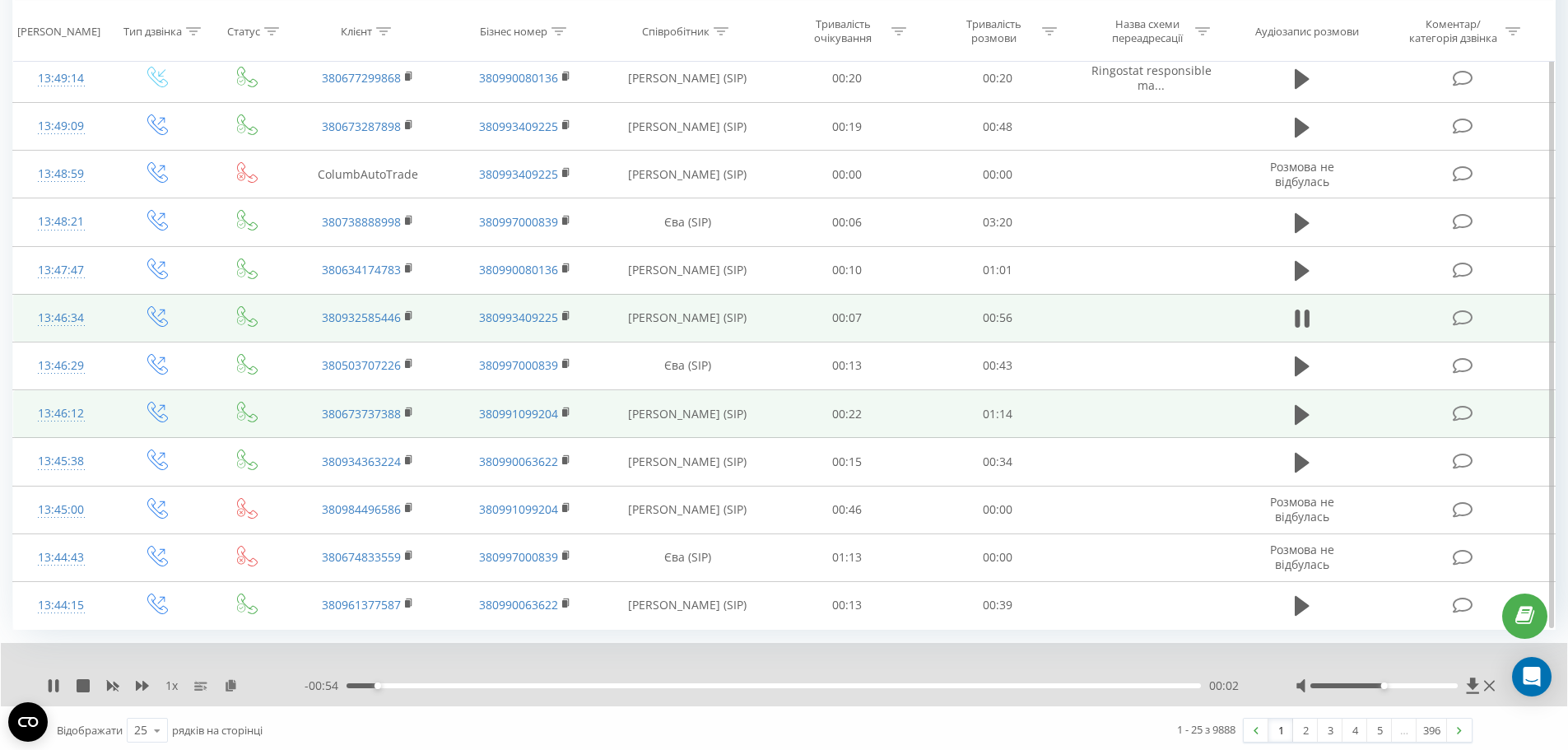
scroll to position [819, 0]
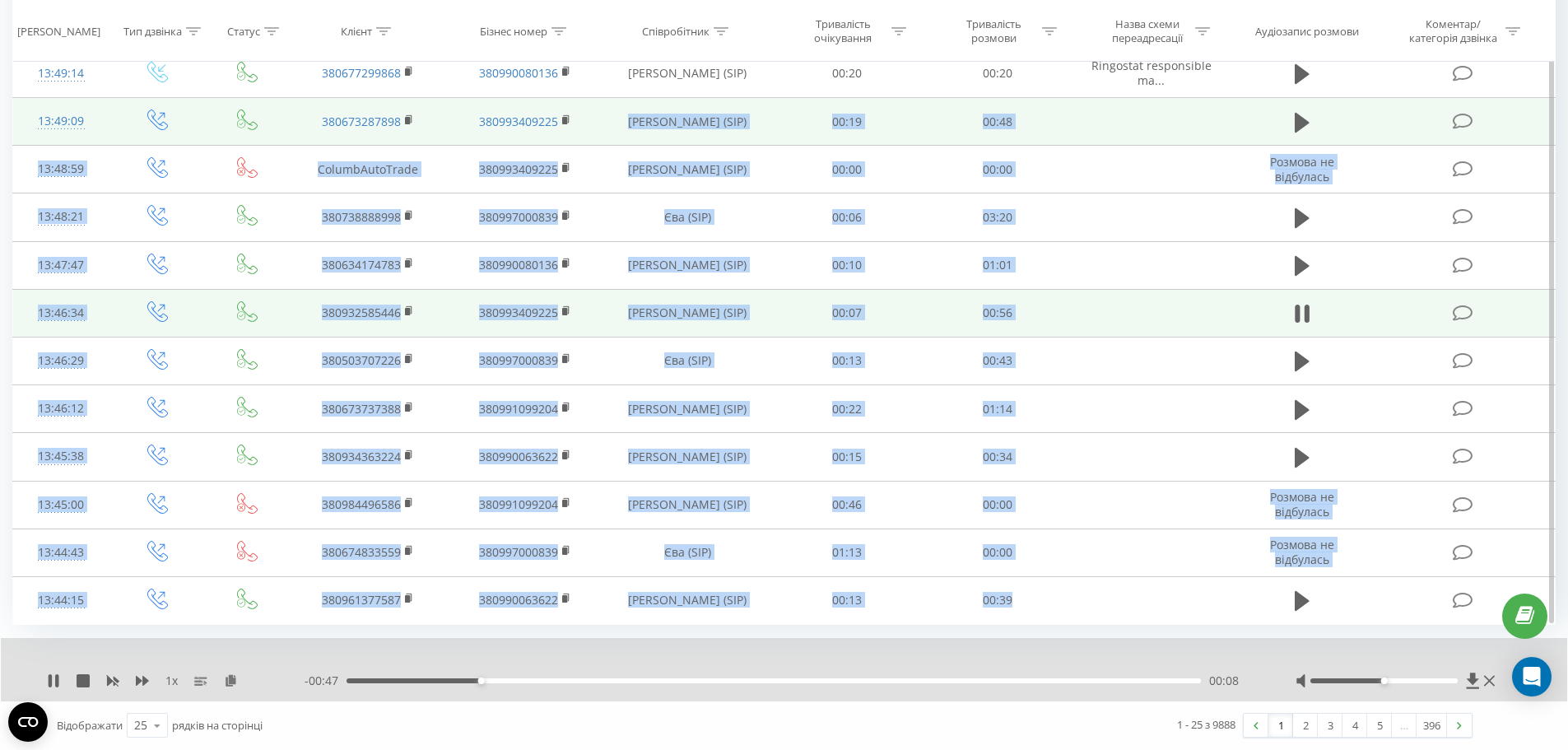
drag, startPoint x: 1014, startPoint y: 593, endPoint x: 638, endPoint y: 119, distance: 605.0
click at [638, 119] on tbody "Сьогодні 14:12:46 380675746046 380991099204 [PERSON_NAME] (SIP) 00:15 00:03 14:…" at bounding box center [784, 9] width 1542 height 1230
click at [637, 119] on td "[PERSON_NAME] (SIP)" at bounding box center [688, 122] width 169 height 48
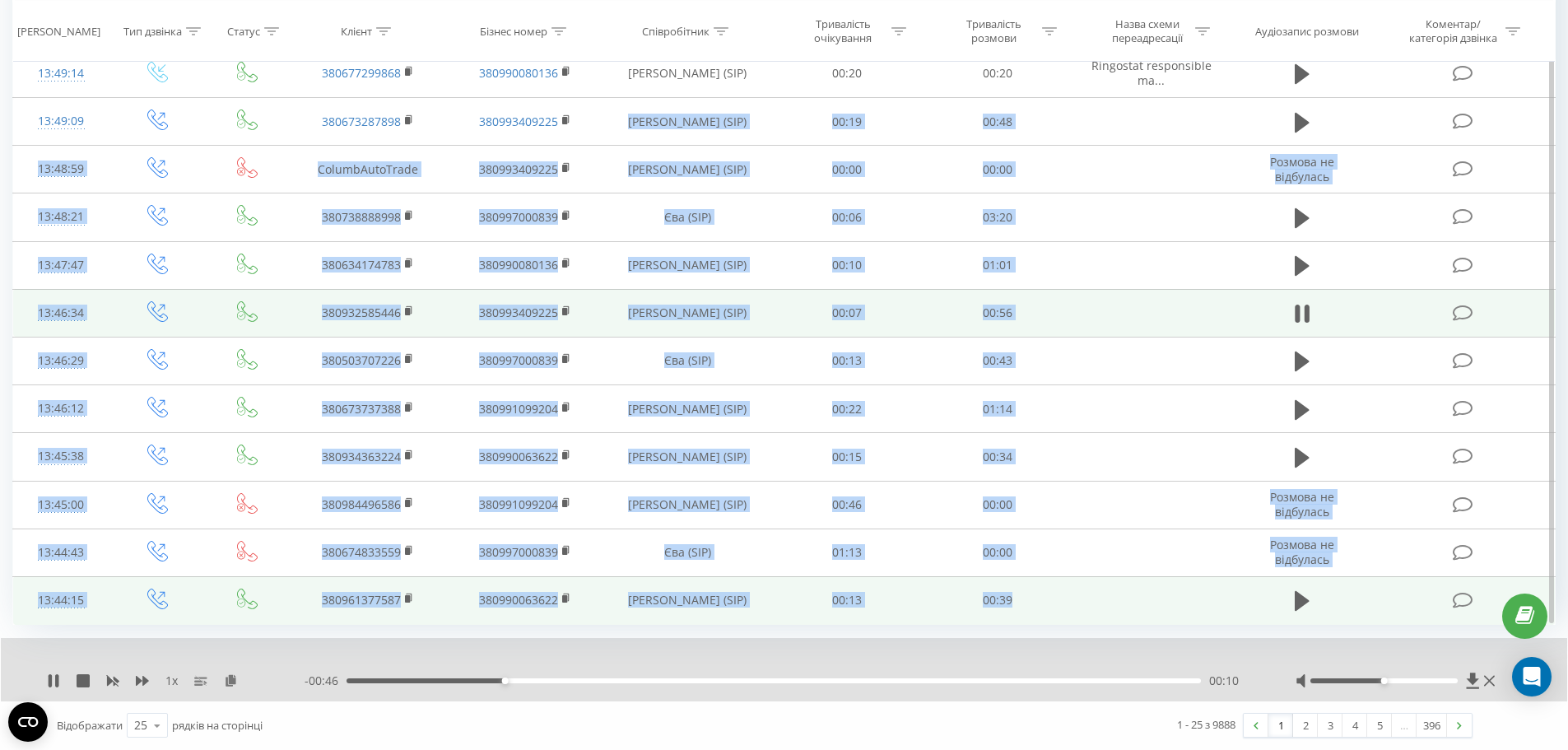
drag, startPoint x: 637, startPoint y: 119, endPoint x: 1015, endPoint y: 617, distance: 625.2
click at [1015, 617] on tbody "Сьогодні 14:12:46 380675746046 380991099204 [PERSON_NAME] (SIP) 00:15 00:03 14:…" at bounding box center [784, 9] width 1542 height 1230
click at [1015, 617] on td "00:39" at bounding box center [998, 600] width 151 height 48
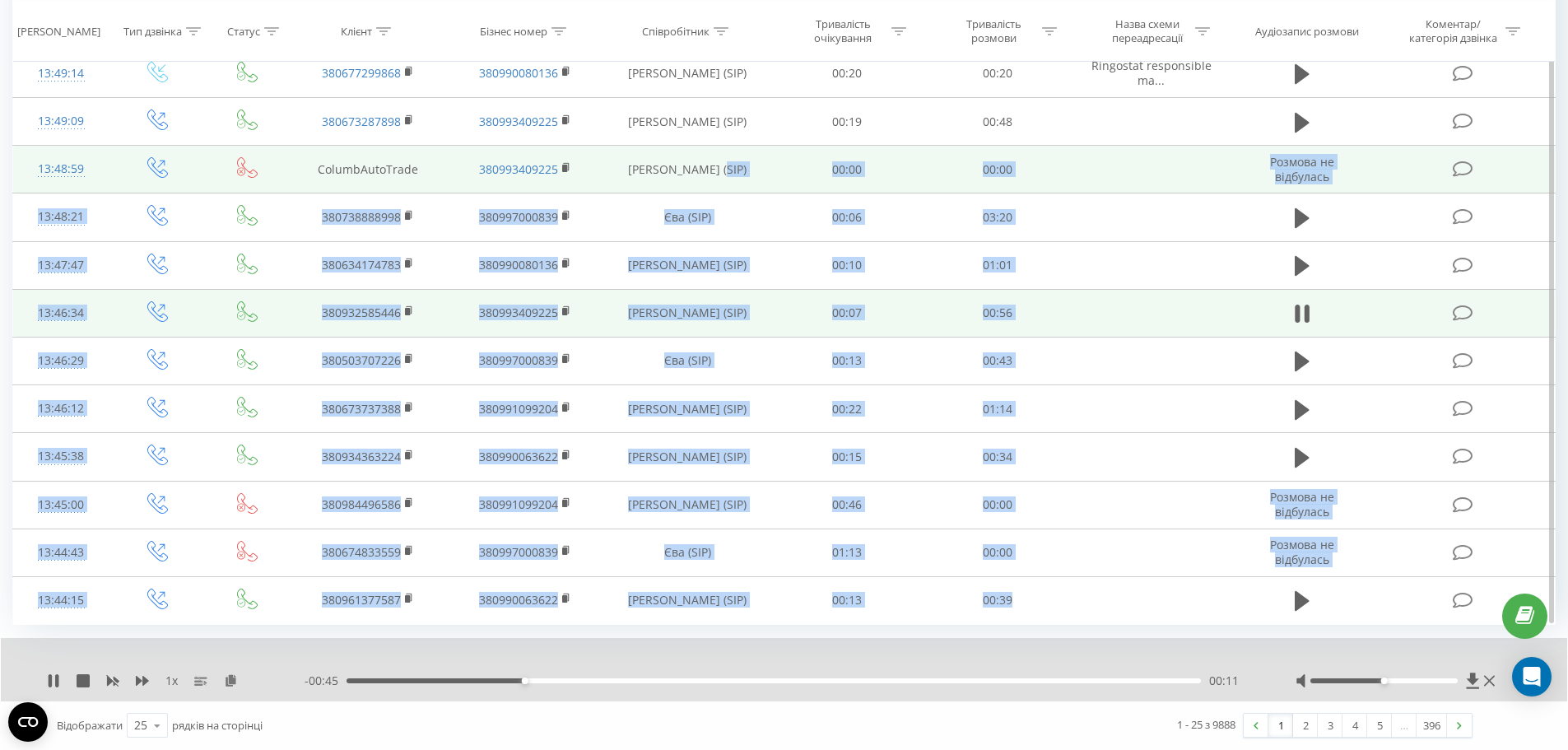
drag, startPoint x: 1015, startPoint y: 616, endPoint x: 667, endPoint y: 180, distance: 557.9
click at [667, 180] on tbody "Сьогодні 14:12:46 380675746046 380991099204 [PERSON_NAME] (SIP) 00:15 00:03 14:…" at bounding box center [784, 9] width 1542 height 1230
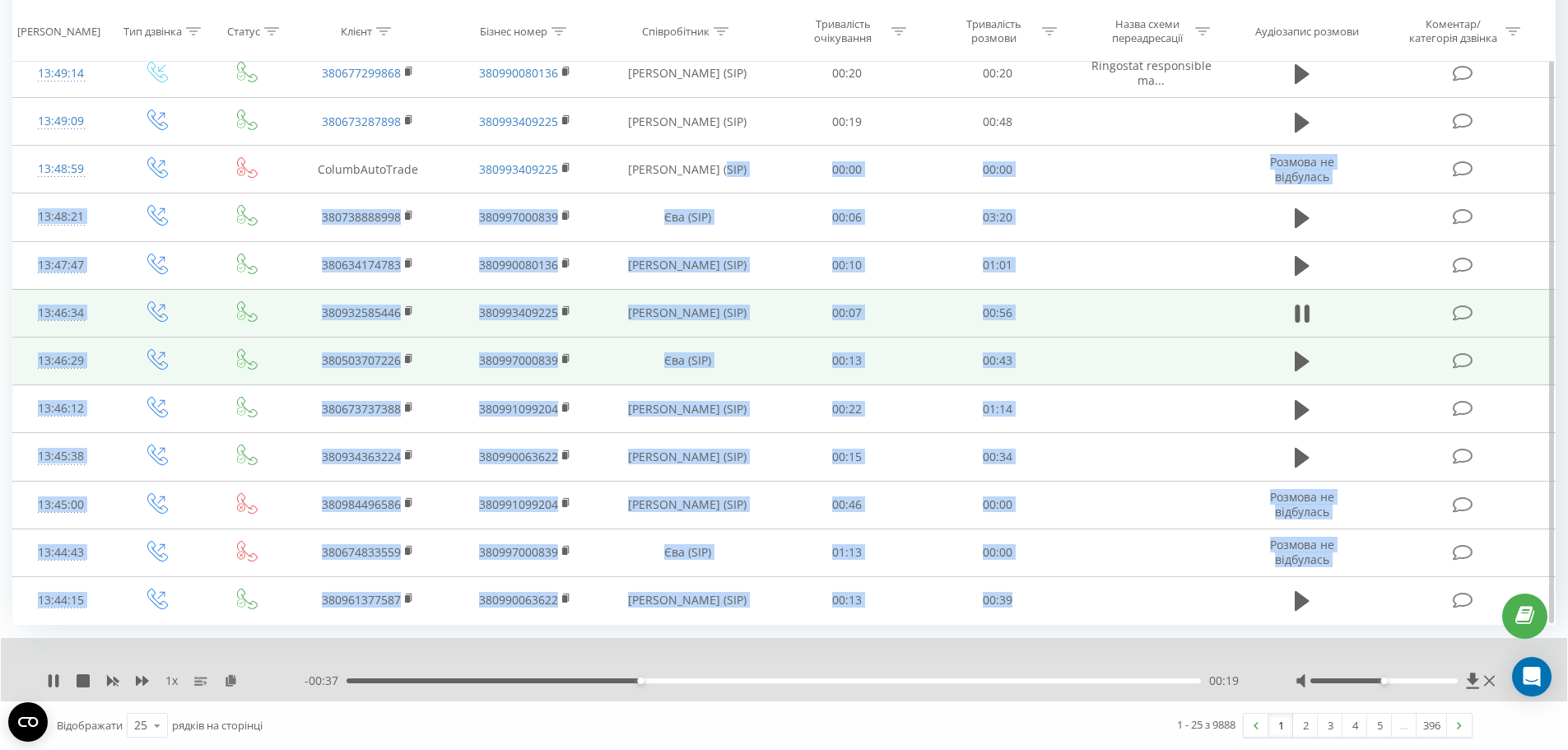
click at [1202, 375] on td at bounding box center [1150, 360] width 157 height 48
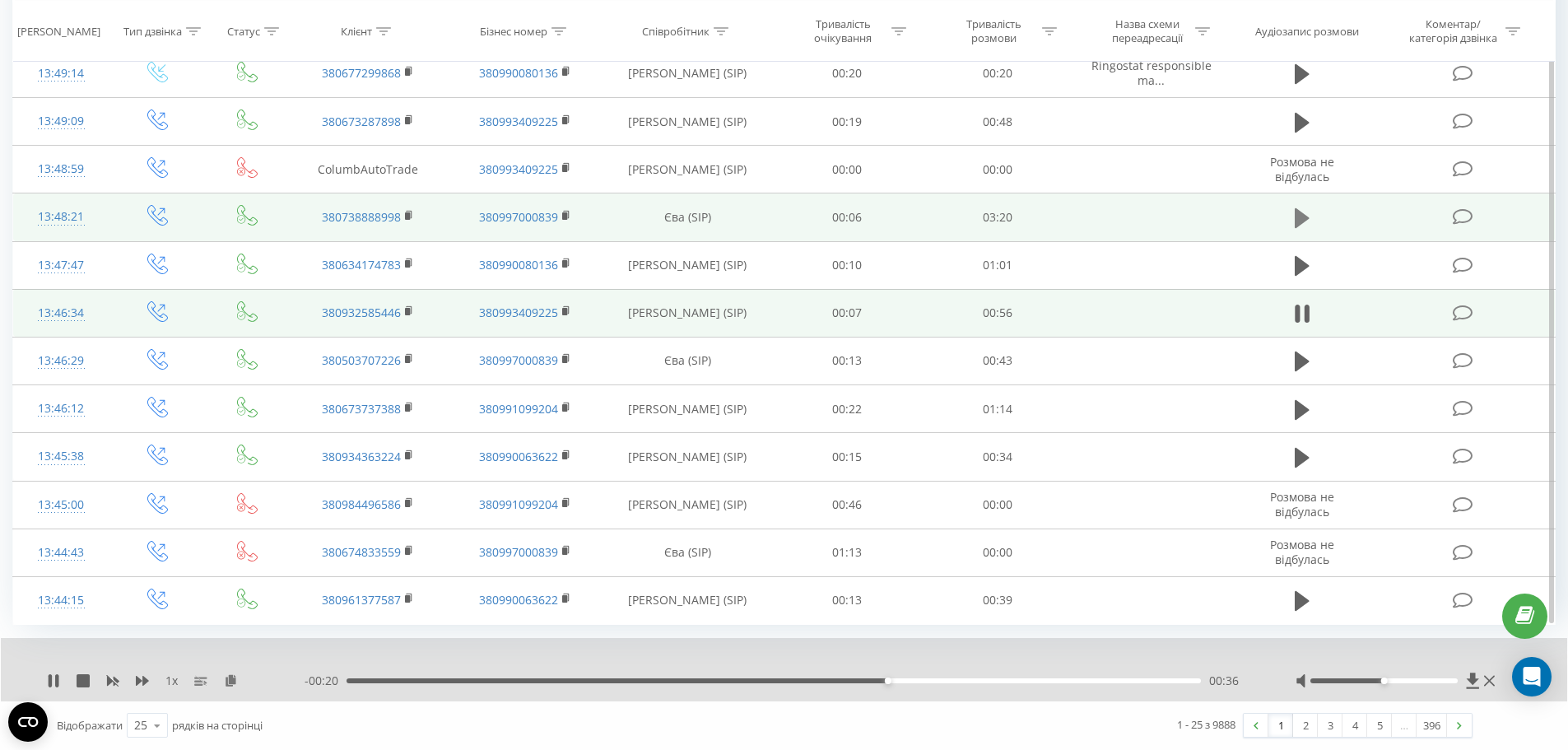
click at [1304, 208] on icon at bounding box center [1302, 218] width 15 height 23
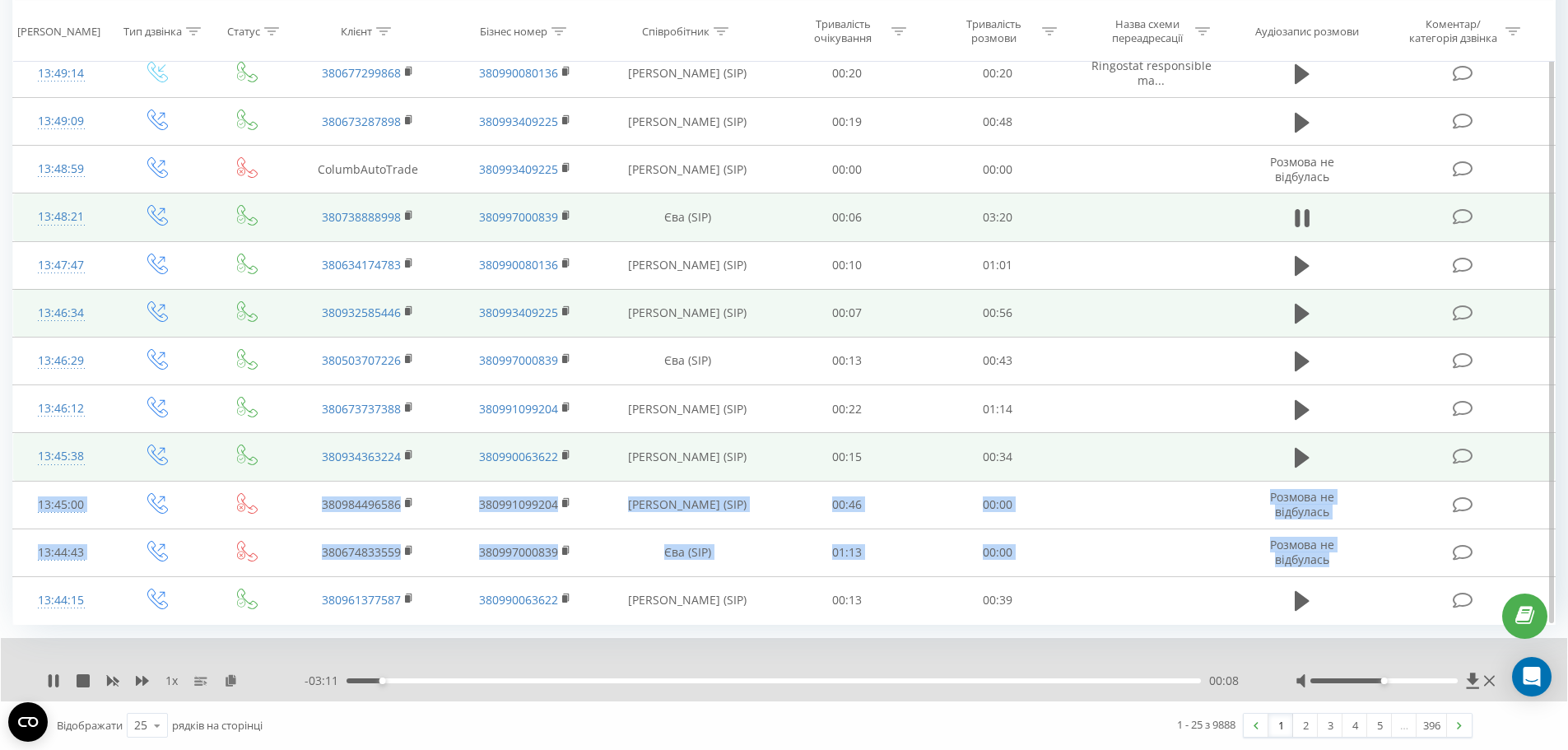
drag, startPoint x: 1326, startPoint y: 557, endPoint x: 1073, endPoint y: 462, distance: 270.2
click at [1073, 462] on tbody "Сьогодні 14:12:46 380675746046 380991099204 [PERSON_NAME] (SIP) 00:15 00:03 14:…" at bounding box center [784, 9] width 1542 height 1230
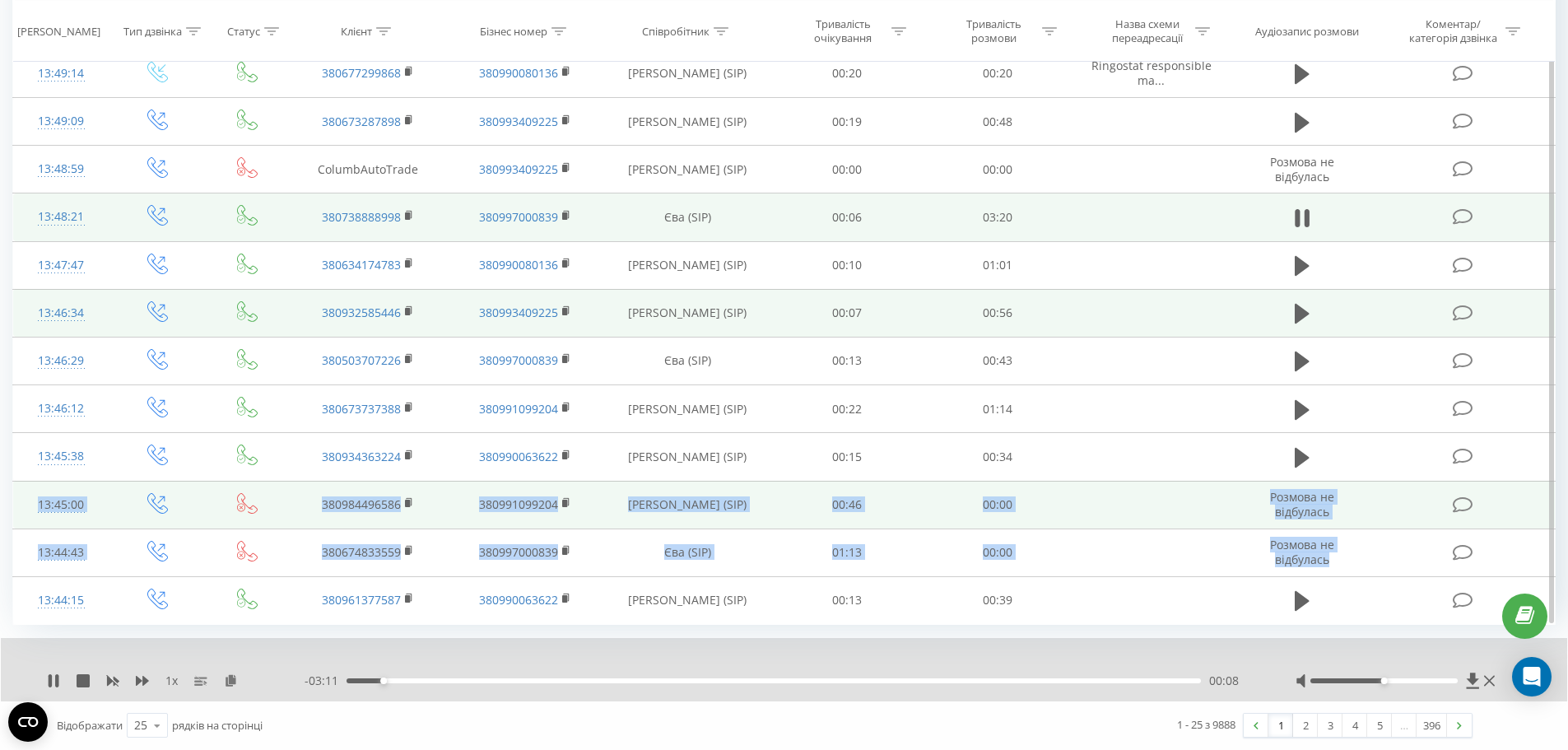
click at [1082, 504] on td at bounding box center [1150, 505] width 157 height 48
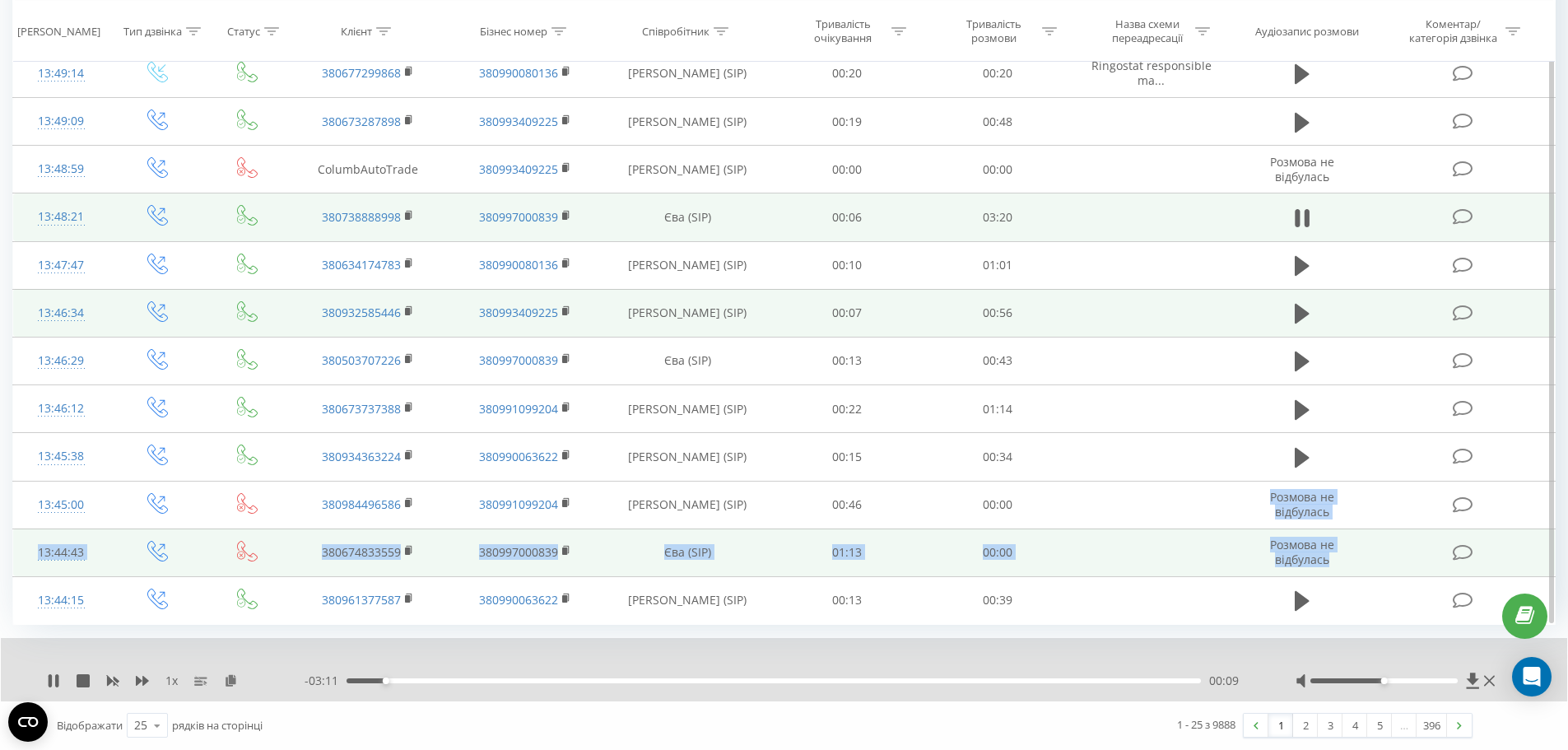
drag, startPoint x: 1082, startPoint y: 504, endPoint x: 1340, endPoint y: 544, distance: 261.1
click at [1338, 545] on tbody "Сьогодні 14:12:46 380675746046 380991099204 [PERSON_NAME] (SIP) 00:15 00:03 14:…" at bounding box center [784, 9] width 1542 height 1230
click at [1345, 553] on td "Розмова не відбулась" at bounding box center [1302, 553] width 145 height 48
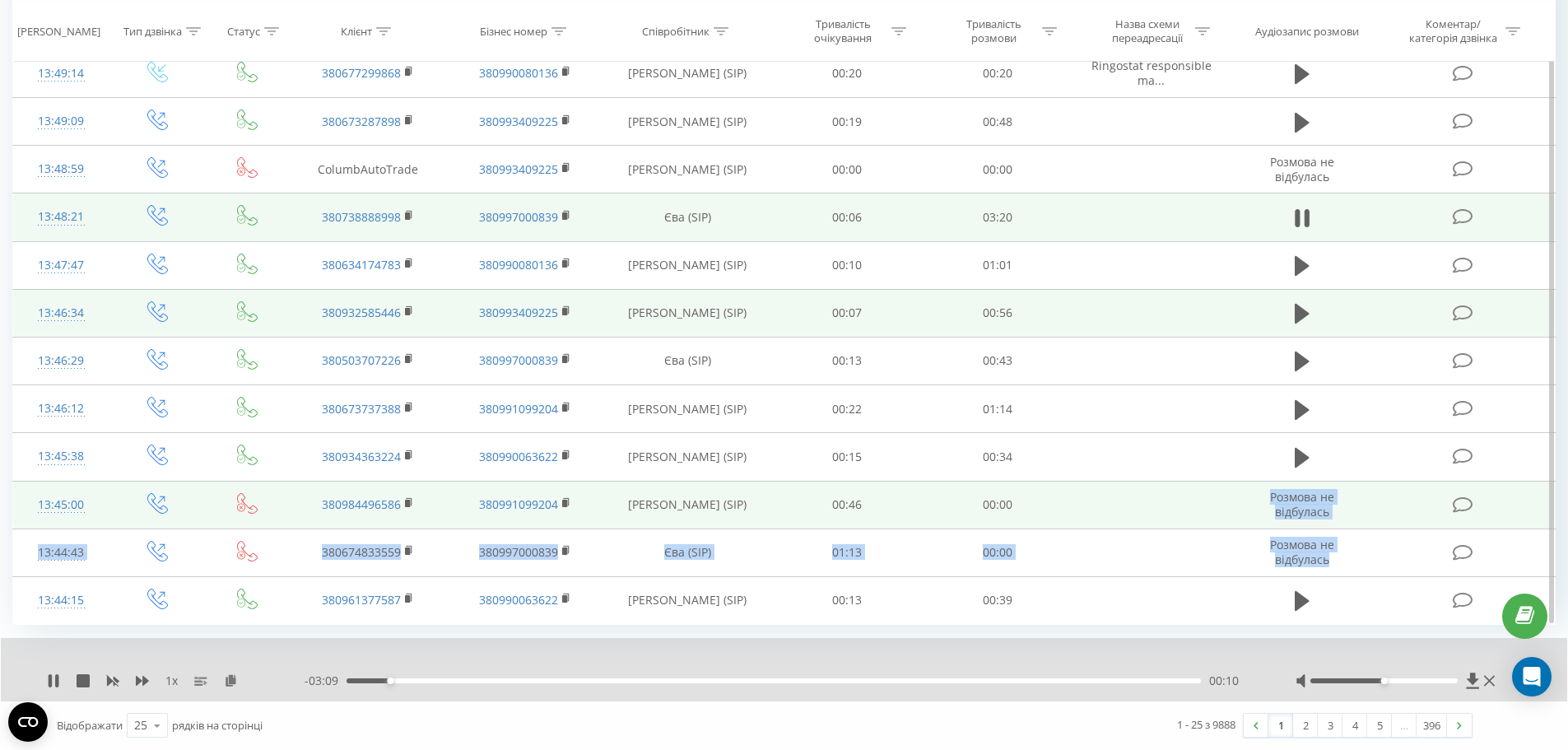
drag, startPoint x: 1345, startPoint y: 553, endPoint x: 1211, endPoint y: 497, distance: 145.2
click at [1211, 497] on tbody "Сьогодні 14:12:46 380675746046 380991099204 [PERSON_NAME] (SIP) 00:15 00:03 14:…" at bounding box center [784, 9] width 1542 height 1230
click at [1211, 497] on td at bounding box center [1150, 505] width 157 height 48
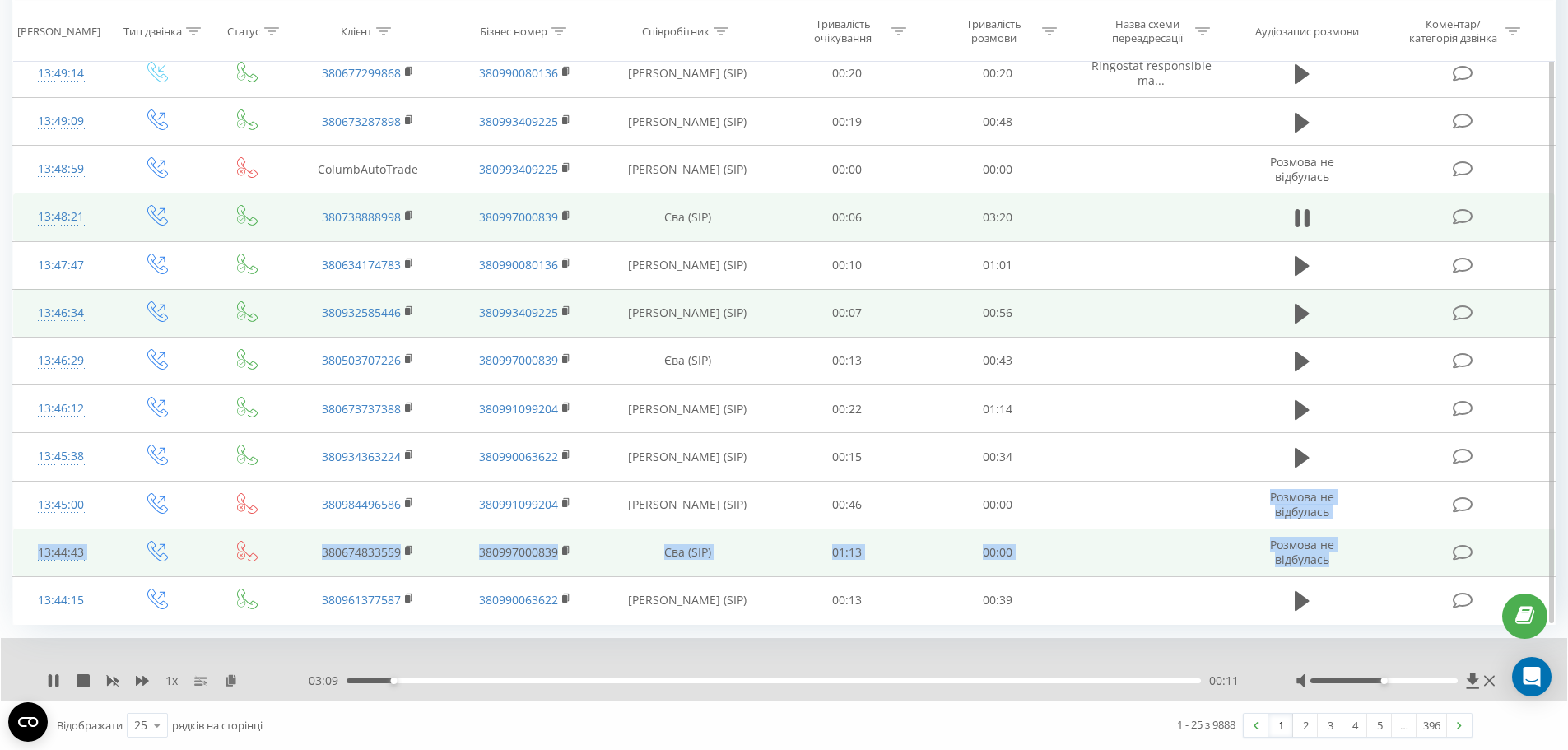
drag, startPoint x: 1211, startPoint y: 497, endPoint x: 1348, endPoint y: 556, distance: 149.2
click at [1348, 556] on tbody "Сьогодні 14:12:46 380675746046 380991099204 [PERSON_NAME] (SIP) 00:15 00:03 14:…" at bounding box center [784, 9] width 1542 height 1230
click at [1348, 556] on td "Розмова не відбулась" at bounding box center [1302, 553] width 145 height 48
drag, startPoint x: 1348, startPoint y: 556, endPoint x: 1340, endPoint y: 553, distance: 8.5
click at [1348, 556] on td "Розмова не відбулась" at bounding box center [1302, 553] width 145 height 48
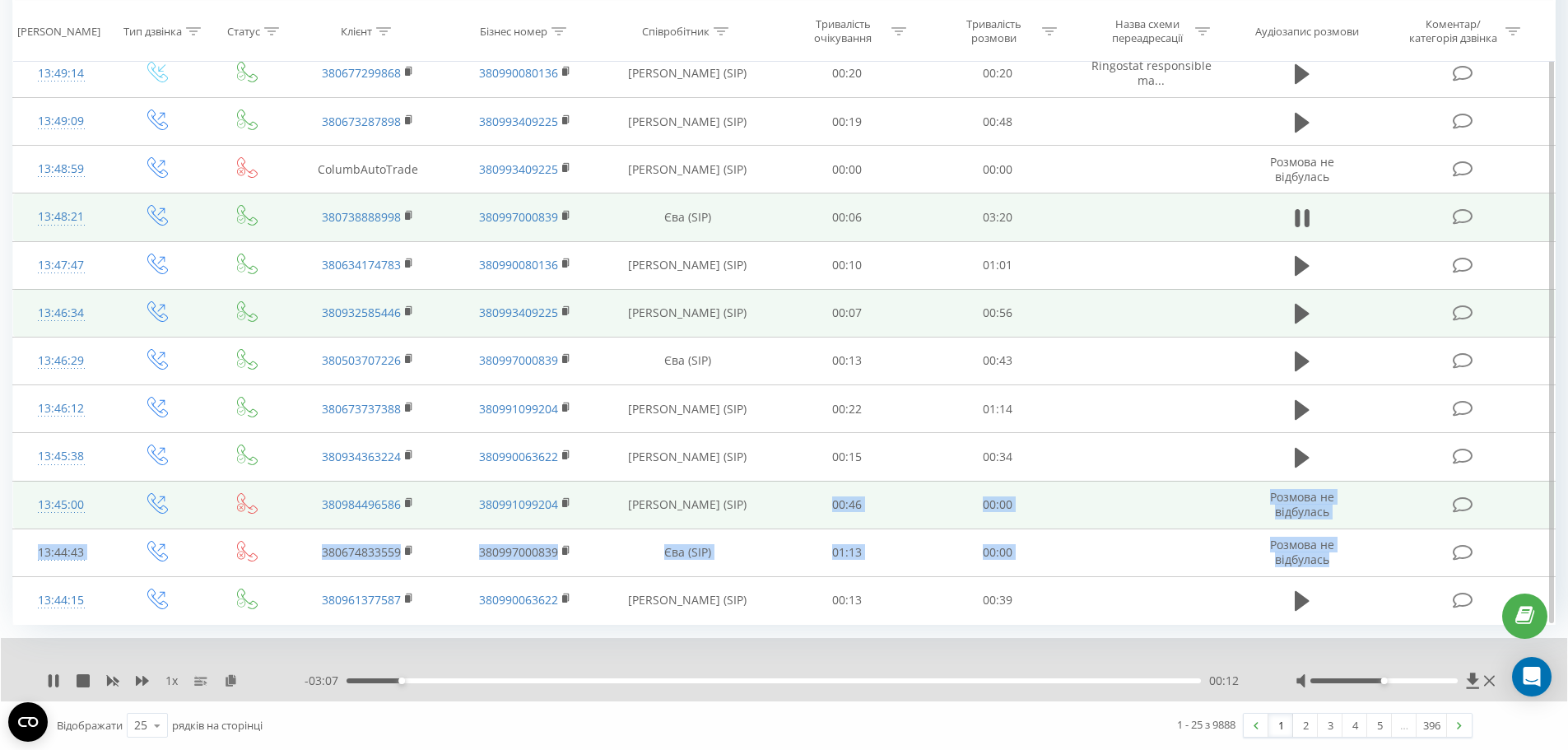
drag, startPoint x: 1340, startPoint y: 553, endPoint x: 801, endPoint y: 491, distance: 542.6
click at [801, 491] on tbody "Сьогодні 14:12:46 380675746046 380991099204 [PERSON_NAME] (SIP) 00:15 00:03 14:…" at bounding box center [784, 9] width 1542 height 1230
click at [801, 491] on td "00:46" at bounding box center [848, 505] width 151 height 48
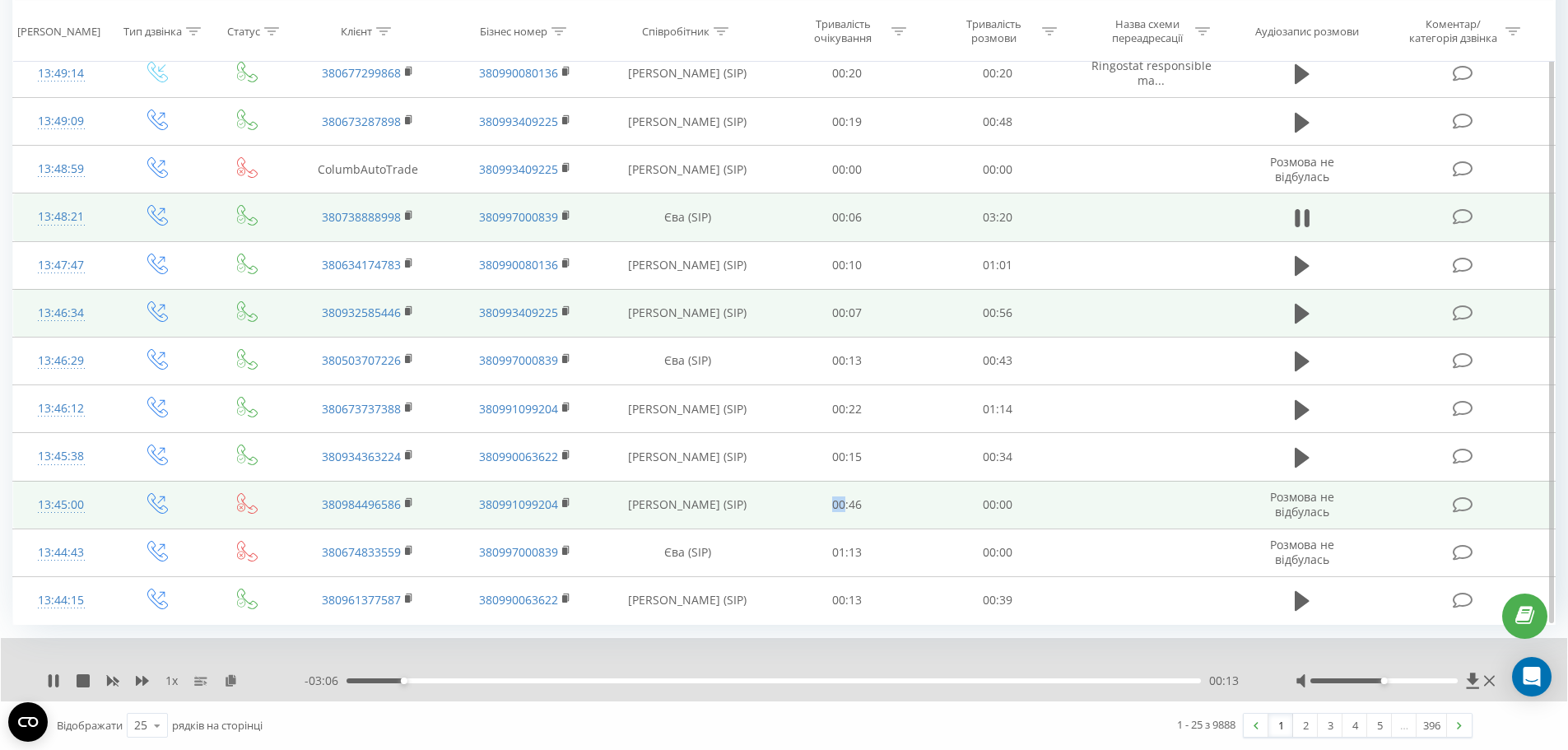
click at [801, 491] on td "00:46" at bounding box center [848, 505] width 151 height 48
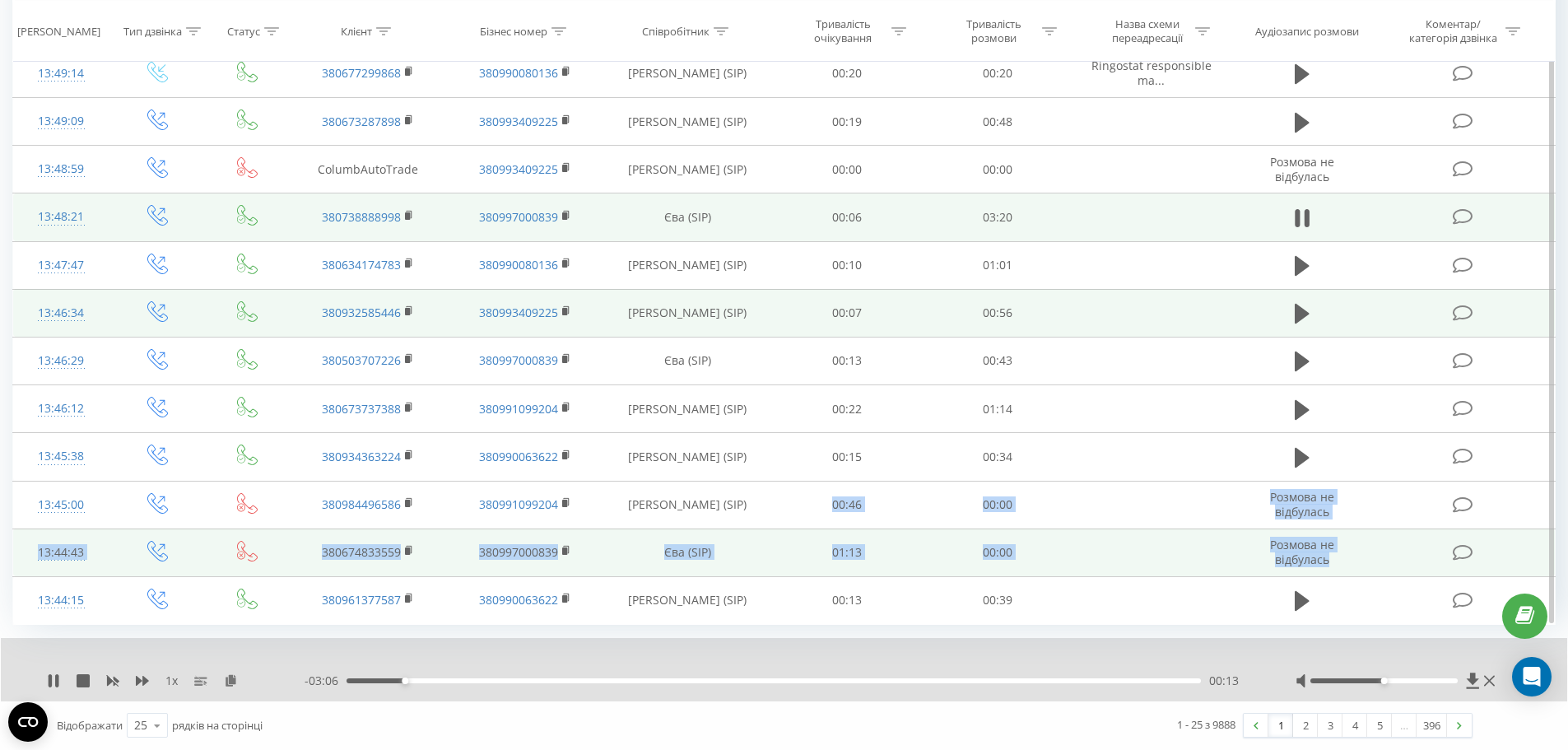
drag, startPoint x: 801, startPoint y: 491, endPoint x: 1342, endPoint y: 560, distance: 545.4
click at [1342, 560] on tbody "Сьогодні 14:12:46 380675746046 380991099204 [PERSON_NAME] (SIP) 00:15 00:03 14:…" at bounding box center [784, 9] width 1542 height 1230
click at [1342, 559] on td "Розмова не відбулась" at bounding box center [1302, 553] width 145 height 48
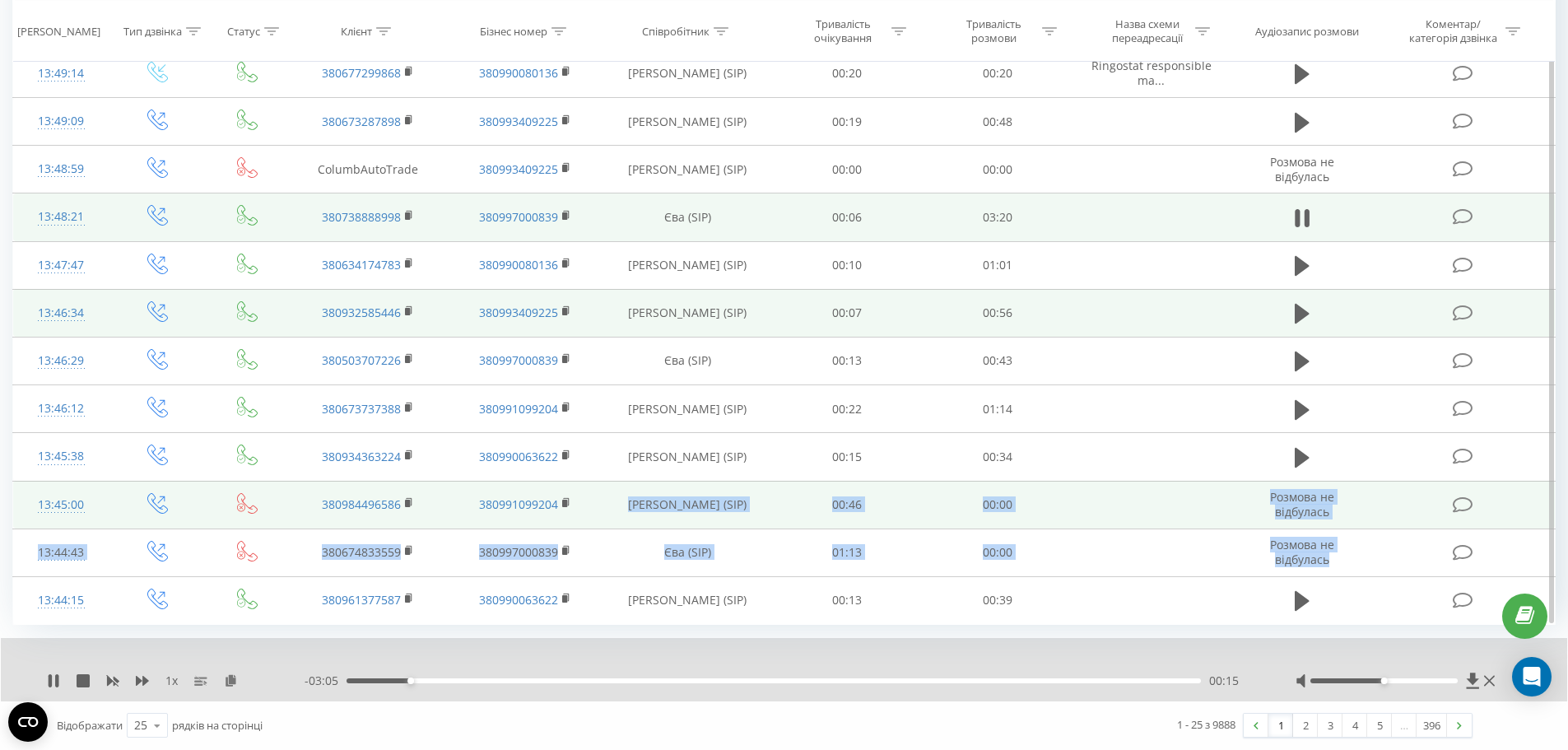
drag, startPoint x: 1342, startPoint y: 559, endPoint x: 734, endPoint y: 510, distance: 610.0
click at [740, 514] on tbody "Сьогодні 14:12:46 380675746046 380991099204 [PERSON_NAME] (SIP) 00:15 00:03 14:…" at bounding box center [784, 9] width 1542 height 1230
click at [734, 509] on td "[PERSON_NAME] (SIP)" at bounding box center [688, 505] width 169 height 48
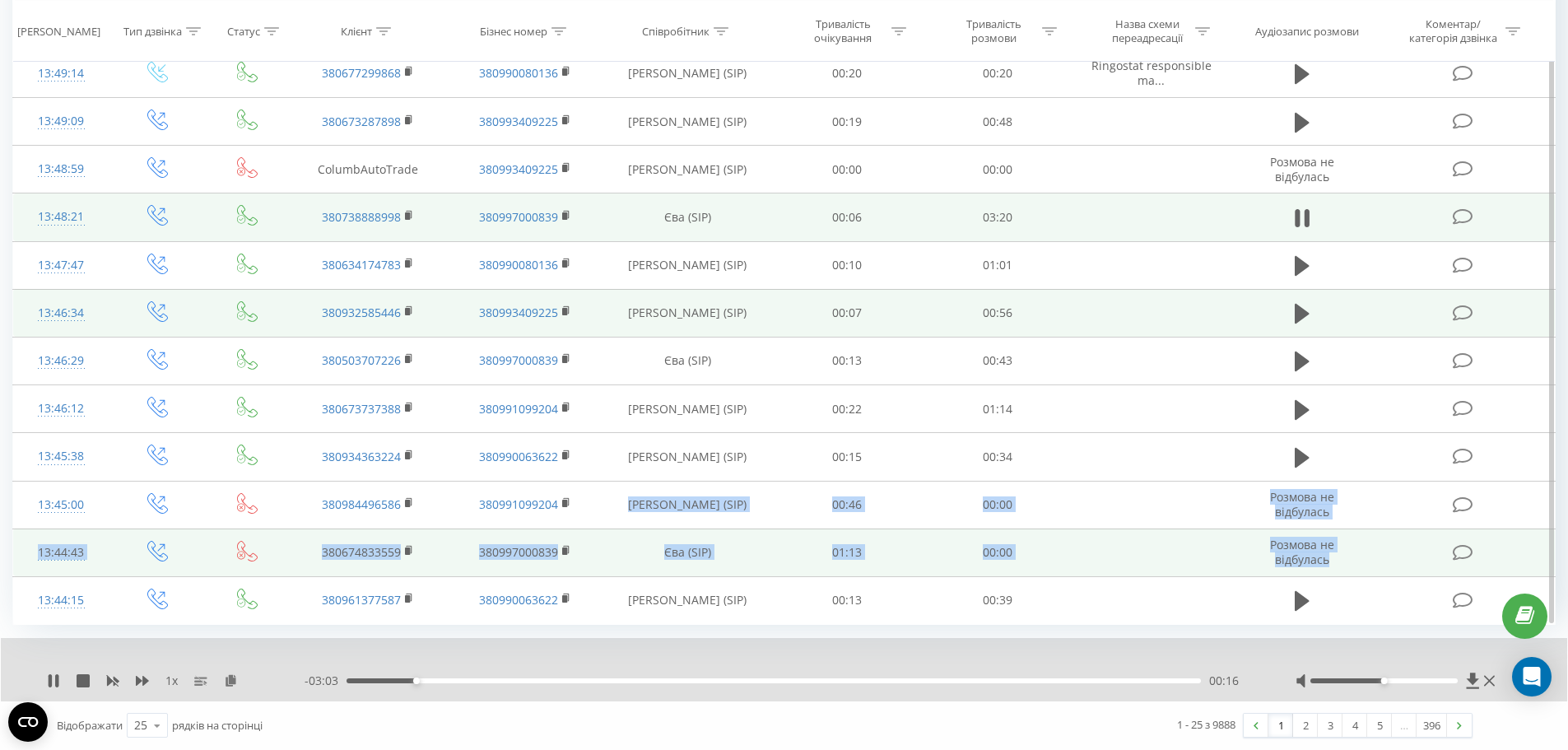
drag, startPoint x: 734, startPoint y: 509, endPoint x: 1339, endPoint y: 563, distance: 607.4
click at [1339, 563] on tbody "Сьогодні 14:12:46 380675746046 380991099204 [PERSON_NAME] (SIP) 00:15 00:03 14:…" at bounding box center [784, 9] width 1542 height 1230
click at [1343, 561] on td "Розмова не відбулась" at bounding box center [1302, 553] width 145 height 48
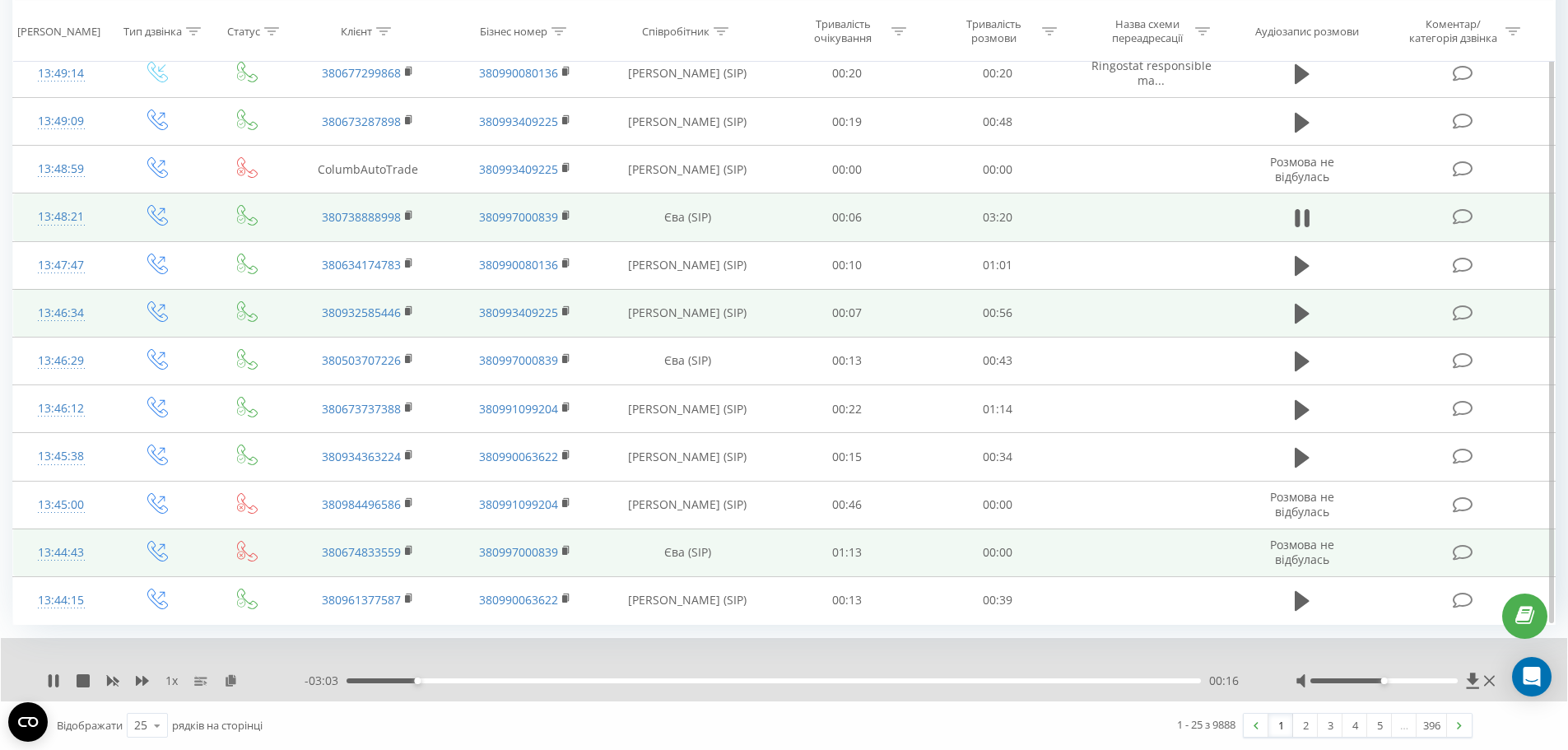
click at [1343, 561] on td "Розмова не відбулась" at bounding box center [1302, 553] width 145 height 48
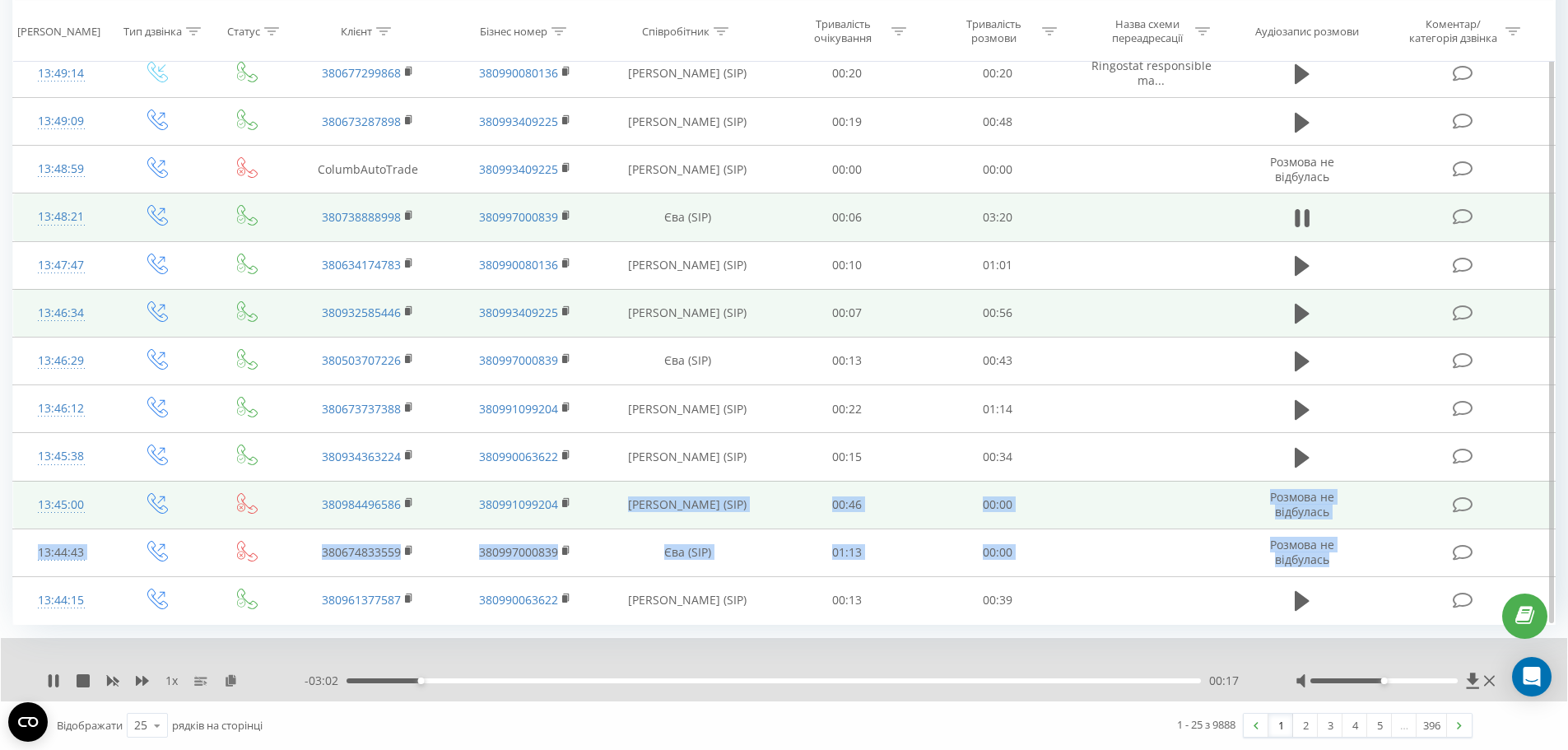
drag, startPoint x: 1343, startPoint y: 561, endPoint x: 609, endPoint y: 494, distance: 737.1
click at [609, 494] on tbody "Сьогодні 14:12:46 380675746046 380991099204 [PERSON_NAME] (SIP) 00:15 00:03 14:…" at bounding box center [784, 9] width 1542 height 1230
click at [609, 494] on td "[PERSON_NAME] (SIP)" at bounding box center [688, 505] width 169 height 48
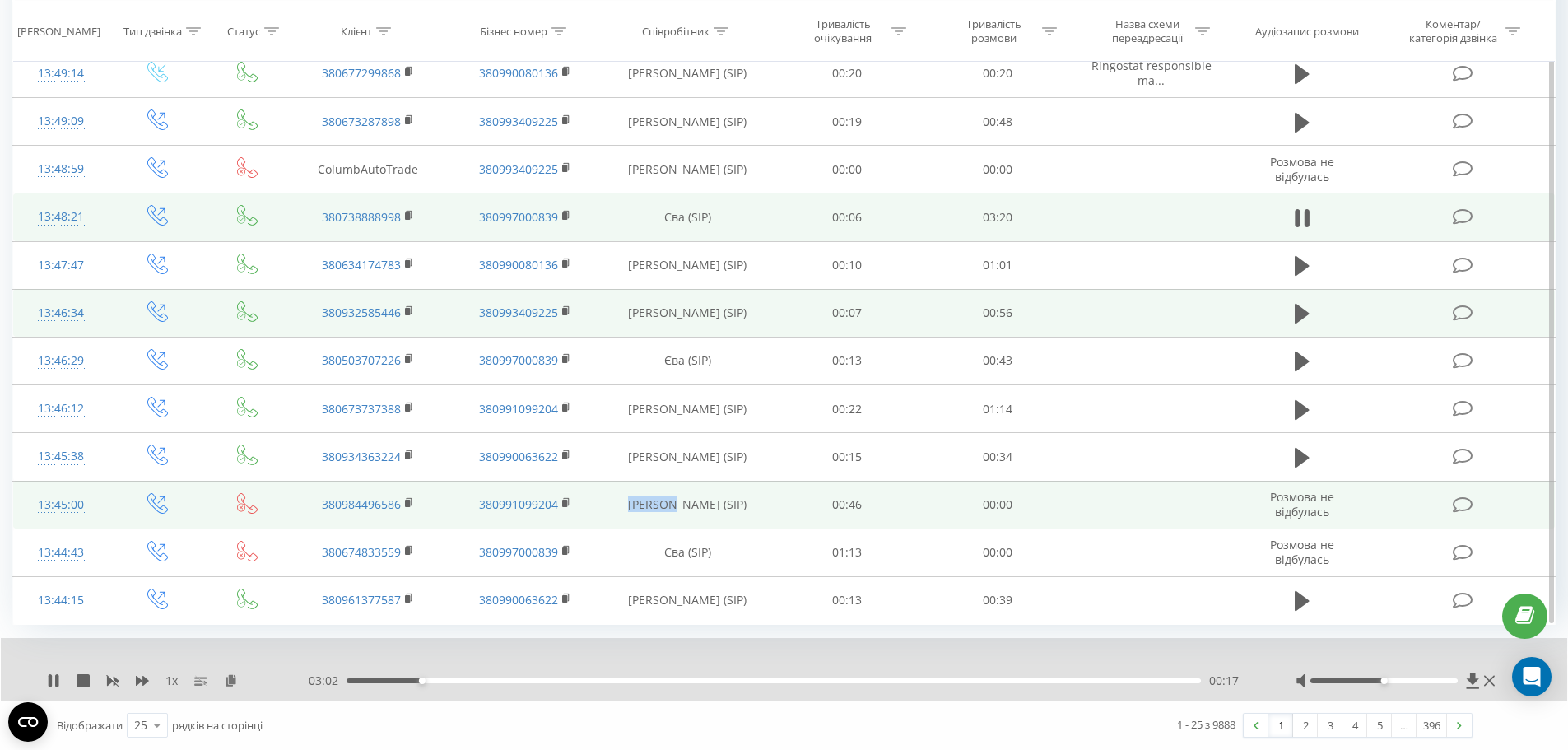
click at [609, 494] on td "[PERSON_NAME] (SIP)" at bounding box center [688, 505] width 169 height 48
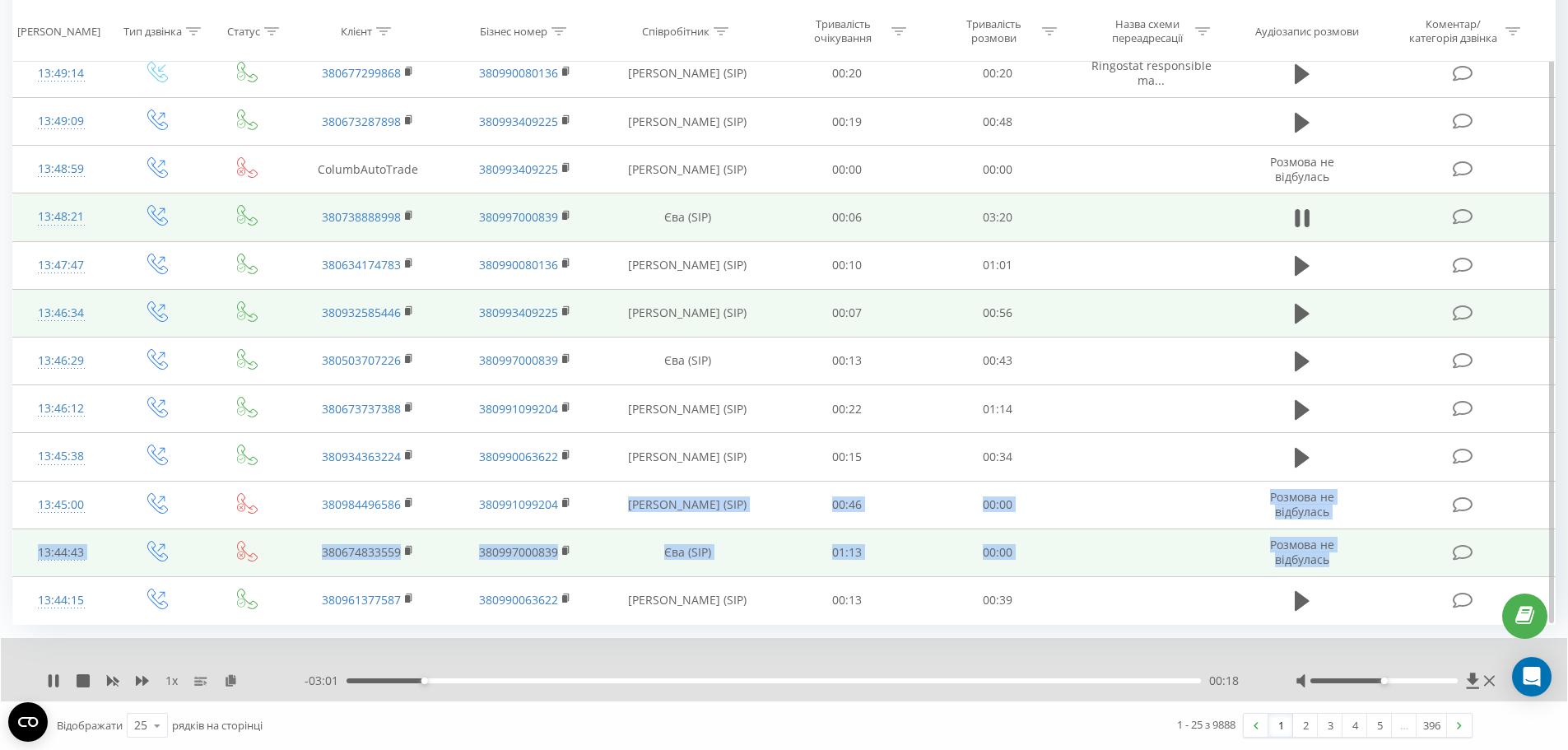
drag, startPoint x: 609, startPoint y: 494, endPoint x: 1350, endPoint y: 549, distance: 743.0
click at [1350, 549] on tbody "Сьогодні 14:12:46 380675746046 380991099204 [PERSON_NAME] (SIP) 00:15 00:03 14:…" at bounding box center [784, 9] width 1542 height 1230
click at [1350, 549] on td "Розмова не відбулась" at bounding box center [1302, 553] width 145 height 48
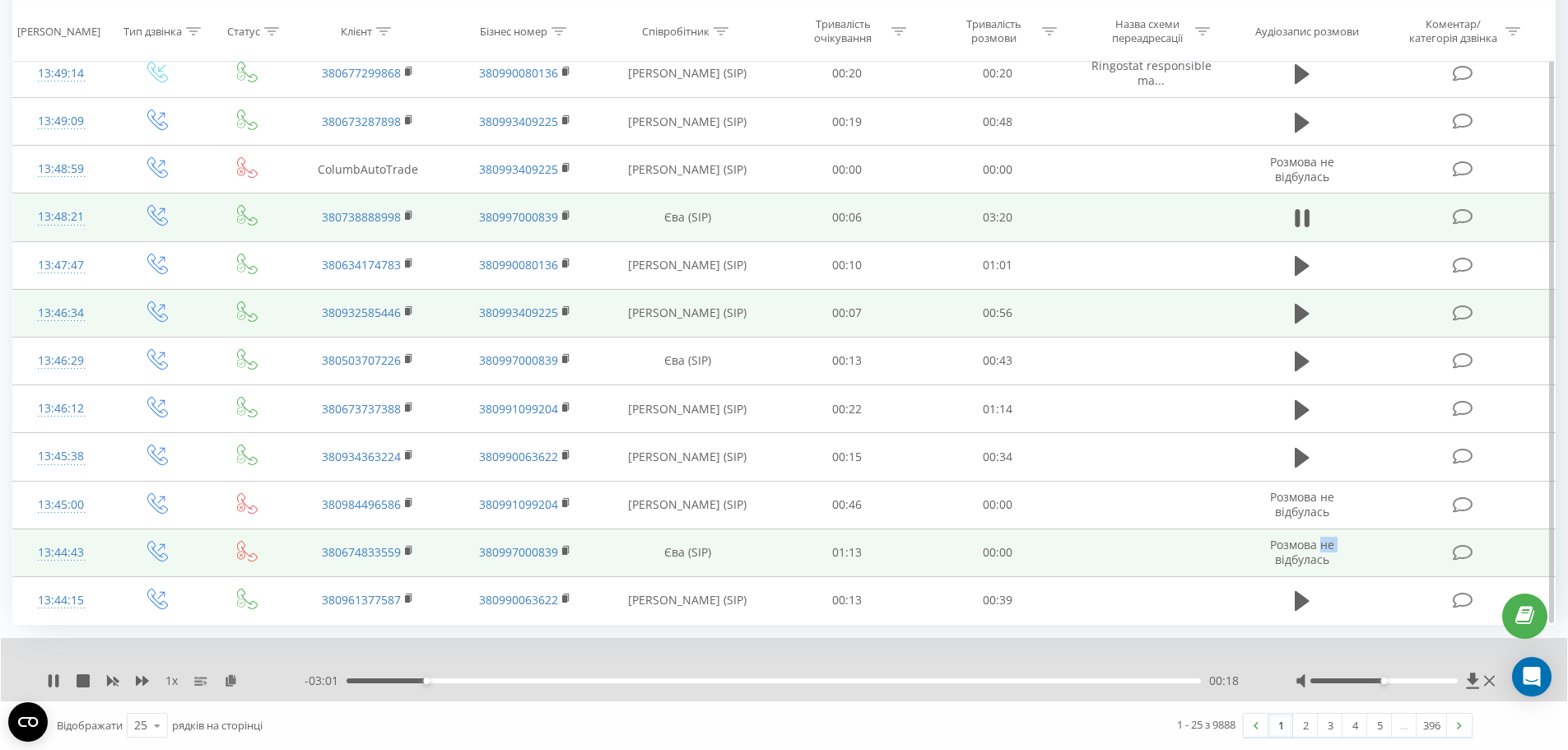
click at [1350, 549] on td "Розмова не відбулась" at bounding box center [1302, 553] width 145 height 48
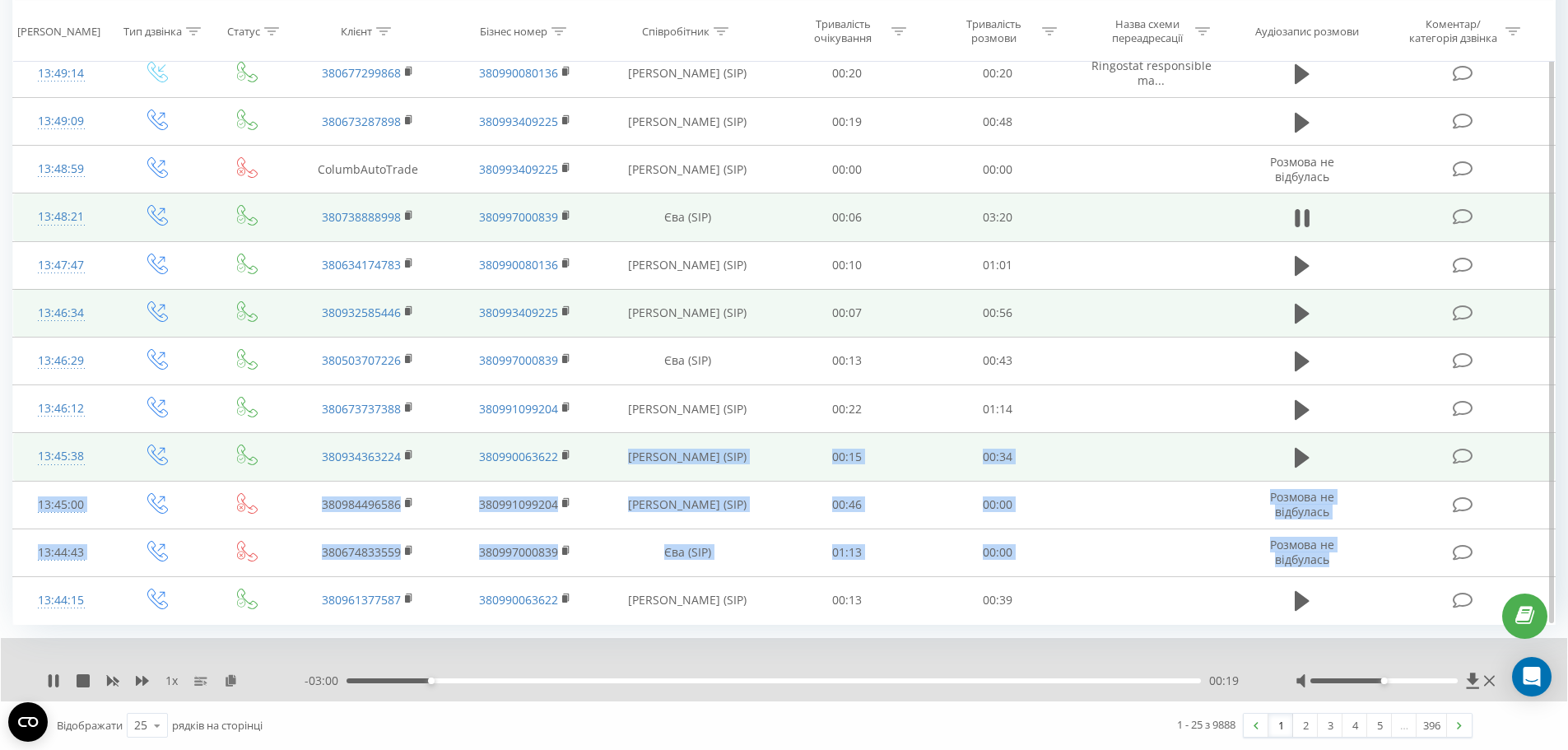
drag, startPoint x: 1350, startPoint y: 549, endPoint x: 609, endPoint y: 464, distance: 745.9
click at [609, 464] on tbody "Сьогодні 14:12:46 380675746046 380991099204 [PERSON_NAME] (SIP) 00:15 00:03 14:…" at bounding box center [784, 9] width 1542 height 1230
click at [607, 455] on td "[PERSON_NAME] (SIP)" at bounding box center [688, 457] width 169 height 48
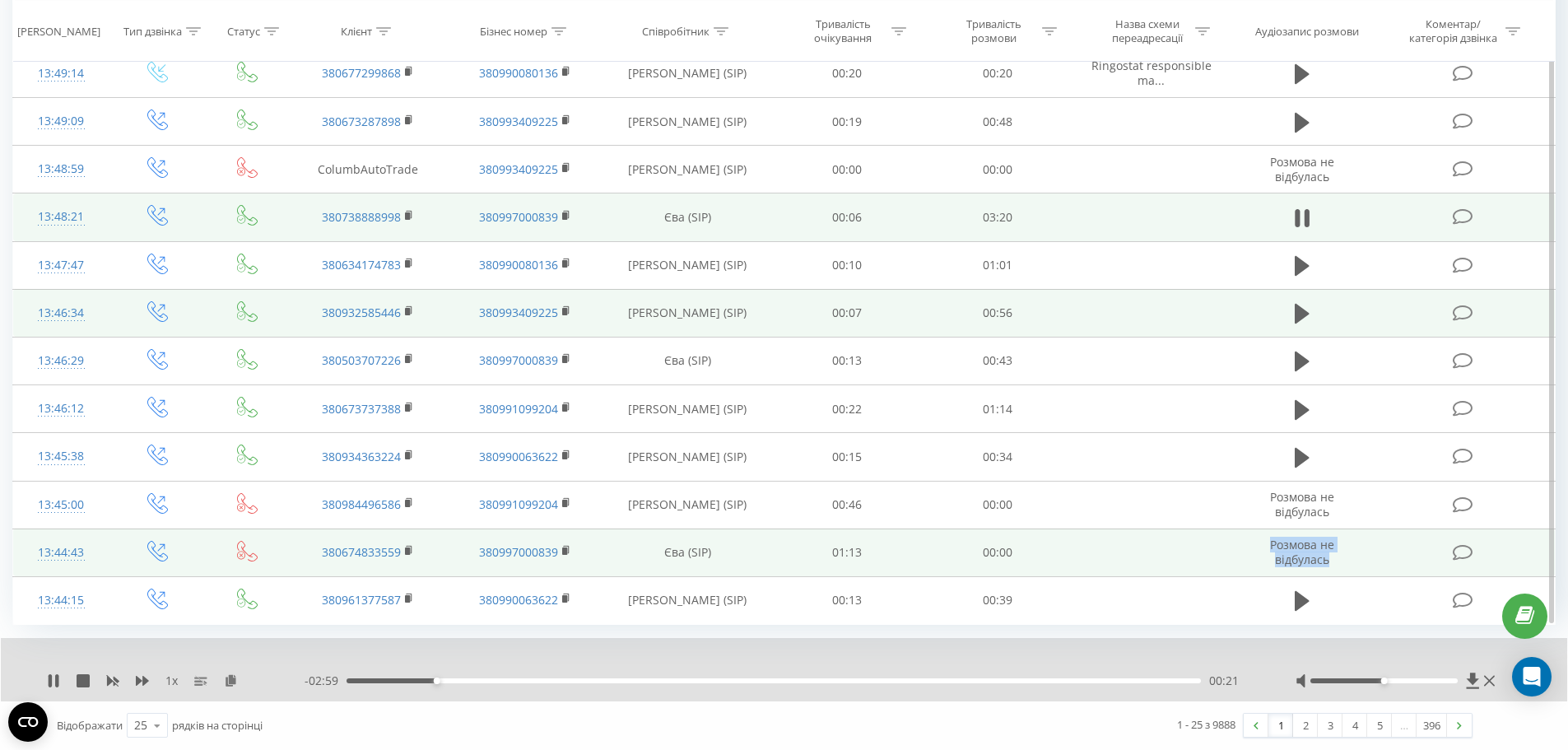
drag, startPoint x: 607, startPoint y: 455, endPoint x: 1328, endPoint y: 556, distance: 728.0
click at [1328, 556] on tbody "Сьогодні 14:12:46 380675746046 380991099204 [PERSON_NAME] (SIP) 00:15 00:03 14:…" at bounding box center [784, 9] width 1542 height 1230
click at [1338, 554] on td "Розмова не відбулась" at bounding box center [1302, 553] width 145 height 48
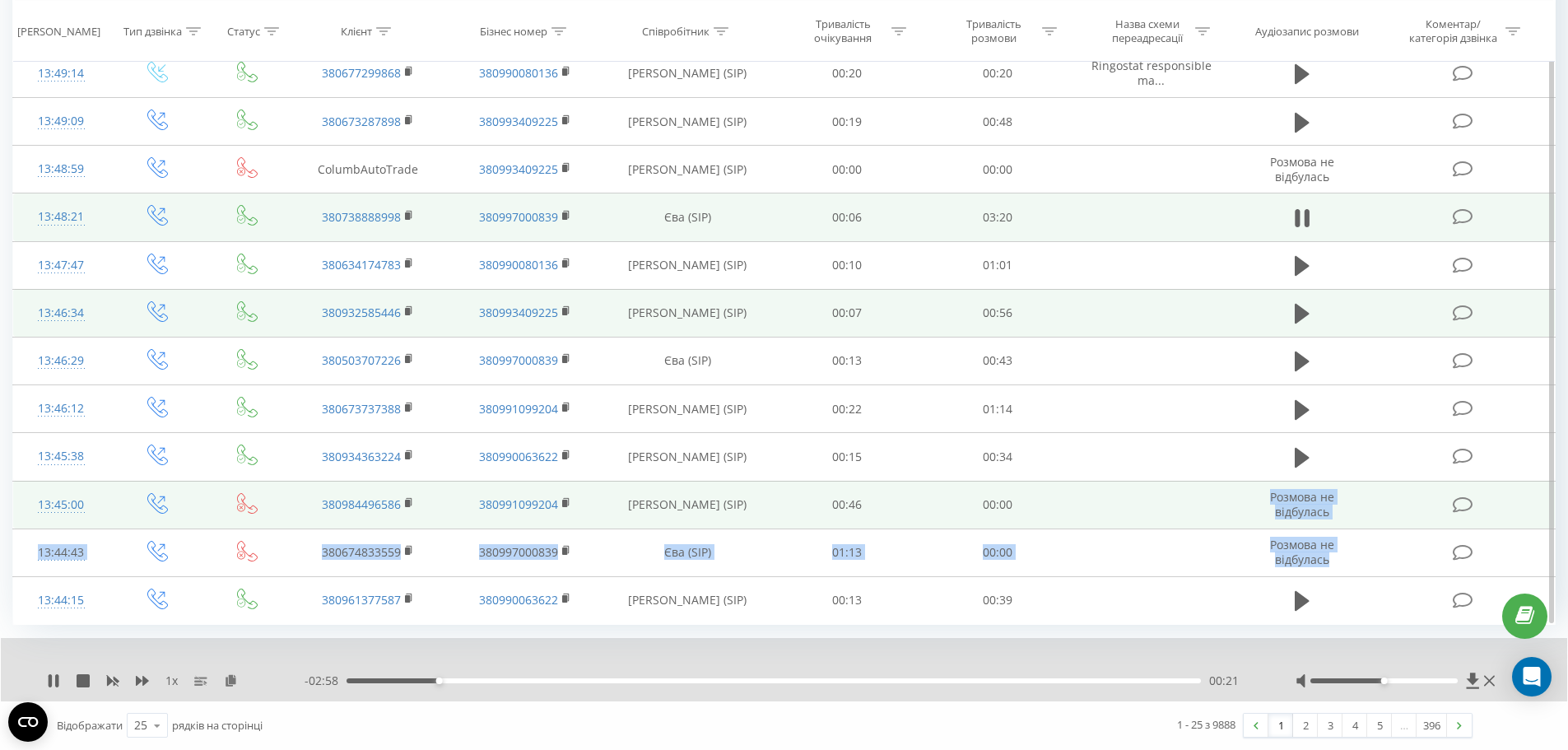
drag, startPoint x: 1338, startPoint y: 554, endPoint x: 1200, endPoint y: 503, distance: 147.1
click at [1200, 503] on tbody "Сьогодні 14:12:46 380675746046 380991099204 [PERSON_NAME] (SIP) 00:15 00:03 14:…" at bounding box center [784, 9] width 1542 height 1230
click at [1200, 503] on td at bounding box center [1150, 505] width 157 height 48
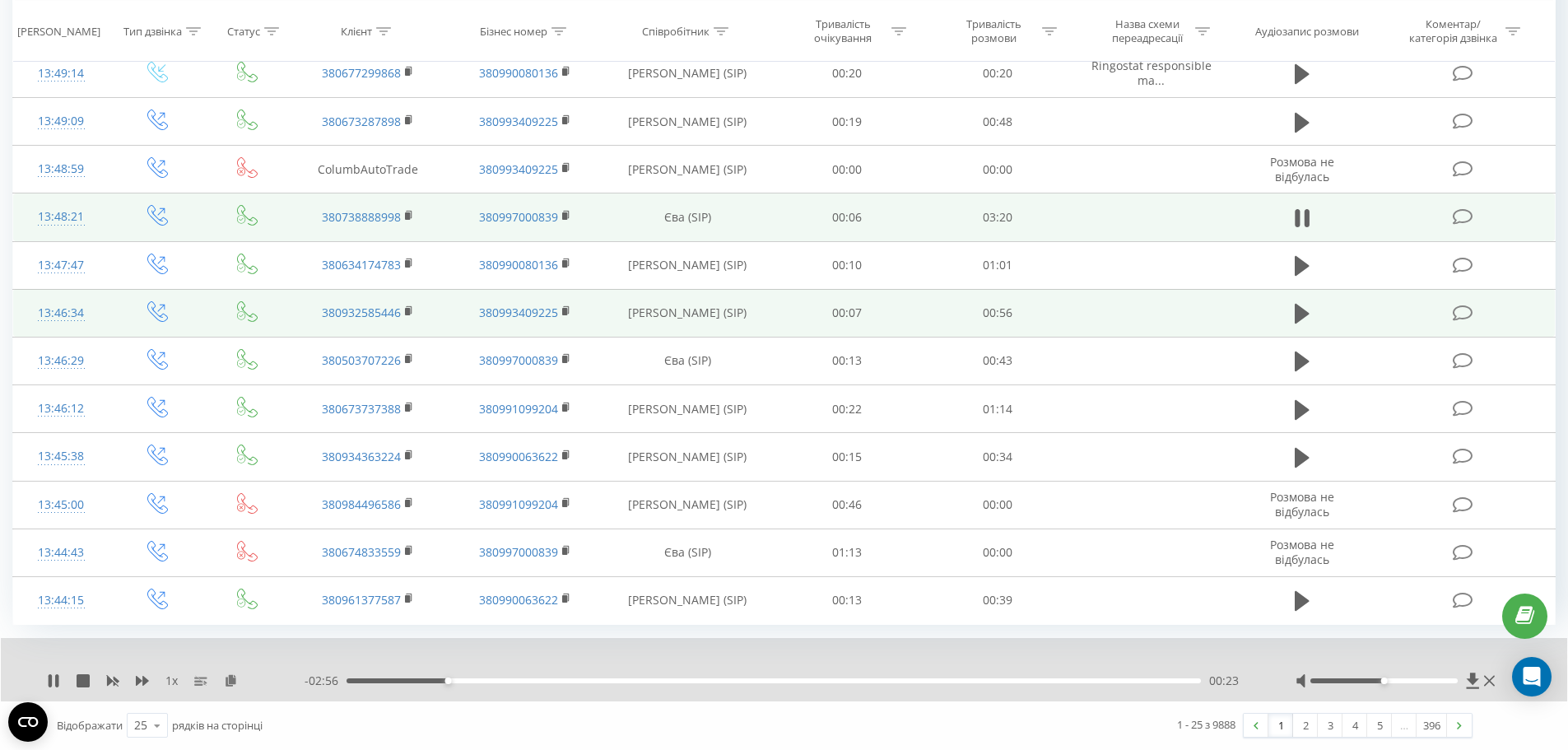
click at [1403, 676] on div at bounding box center [1396, 680] width 203 height 17
click at [1406, 679] on div at bounding box center [1384, 680] width 148 height 5
click at [478, 683] on div "- 02:55 00:25 00:25" at bounding box center [779, 680] width 950 height 17
click at [477, 679] on div "00:25" at bounding box center [773, 680] width 854 height 5
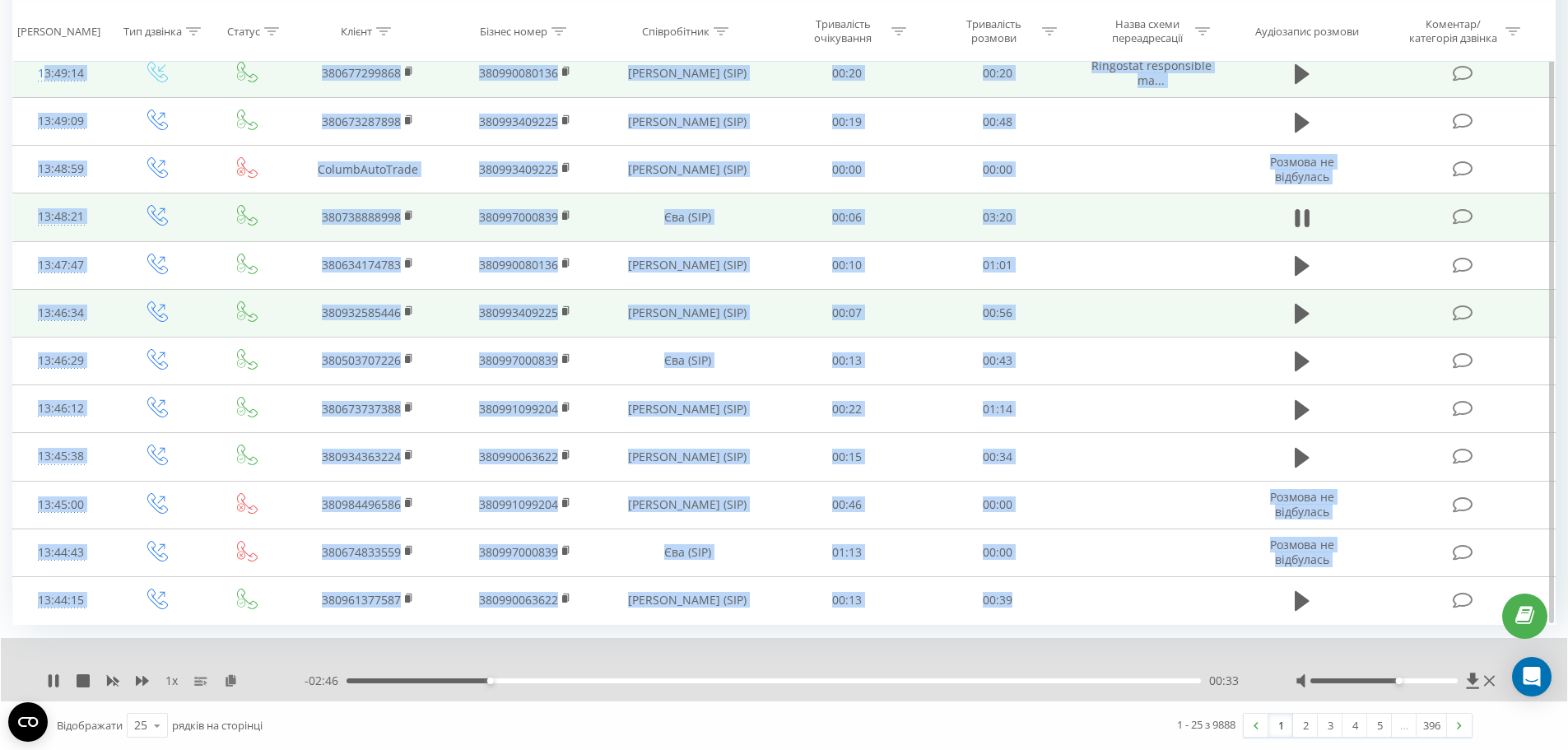
drag, startPoint x: 1032, startPoint y: 602, endPoint x: 25, endPoint y: 75, distance: 1136.6
click at [25, 75] on tbody "Сьогодні 14:12:46 380675746046 380991099204 [PERSON_NAME] (SIP) 00:15 00:03 14:…" at bounding box center [784, 9] width 1542 height 1230
click at [25, 74] on td "13:49:14" at bounding box center [61, 74] width 96 height 48
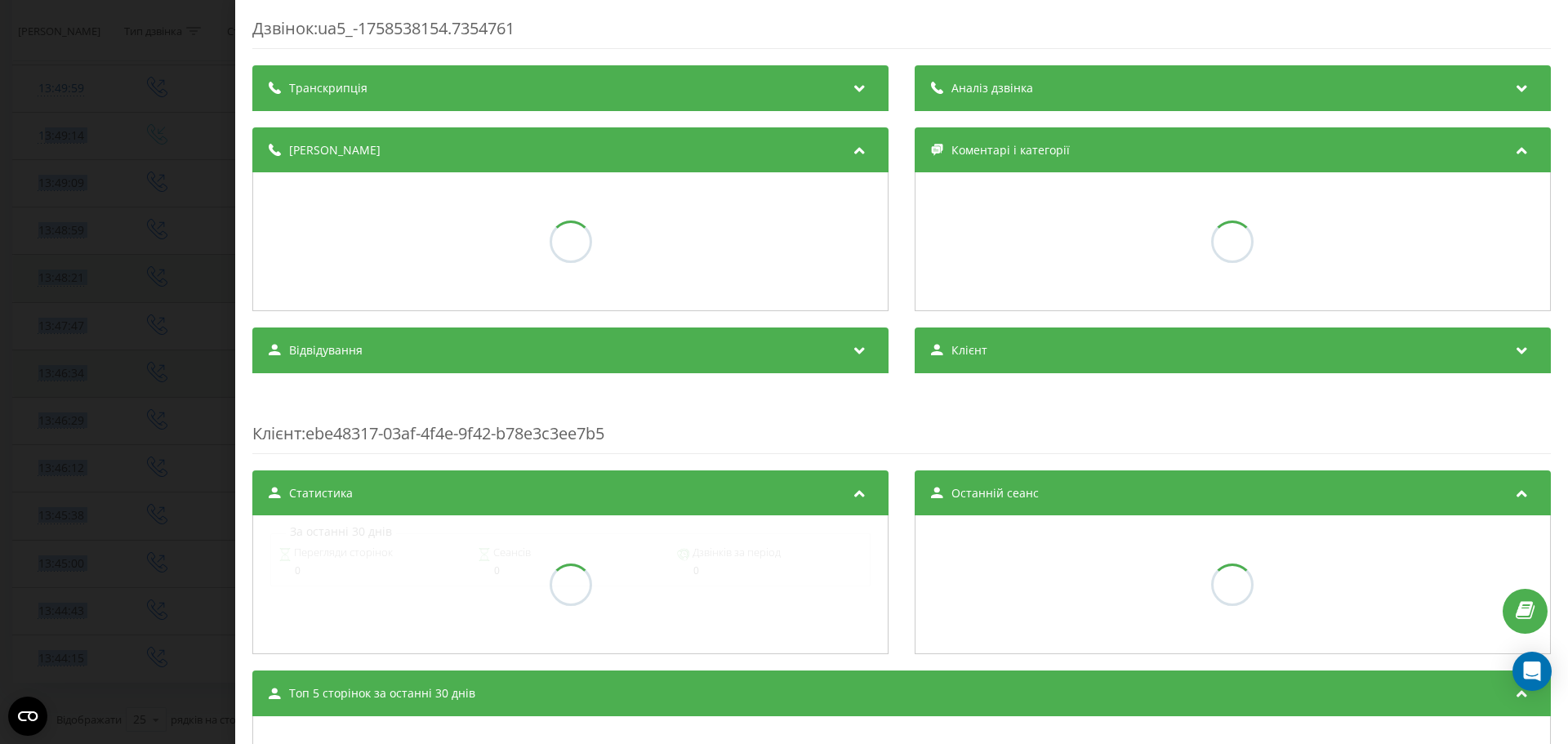
click at [111, 113] on div "Дзвінок : ua5_-1758538154.7354761 Транскрипція Аналіз дзвінка Деталі дзвінка Ко…" at bounding box center [784, 372] width 1568 height 744
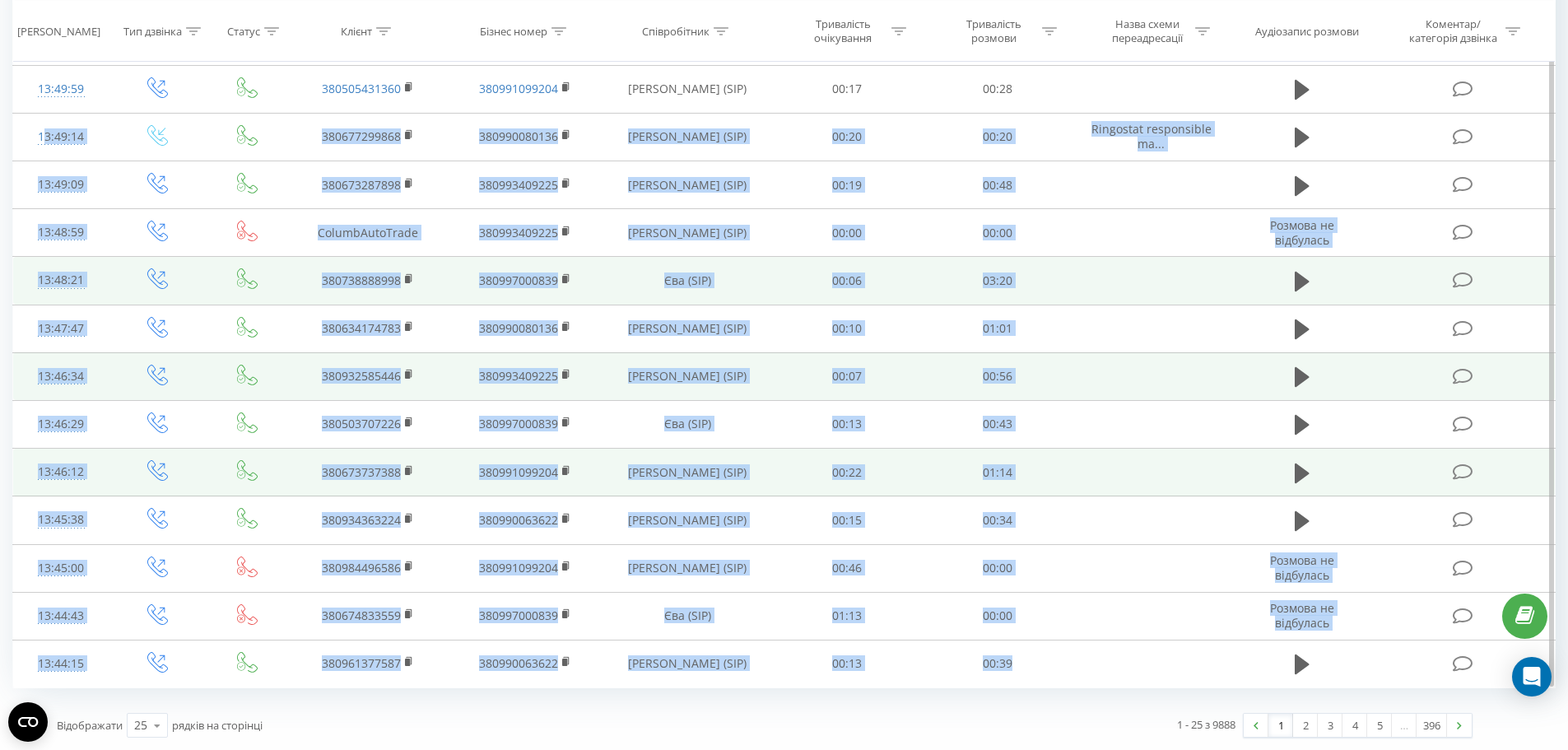
click at [1150, 493] on td at bounding box center [1150, 472] width 157 height 48
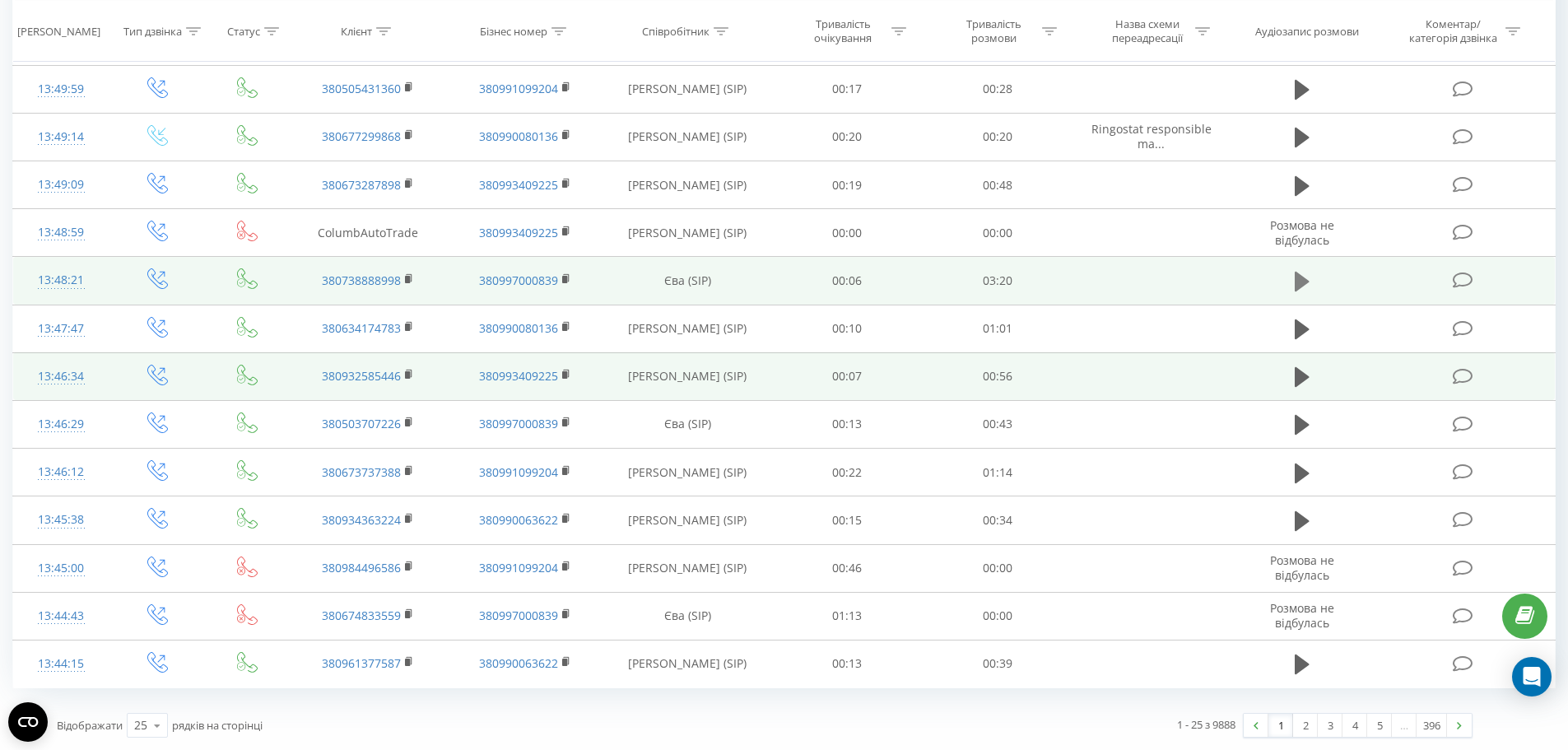
click at [1298, 275] on icon at bounding box center [1302, 282] width 15 height 20
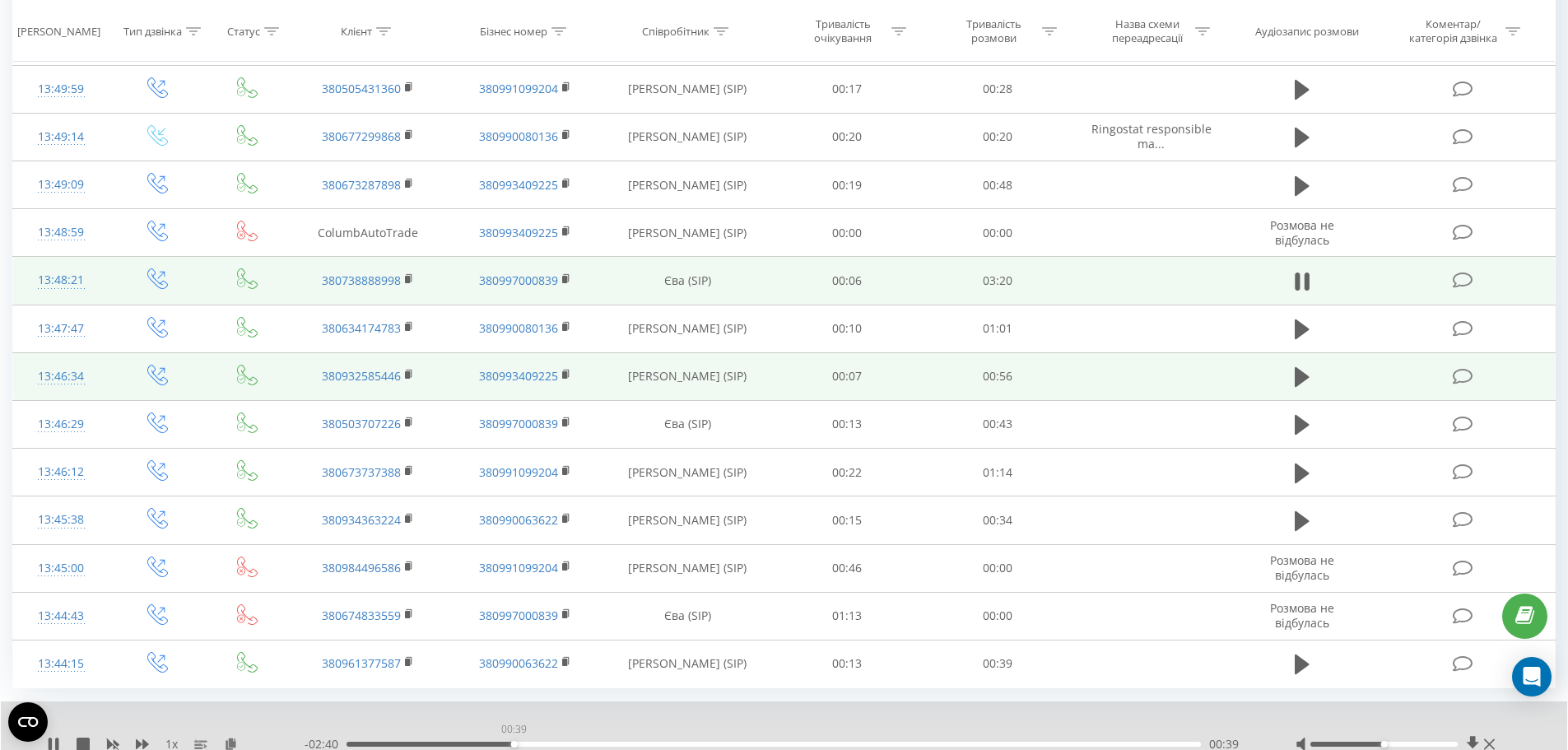
click at [514, 742] on div "00:39" at bounding box center [773, 744] width 854 height 5
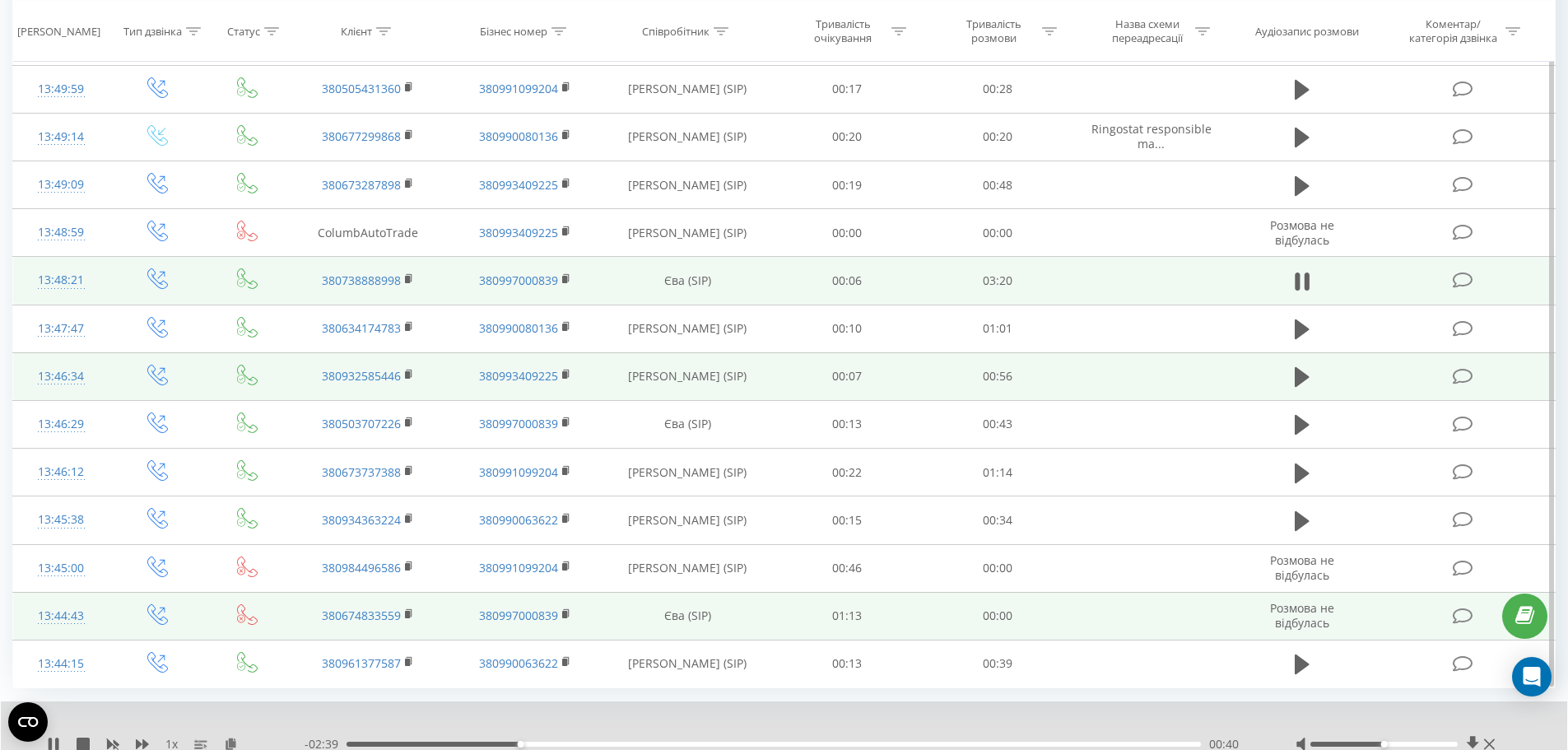
click at [1047, 617] on td "00:00" at bounding box center [998, 616] width 151 height 48
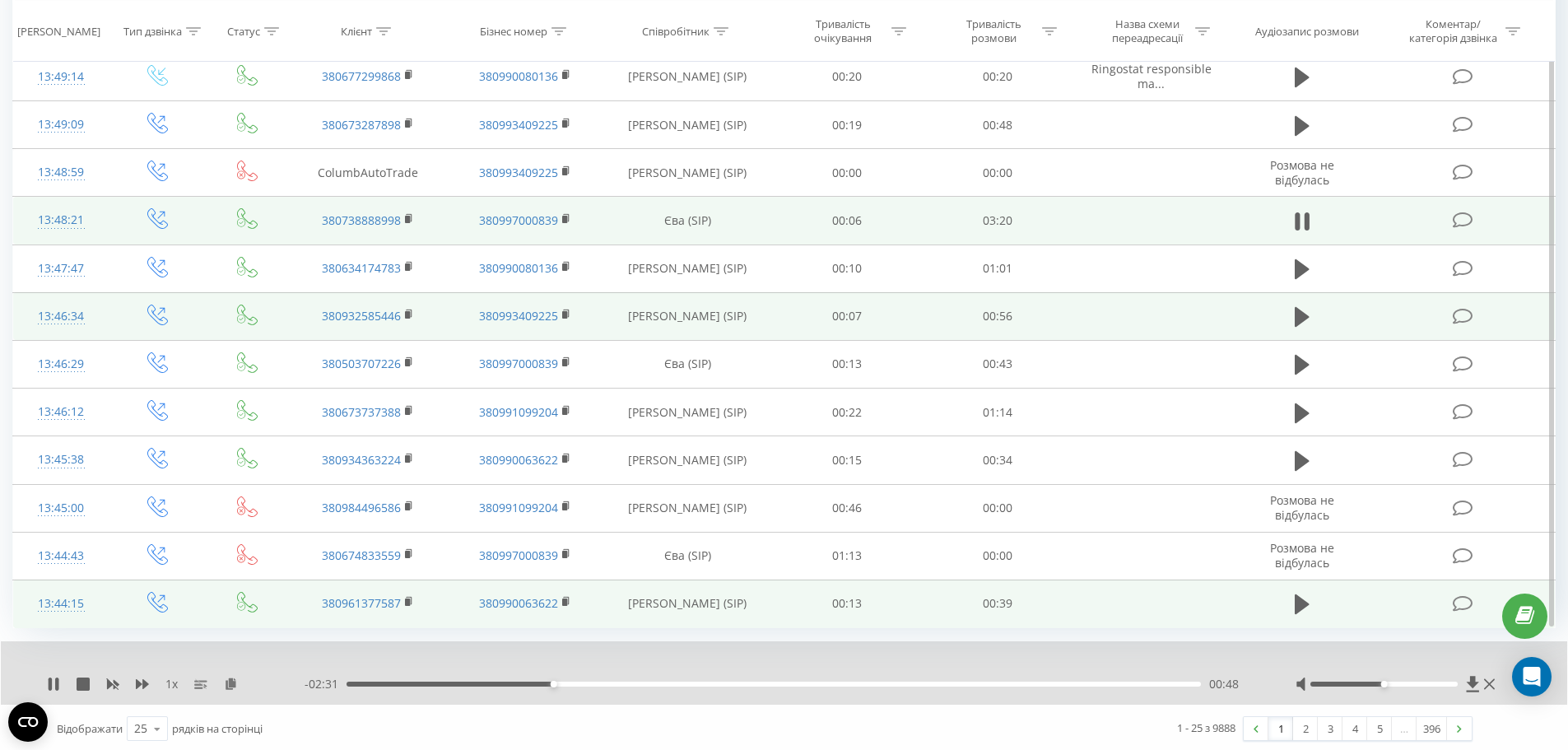
scroll to position [819, 0]
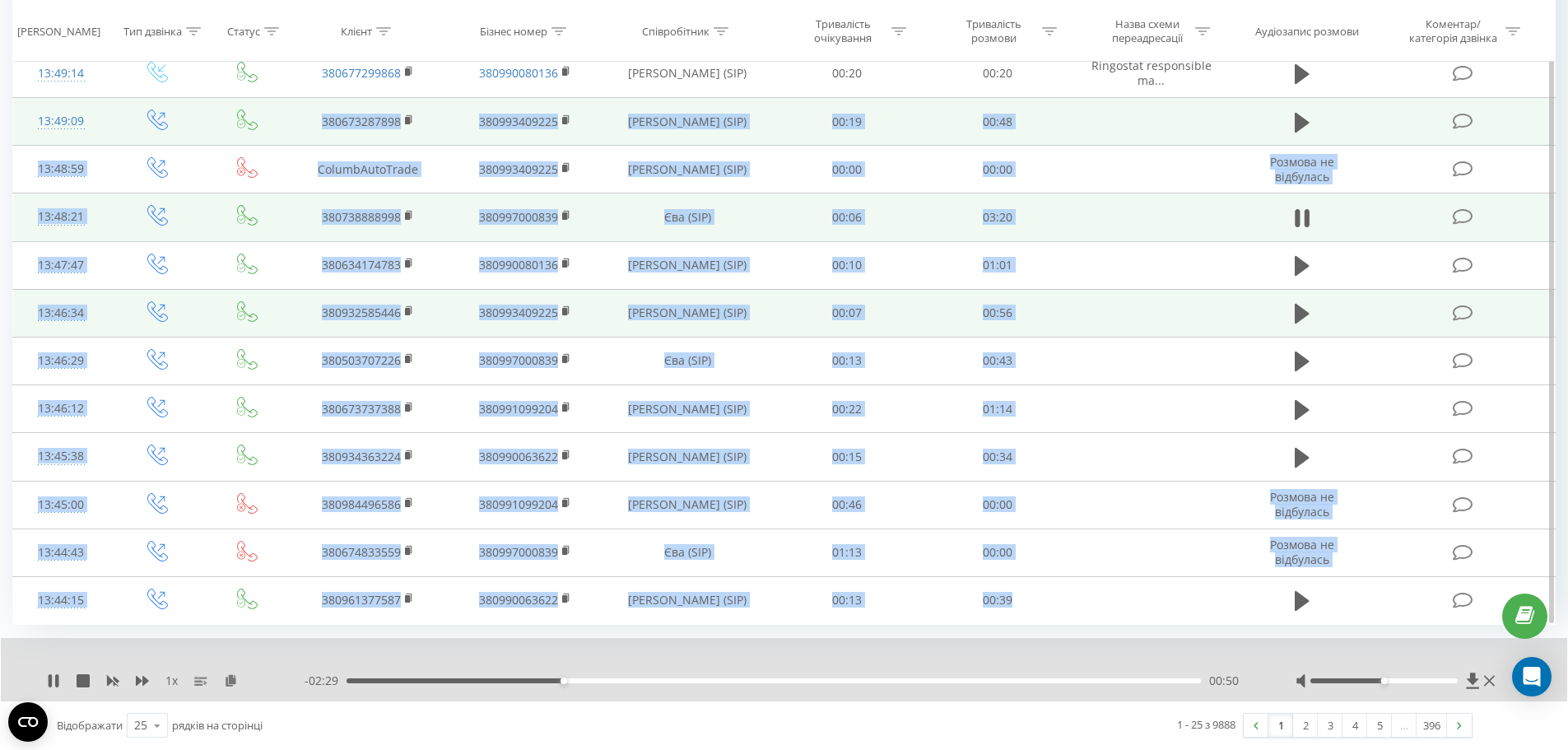
drag, startPoint x: 1055, startPoint y: 608, endPoint x: 290, endPoint y: 114, distance: 910.6
click at [290, 114] on tbody "Сьогодні 14:12:46 380675746046 380991099204 [PERSON_NAME] (SIP) 00:15 00:03 14:…" at bounding box center [784, 9] width 1542 height 1230
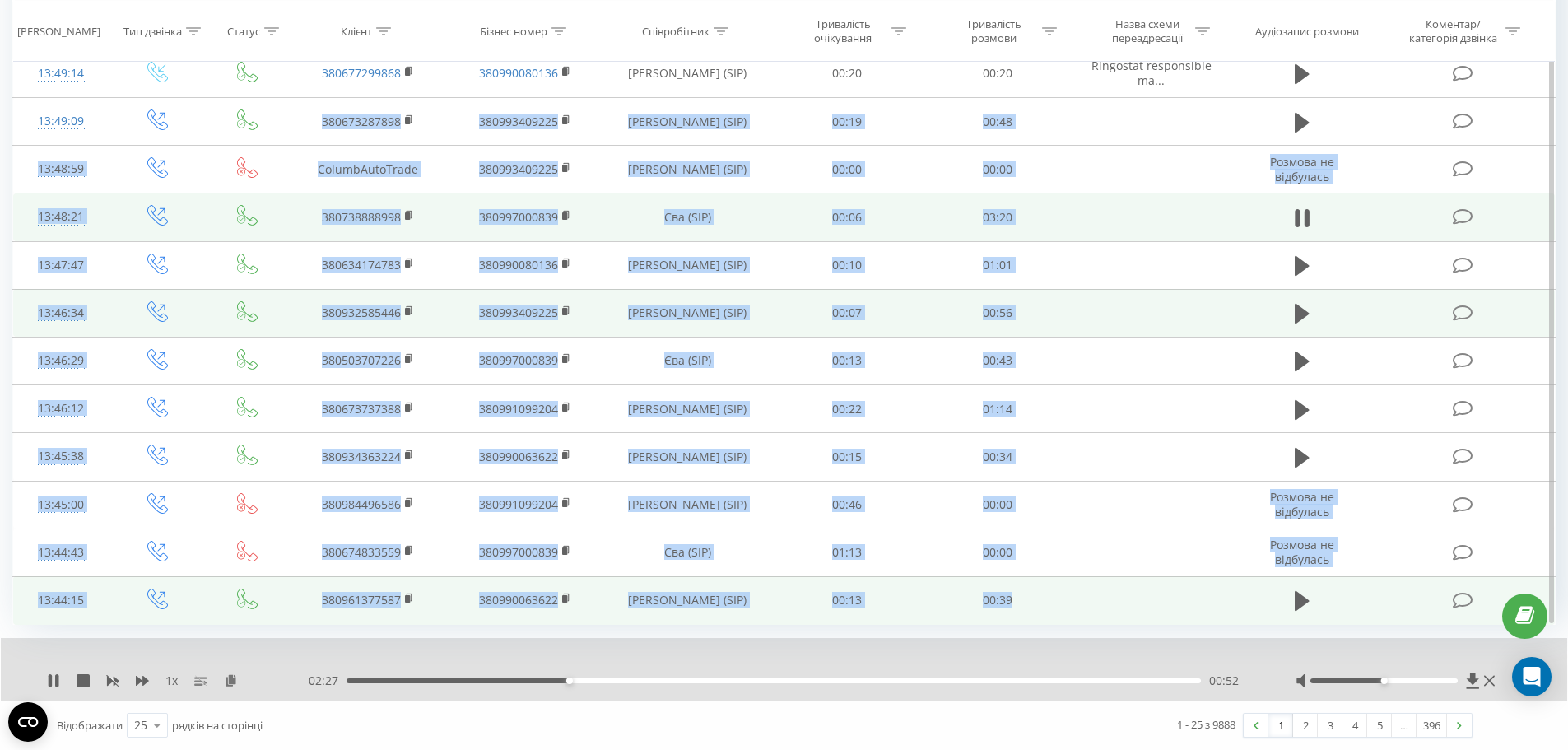
click at [1054, 612] on td "00:39" at bounding box center [998, 600] width 151 height 48
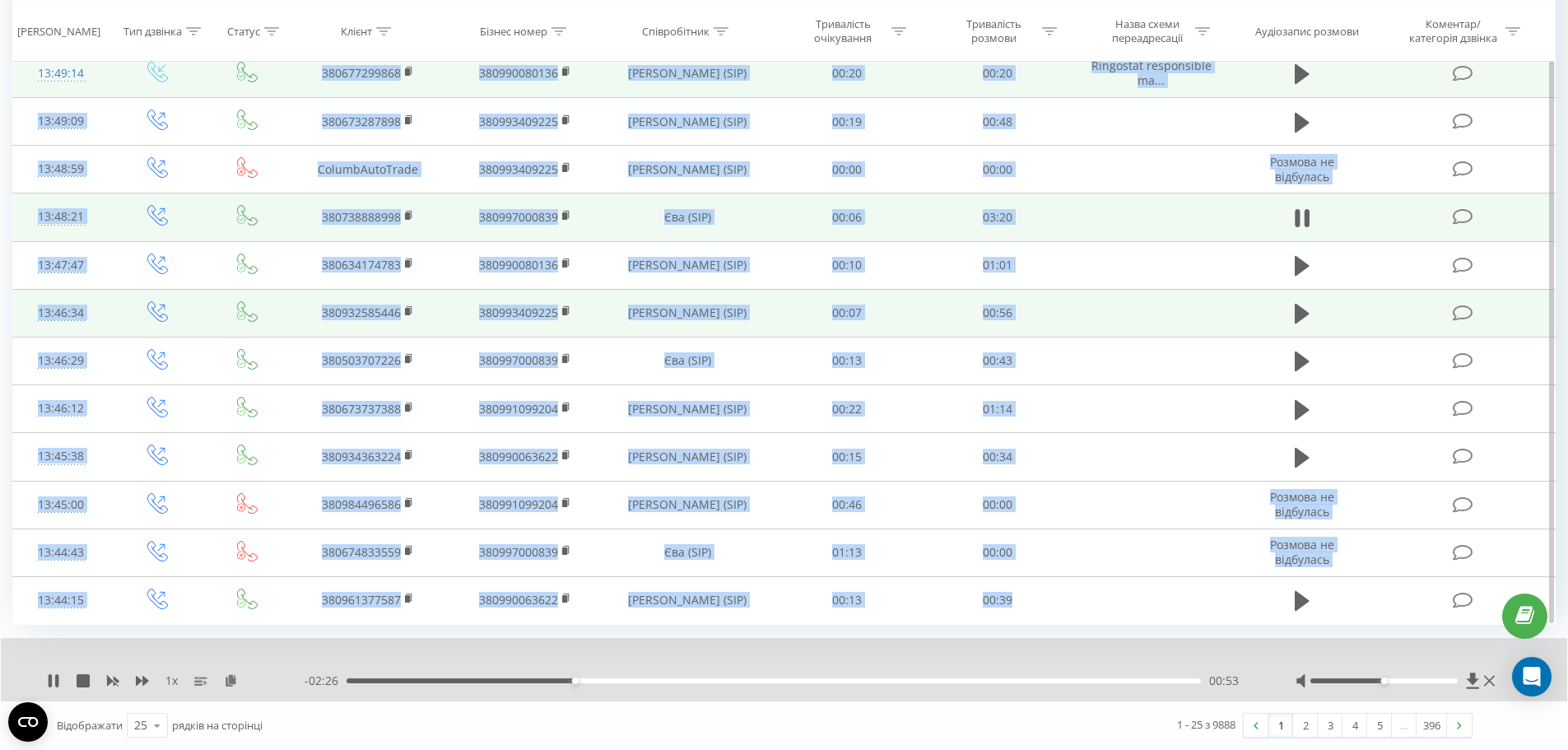
drag, startPoint x: 1082, startPoint y: 618, endPoint x: 264, endPoint y: 83, distance: 977.4
click at [264, 83] on tbody "Сьогодні 14:12:46 380675746046 380991099204 [PERSON_NAME] (SIP) 00:15 00:03 14:…" at bounding box center [784, 9] width 1542 height 1230
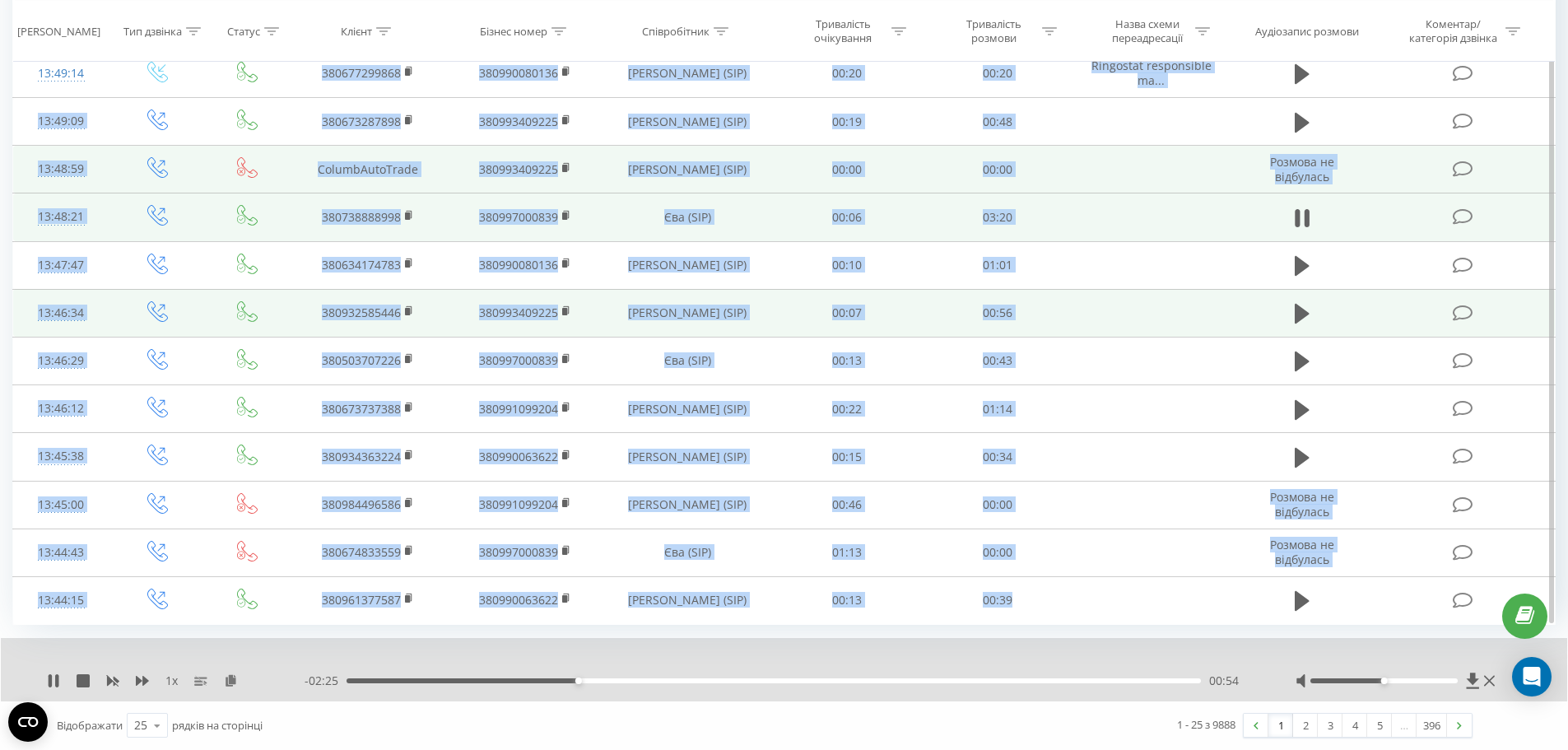
click at [1065, 177] on td "00:00" at bounding box center [998, 170] width 151 height 48
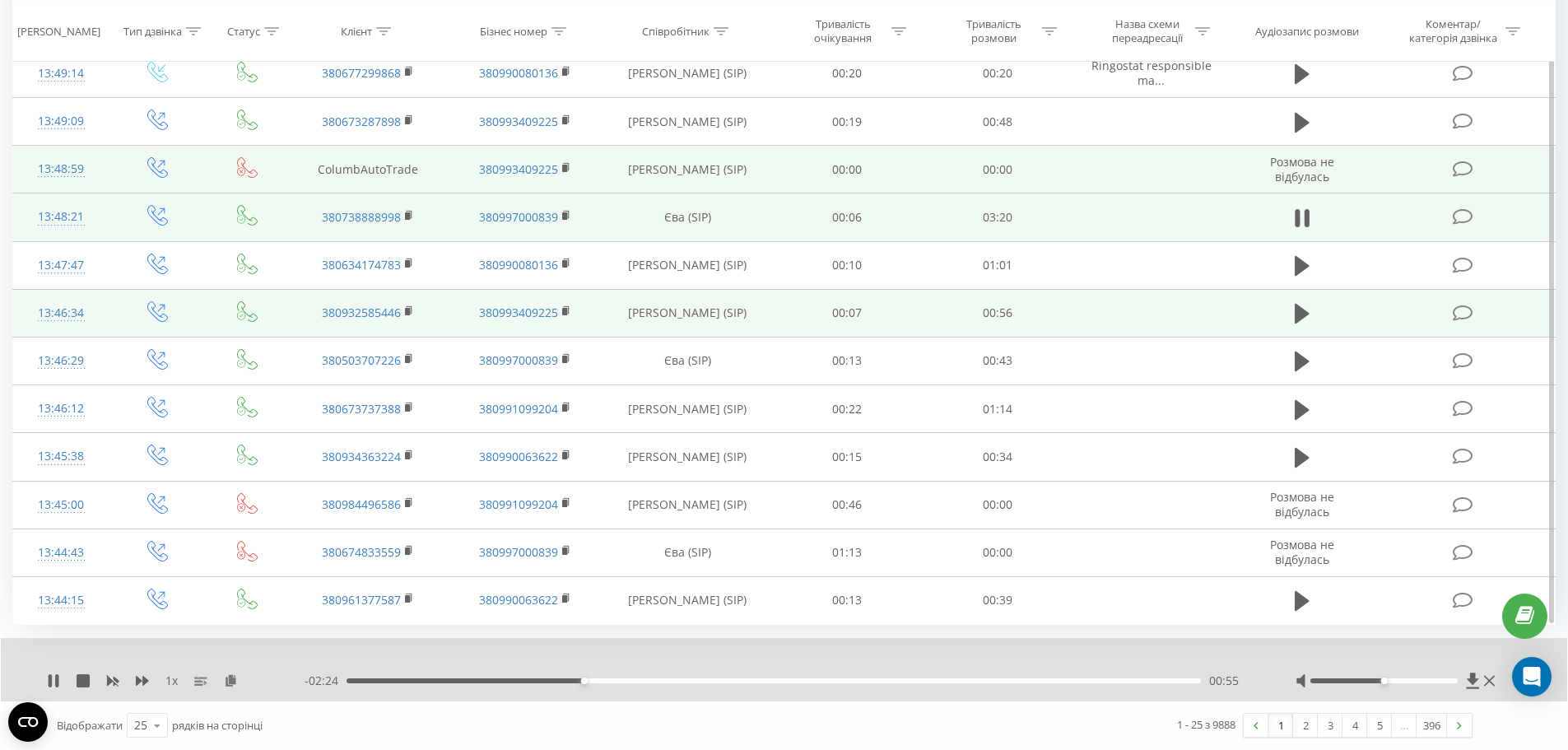
click at [380, 167] on td "ColumbAutoTrade" at bounding box center [368, 170] width 157 height 48
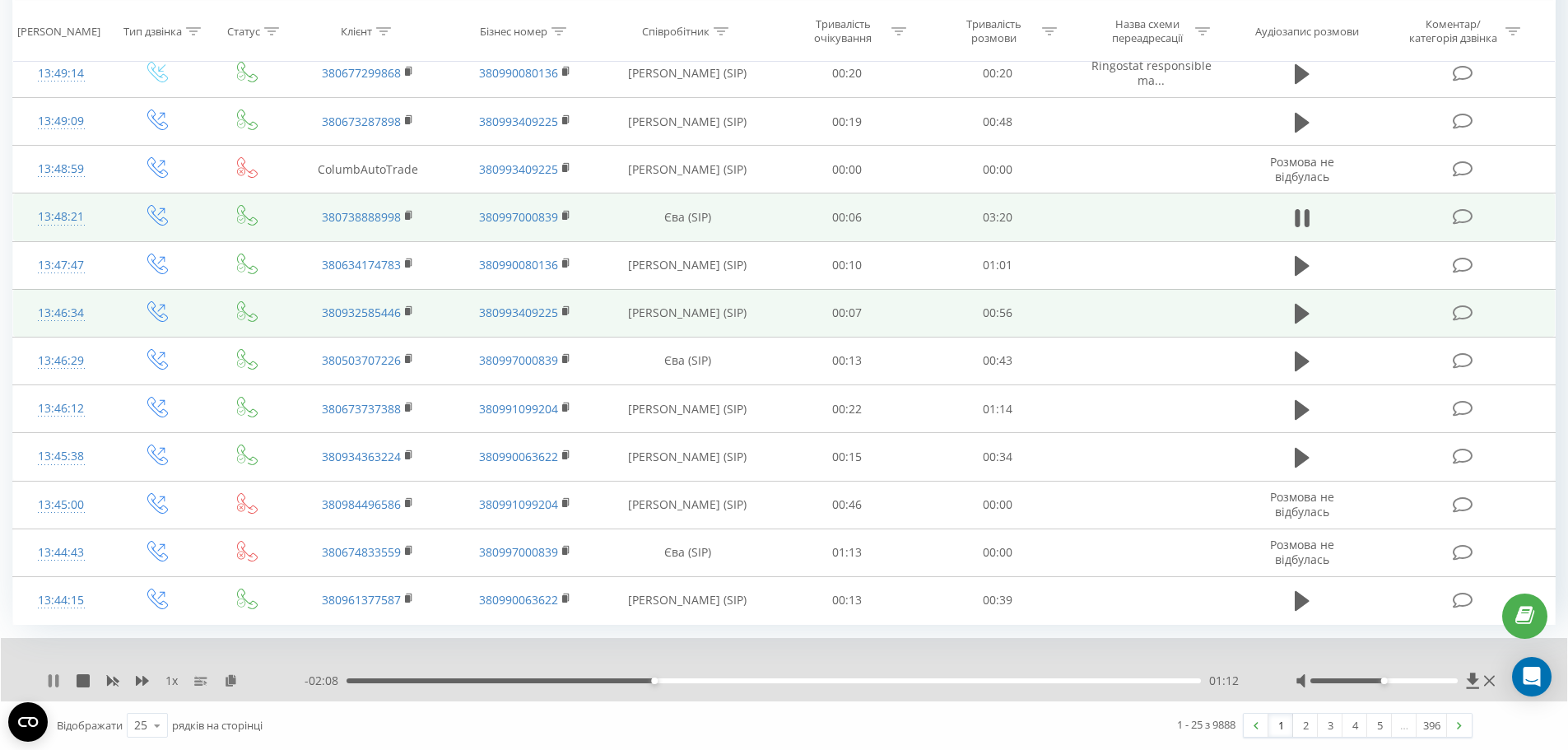
click at [56, 678] on icon at bounding box center [57, 680] width 3 height 13
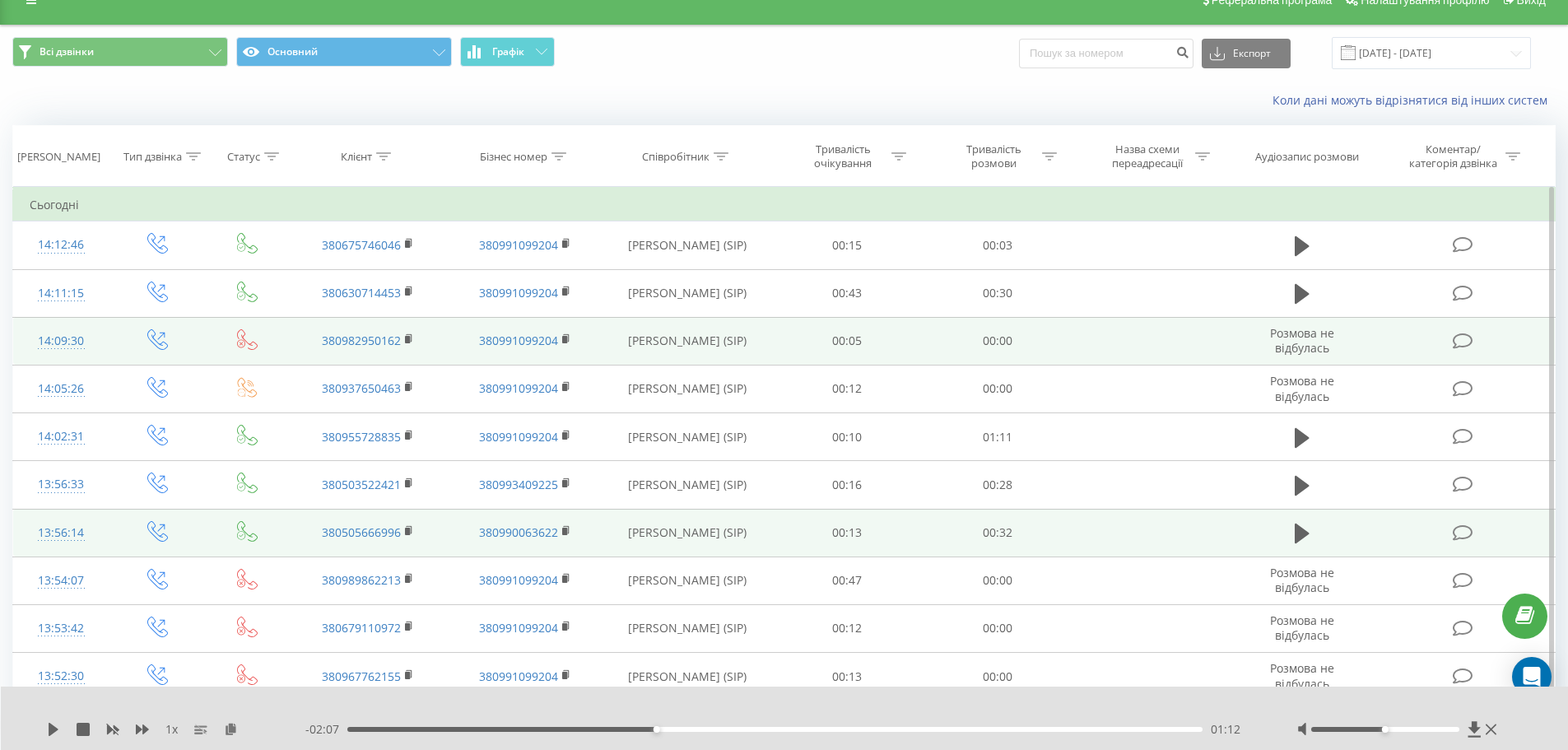
scroll to position [0, 0]
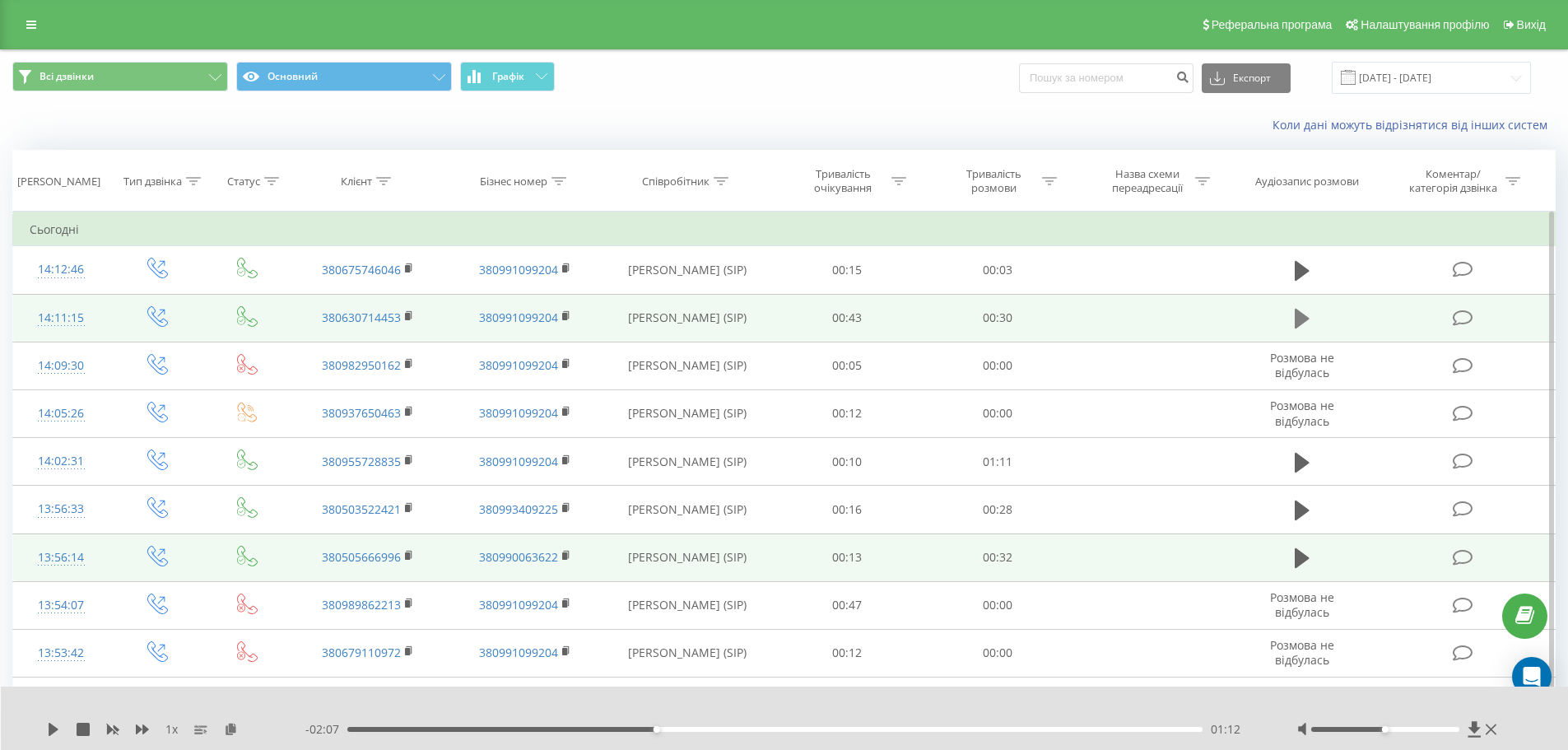
click at [1298, 321] on icon at bounding box center [1302, 318] width 15 height 20
click at [1050, 324] on td "00:30" at bounding box center [998, 318] width 151 height 48
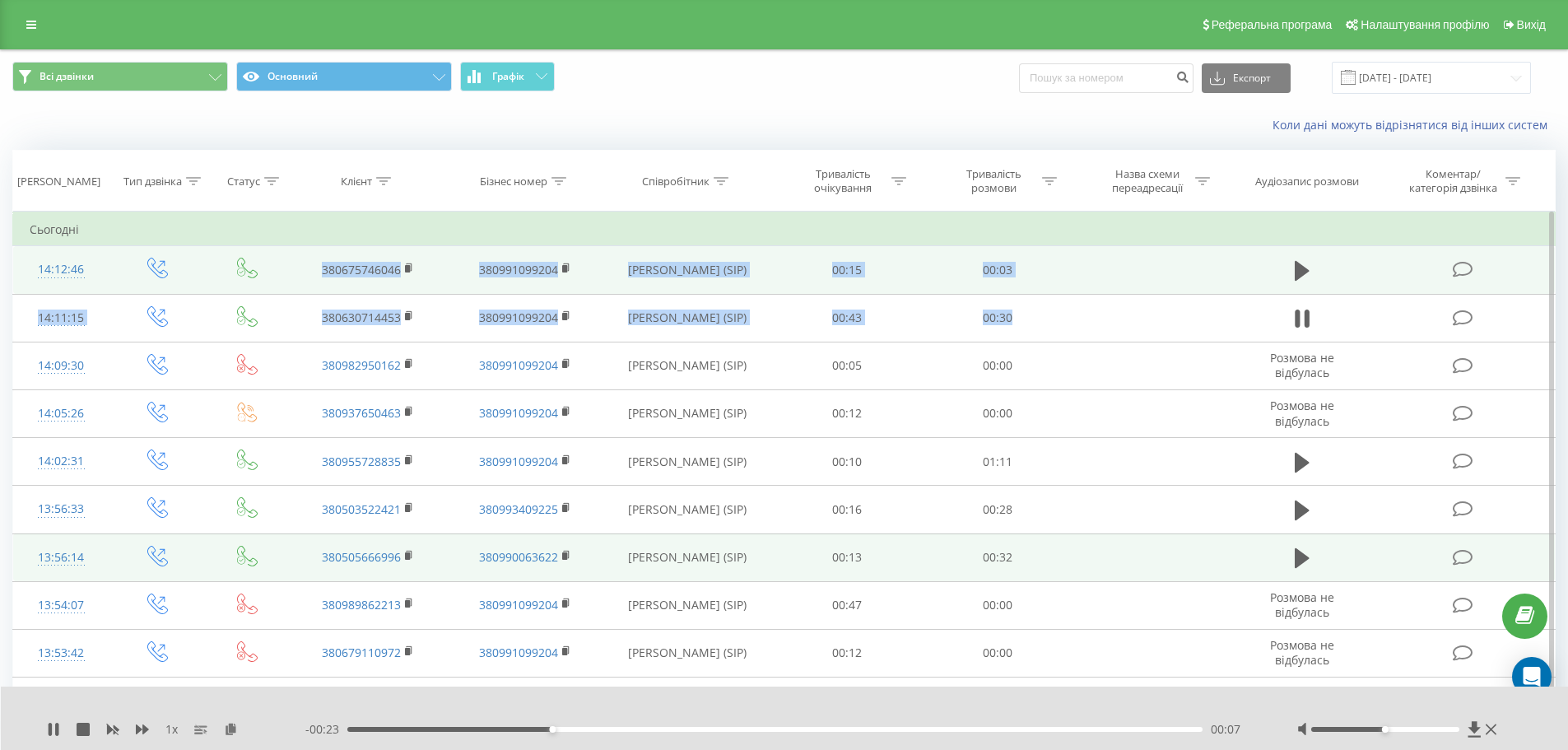
drag, startPoint x: 1050, startPoint y: 324, endPoint x: 312, endPoint y: 259, distance: 740.9
click at [312, 259] on td "380675746046" at bounding box center [368, 270] width 157 height 48
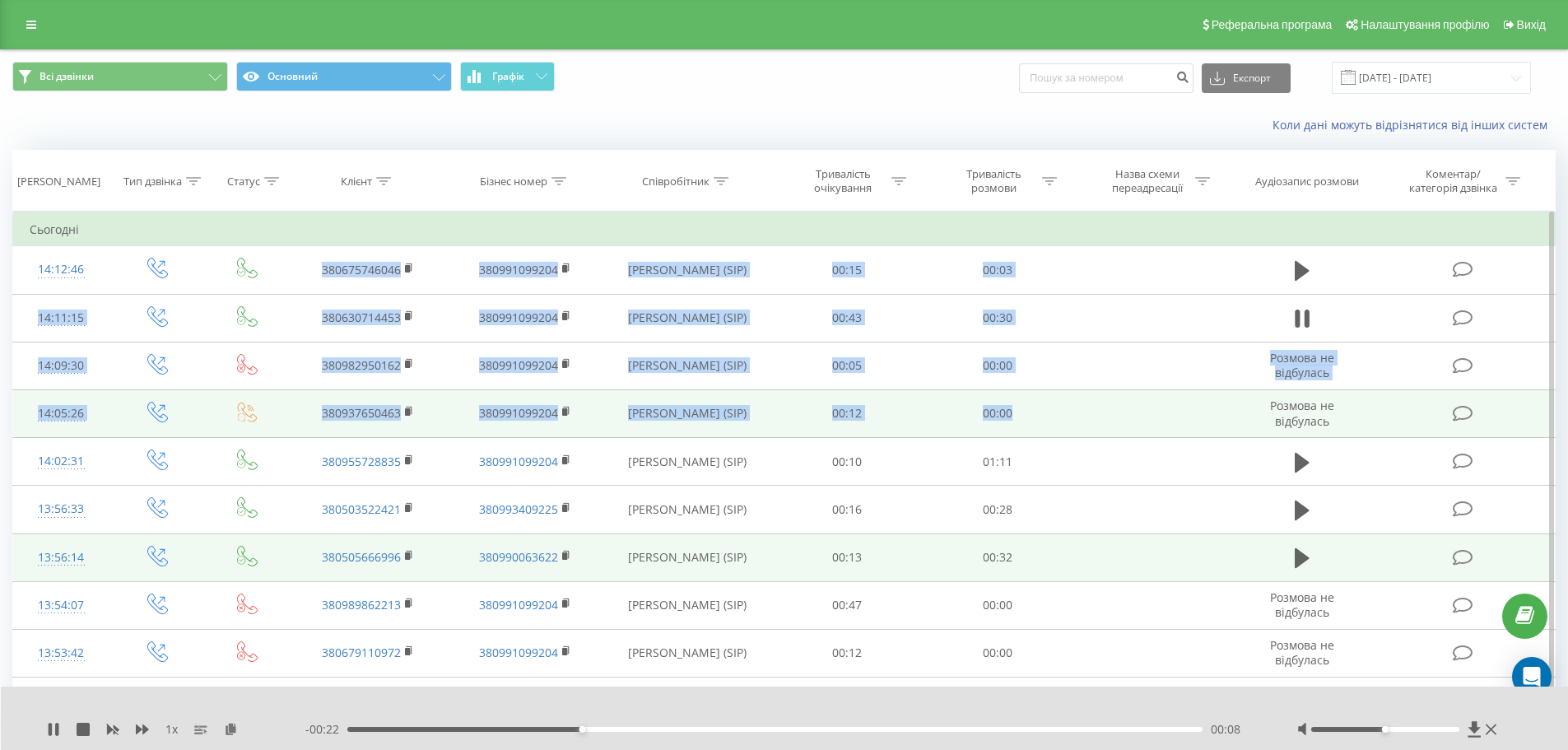
drag, startPoint x: 312, startPoint y: 259, endPoint x: 1001, endPoint y: 434, distance: 710.9
click at [1015, 433] on td "00:00" at bounding box center [998, 414] width 151 height 48
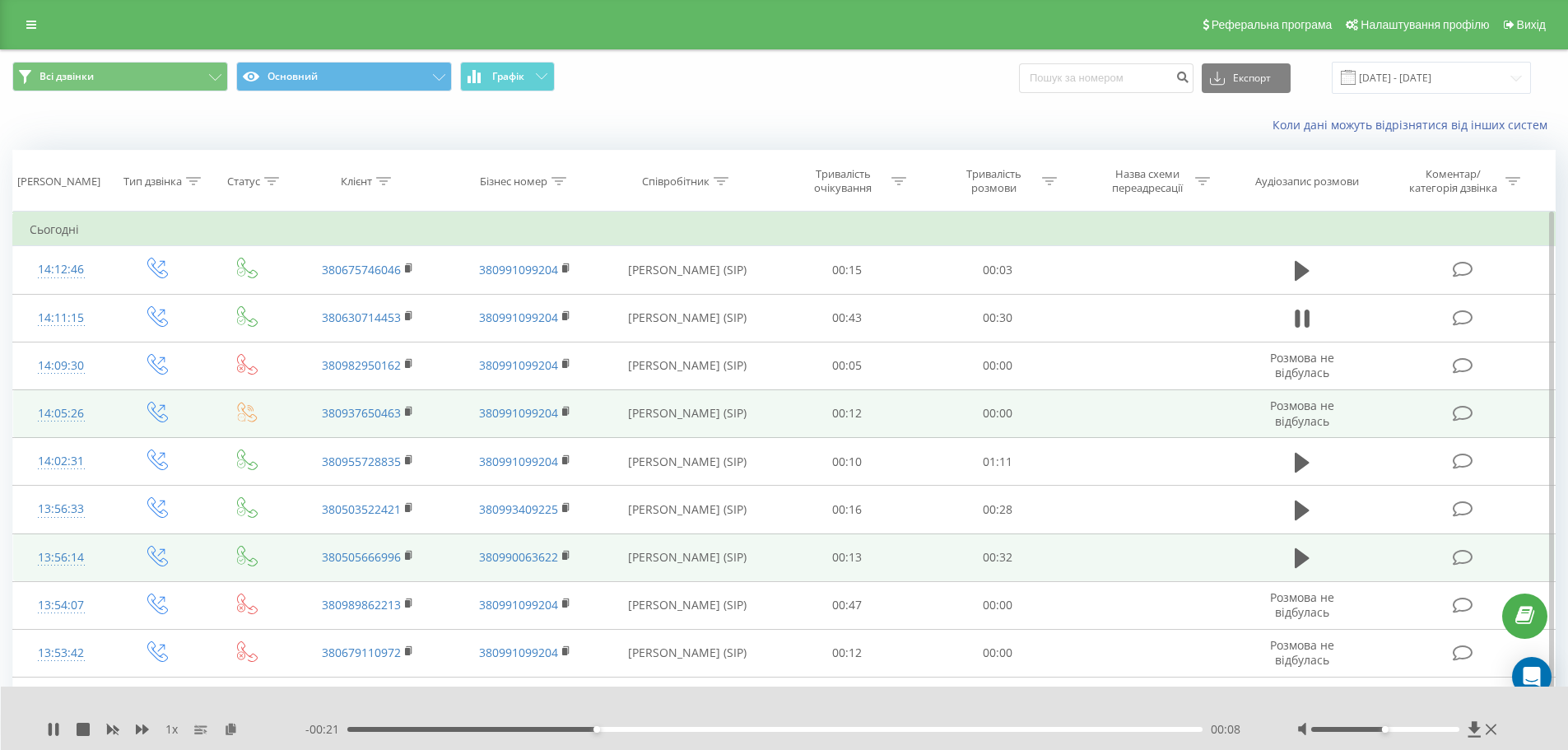
click at [1015, 433] on td "00:00" at bounding box center [998, 414] width 151 height 48
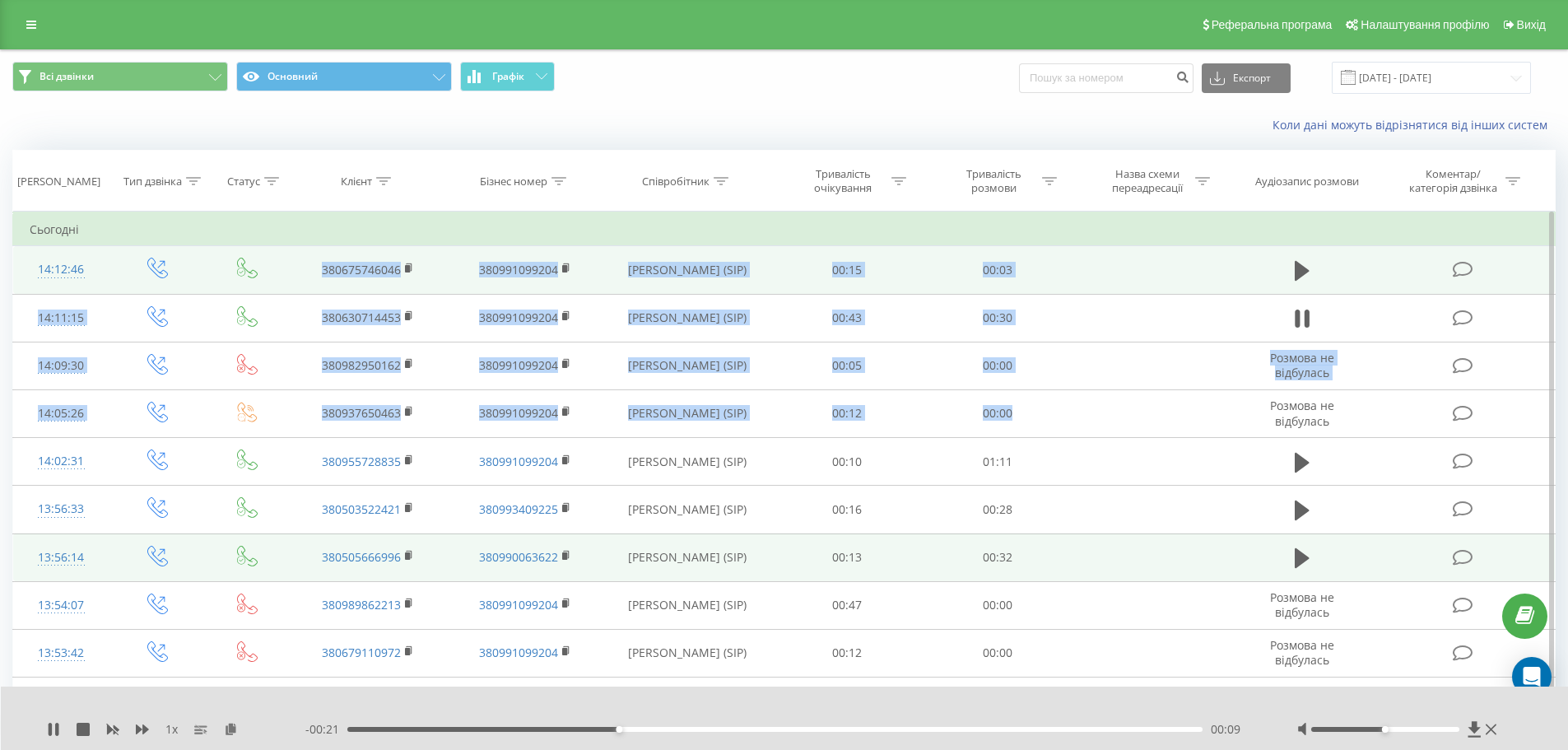
drag, startPoint x: 1015, startPoint y: 433, endPoint x: 316, endPoint y: 263, distance: 719.4
click at [313, 264] on td "380675746046" at bounding box center [368, 270] width 157 height 48
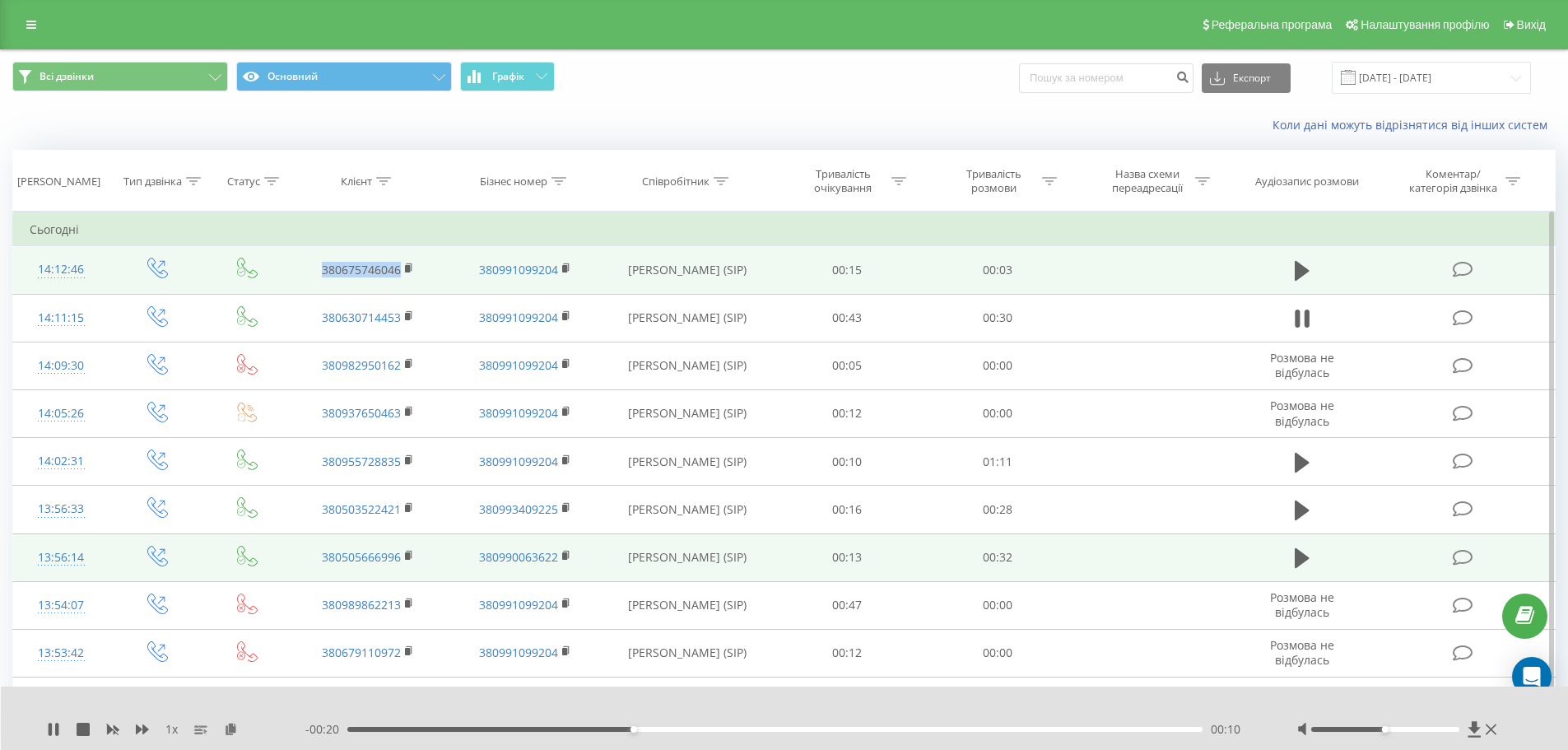
click at [313, 264] on td "380675746046" at bounding box center [368, 270] width 157 height 48
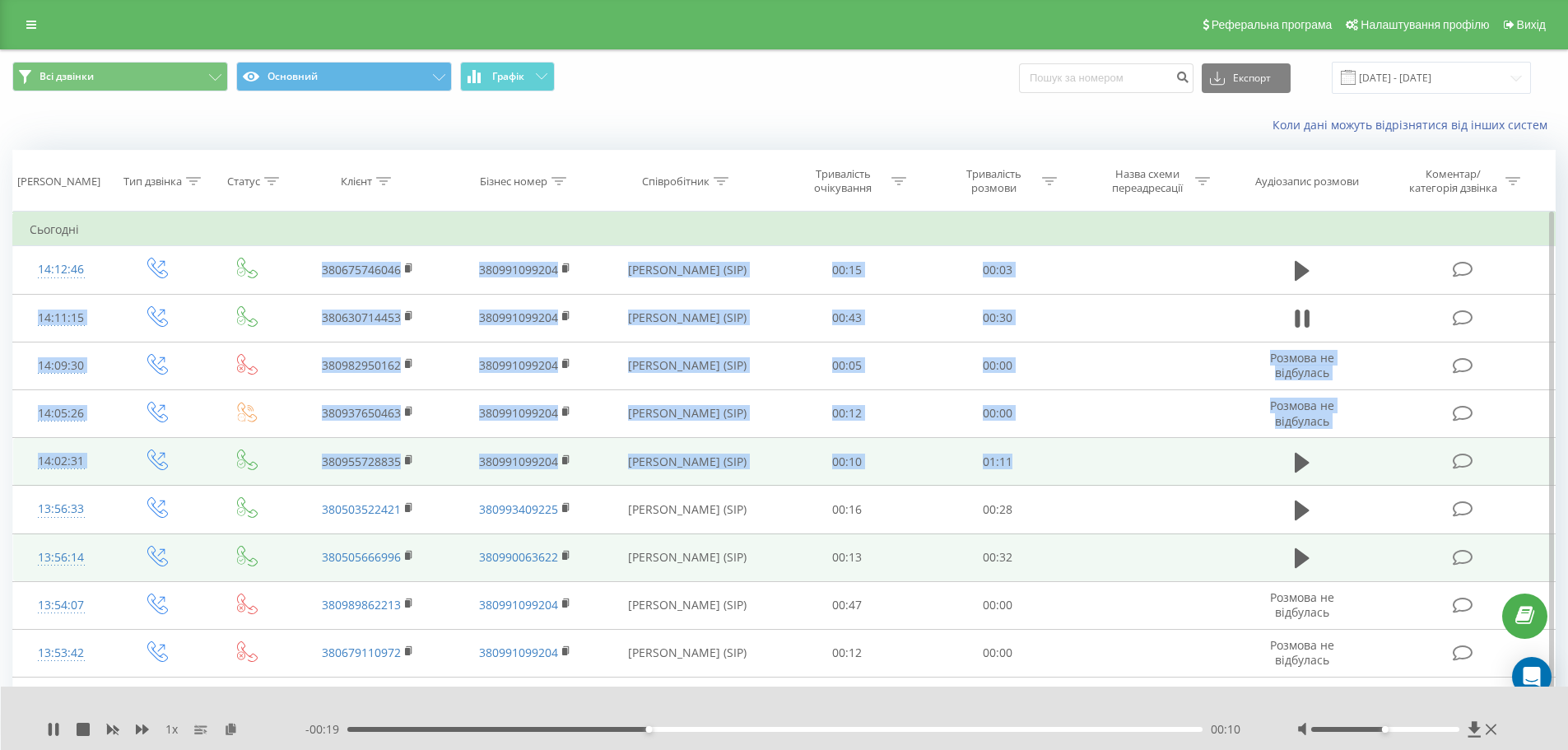
drag, startPoint x: 421, startPoint y: 310, endPoint x: 1139, endPoint y: 458, distance: 733.1
click at [1136, 469] on td at bounding box center [1150, 462] width 157 height 48
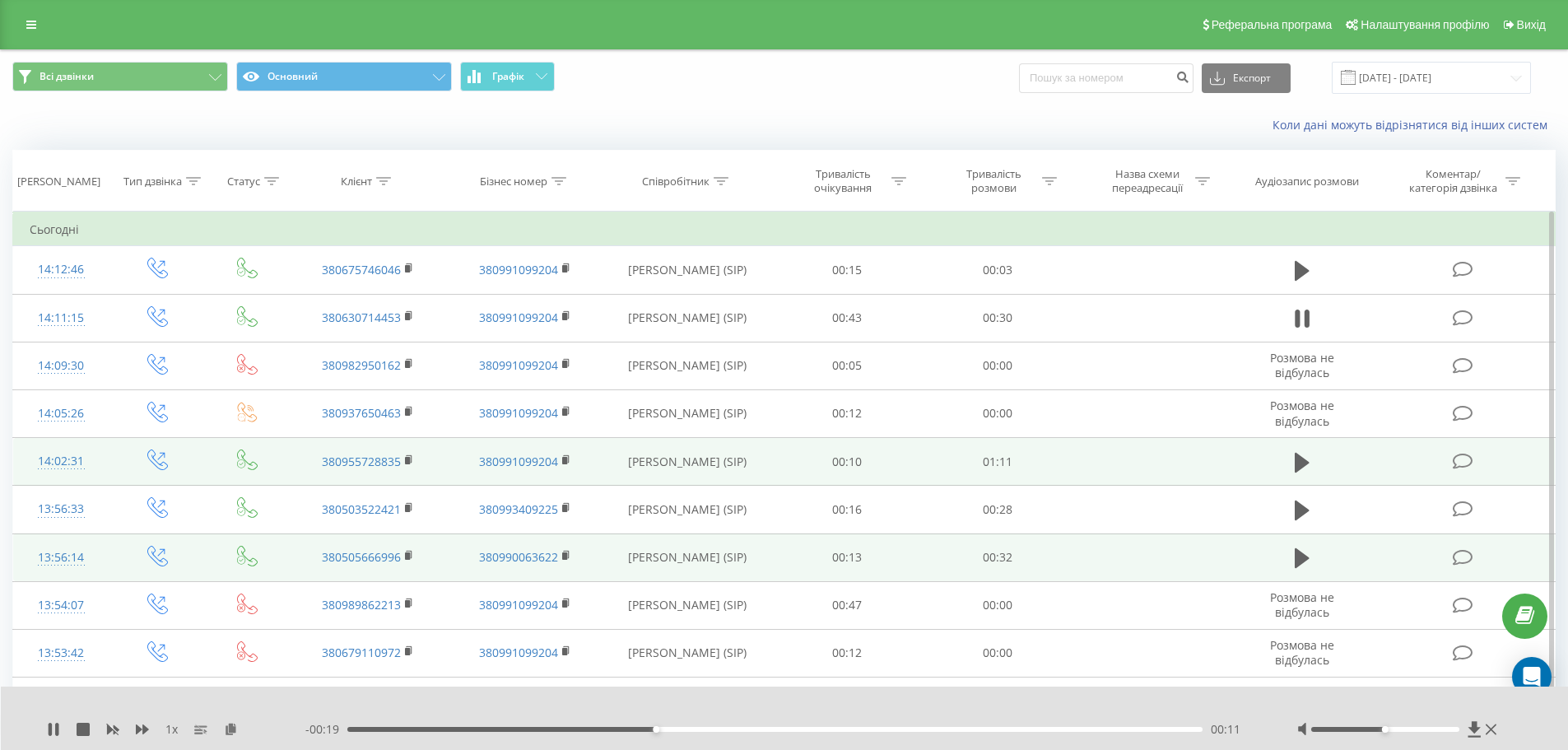
click at [1136, 469] on td at bounding box center [1150, 462] width 157 height 48
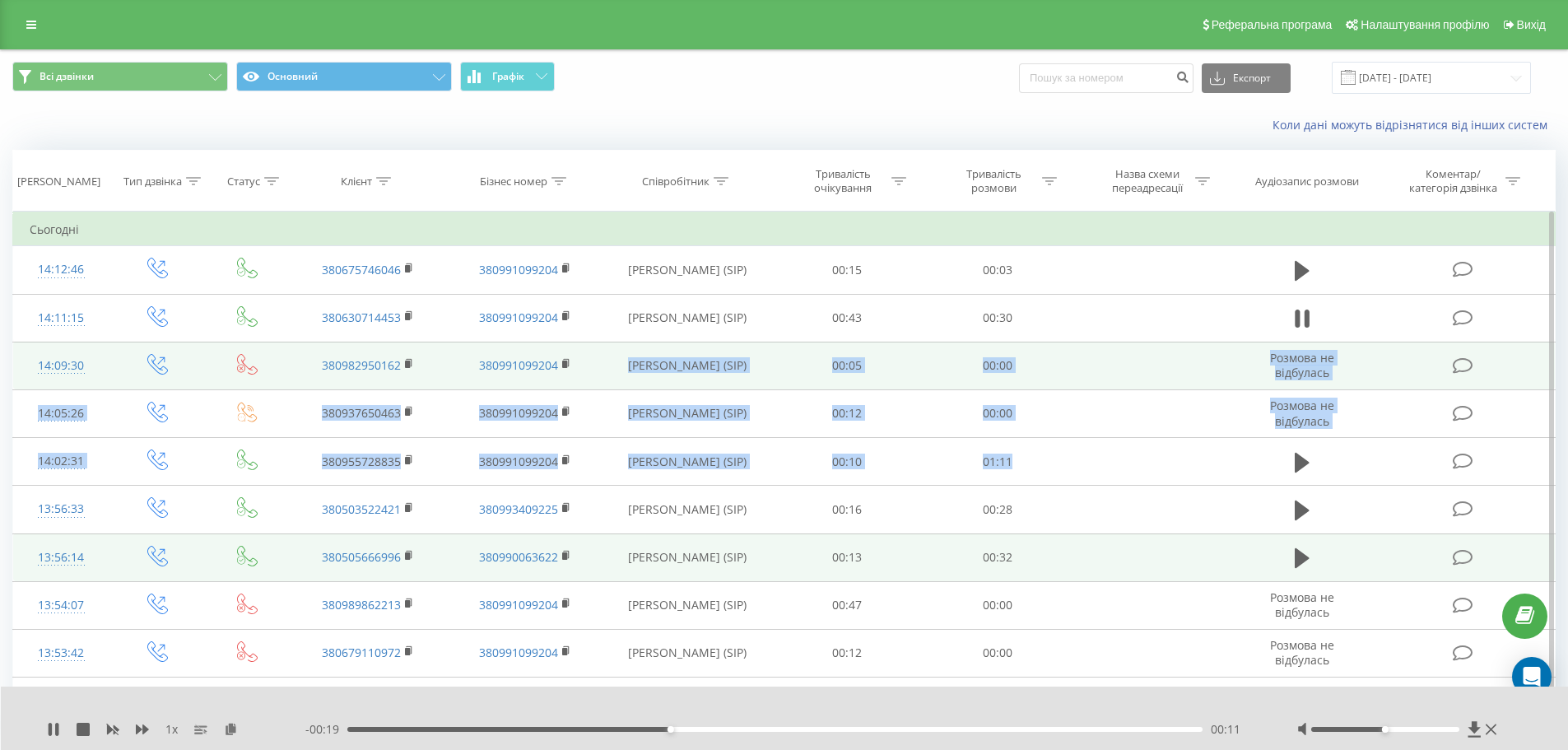
drag, startPoint x: 1136, startPoint y: 469, endPoint x: 757, endPoint y: 387, distance: 387.8
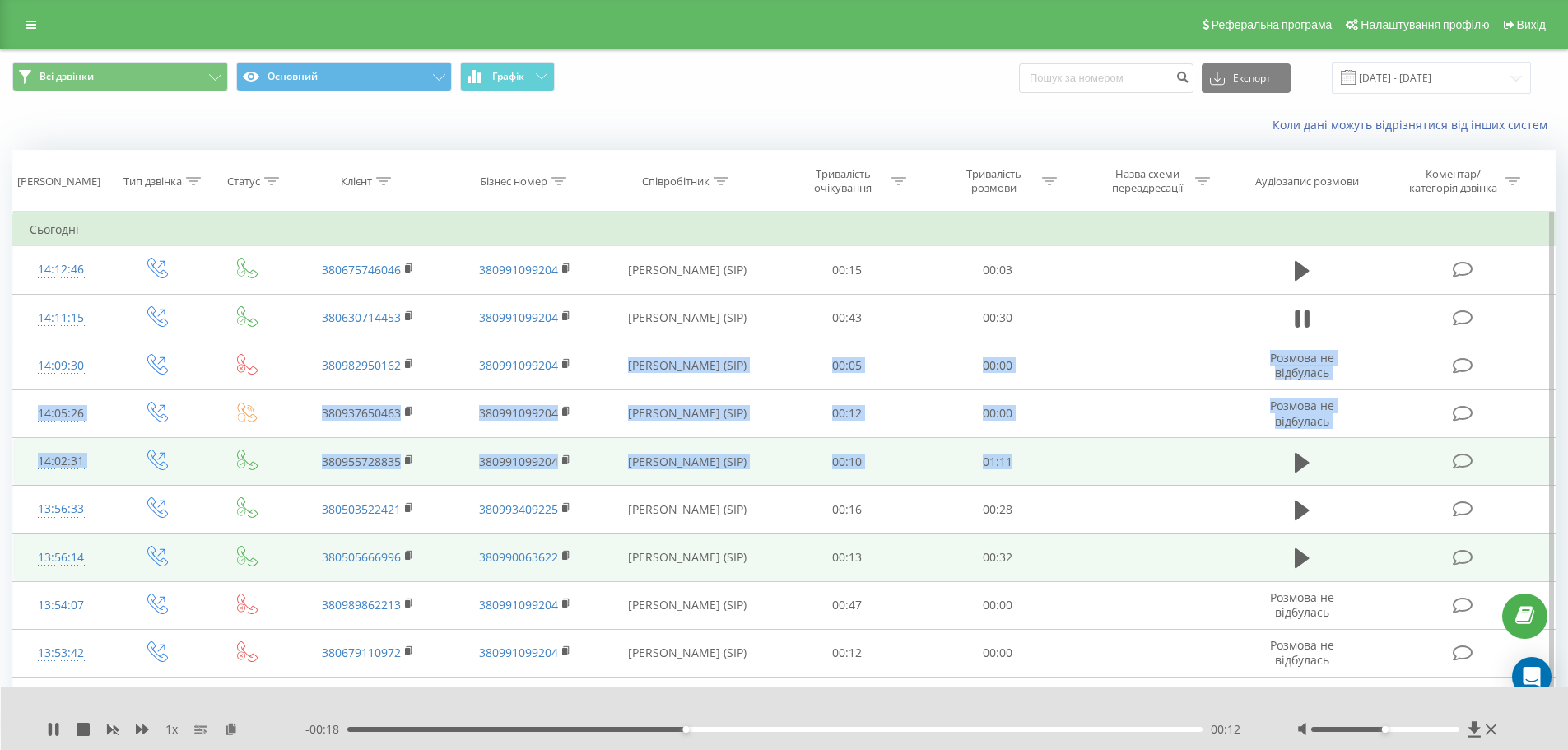
click at [1134, 455] on td at bounding box center [1150, 462] width 157 height 48
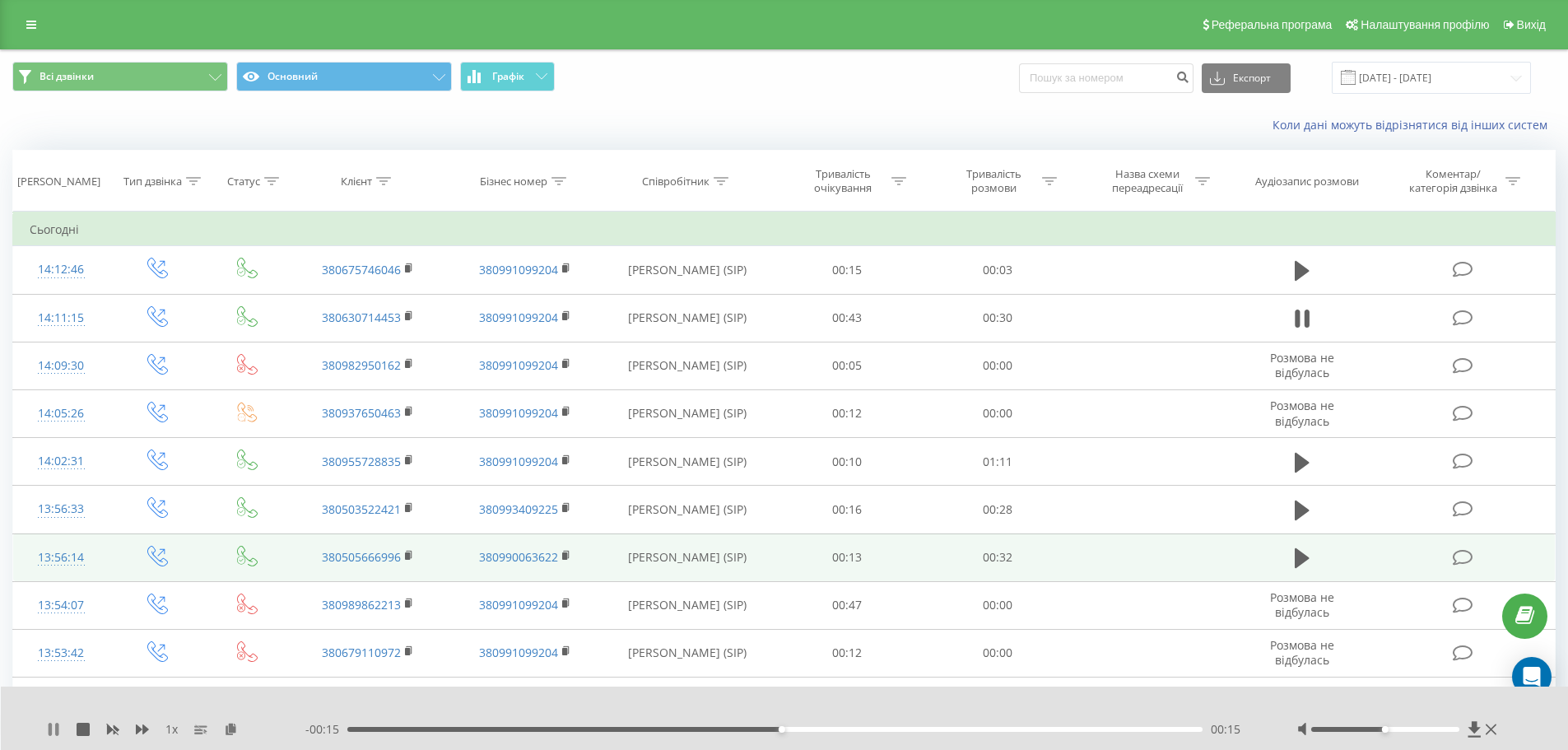
click at [56, 729] on icon at bounding box center [57, 729] width 3 height 13
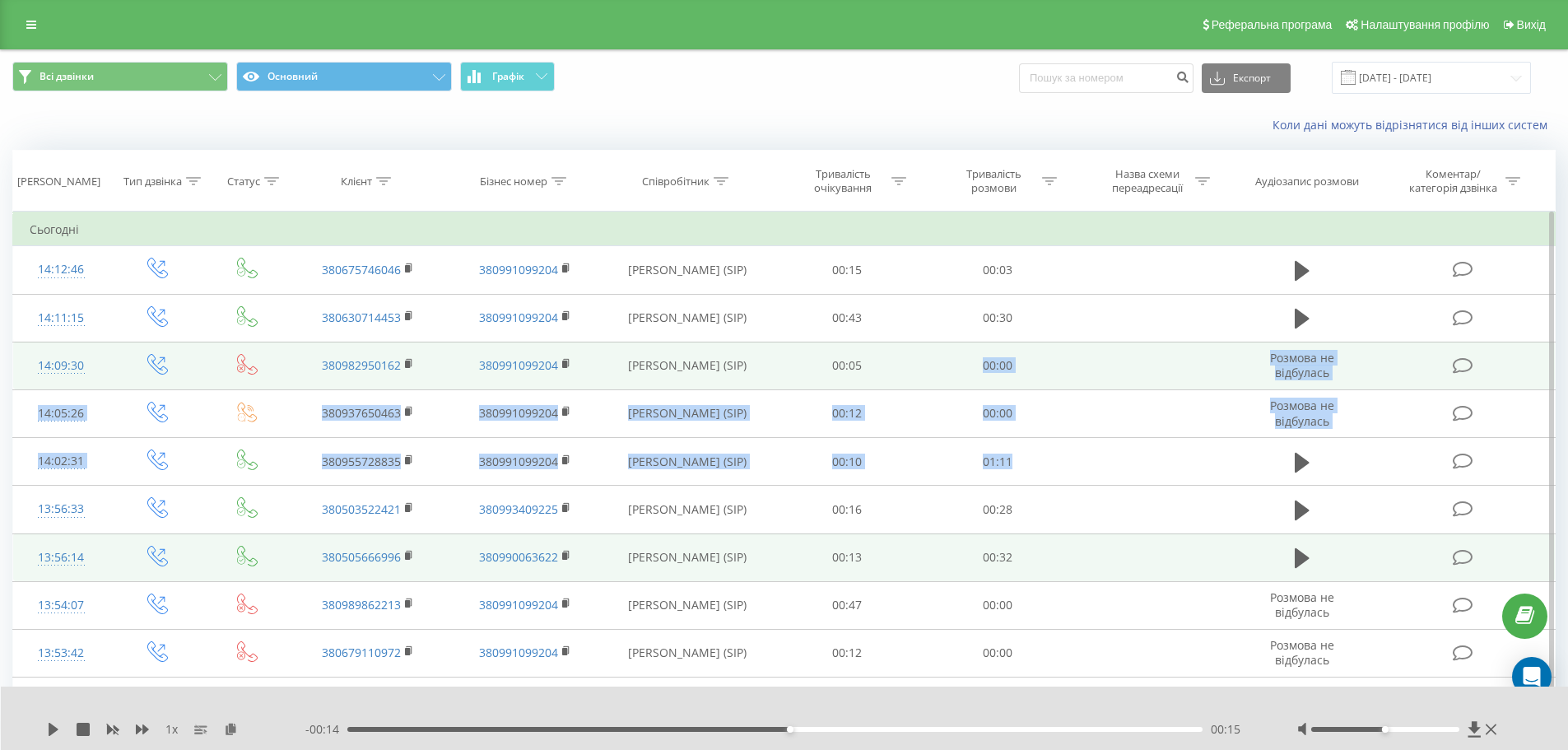
drag, startPoint x: 1032, startPoint y: 440, endPoint x: 874, endPoint y: 380, distance: 169.0
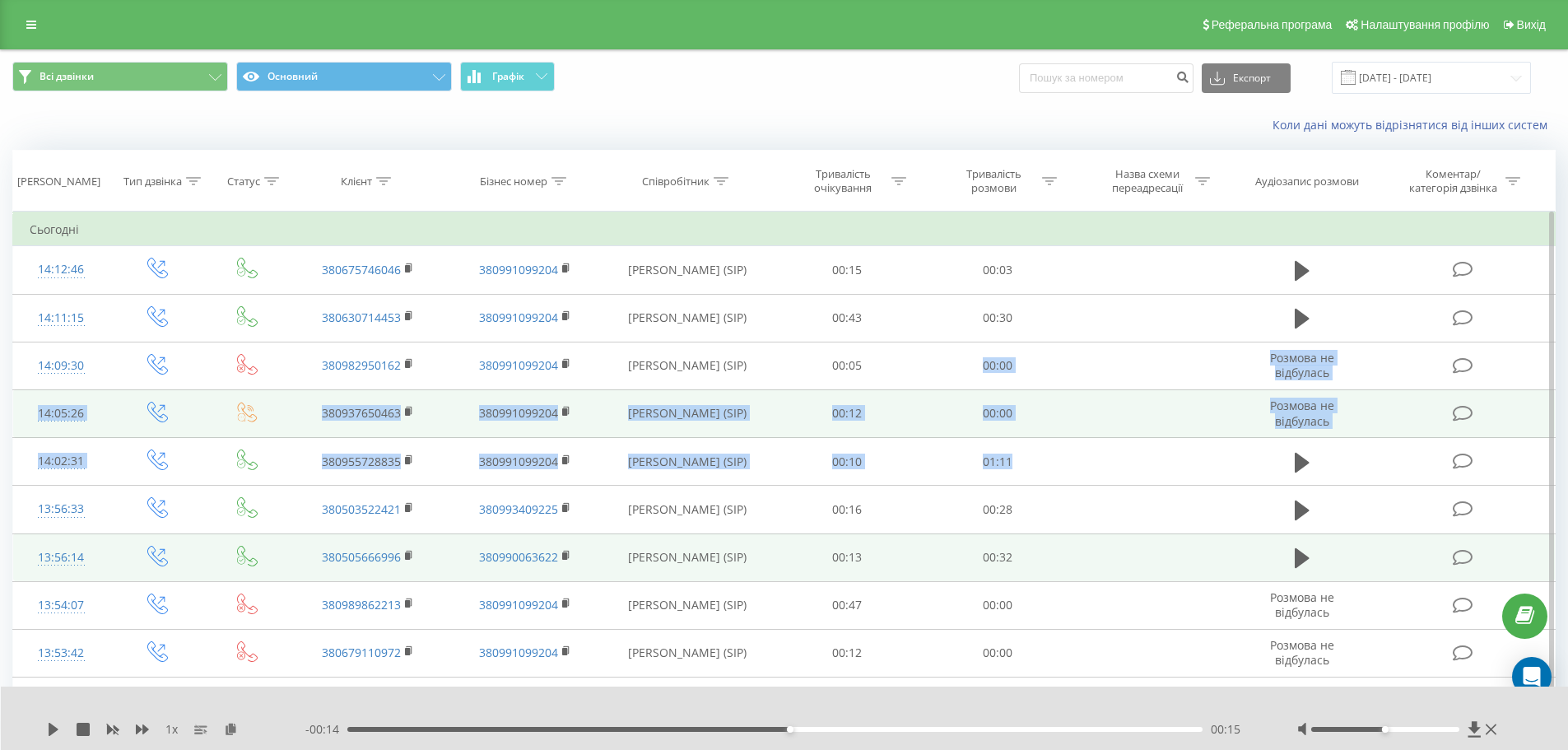
click at [1054, 392] on td "00:00" at bounding box center [998, 414] width 151 height 48
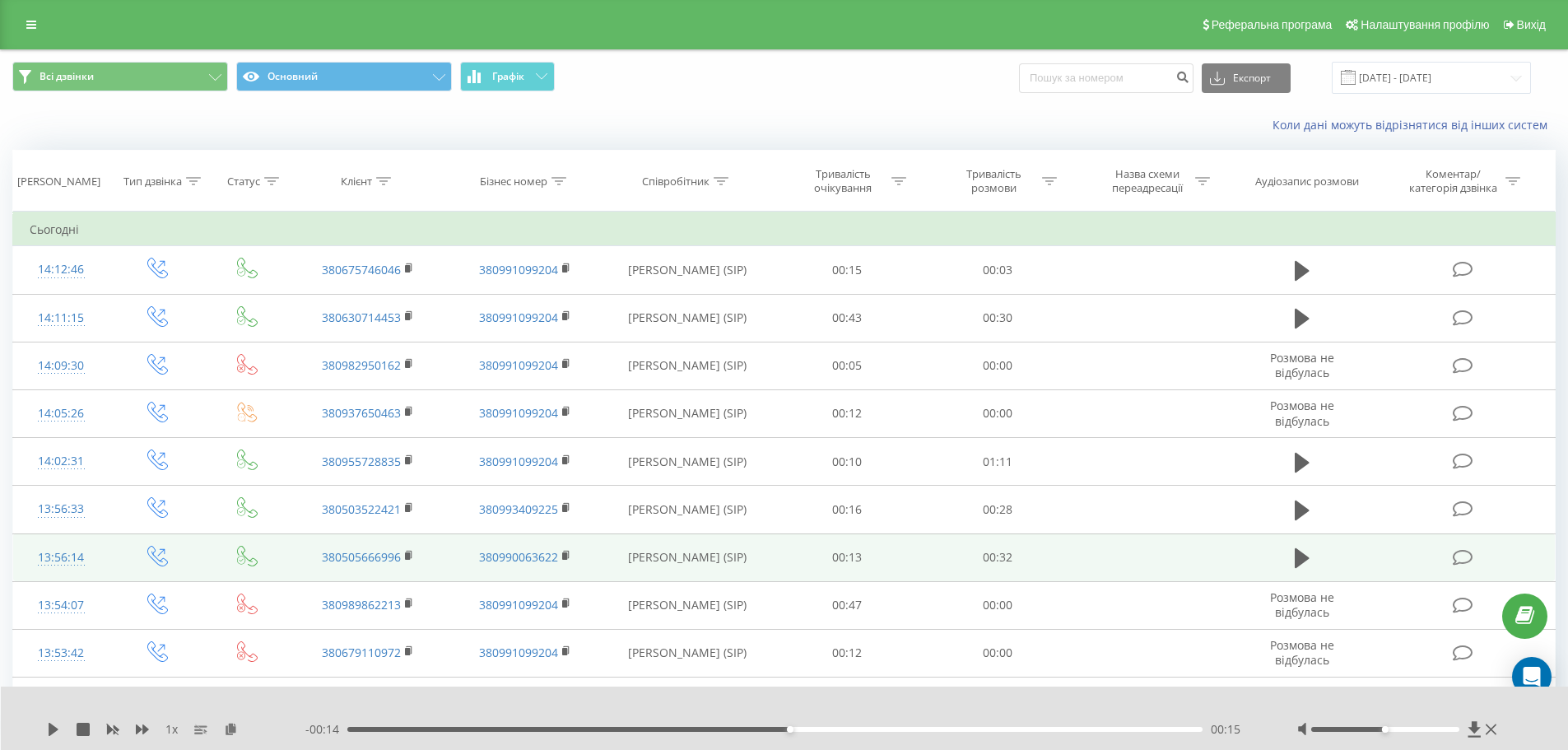
click at [854, 580] on td "00:13" at bounding box center [848, 558] width 151 height 48
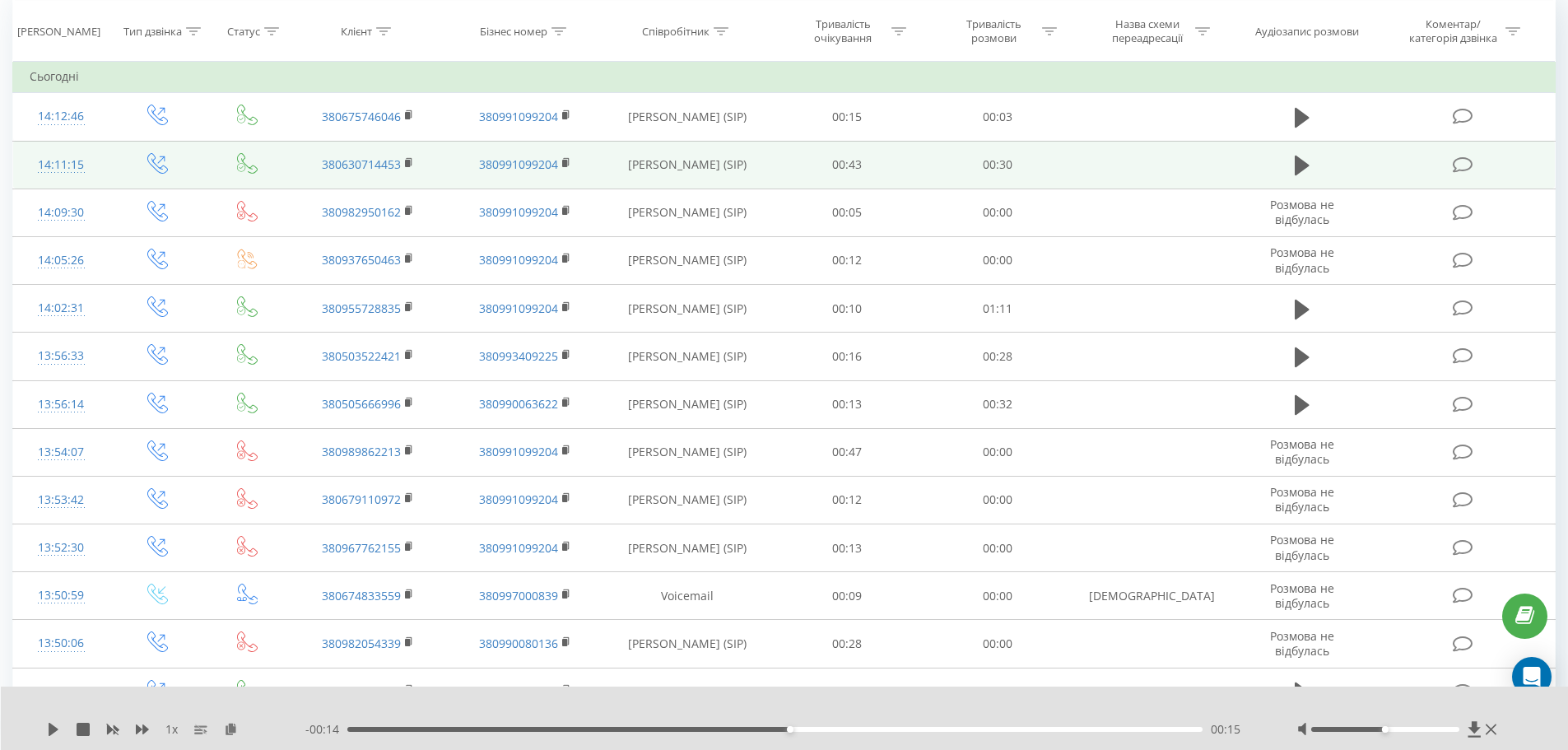
scroll to position [165, 0]
